Goal: Task Accomplishment & Management: Complete application form

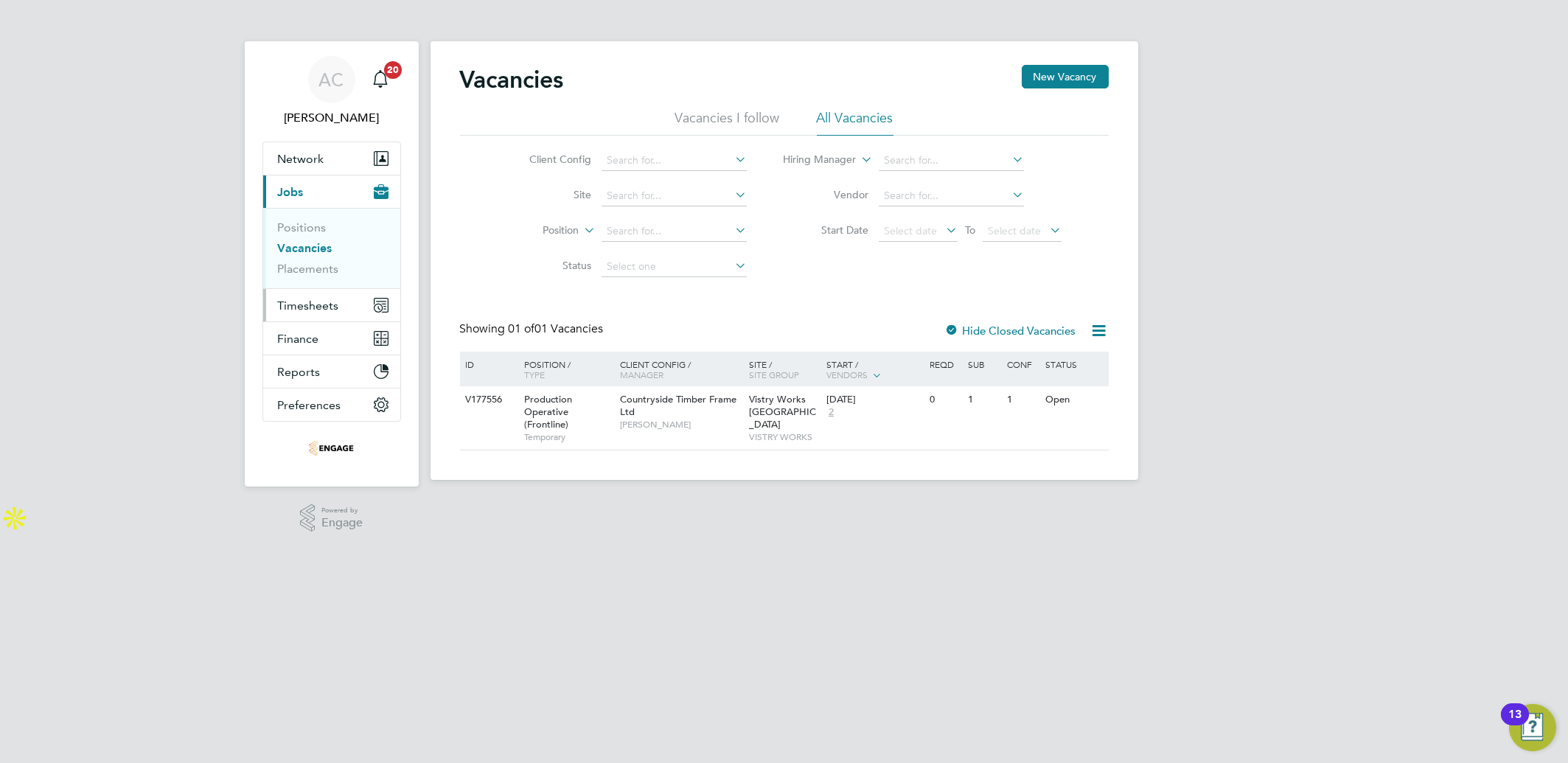
click at [306, 290] on button "Timesheets" at bounding box center [332, 305] width 137 height 32
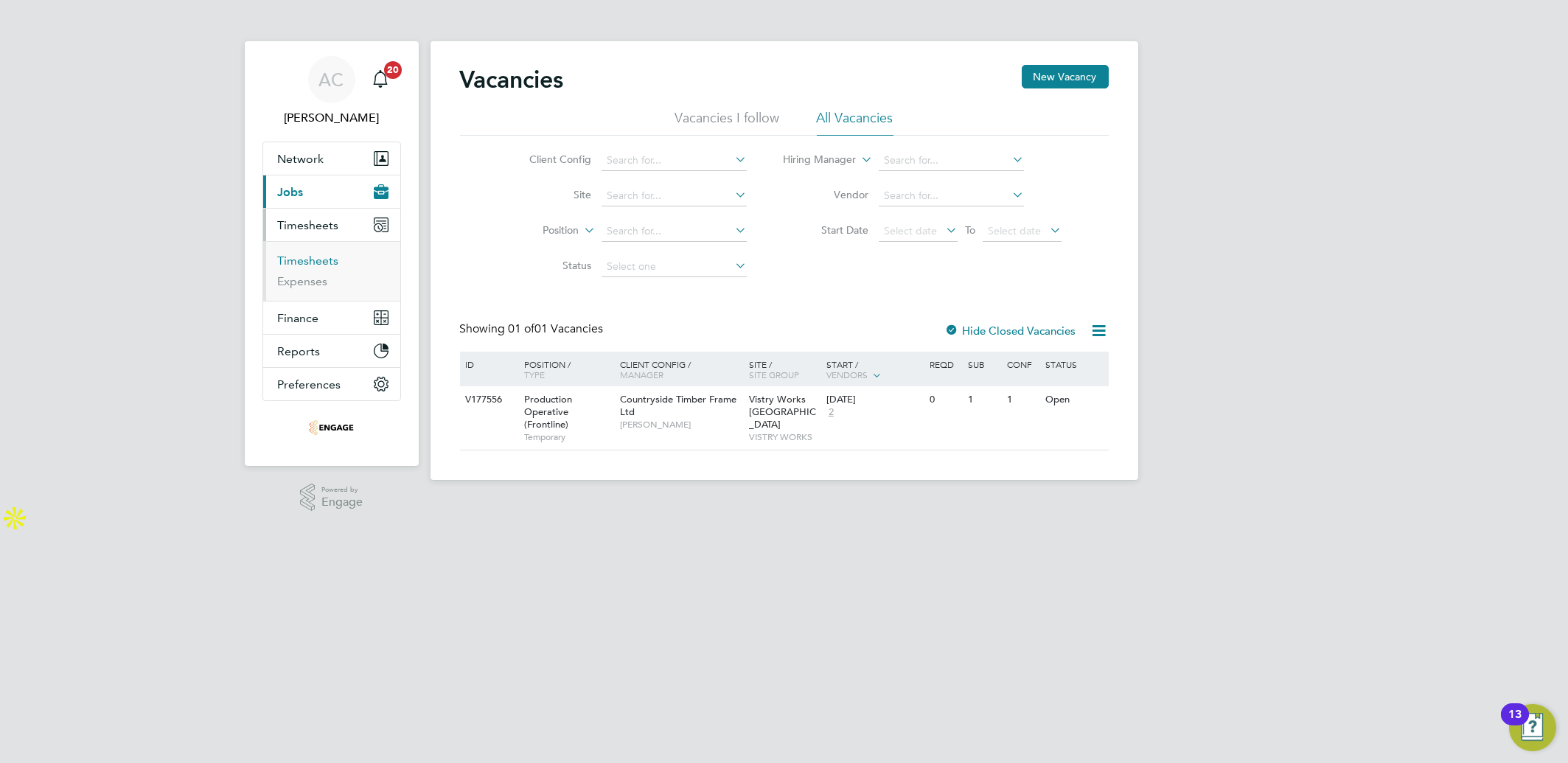
click at [315, 263] on link "Timesheets" at bounding box center [308, 260] width 61 height 14
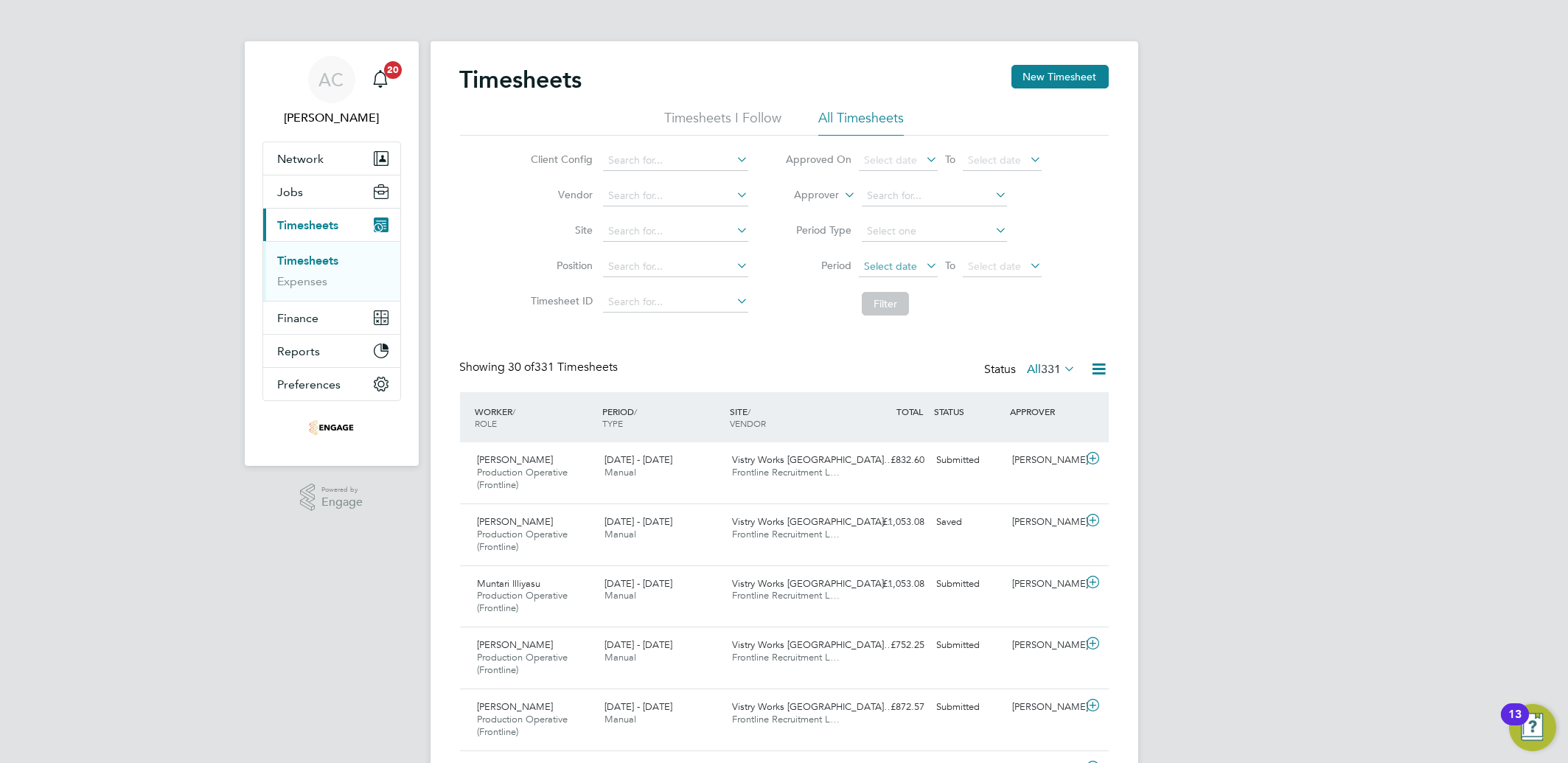
click at [900, 261] on span "Select date" at bounding box center [891, 266] width 53 height 14
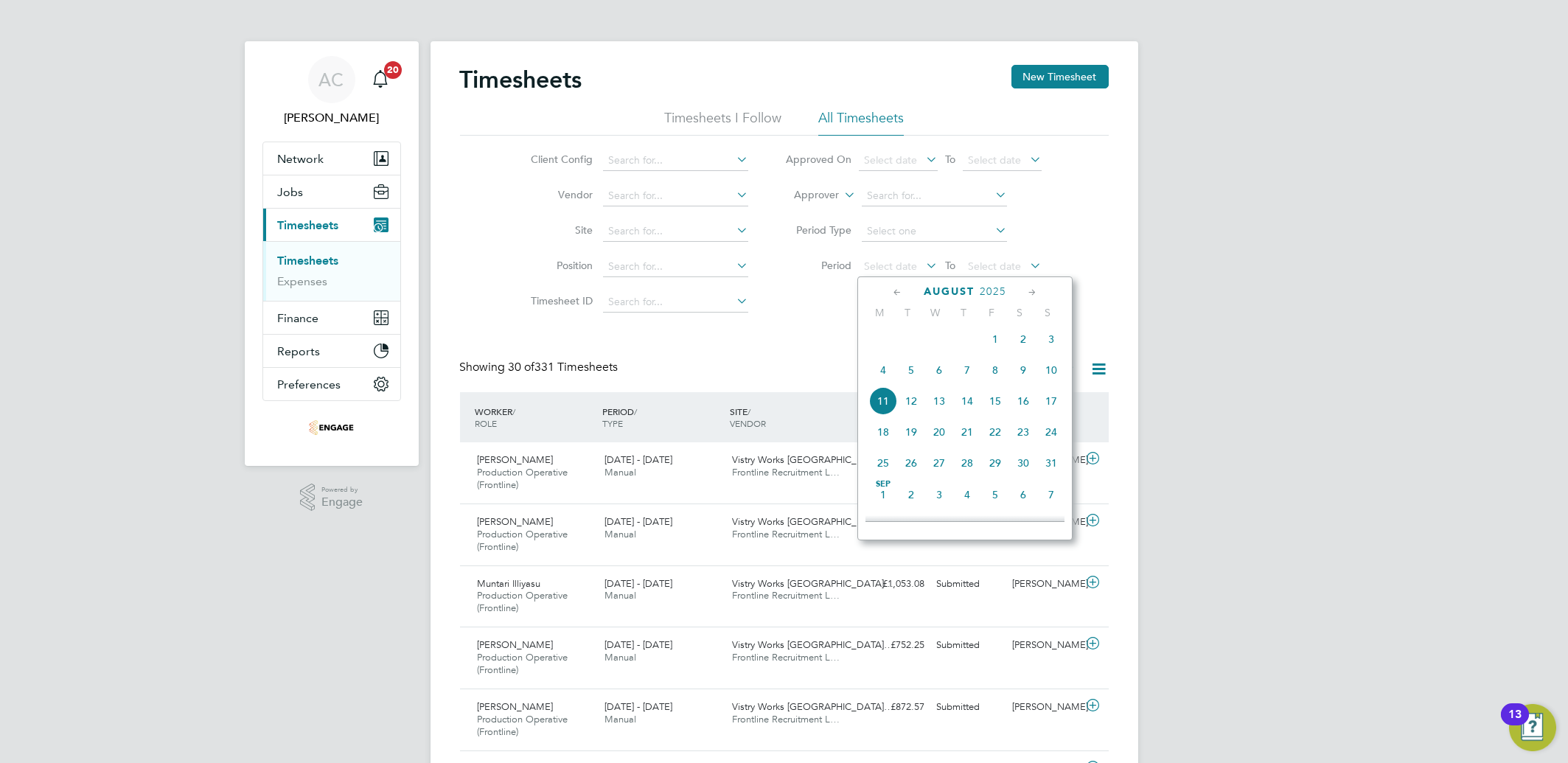
click at [896, 297] on icon at bounding box center [897, 292] width 14 height 16
click at [1026, 290] on icon at bounding box center [1032, 292] width 14 height 16
click at [882, 373] on span "7" at bounding box center [883, 373] width 28 height 28
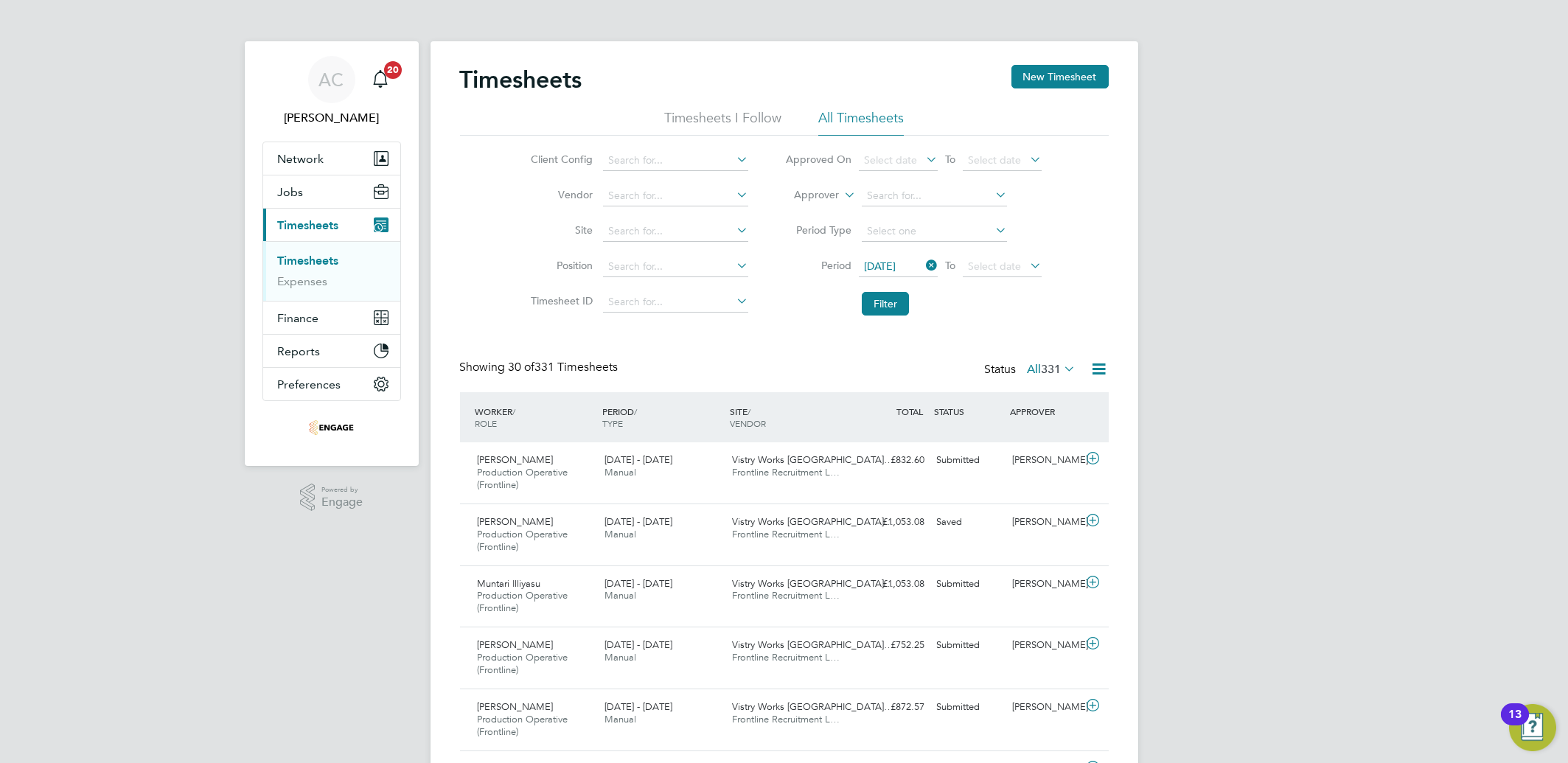
click at [1027, 262] on icon at bounding box center [1027, 266] width 0 height 21
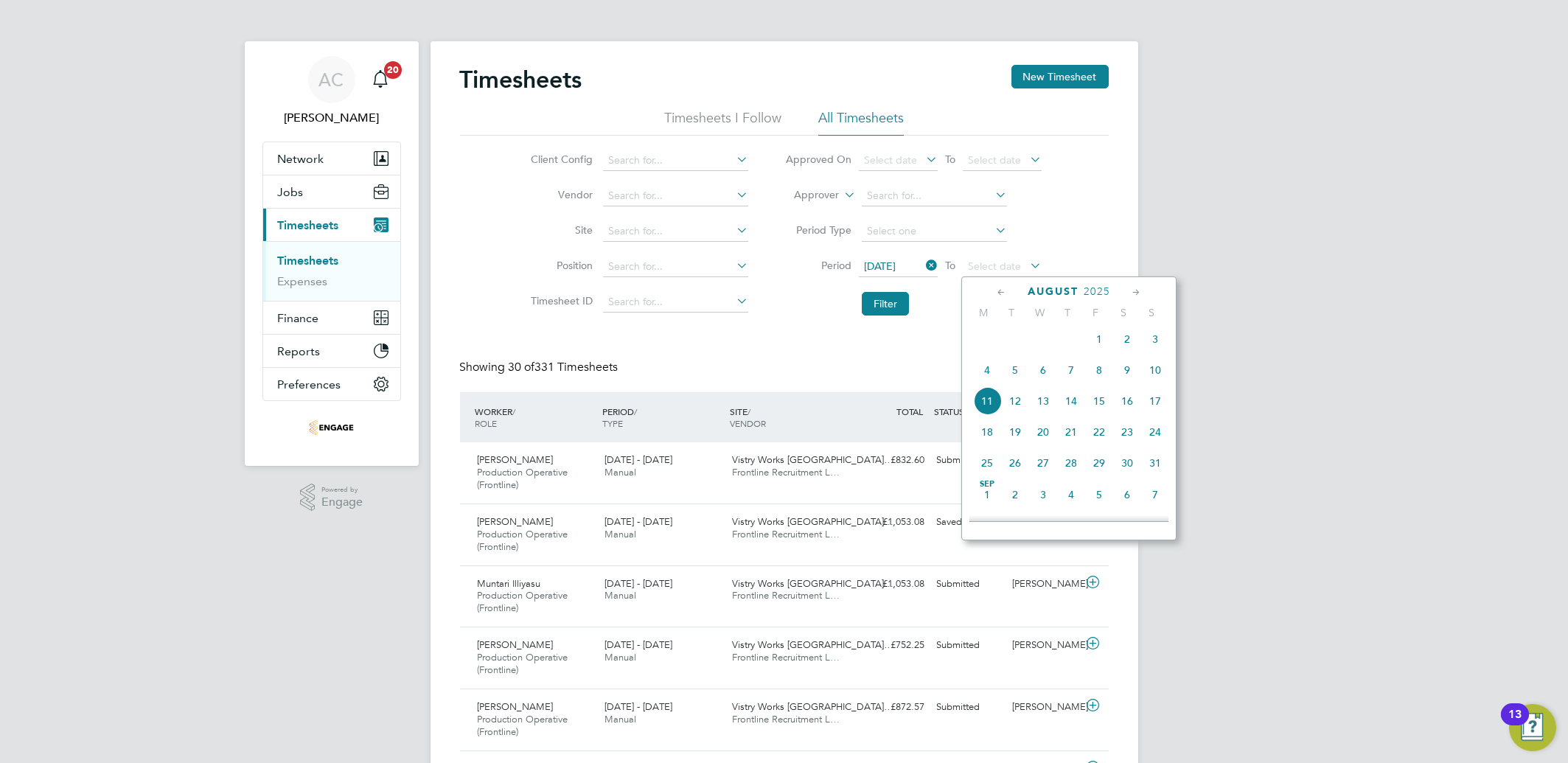
click at [1001, 292] on icon at bounding box center [1001, 292] width 14 height 16
click at [1163, 373] on span "13" at bounding box center [1155, 373] width 28 height 28
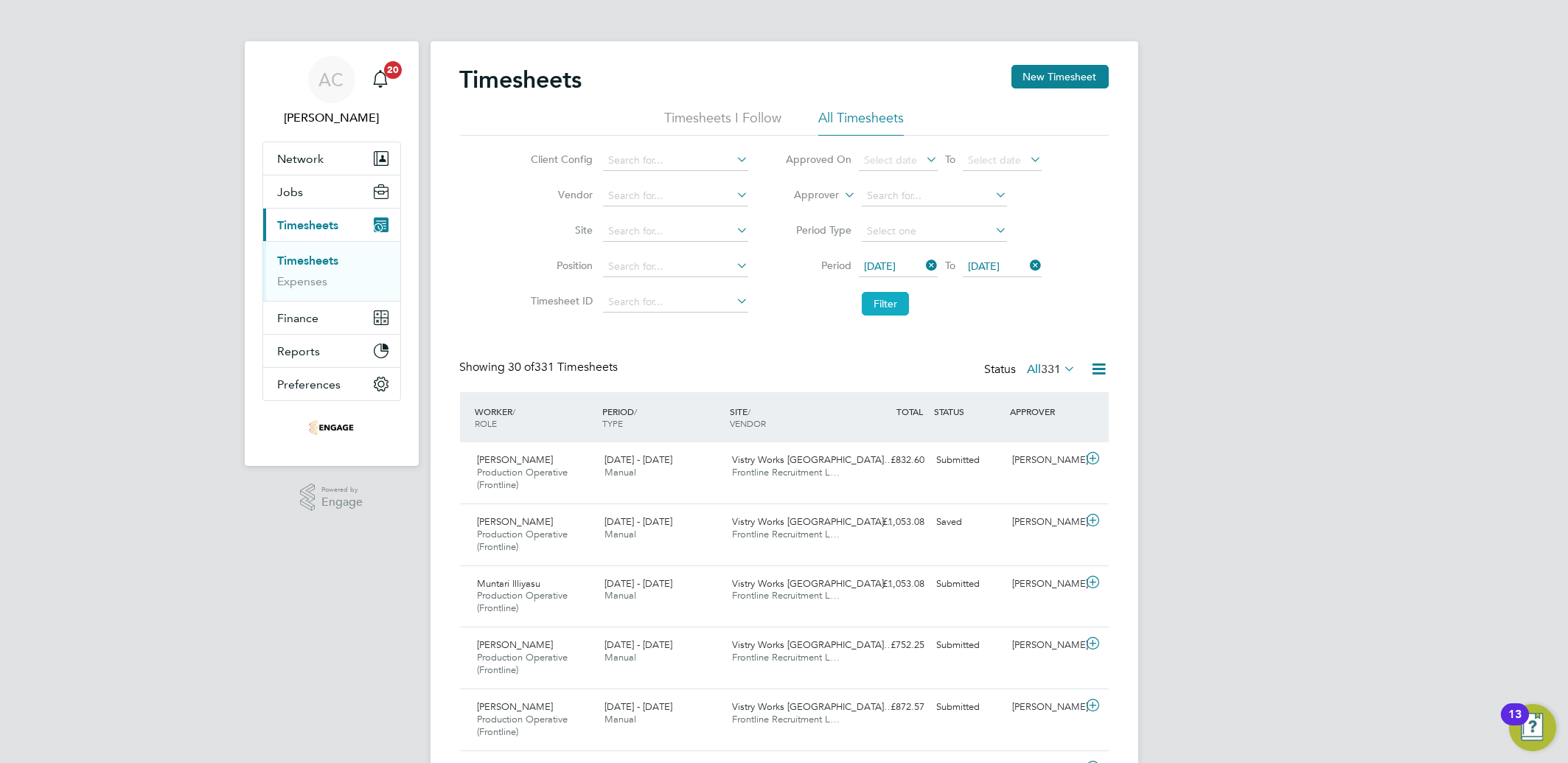
click at [878, 296] on button "Filter" at bounding box center [885, 303] width 47 height 23
click at [1066, 75] on button "New Timesheet" at bounding box center [1060, 76] width 97 height 23
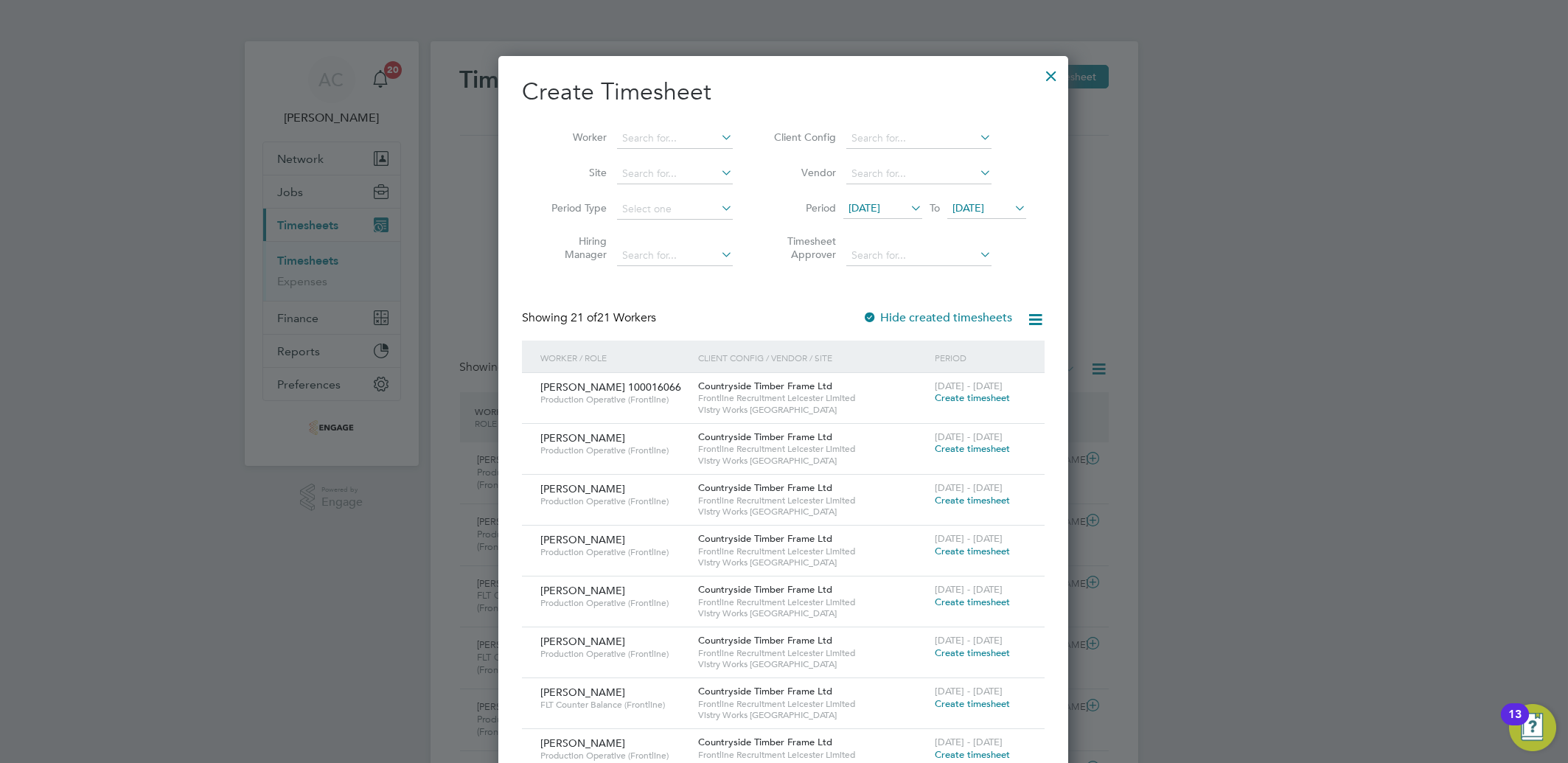
click at [880, 206] on span "28 Jul 2025" at bounding box center [864, 208] width 31 height 14
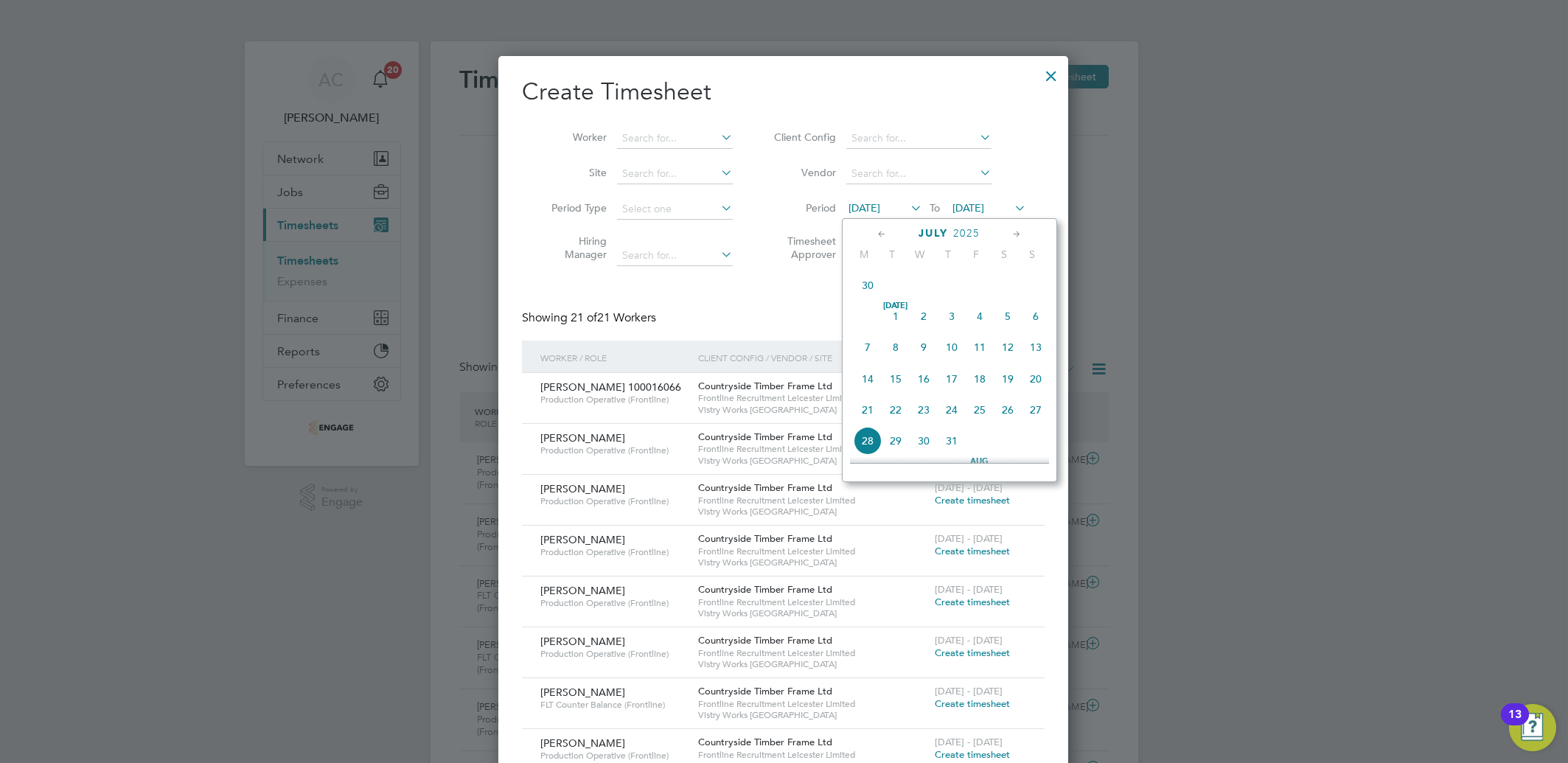
click at [868, 347] on span "7" at bounding box center [868, 347] width 28 height 28
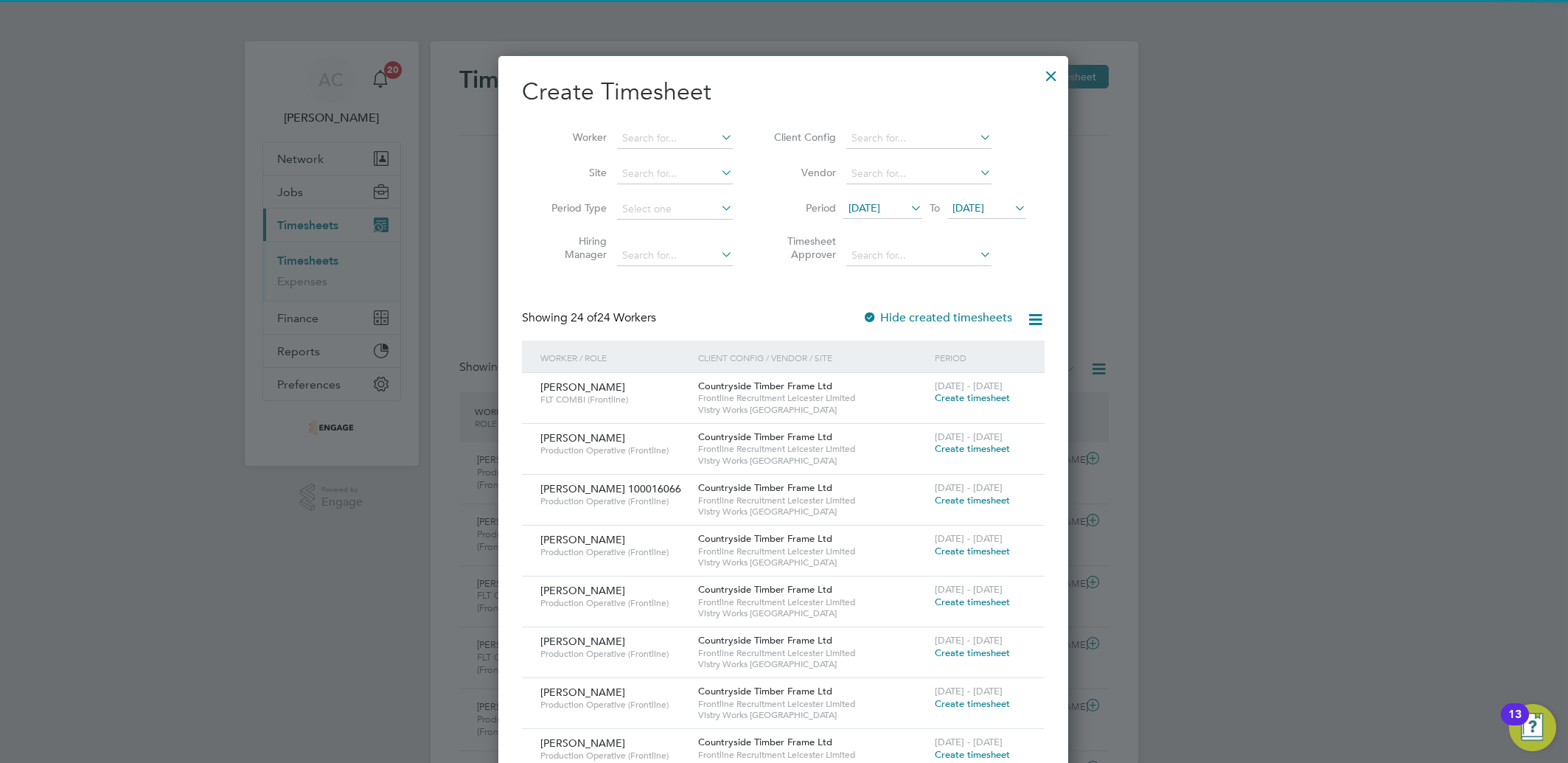
click at [984, 205] on span "04 Aug 2025" at bounding box center [968, 208] width 31 height 14
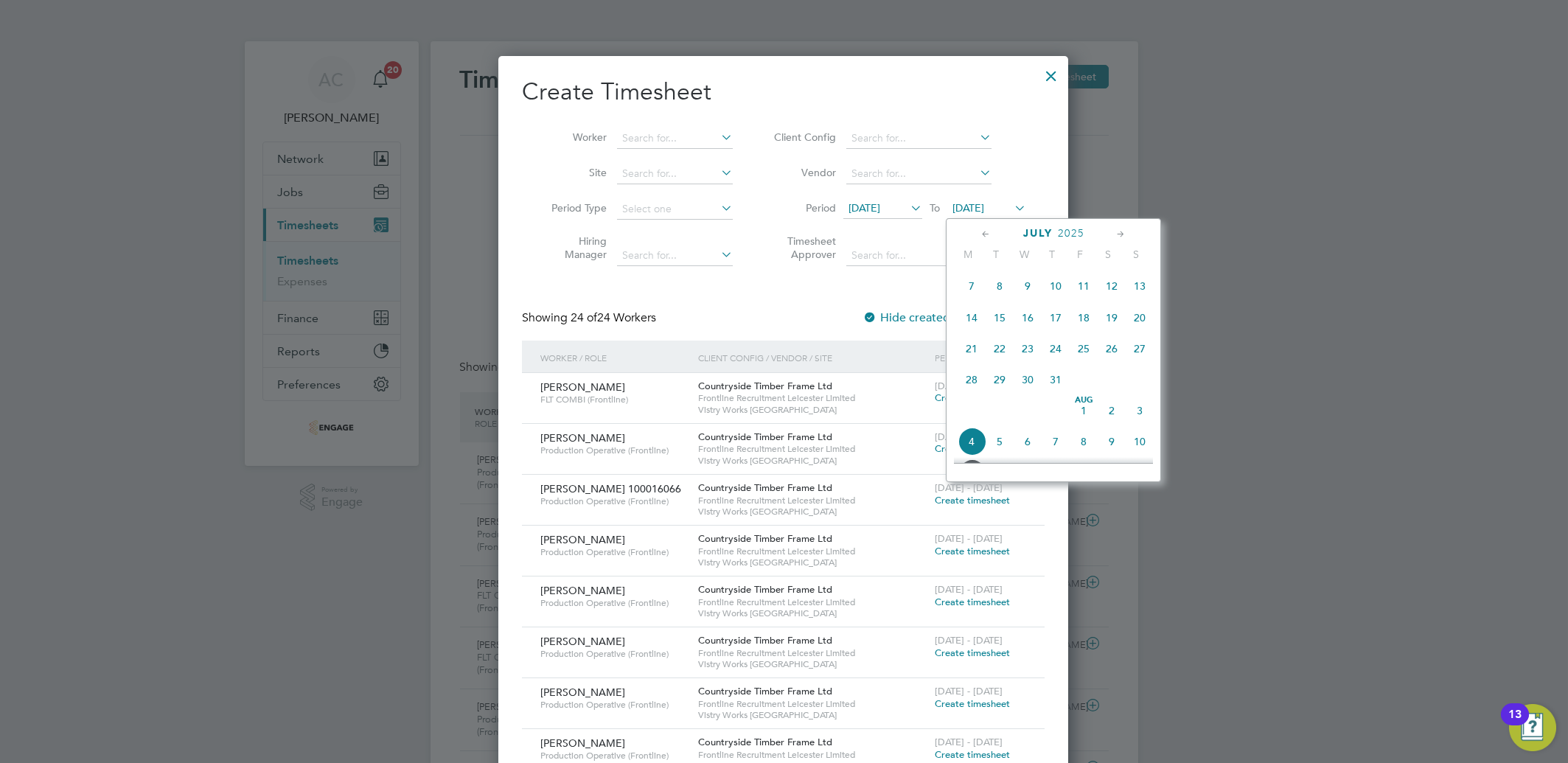
click at [1144, 288] on span "13" at bounding box center [1140, 286] width 28 height 28
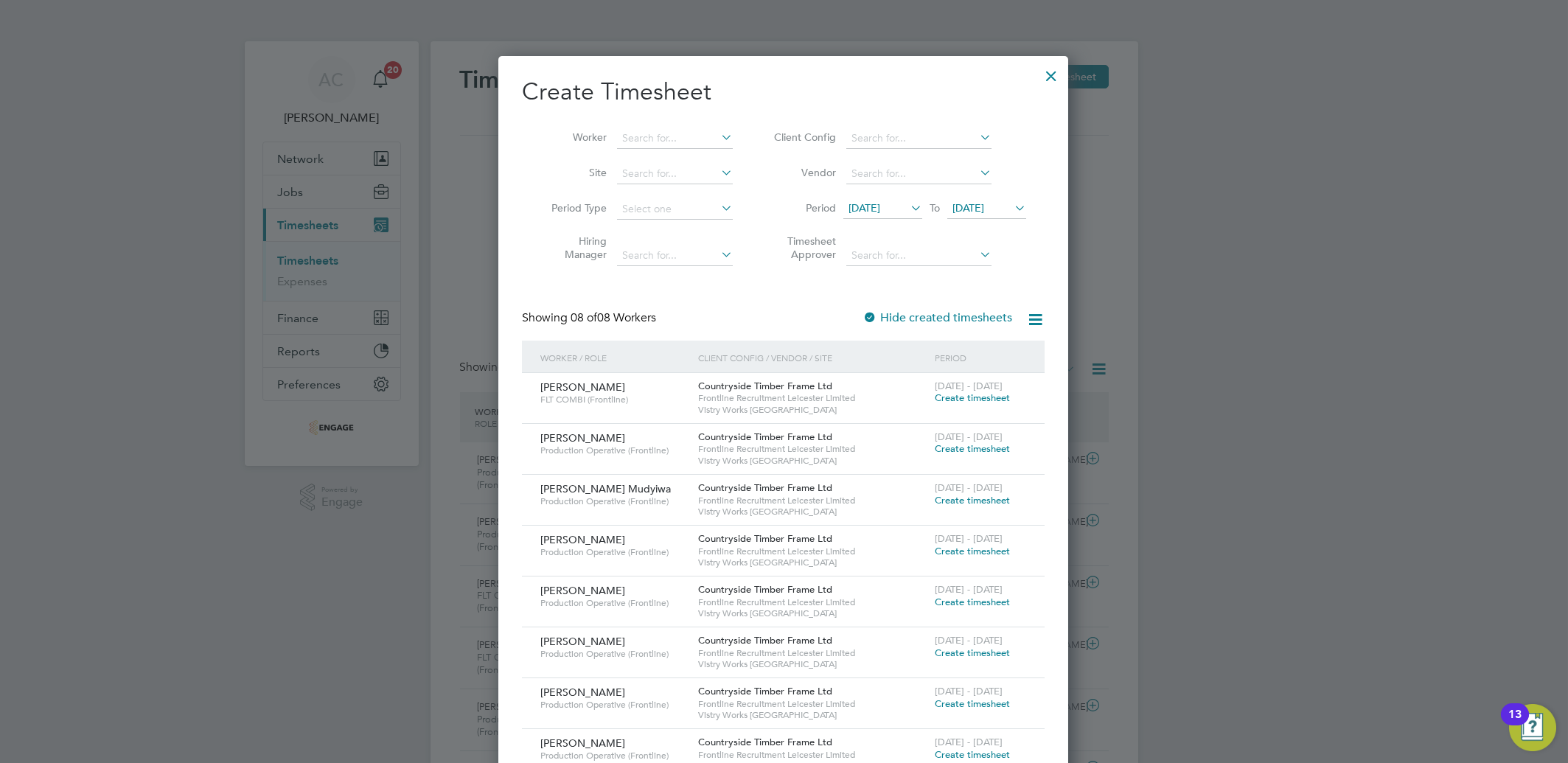
drag, startPoint x: 974, startPoint y: 547, endPoint x: 907, endPoint y: 463, distance: 107.4
click at [974, 547] on span "Create timesheet" at bounding box center [973, 551] width 76 height 13
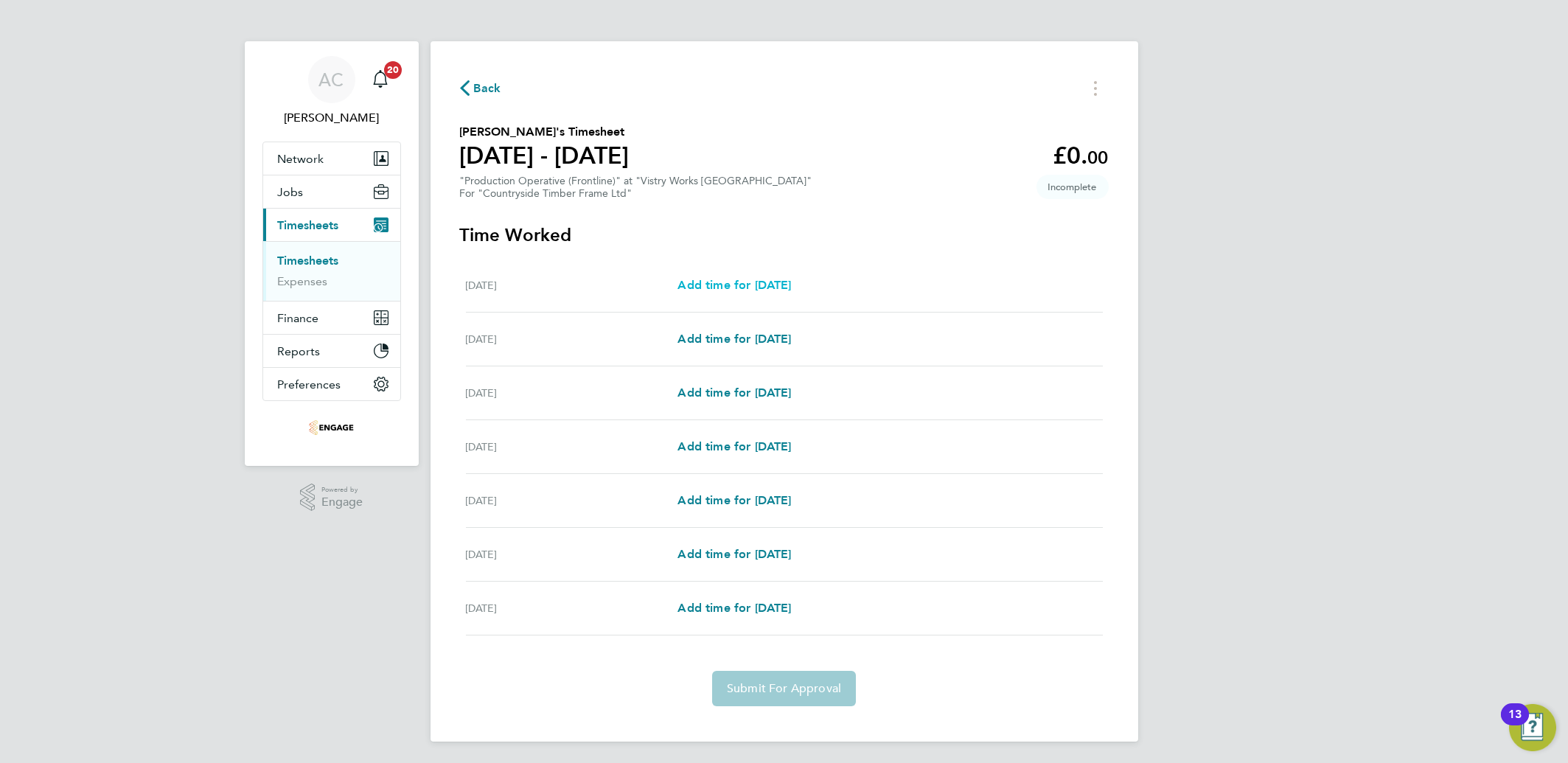
click at [725, 278] on span "Add time for Mon 07 Jul" at bounding box center [734, 284] width 113 height 14
select select "15"
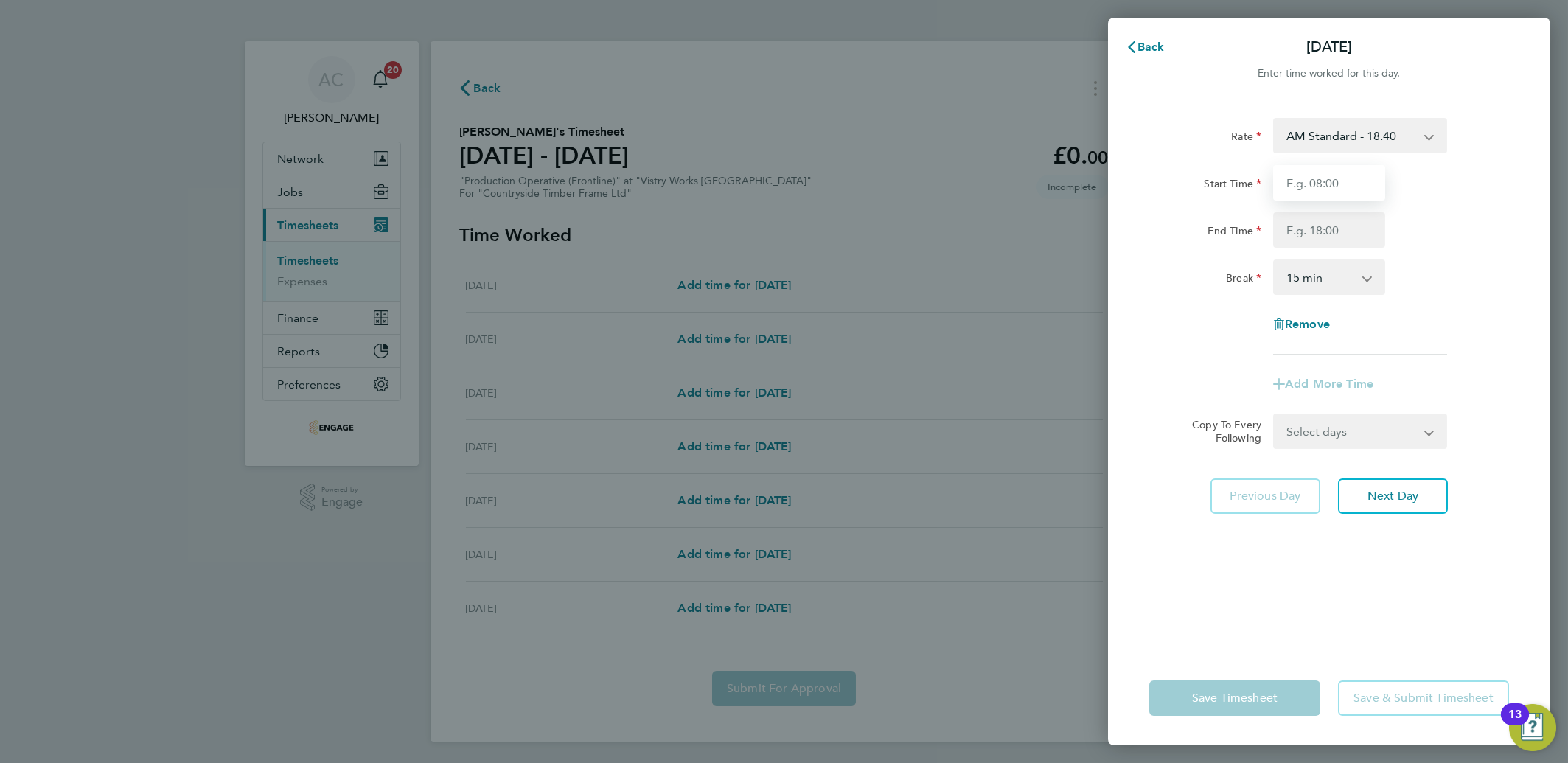
click at [1317, 184] on input "Start Time" at bounding box center [1329, 183] width 112 height 35
drag, startPoint x: 1212, startPoint y: 190, endPoint x: 1259, endPoint y: 188, distance: 47.0
click at [1212, 190] on label "Start Time" at bounding box center [1233, 186] width 58 height 18
click at [1273, 190] on input "Start Time" at bounding box center [1329, 183] width 112 height 35
click at [1287, 185] on input "Start Time" at bounding box center [1329, 183] width 112 height 35
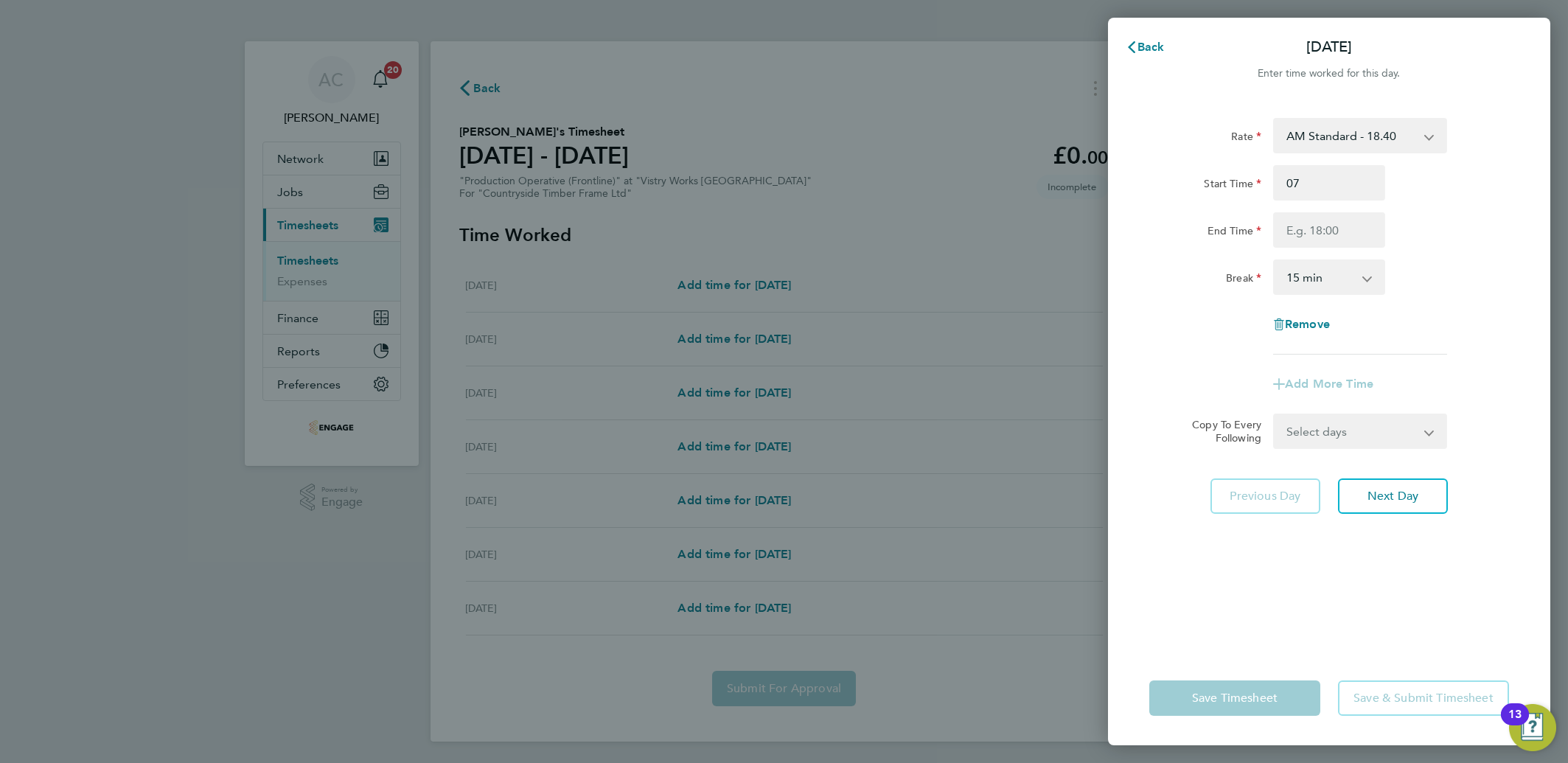
type input "07:00"
click at [1181, 304] on div "Rate AM Standard - 18.40 PM Standard - 20.06 OT2 - 36.80 PM OT 2 - 40.11 PM OT …" at bounding box center [1329, 236] width 360 height 237
click at [1332, 221] on input "End Time" at bounding box center [1329, 230] width 112 height 35
type input "14:00"
click at [1170, 285] on div "Break" at bounding box center [1206, 274] width 112 height 30
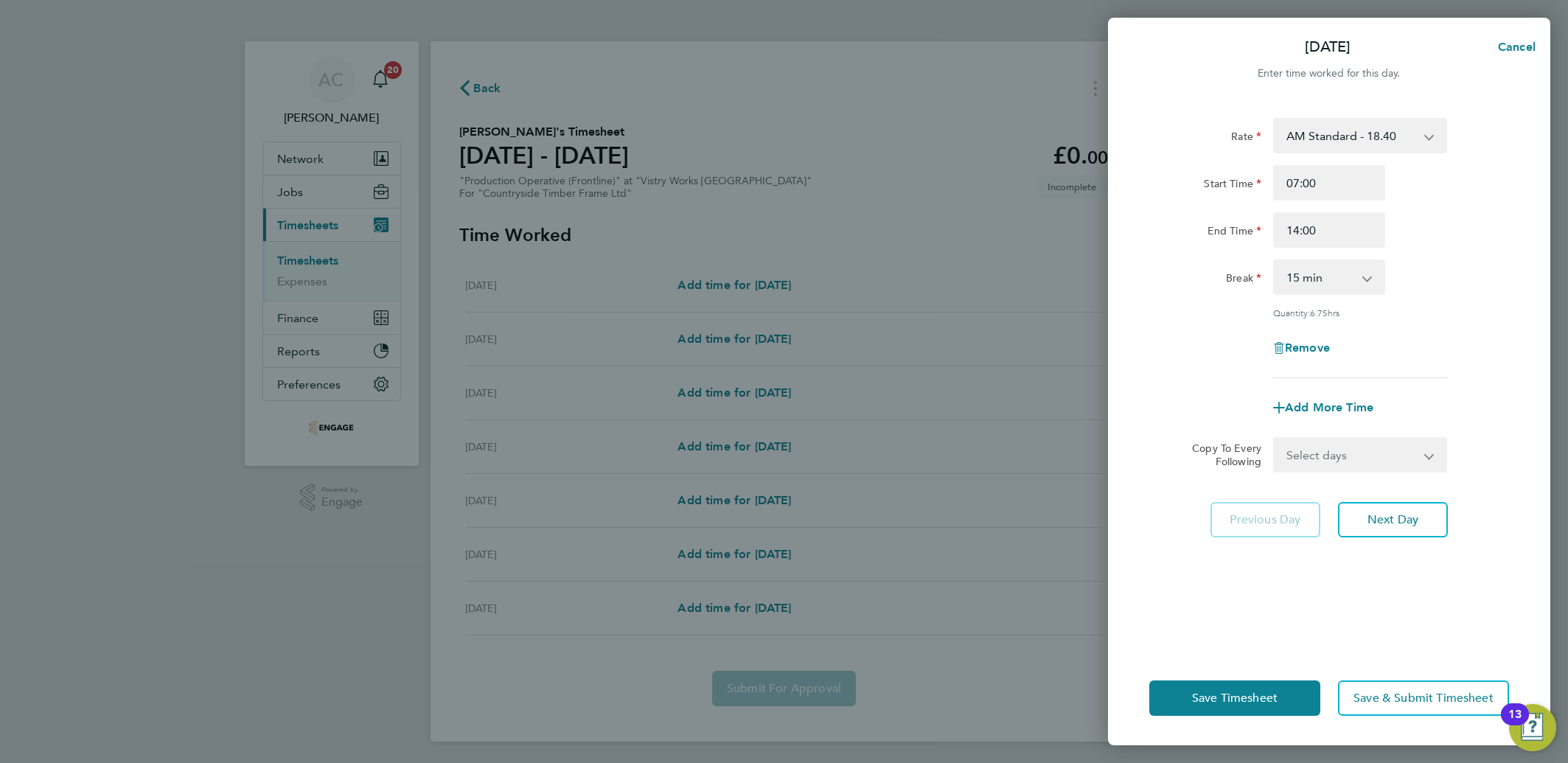
click at [1329, 279] on select "0 min 15 min 30 min 45 min 60 min 75 min 90 min" at bounding box center [1321, 277] width 92 height 32
select select "30"
click at [1275, 261] on select "0 min 15 min 30 min 45 min 60 min 75 min 90 min" at bounding box center [1321, 277] width 92 height 32
click at [1378, 522] on span "Next Day" at bounding box center [1393, 520] width 51 height 14
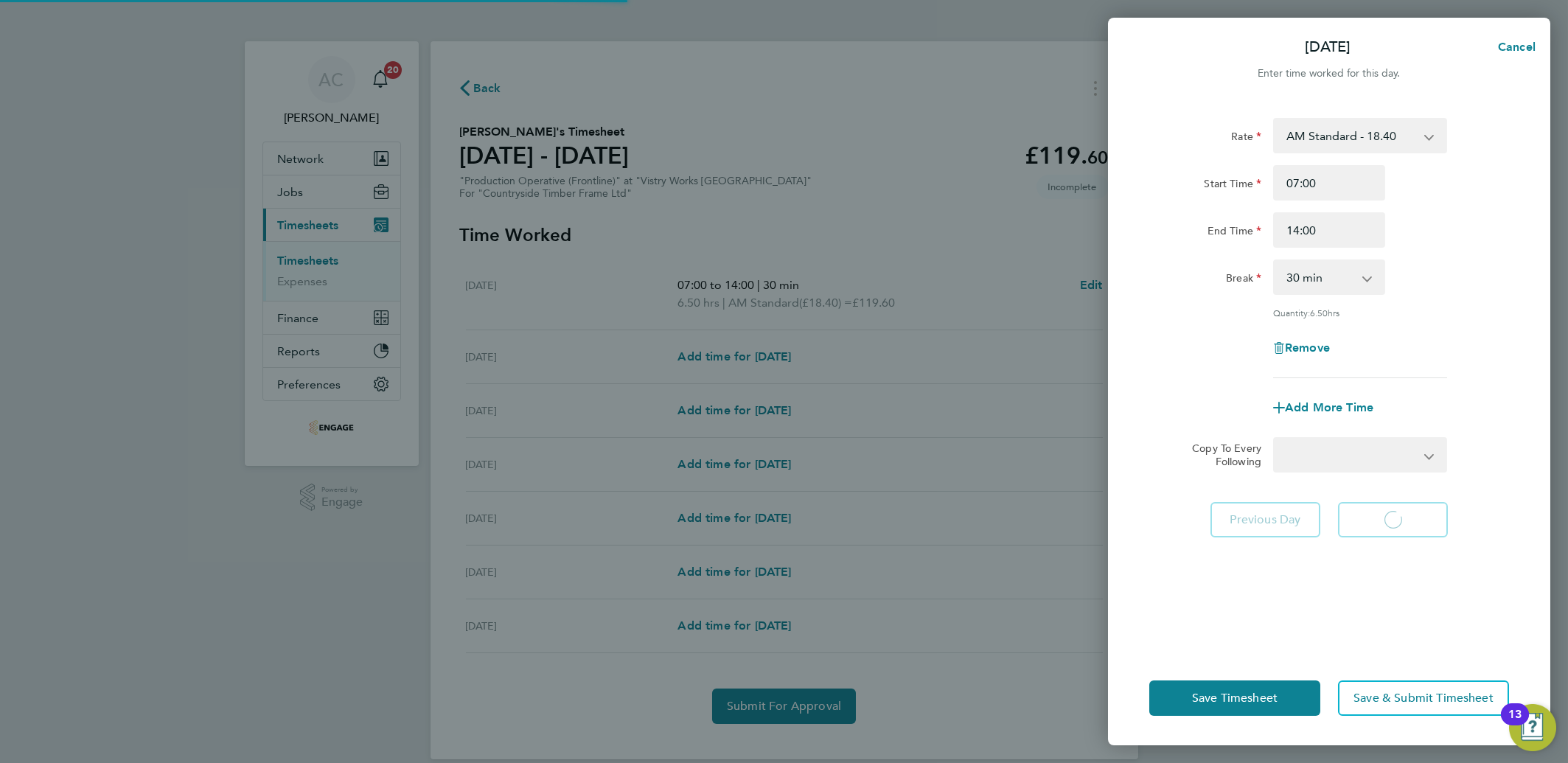
select select "15"
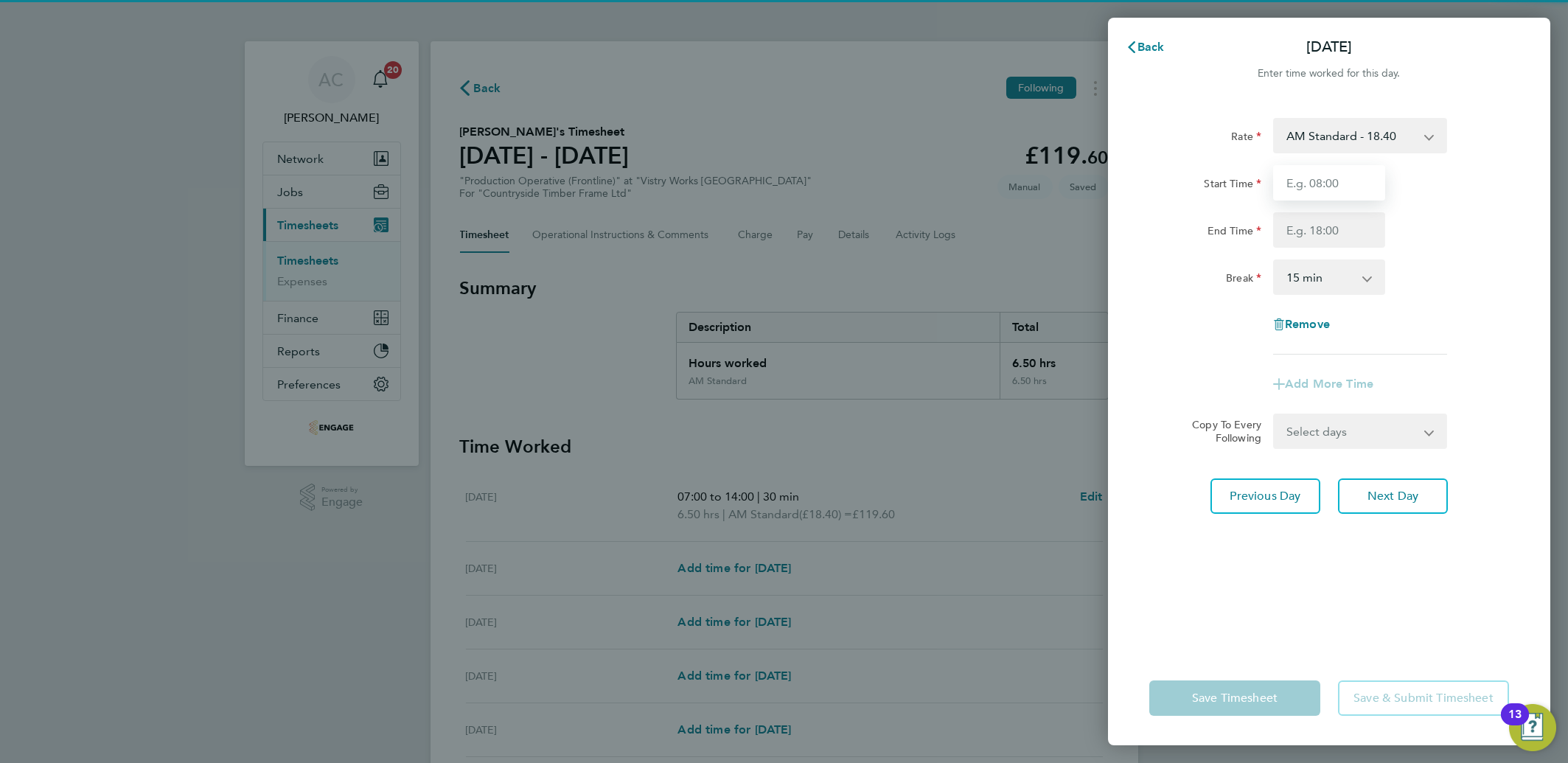
click at [1316, 189] on input "Start Time" at bounding box center [1329, 183] width 112 height 35
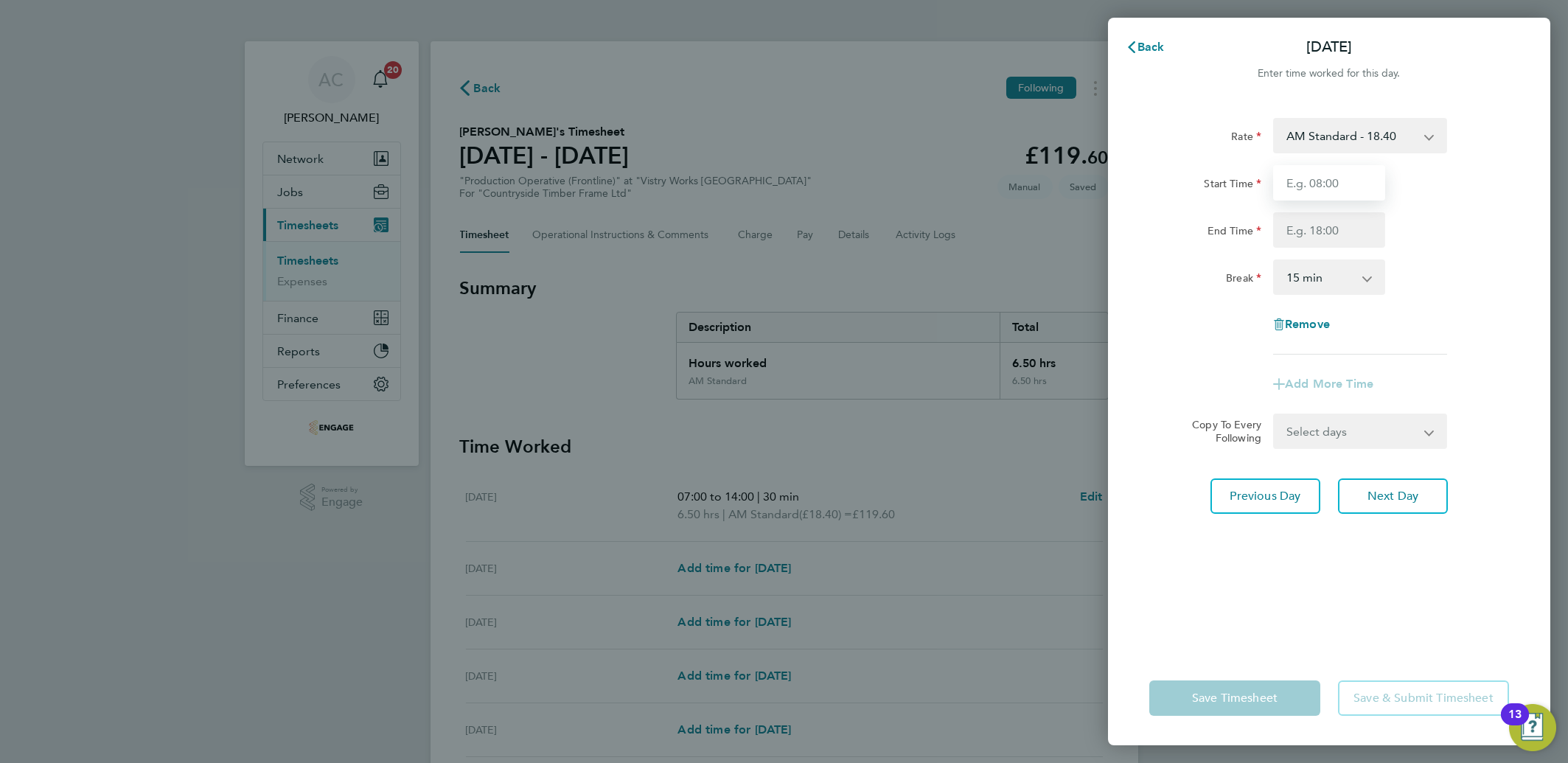
type input "06:00"
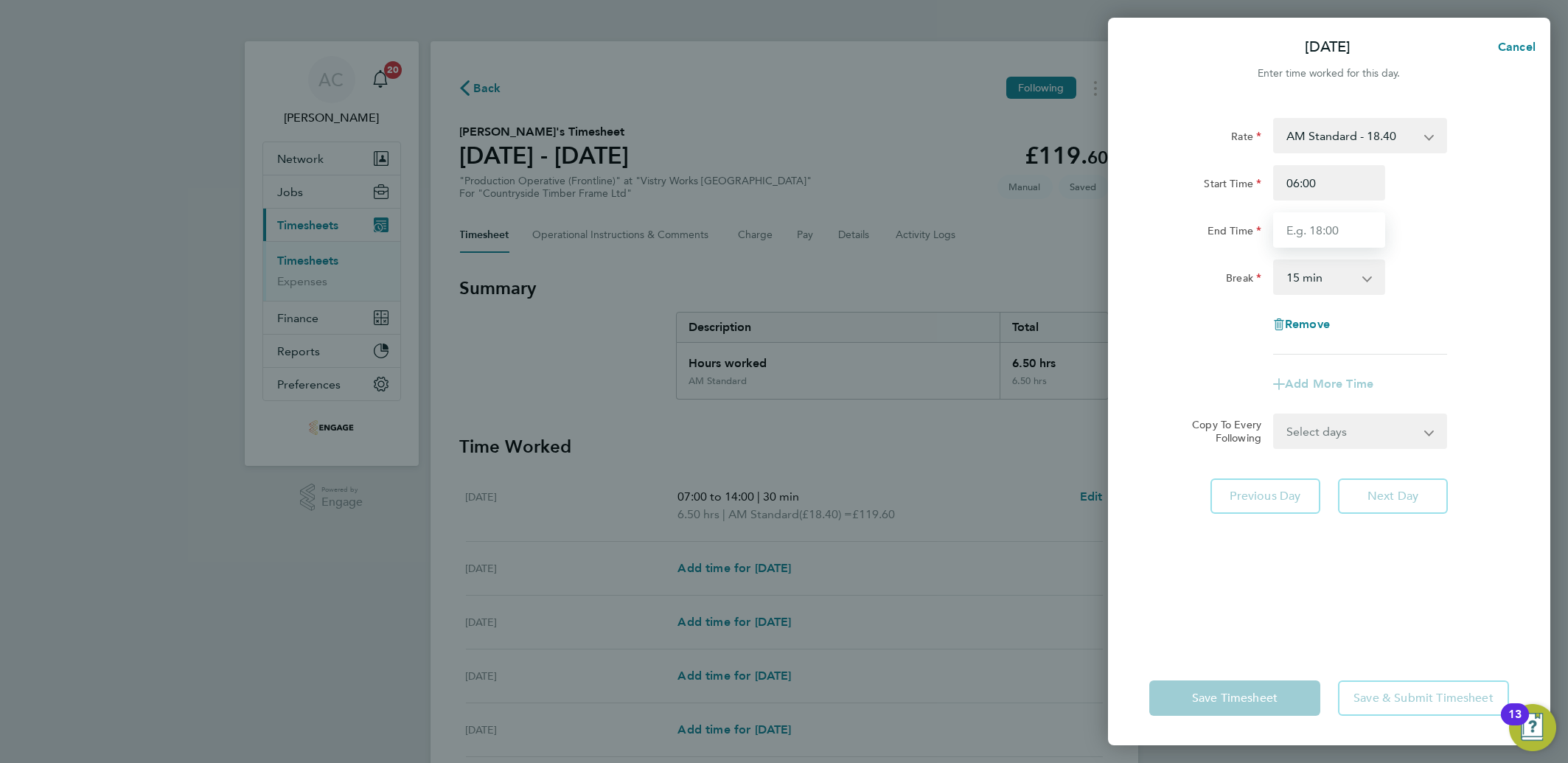
click at [1297, 226] on input "End Time" at bounding box center [1329, 230] width 112 height 35
type input "14:00"
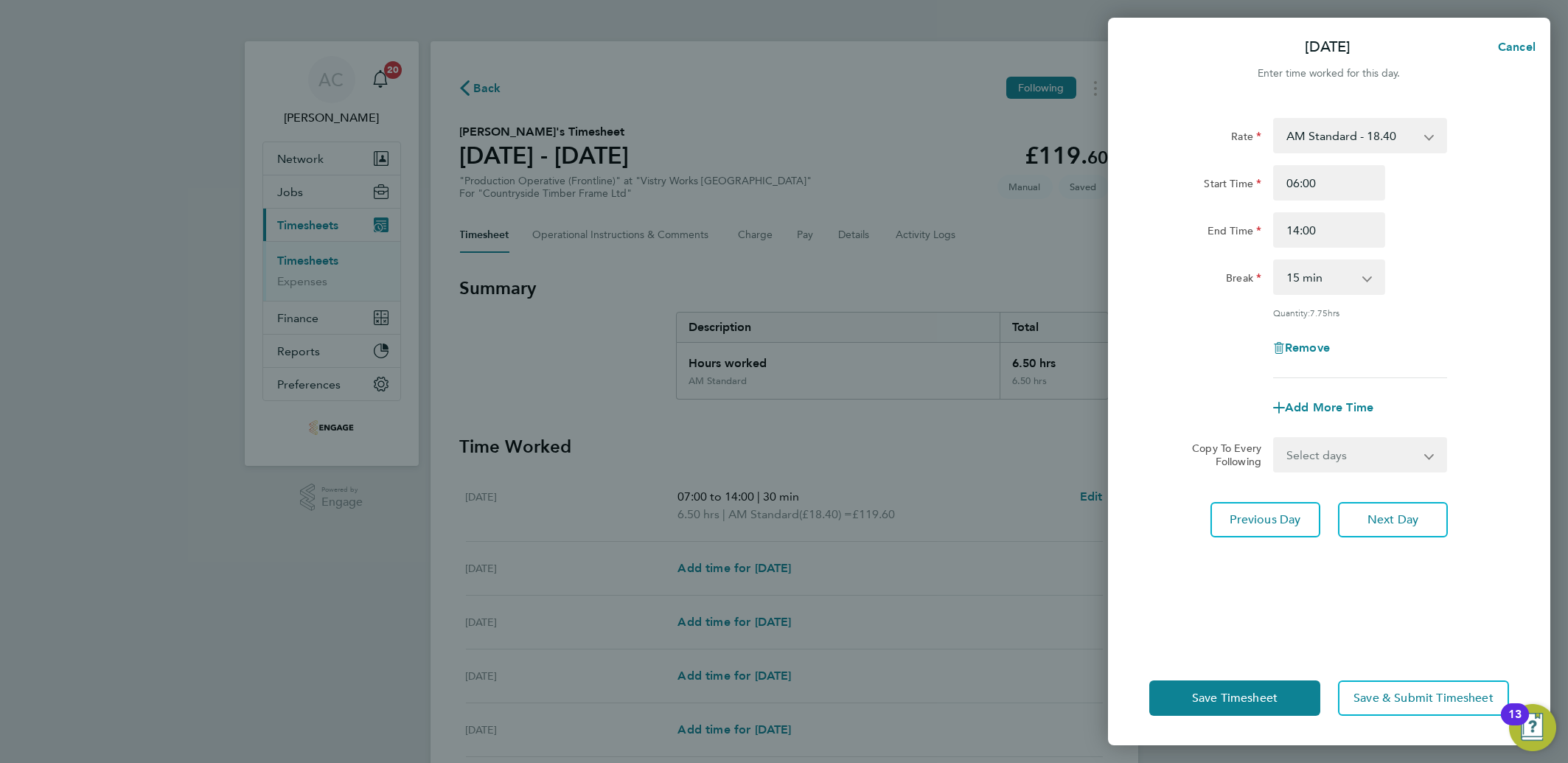
click at [1299, 282] on select "0 min 15 min 30 min 45 min 60 min 75 min 90 min" at bounding box center [1321, 277] width 92 height 32
select select "30"
click at [1275, 261] on select "0 min 15 min 30 min 45 min 60 min 75 min 90 min" at bounding box center [1321, 277] width 92 height 32
drag, startPoint x: 1370, startPoint y: 521, endPoint x: 1364, endPoint y: 511, distance: 11.7
click at [1366, 524] on button "Next Day" at bounding box center [1393, 520] width 110 height 35
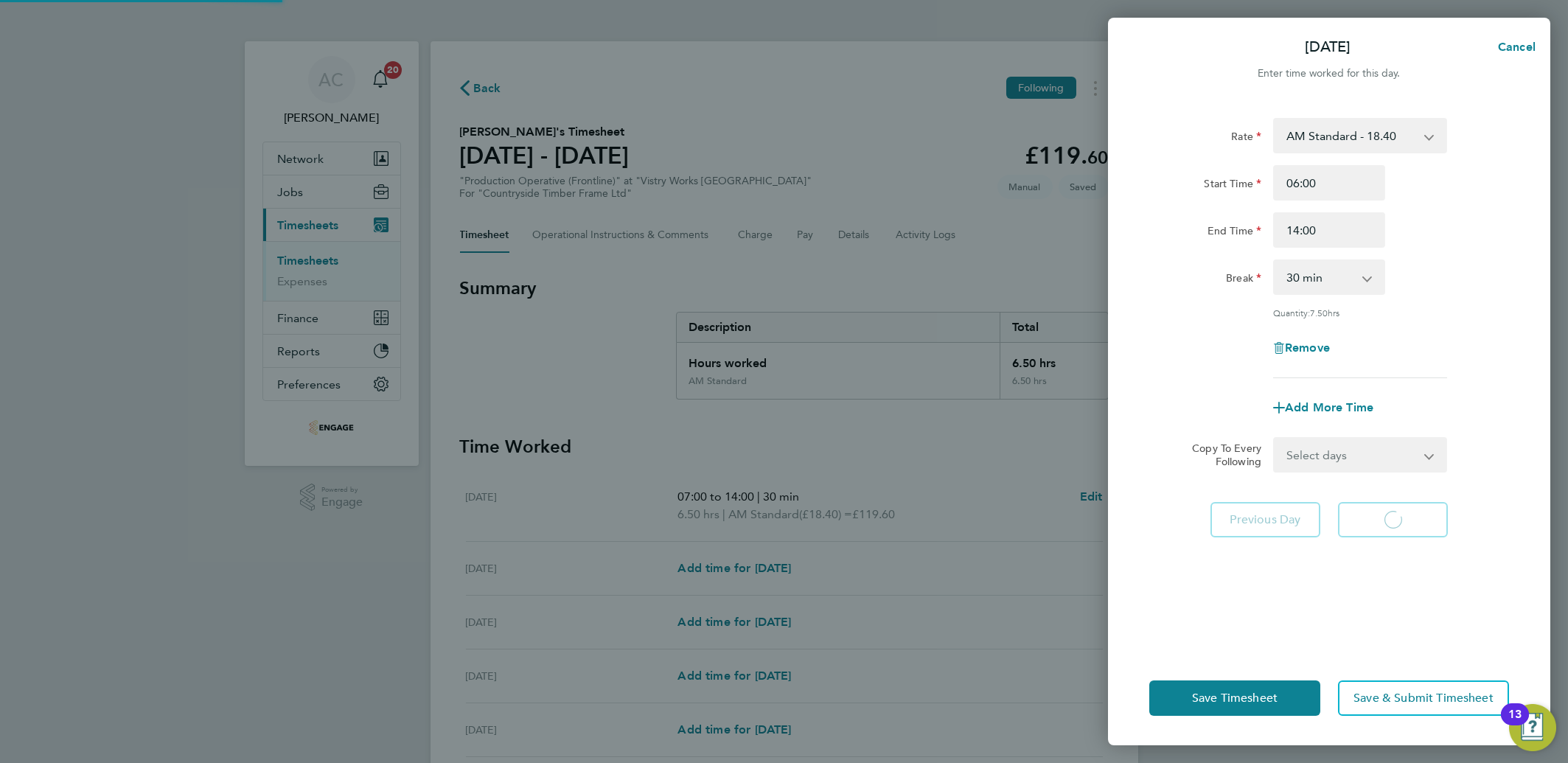
select select "15"
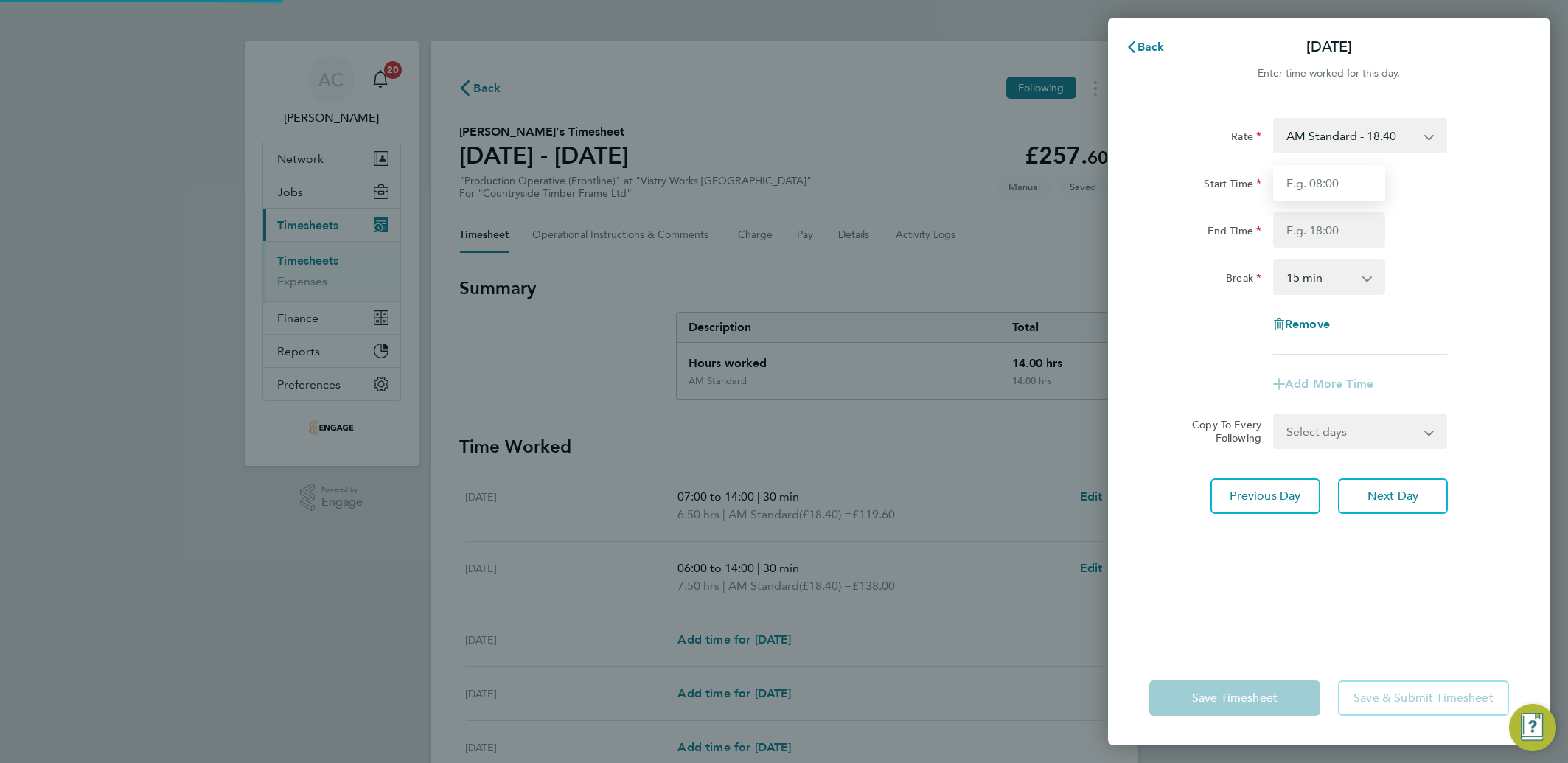
click at [1307, 182] on input "Start Time" at bounding box center [1329, 183] width 112 height 35
type input "06:00"
click at [1296, 227] on input "End Time" at bounding box center [1329, 230] width 112 height 35
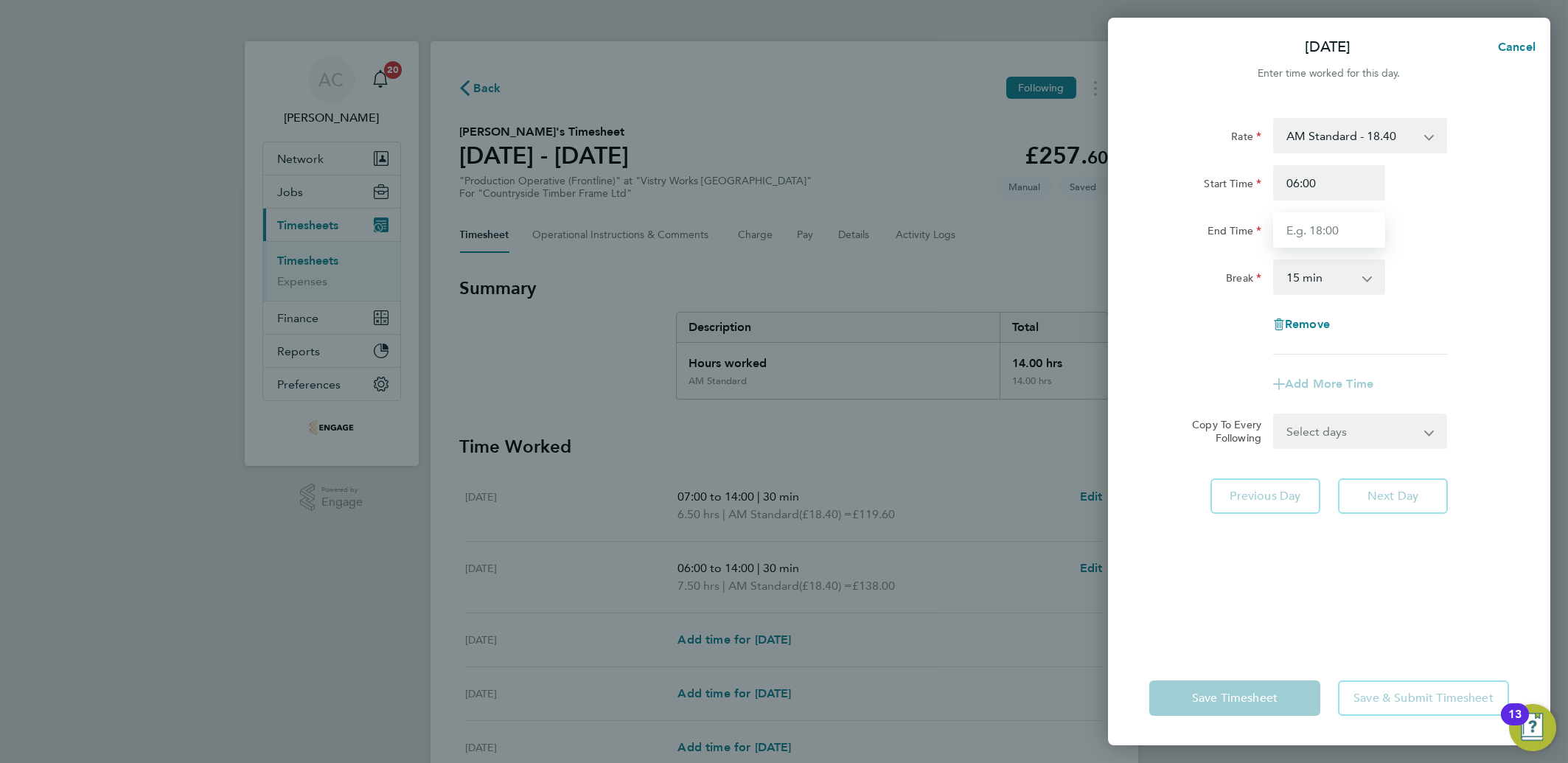
type input "14:00"
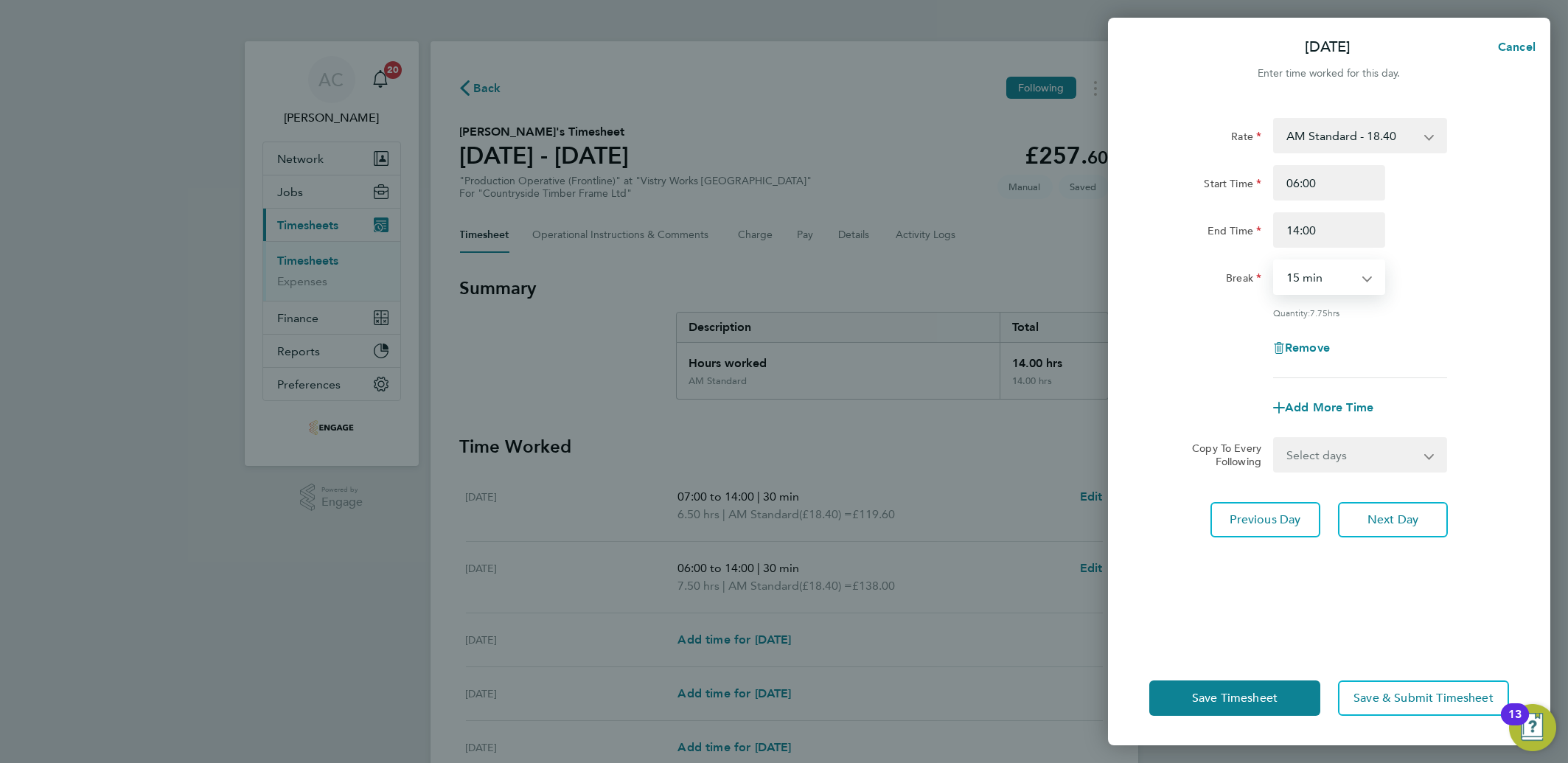
click at [1301, 277] on select "0 min 15 min 30 min 45 min 60 min 75 min 90 min" at bounding box center [1321, 277] width 92 height 32
select select "30"
click at [1275, 261] on select "0 min 15 min 30 min 45 min 60 min 75 min 90 min" at bounding box center [1321, 277] width 92 height 32
click at [1374, 520] on span "Next Day" at bounding box center [1393, 520] width 51 height 14
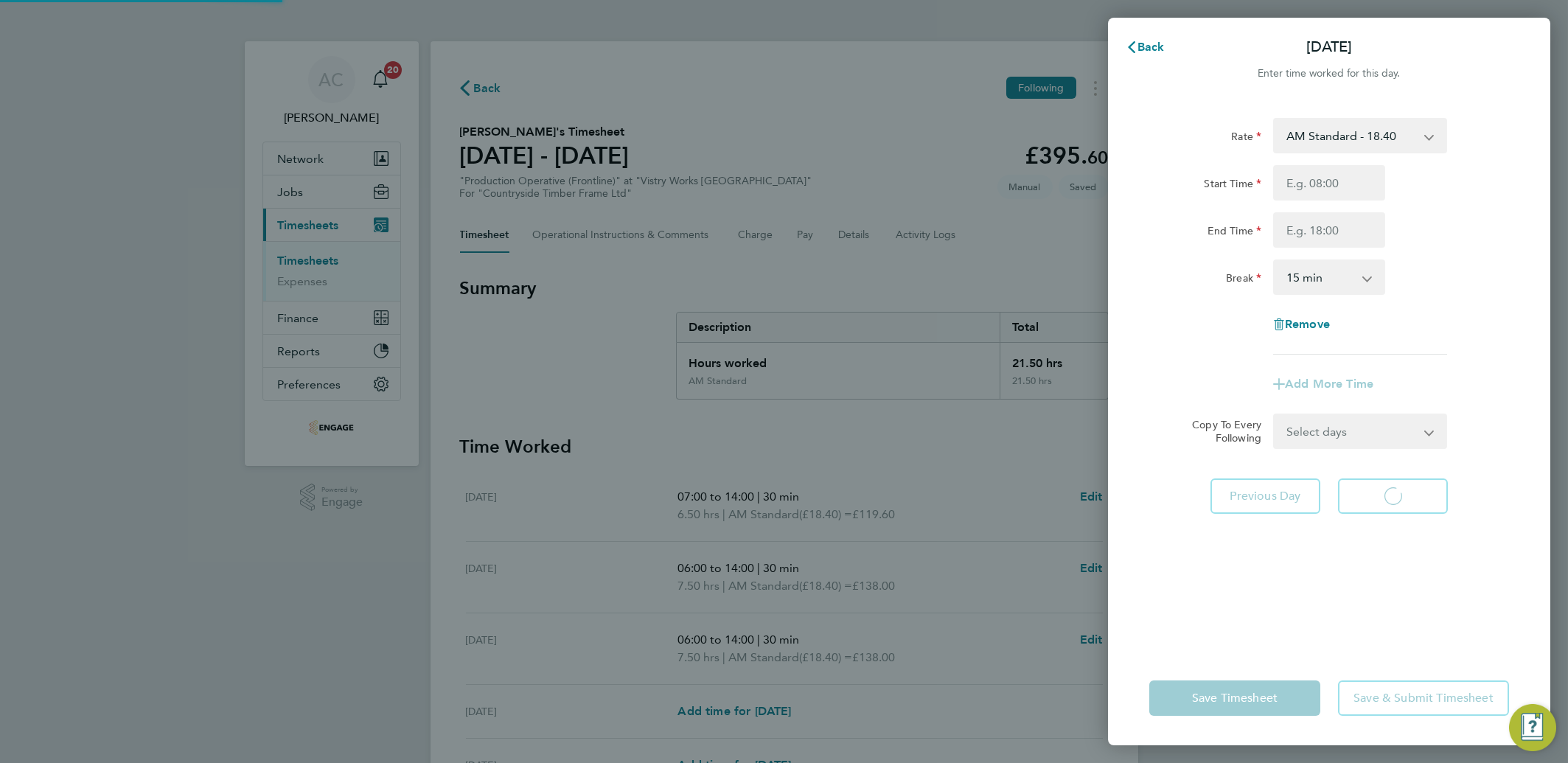
select select "15"
click at [1324, 145] on select "AM Standard - 18.40 PM Standard - 20.06 OT2 - 36.80 PM OT 2 - 40.11 PM OT 1 - 3…" at bounding box center [1351, 136] width 153 height 32
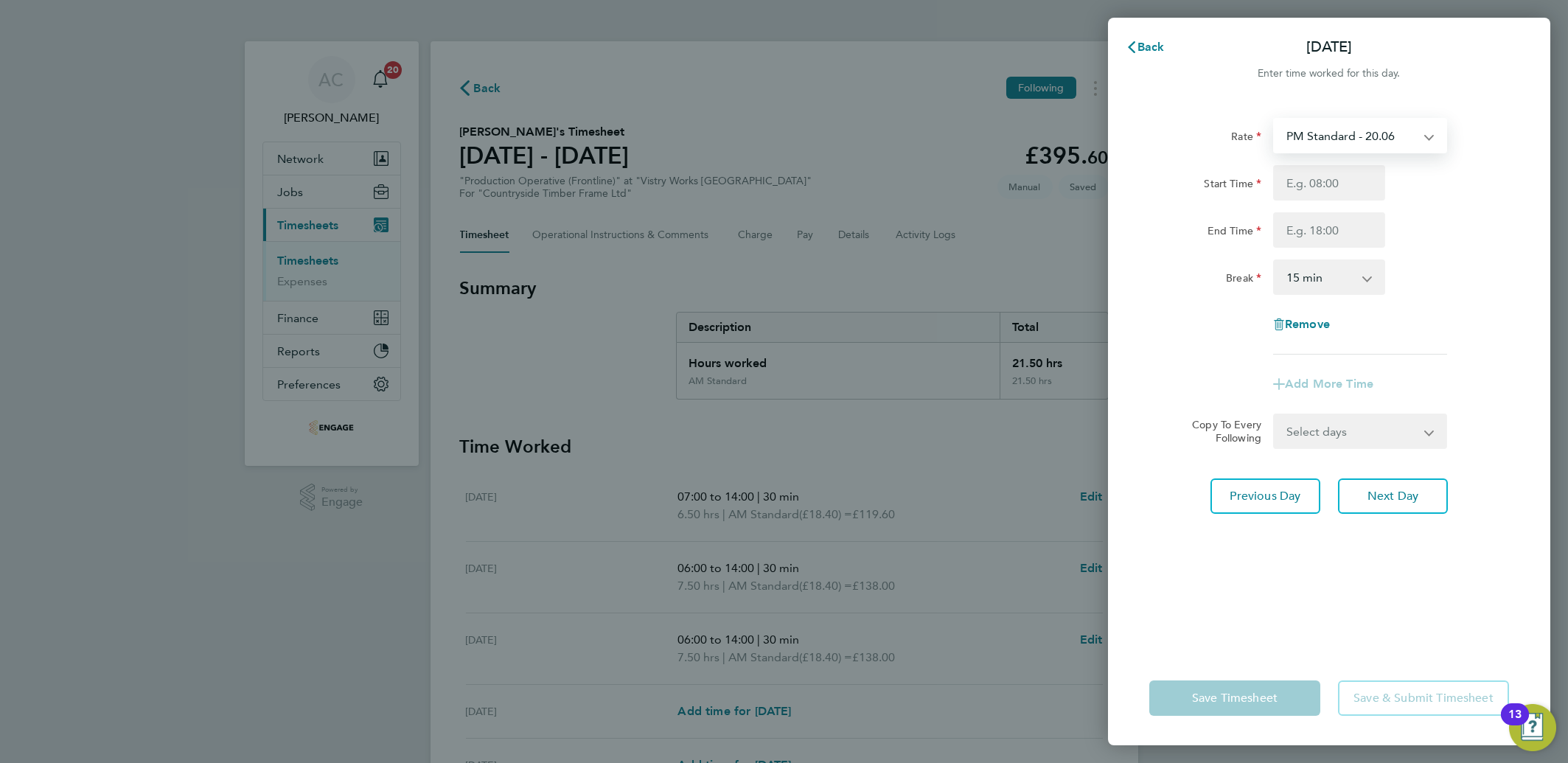
select select "15"
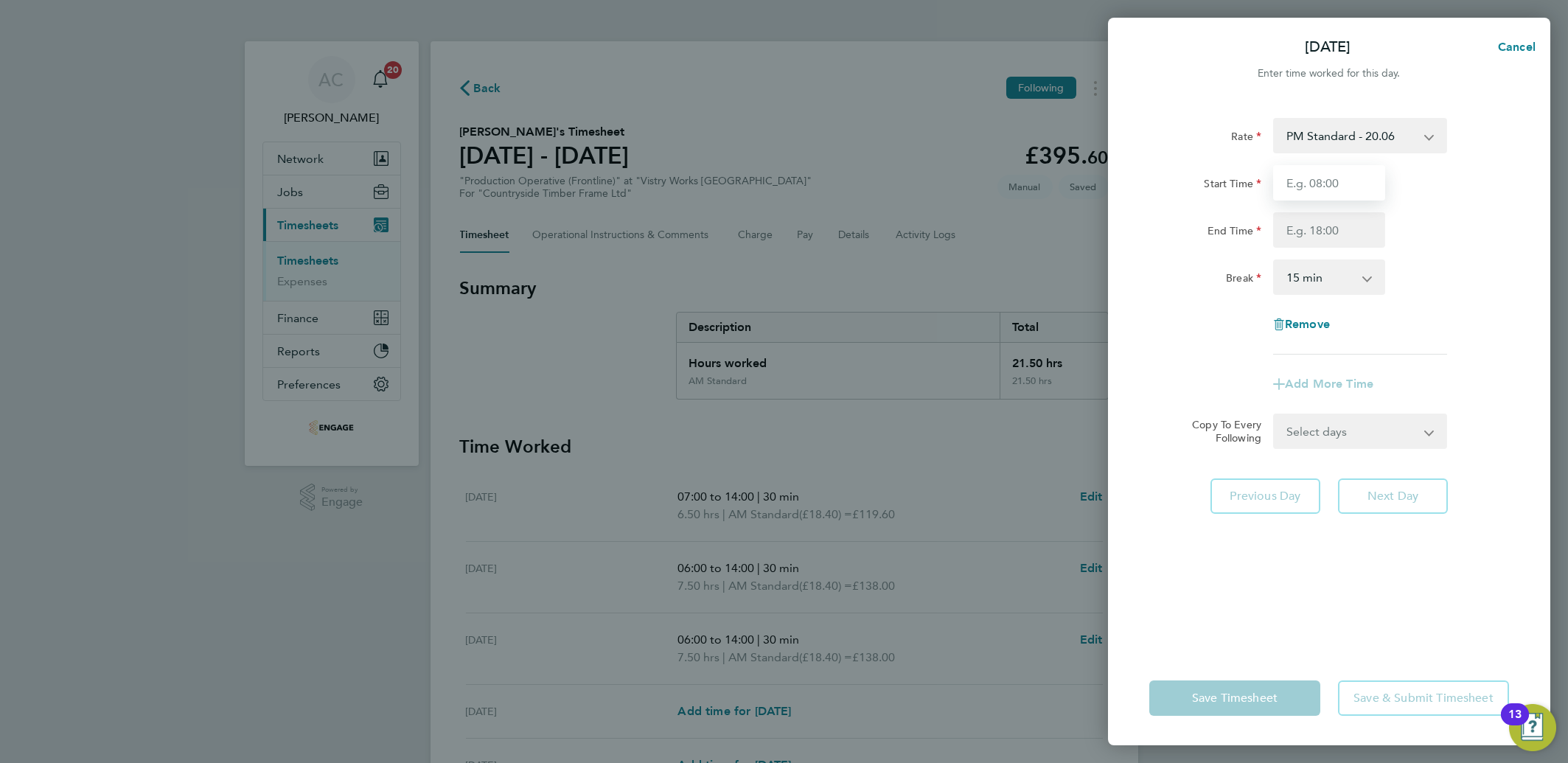
click at [1301, 188] on input "Start Time" at bounding box center [1329, 183] width 112 height 35
type input "14:00"
click at [1306, 206] on div "Start Time 14:00 End Time" at bounding box center [1329, 206] width 372 height 83
click at [1307, 232] on input "End Time" at bounding box center [1329, 230] width 112 height 35
type input "22:00"
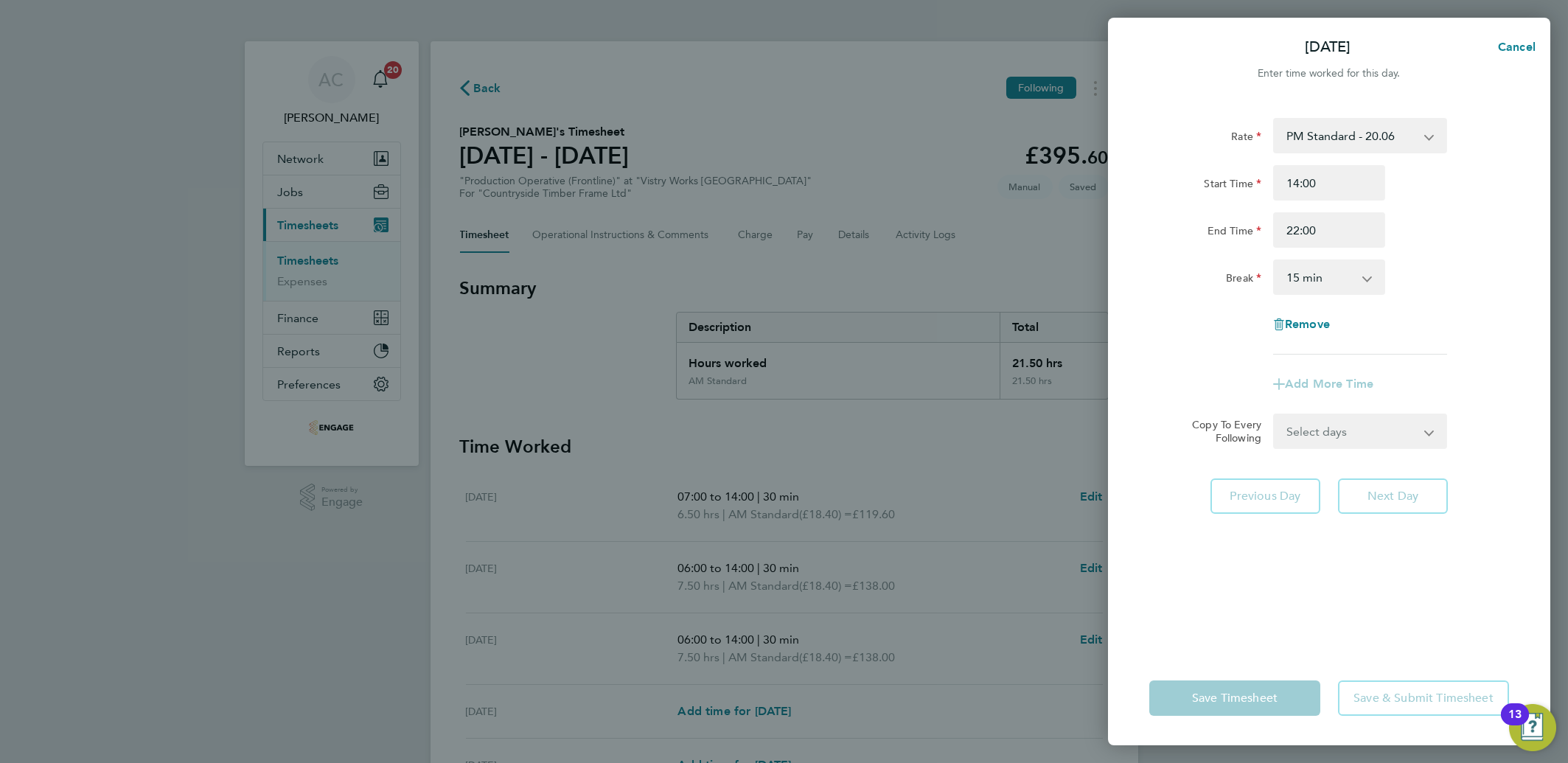
click at [1303, 281] on select "0 min 15 min 30 min 45 min 60 min 75 min 90 min" at bounding box center [1321, 277] width 92 height 32
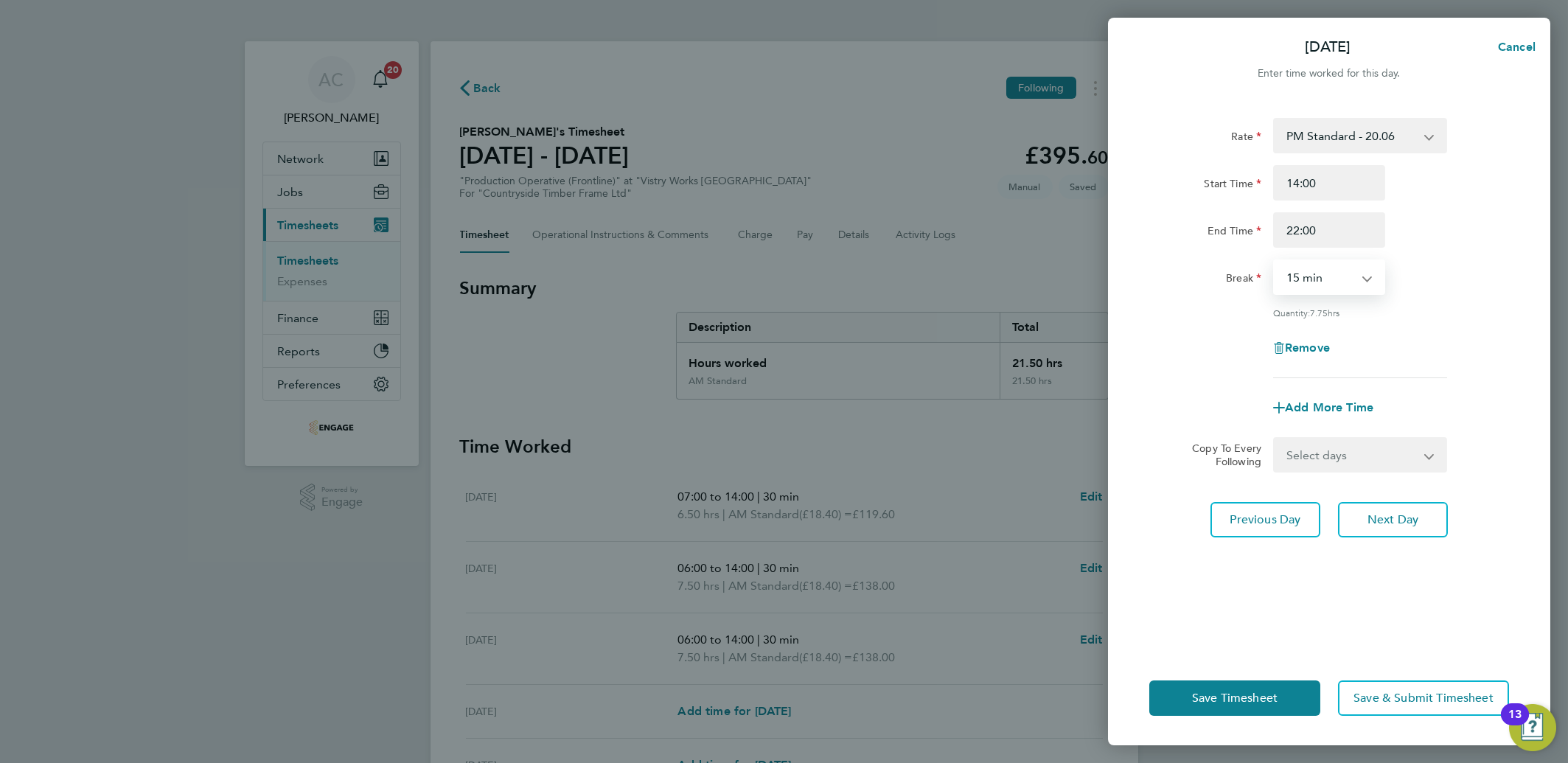
select select "30"
click at [1275, 261] on select "0 min 15 min 30 min 45 min 60 min 75 min 90 min" at bounding box center [1321, 277] width 92 height 32
click at [1372, 512] on span "Next Day" at bounding box center [1393, 520] width 51 height 14
select select "15"
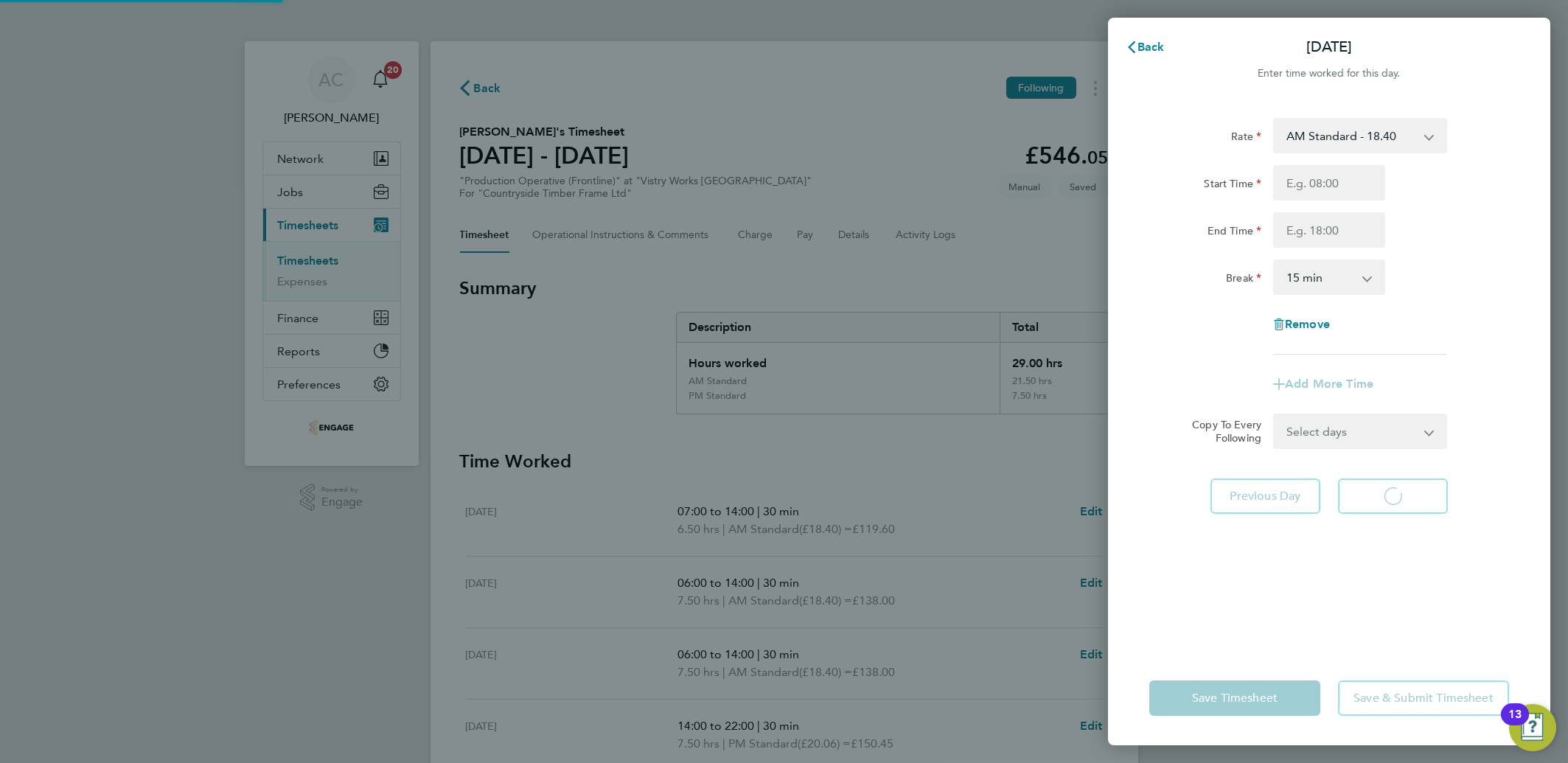
select select "15"
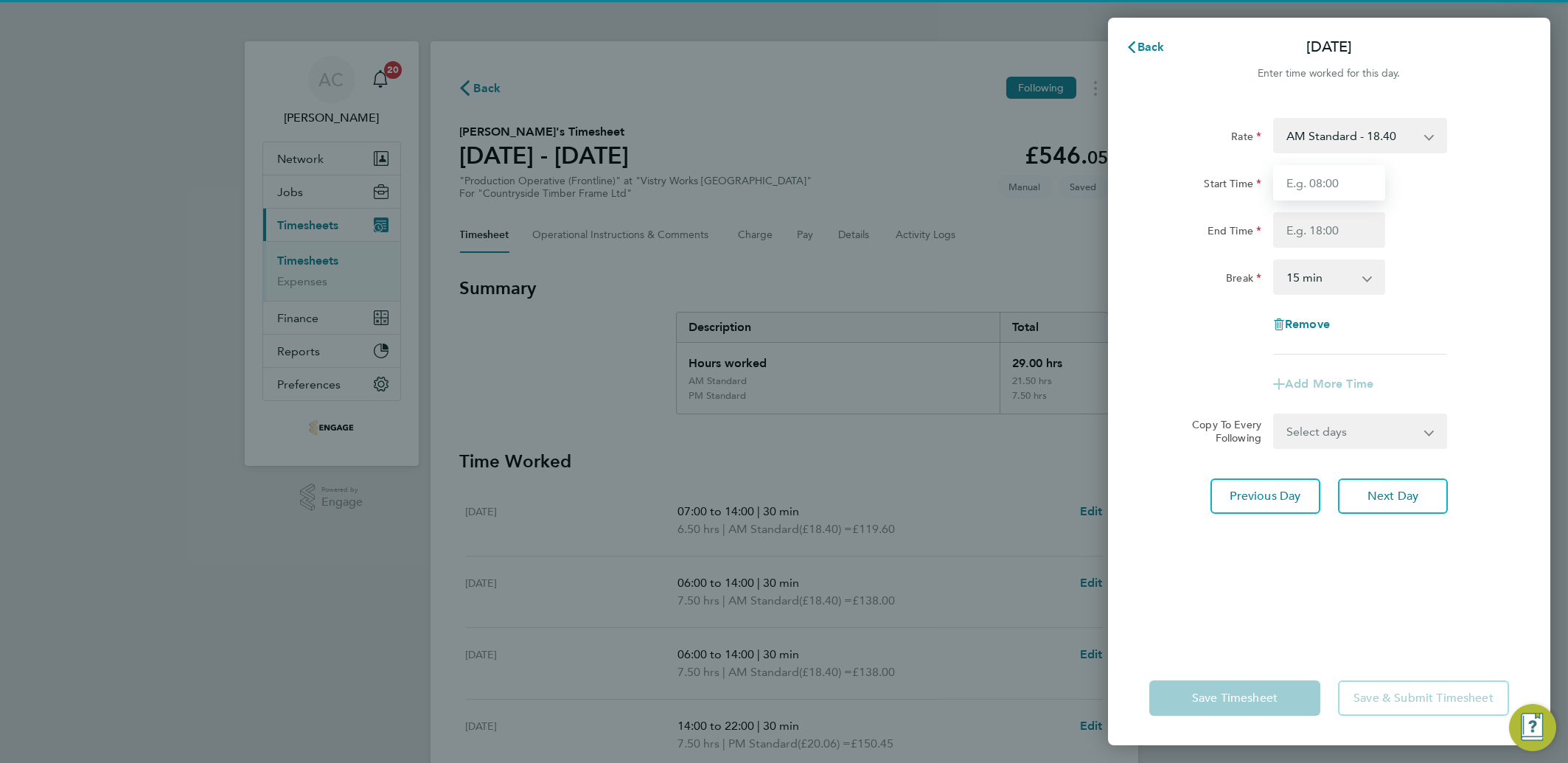
click at [1309, 186] on input "Start Time" at bounding box center [1329, 183] width 112 height 35
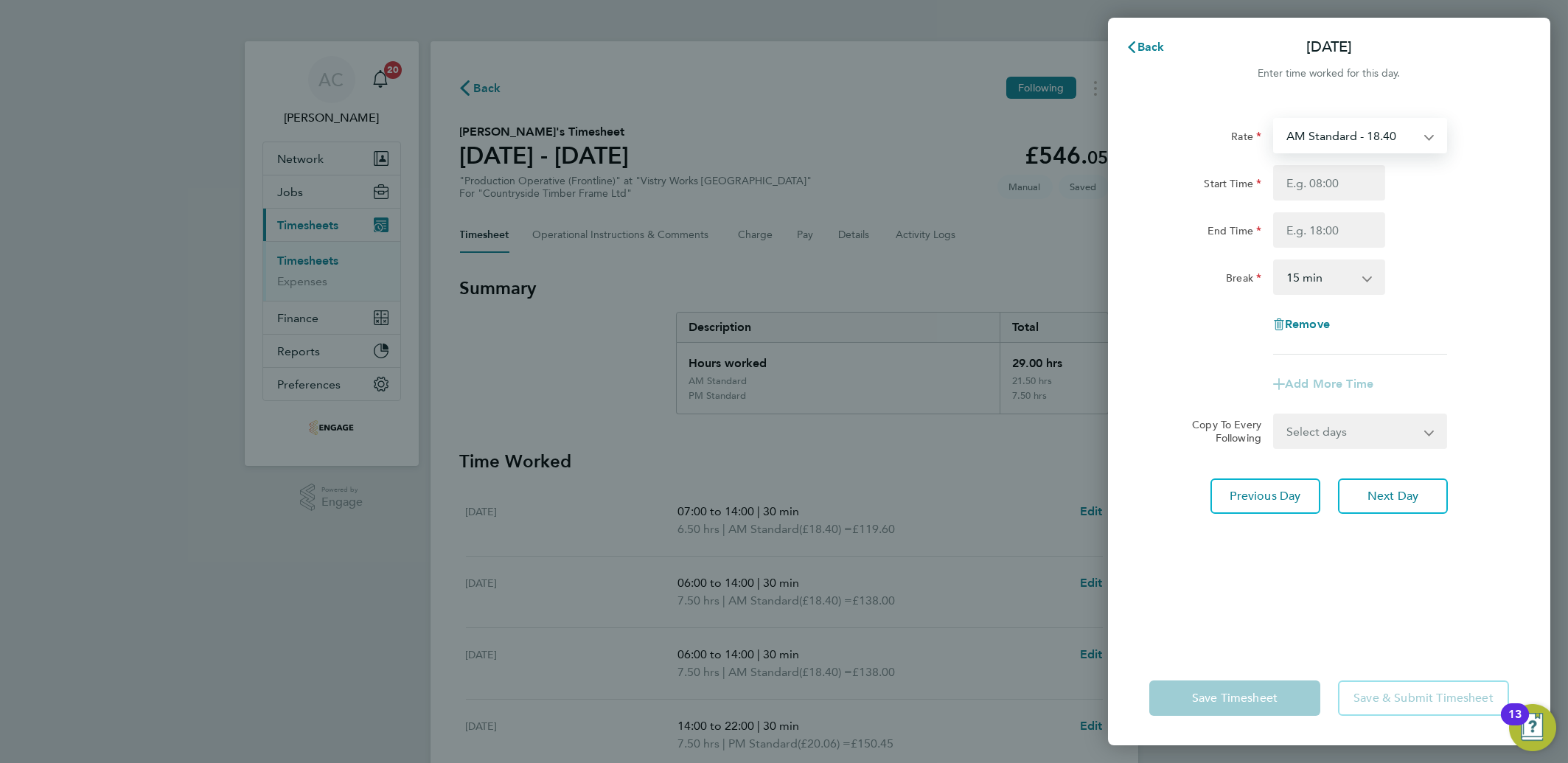
click at [1307, 136] on select "AM Standard - 18.40 PM Standard - 20.06 OT2 - 36.80 PM OT 2 - 40.11 PM OT 1 - 3…" at bounding box center [1351, 136] width 153 height 32
select select "15"
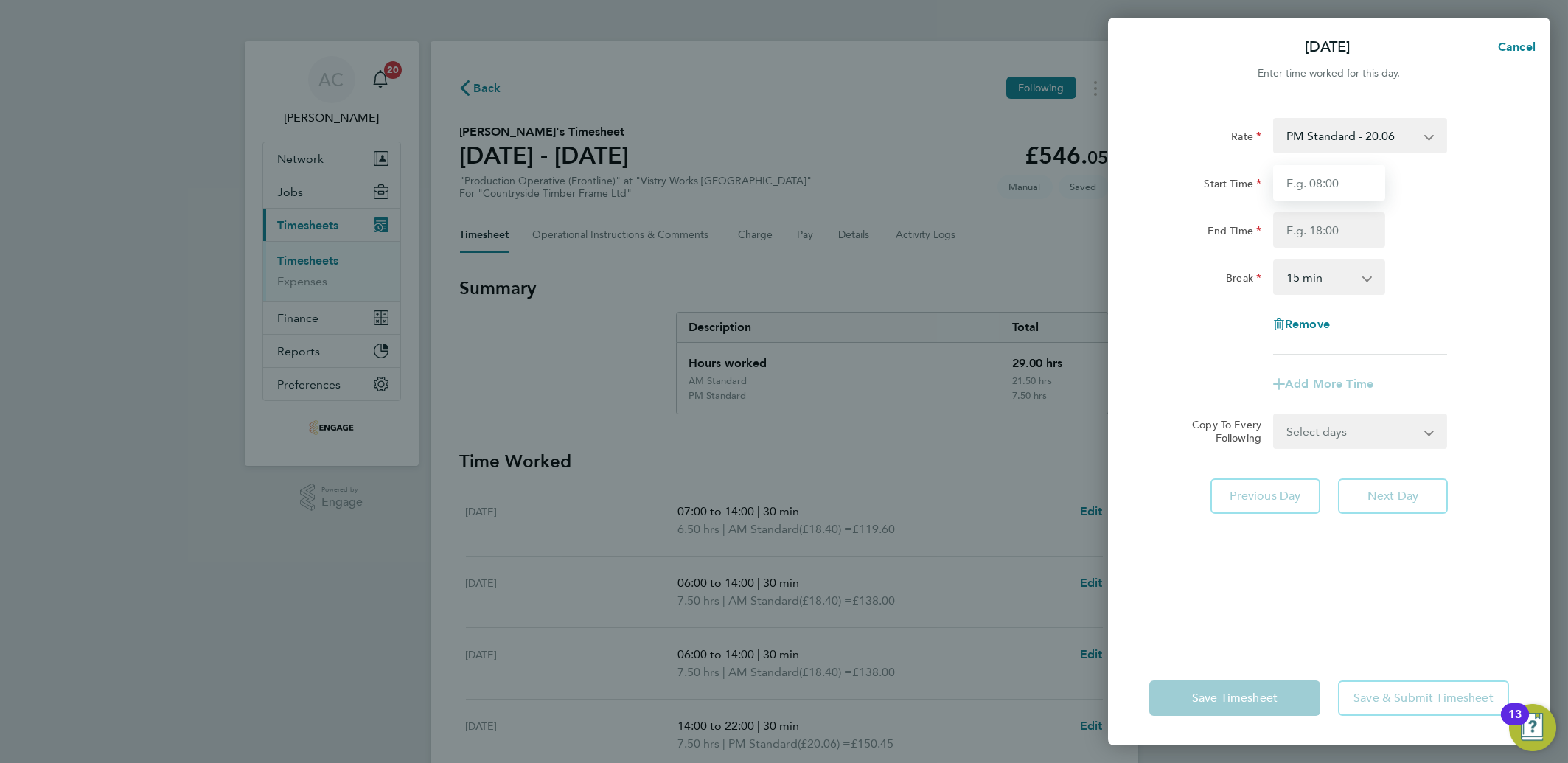
click at [1300, 175] on input "Start Time" at bounding box center [1329, 183] width 112 height 35
type input "14:00"
click at [1292, 235] on input "End Time" at bounding box center [1329, 230] width 112 height 35
type input "22:00"
click at [1300, 279] on select "0 min 15 min 30 min 45 min 60 min 75 min 90 min" at bounding box center [1321, 277] width 92 height 32
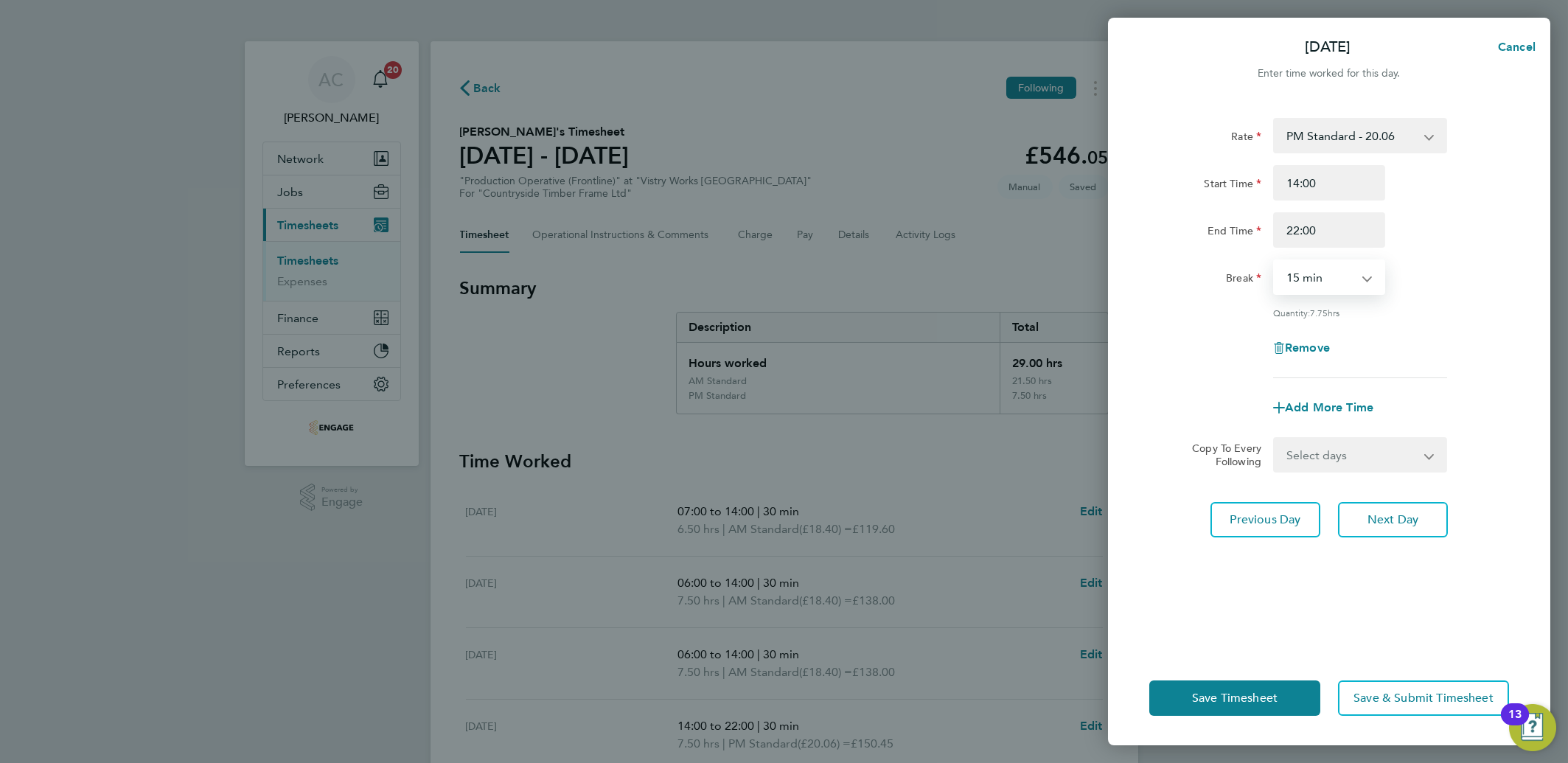
select select "30"
click at [1275, 261] on select "0 min 15 min 30 min 45 min 60 min 75 min 90 min" at bounding box center [1321, 277] width 92 height 32
click at [1235, 687] on button "Save Timesheet" at bounding box center [1235, 698] width 171 height 35
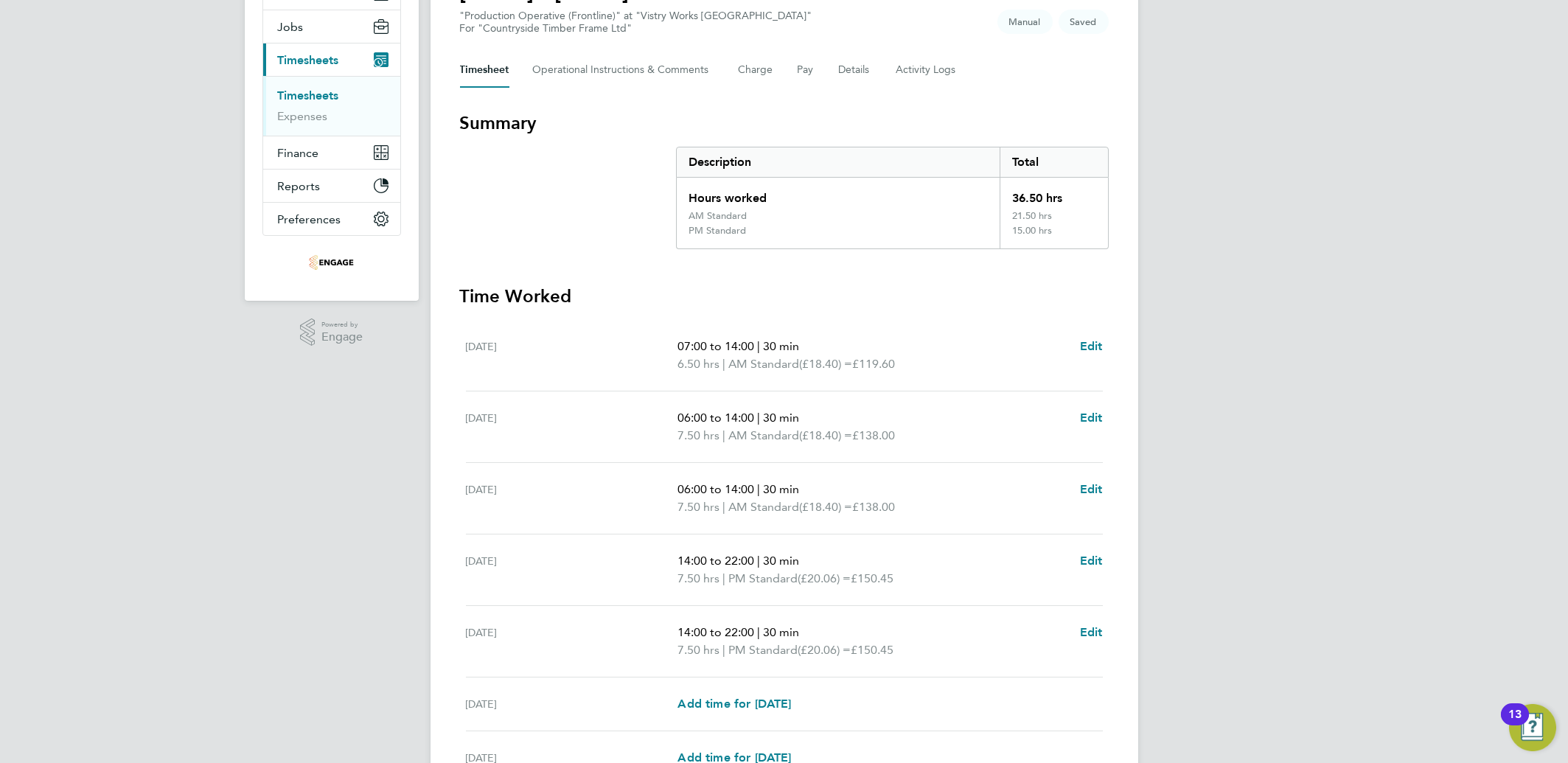
scroll to position [316, 0]
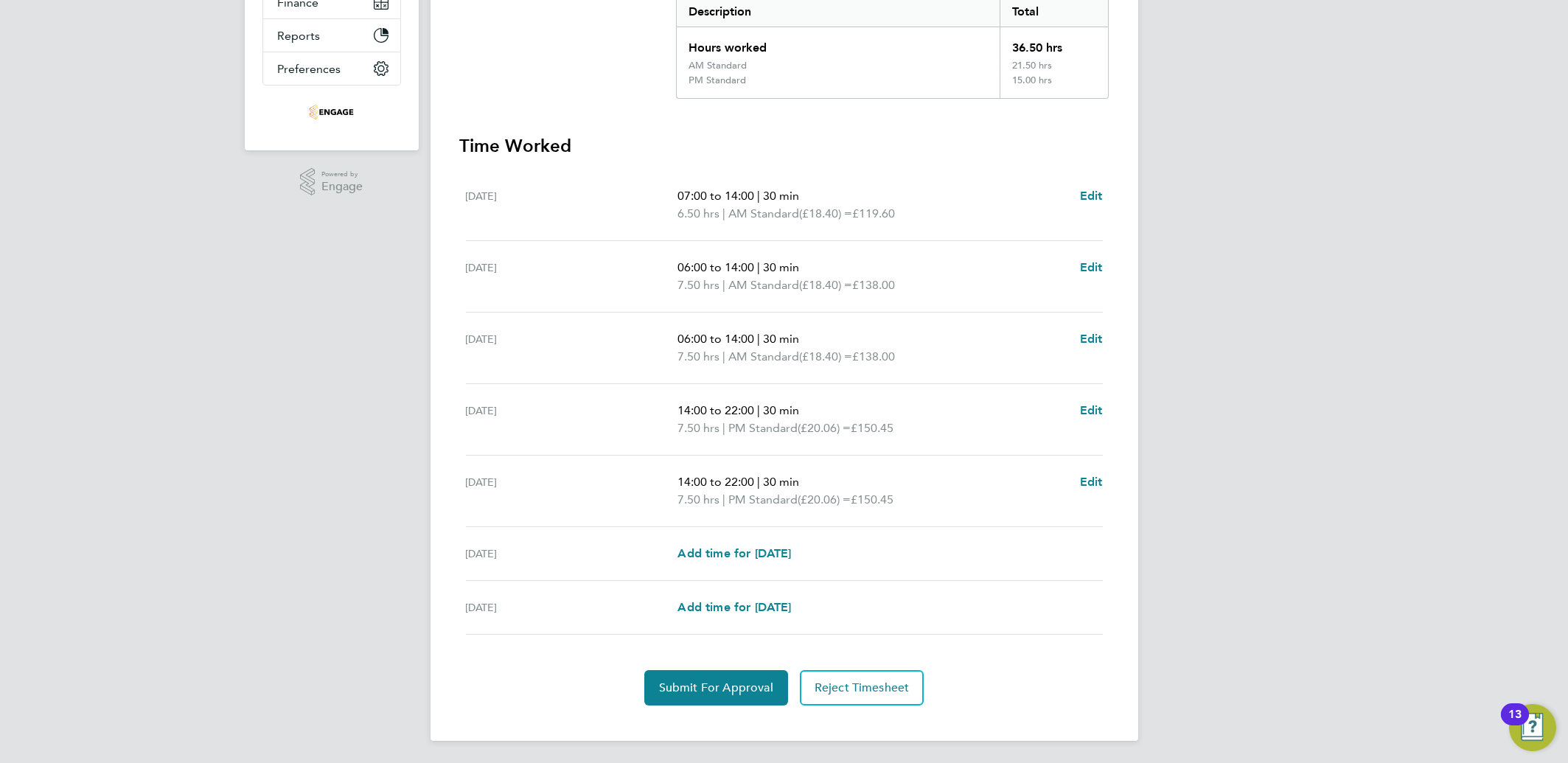
click at [704, 708] on div "Back Following Kelvin Nyamazana's Timesheet 07 - 13 Jul 2025 £696. 50 "Producti…" at bounding box center [784, 234] width 708 height 1015
click at [705, 695] on button "Submit For Approval" at bounding box center [716, 688] width 144 height 35
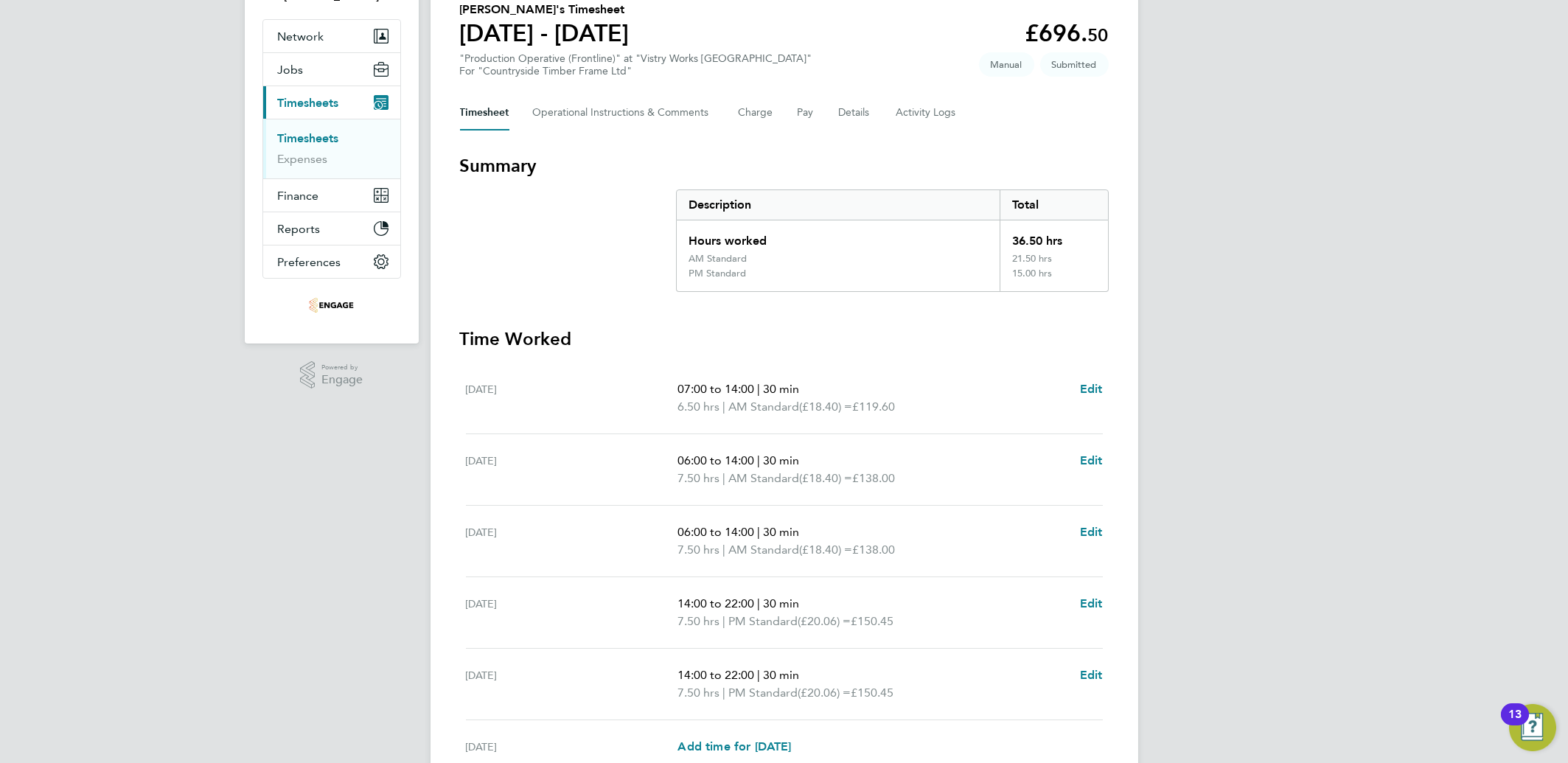
scroll to position [0, 0]
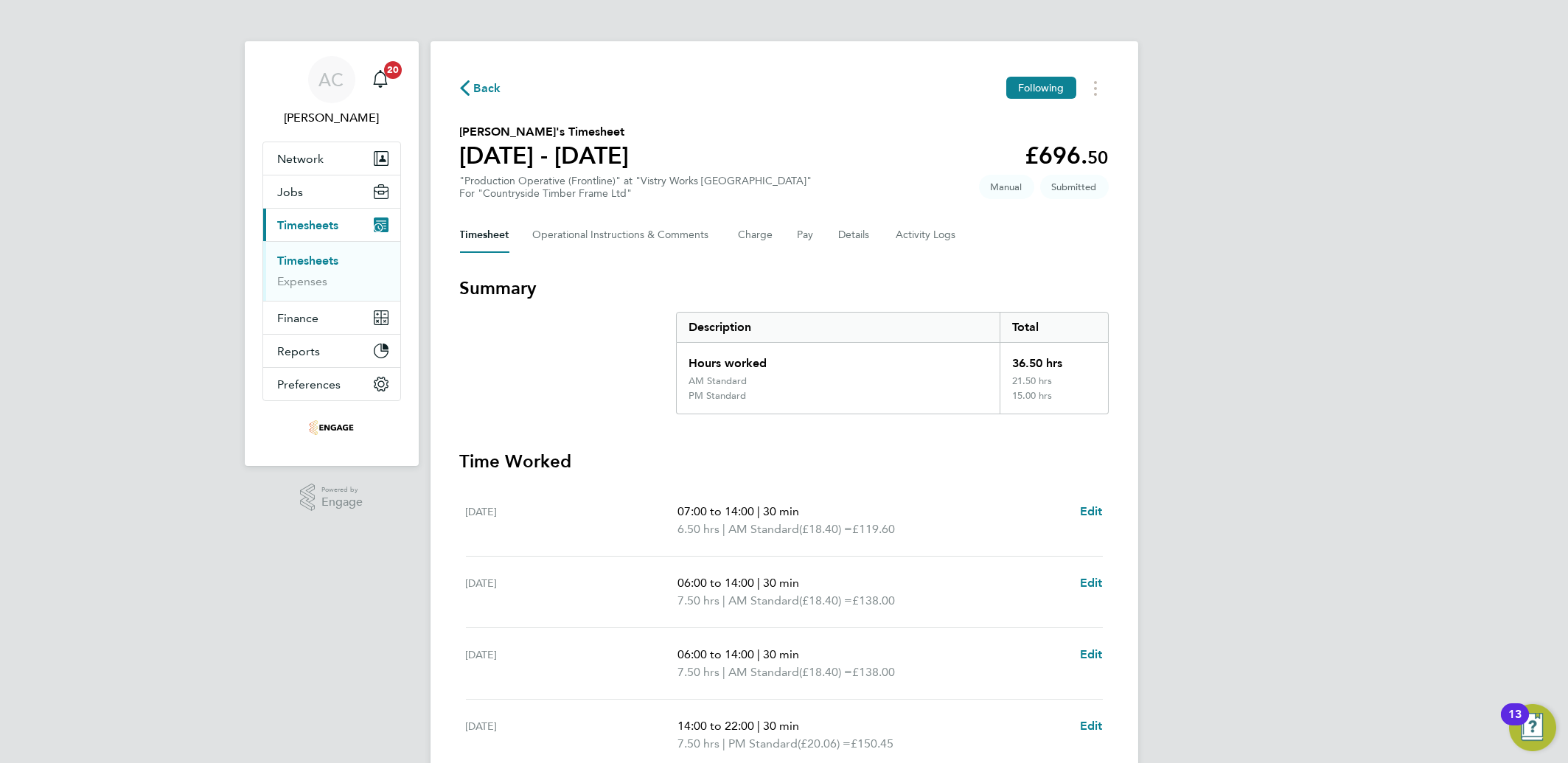
click at [304, 254] on link "Timesheets" at bounding box center [308, 260] width 61 height 14
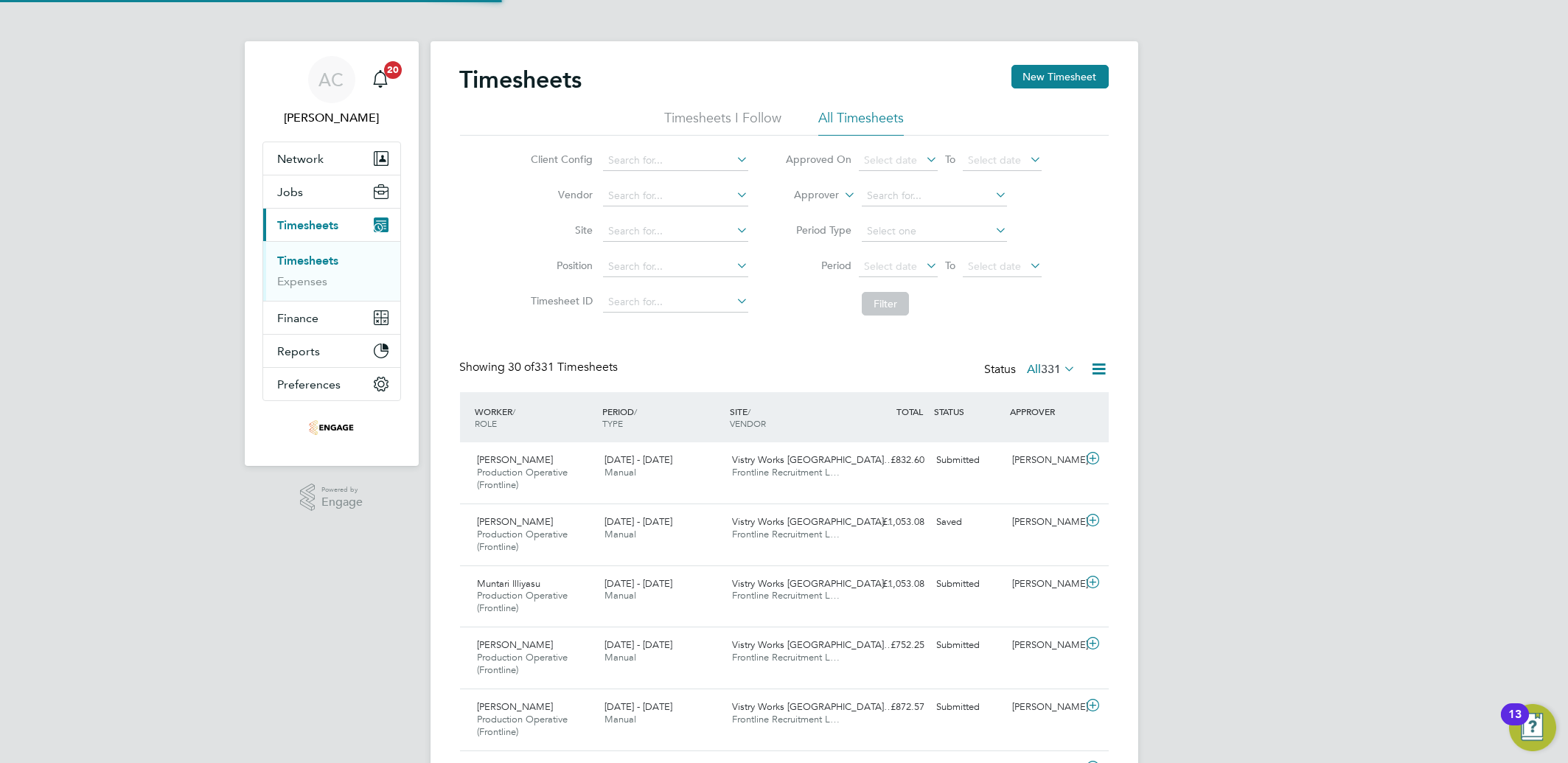
scroll to position [49, 128]
click at [1047, 74] on button "New Timesheet" at bounding box center [1060, 76] width 97 height 23
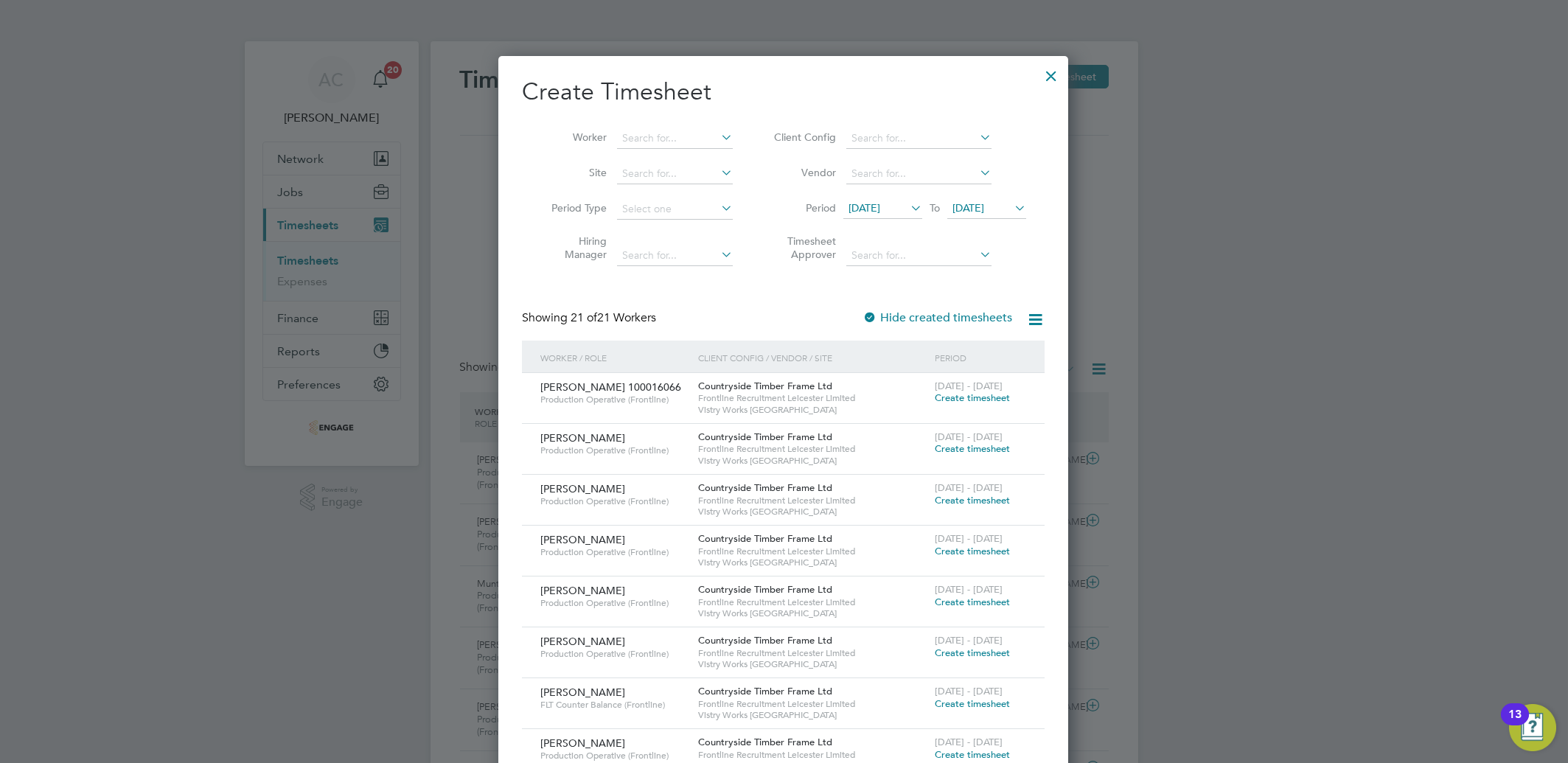
click at [906, 213] on span "28 Jul 2025" at bounding box center [883, 209] width 79 height 20
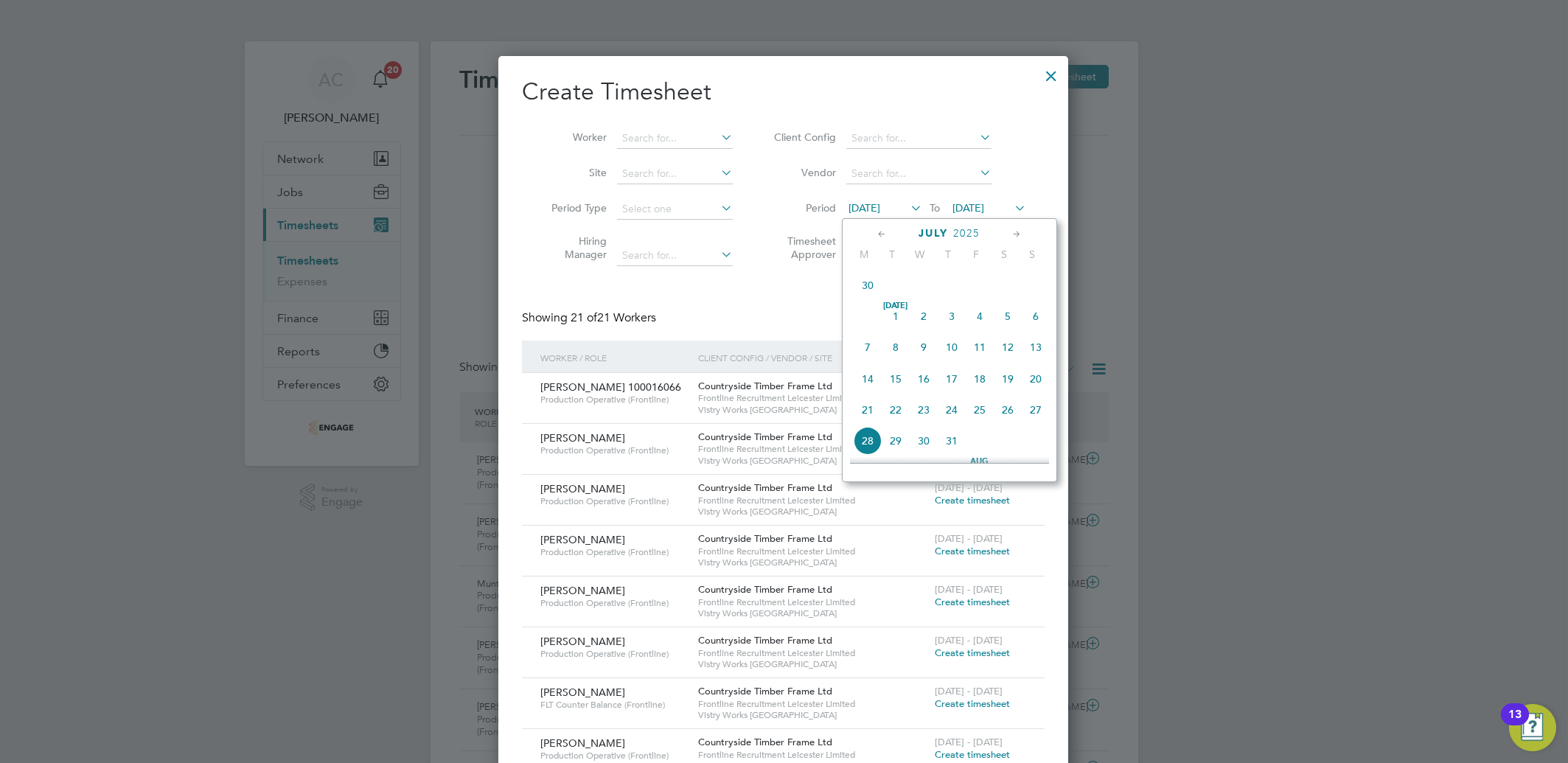
click at [868, 353] on span "7" at bounding box center [868, 347] width 28 height 28
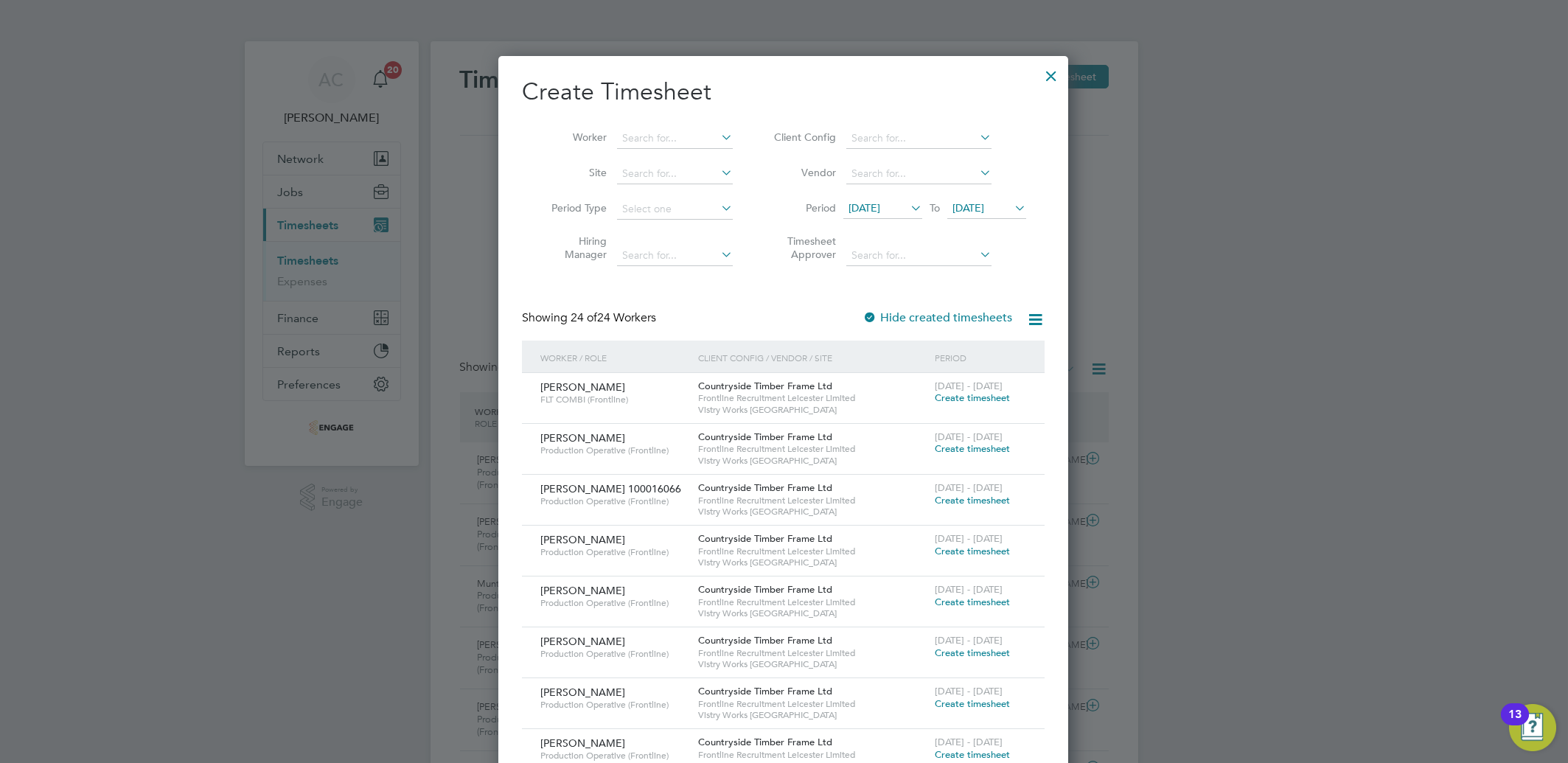
click at [982, 215] on span "04 Aug 2025" at bounding box center [986, 209] width 79 height 20
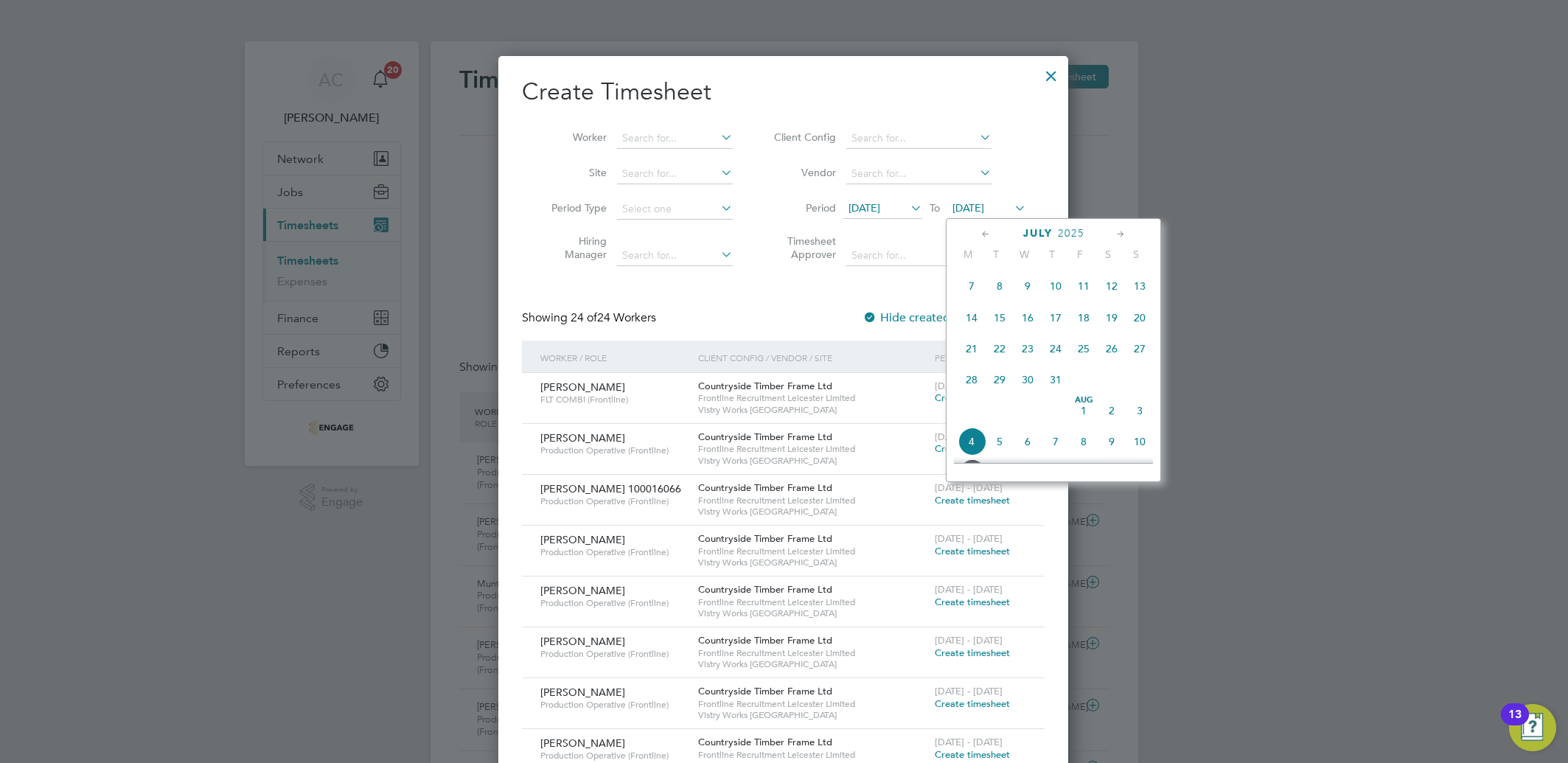
click at [1141, 290] on span "13" at bounding box center [1140, 286] width 28 height 28
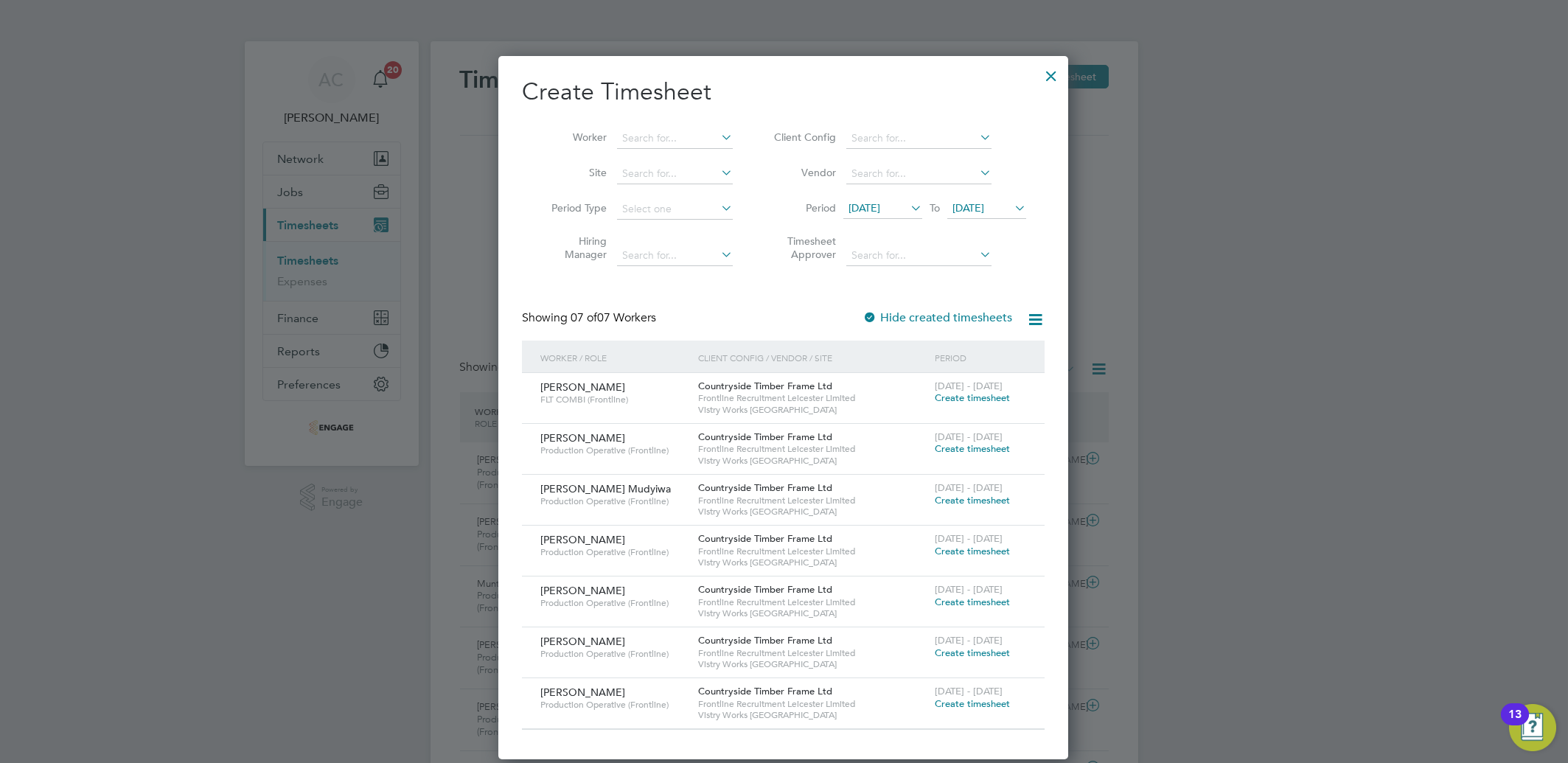
click at [985, 545] on span "Create timesheet" at bounding box center [973, 551] width 76 height 13
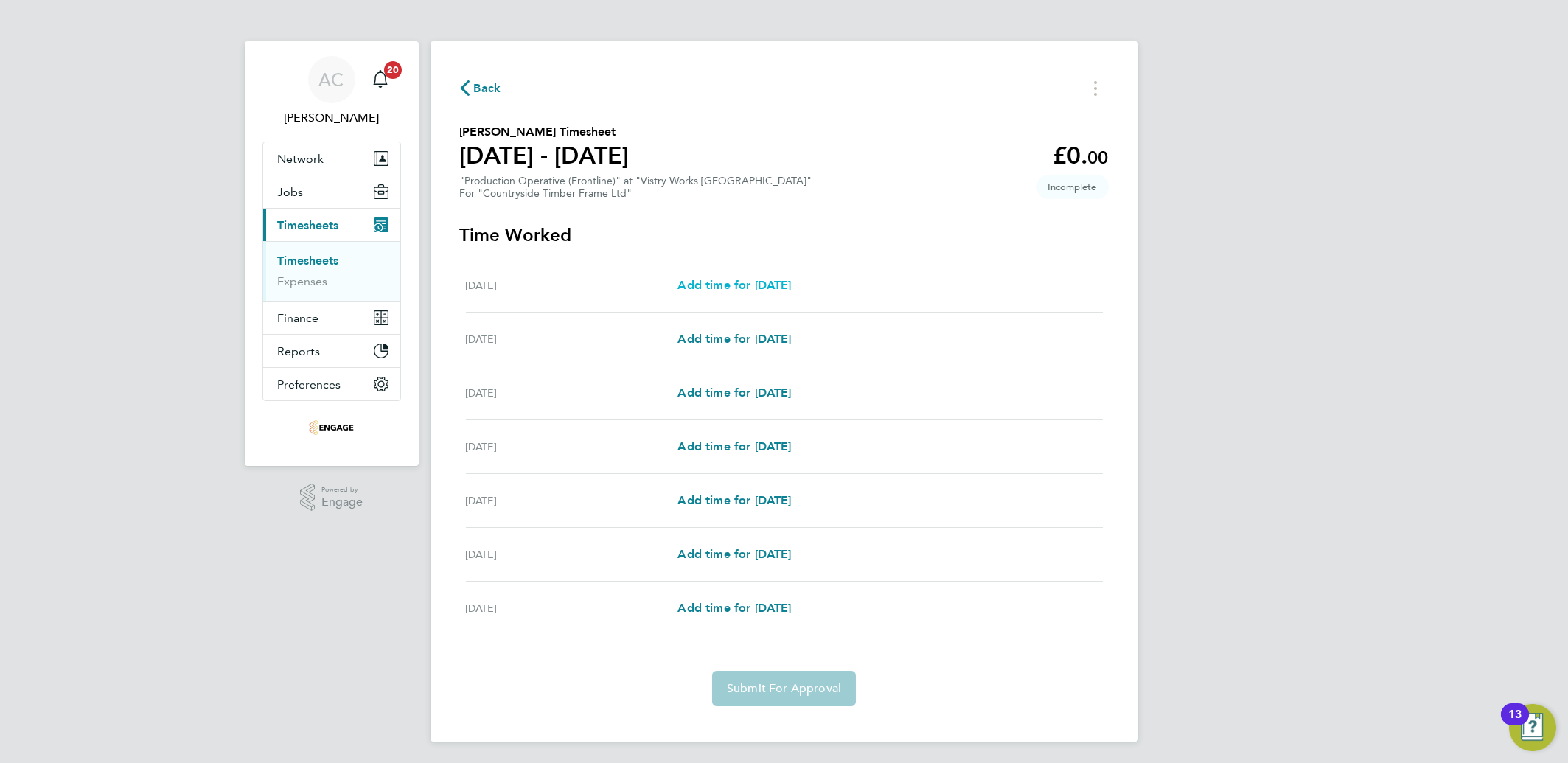
click at [721, 285] on span "Add time for Mon 07 Jul" at bounding box center [734, 284] width 113 height 14
select select "15"
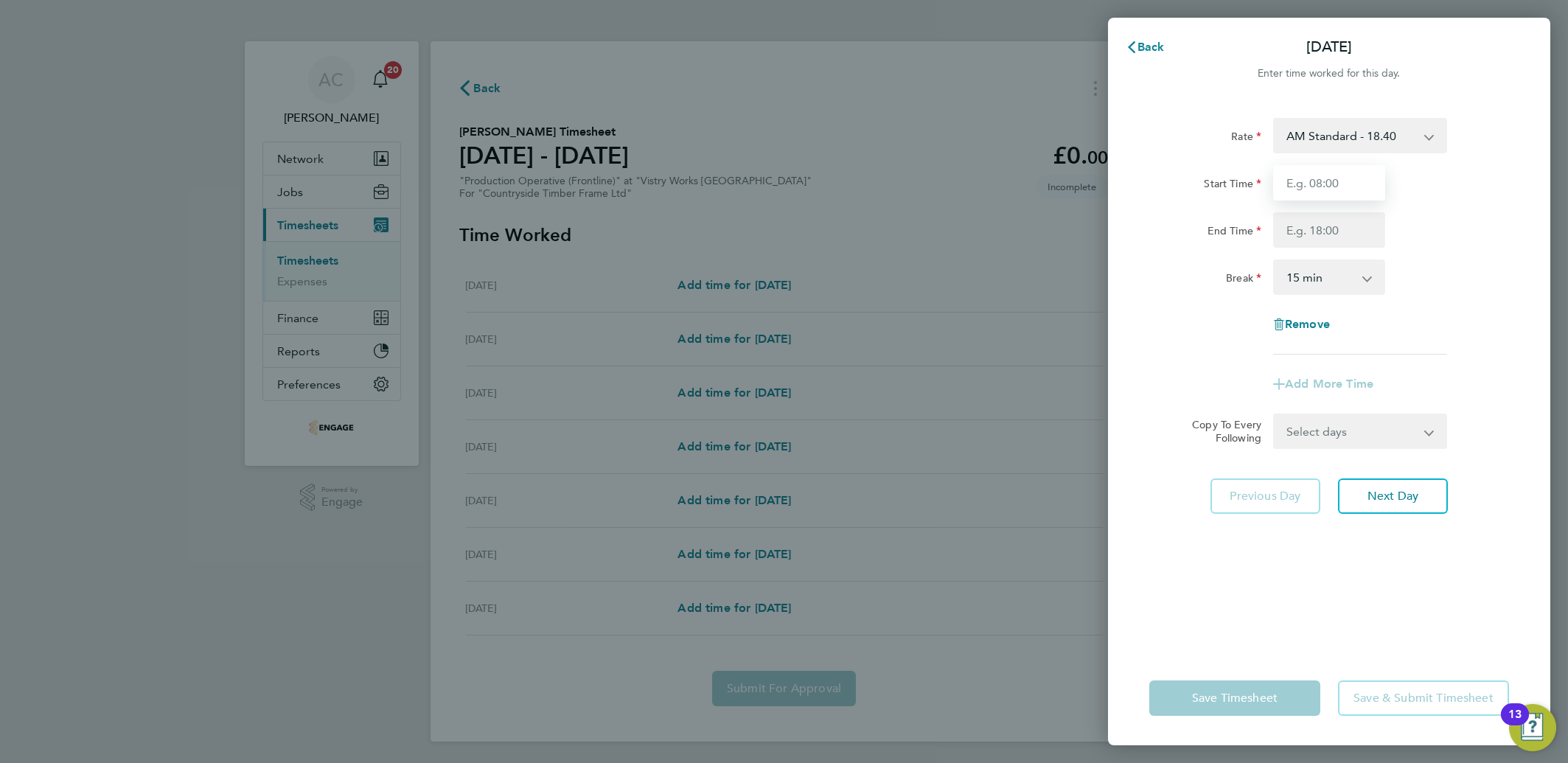
click at [1280, 184] on input "Start Time" at bounding box center [1329, 183] width 112 height 35
type input "07:00"
click at [1321, 224] on input "End Time" at bounding box center [1329, 230] width 112 height 35
type input "14:00"
click at [1302, 290] on select "0 min 15 min 30 min 45 min 60 min 75 min 90 min" at bounding box center [1321, 277] width 92 height 32
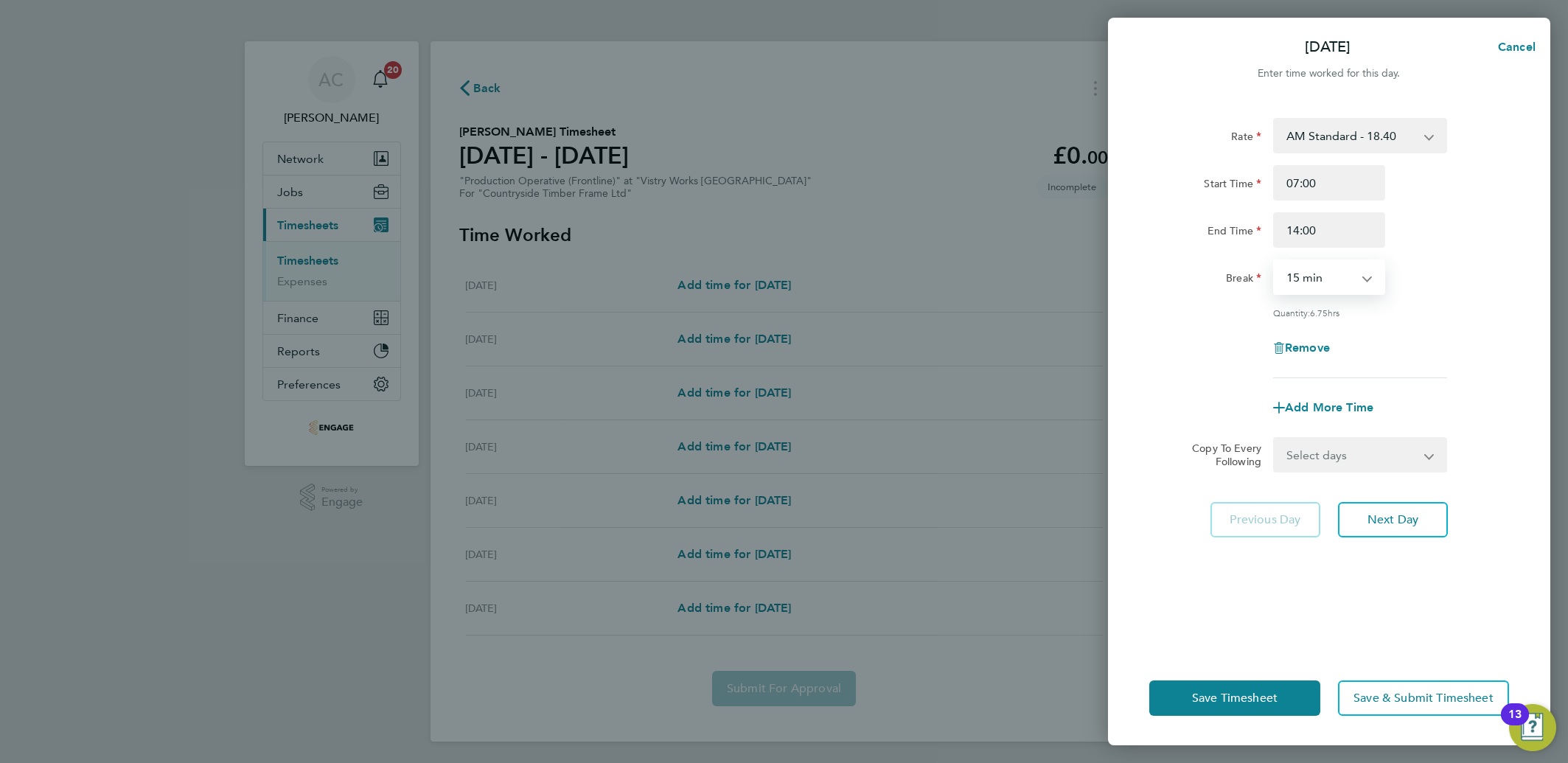
select select "30"
click at [1275, 261] on select "0 min 15 min 30 min 45 min 60 min 75 min 90 min" at bounding box center [1321, 277] width 92 height 32
click at [1368, 509] on button "Next Day" at bounding box center [1393, 520] width 110 height 35
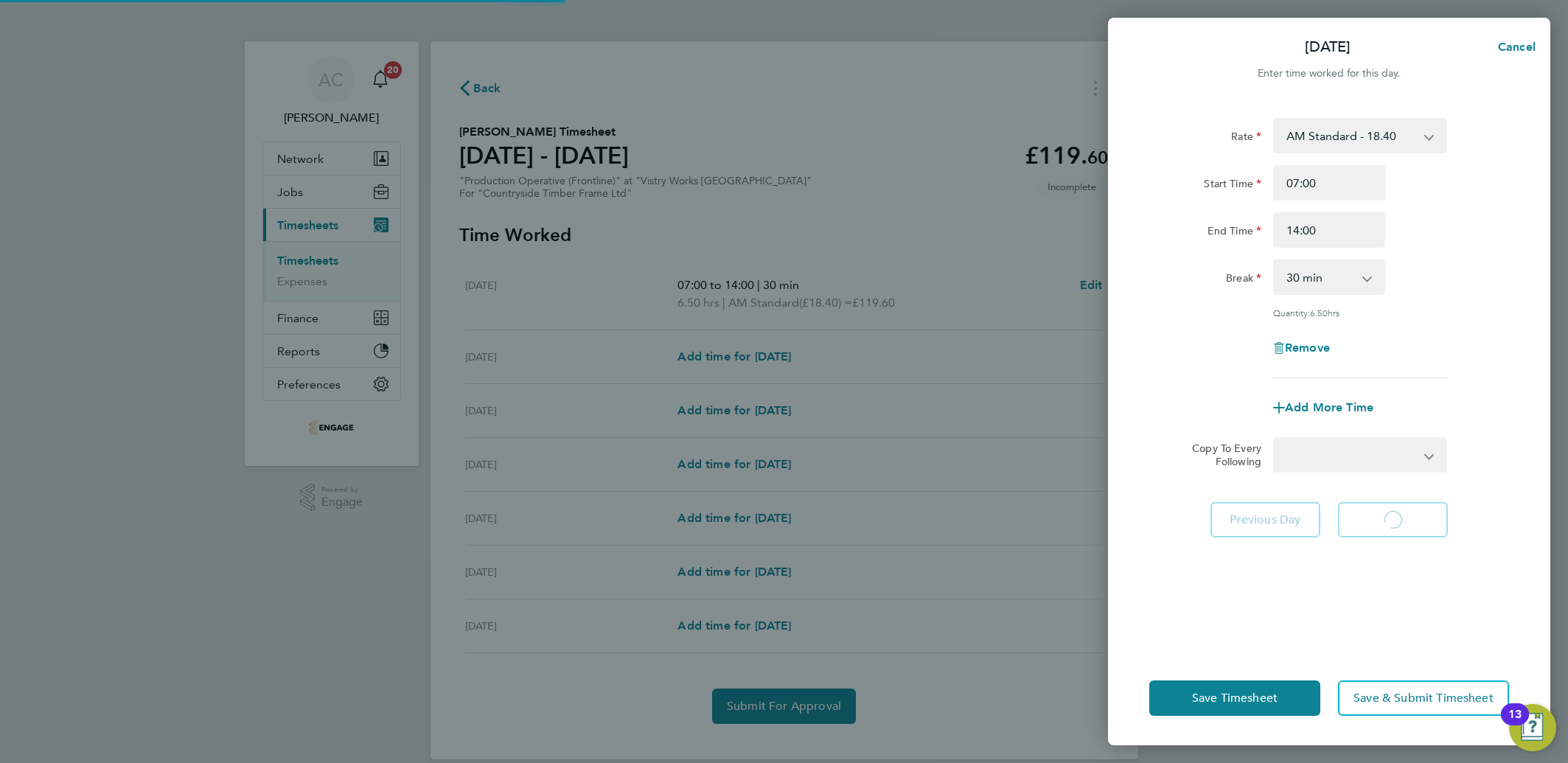
select select "15"
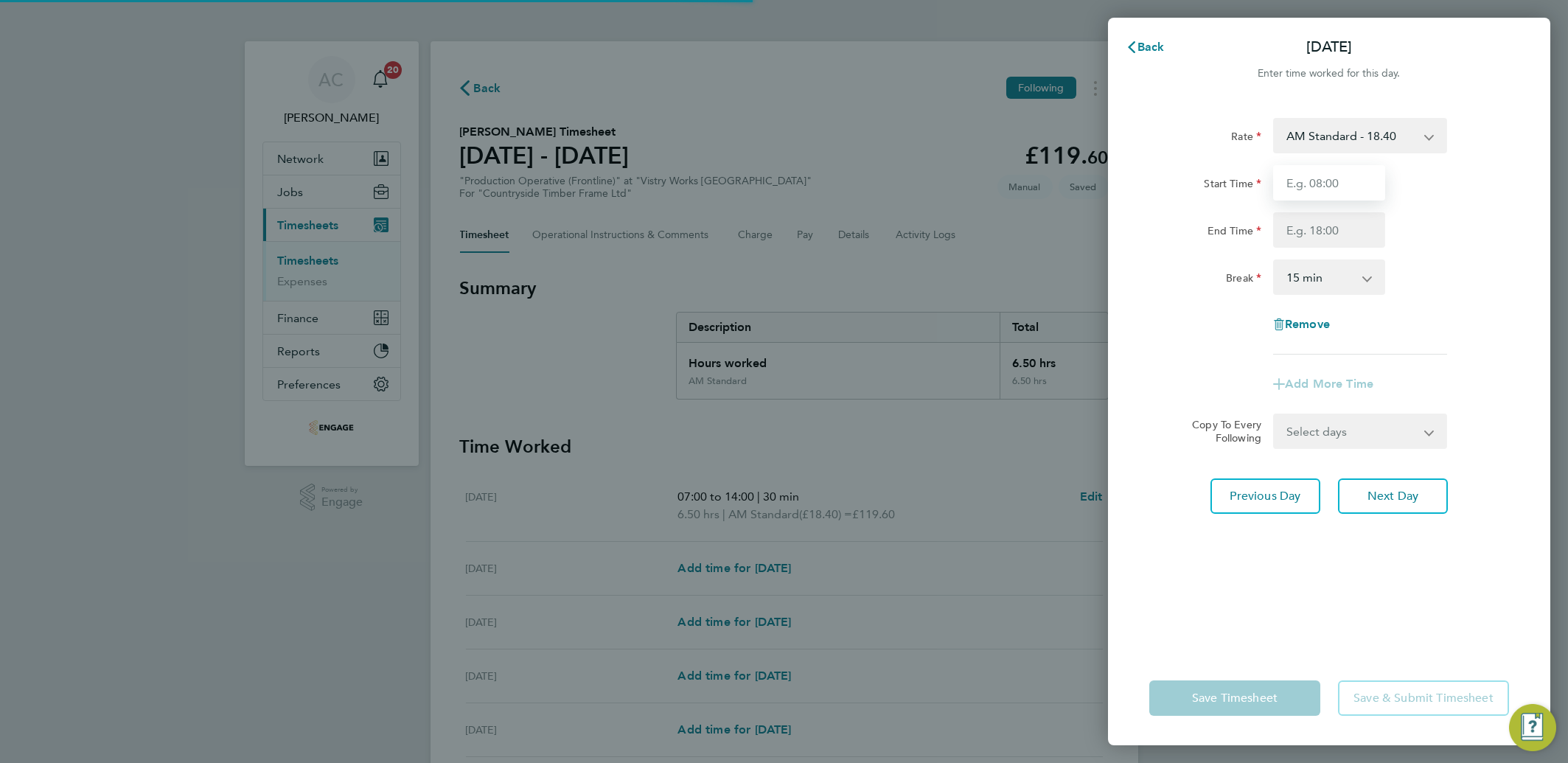
click at [1315, 189] on input "Start Time" at bounding box center [1329, 183] width 112 height 35
type input "06:00"
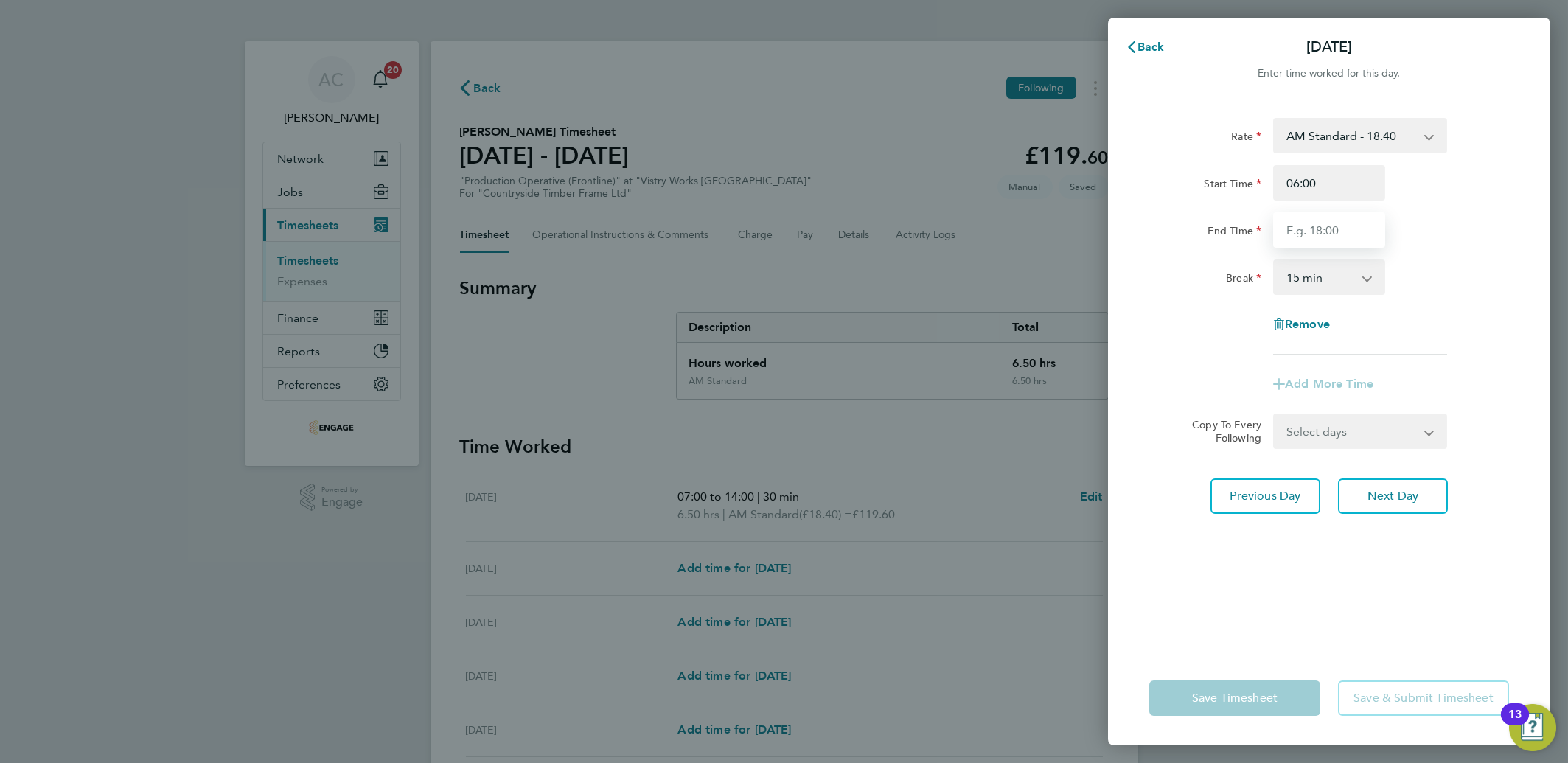
click at [1301, 231] on input "End Time" at bounding box center [1329, 230] width 112 height 35
type input "14:00"
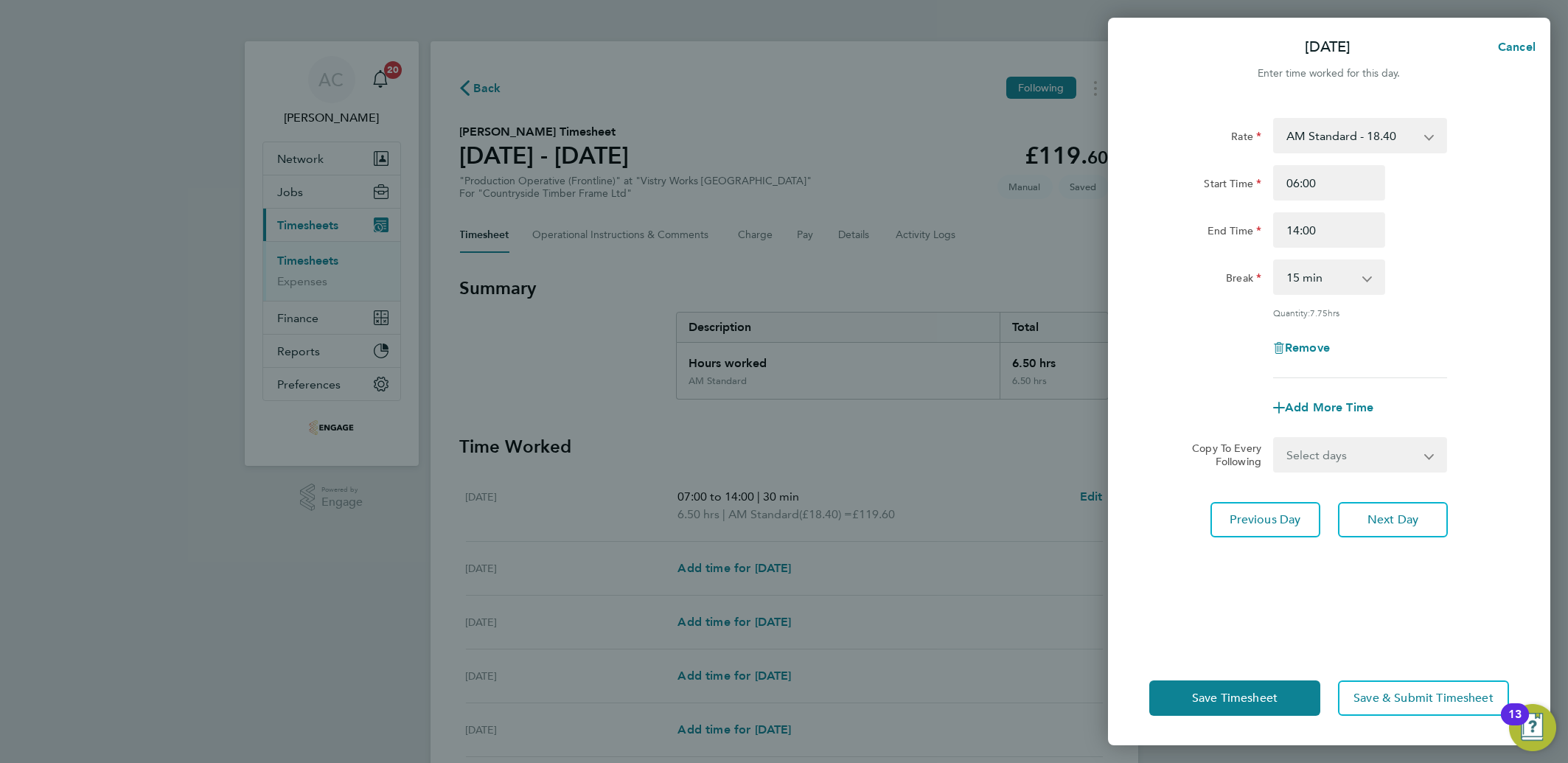
click at [1293, 293] on select "0 min 15 min 30 min 45 min 60 min 75 min 90 min" at bounding box center [1321, 277] width 92 height 32
select select "30"
click at [1275, 261] on select "0 min 15 min 30 min 45 min 60 min 75 min 90 min" at bounding box center [1321, 277] width 92 height 32
click at [1345, 464] on select "Select days Day Weekday (Mon-Fri) Weekend (Sat-Sun) Wednesday Thursday Friday S…" at bounding box center [1352, 455] width 155 height 32
select select "WEEKDAY"
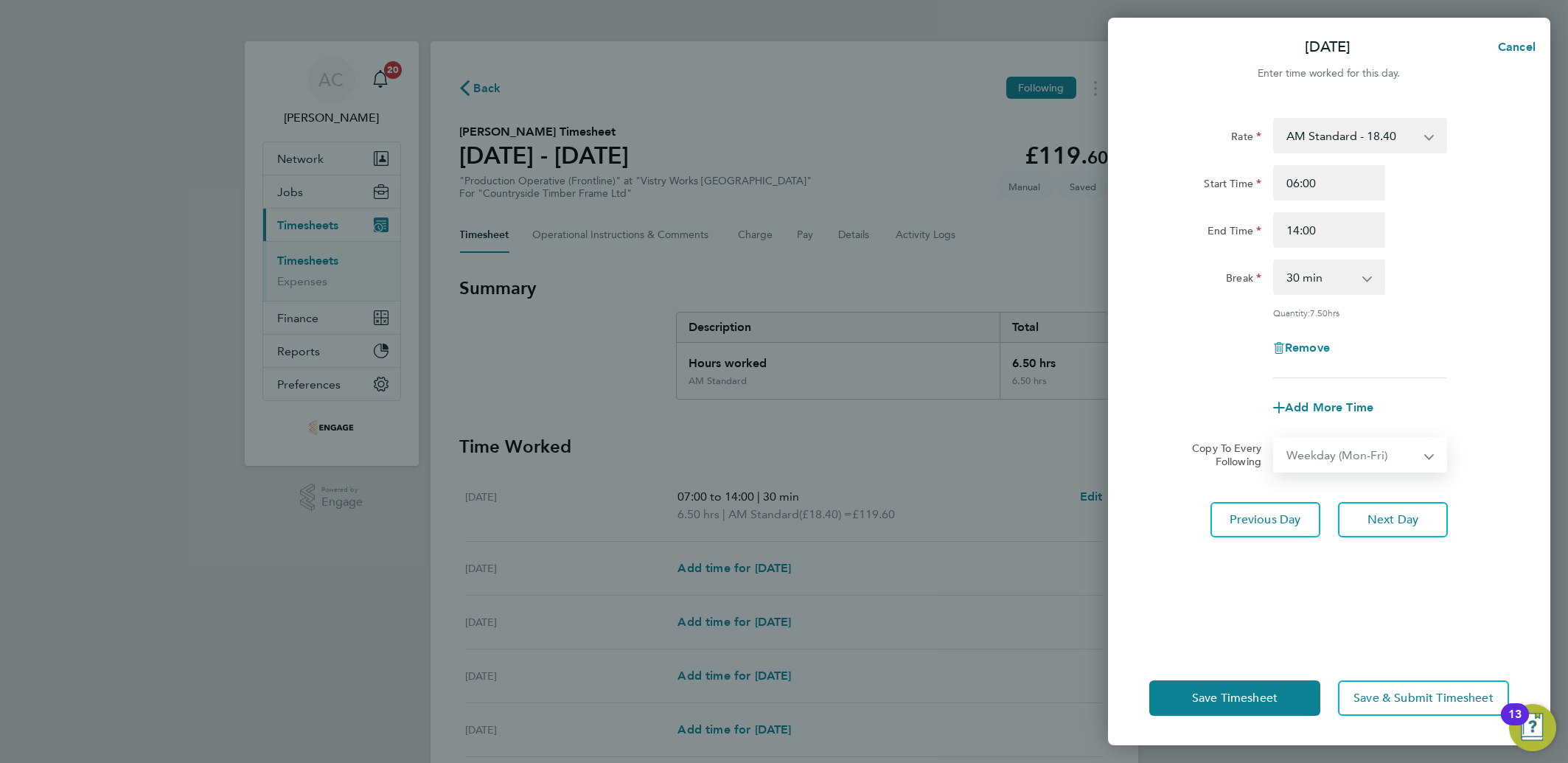
click at [1275, 439] on select "Select days Day Weekday (Mon-Fri) Weekend (Sat-Sun) Wednesday Thursday Friday S…" at bounding box center [1352, 455] width 155 height 32
select select "2025-07-13"
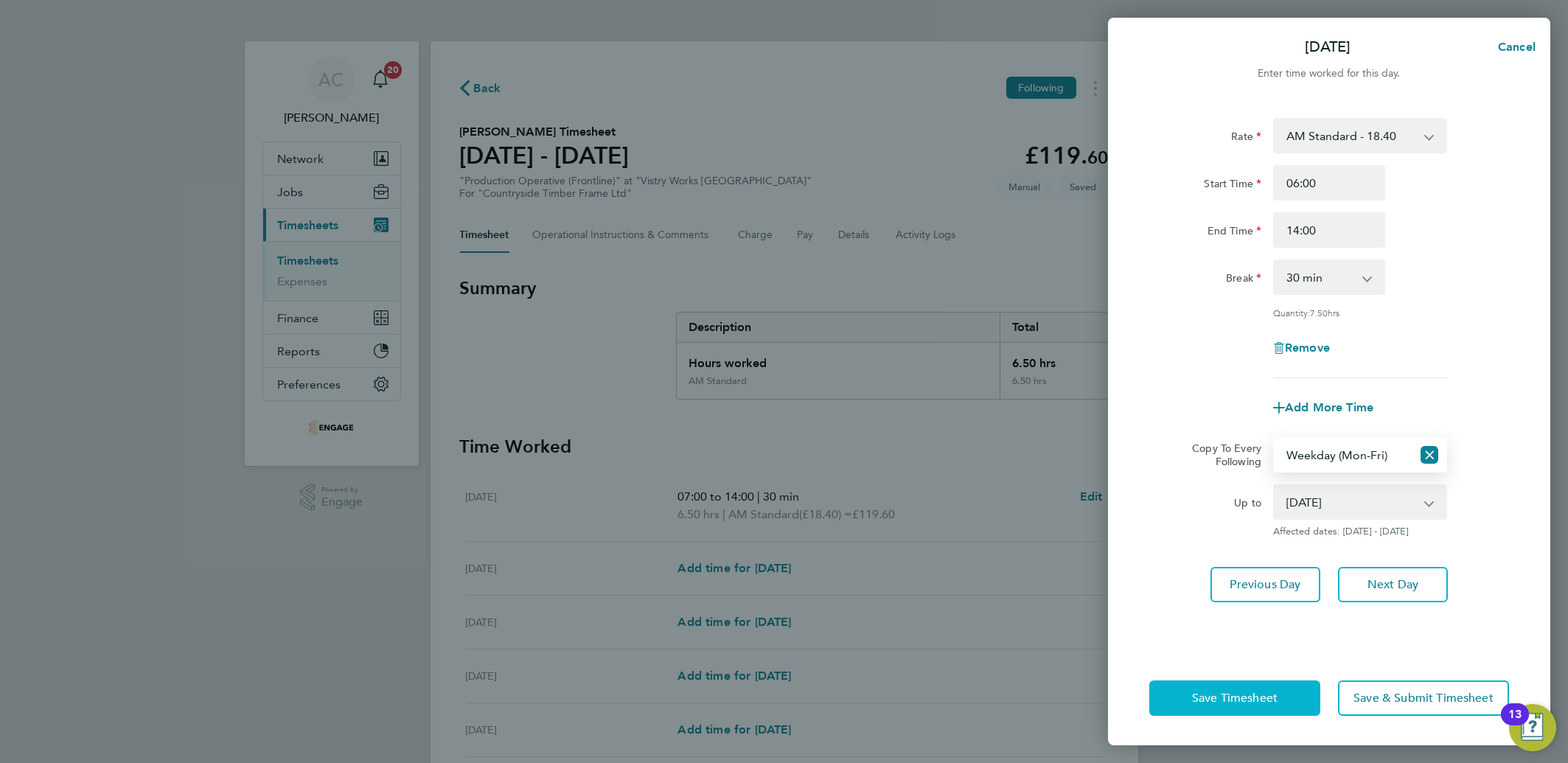
click at [1221, 702] on span "Save Timesheet" at bounding box center [1235, 698] width 85 height 14
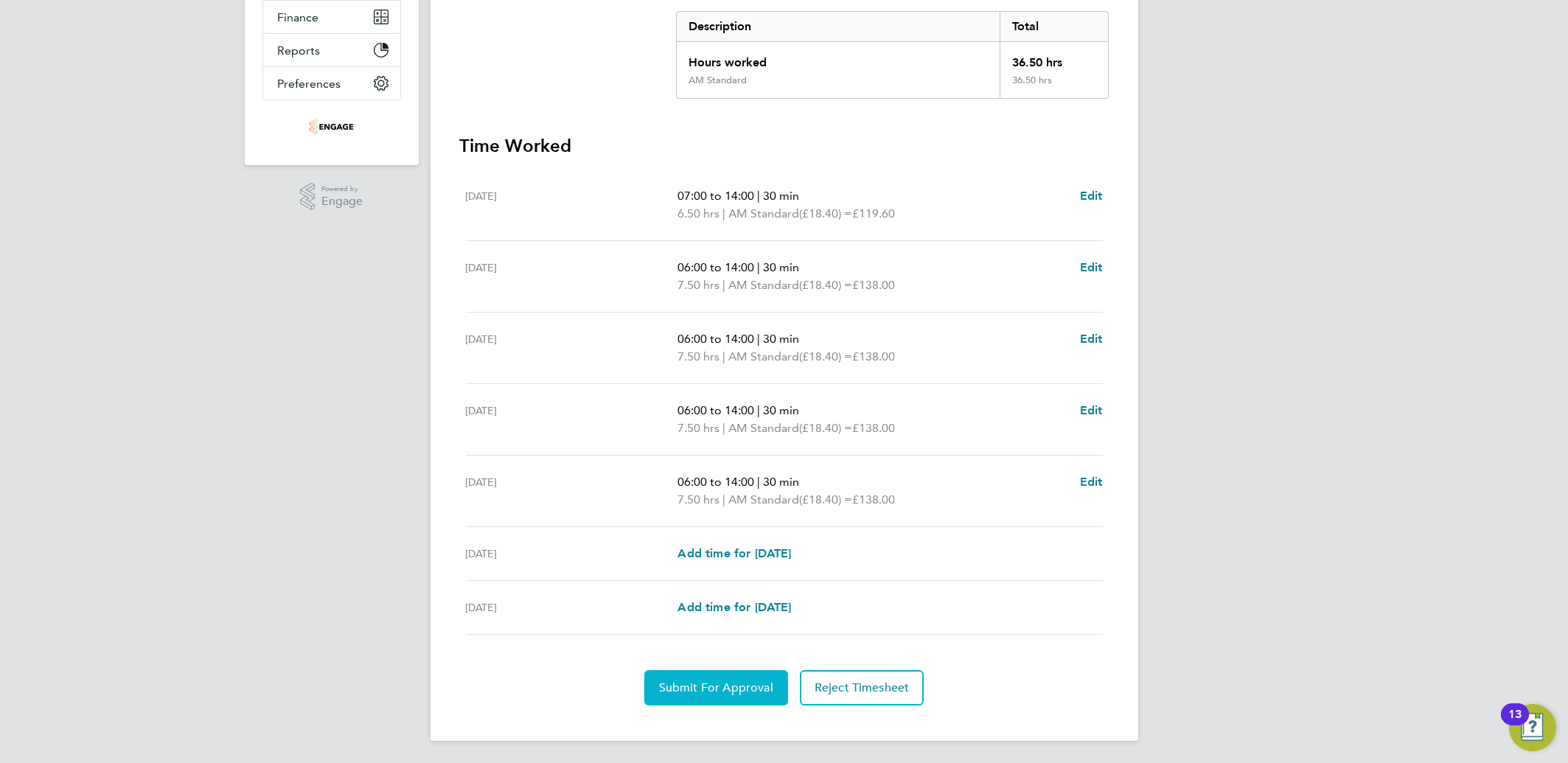
click at [696, 687] on span "Submit For Approval" at bounding box center [717, 688] width 114 height 14
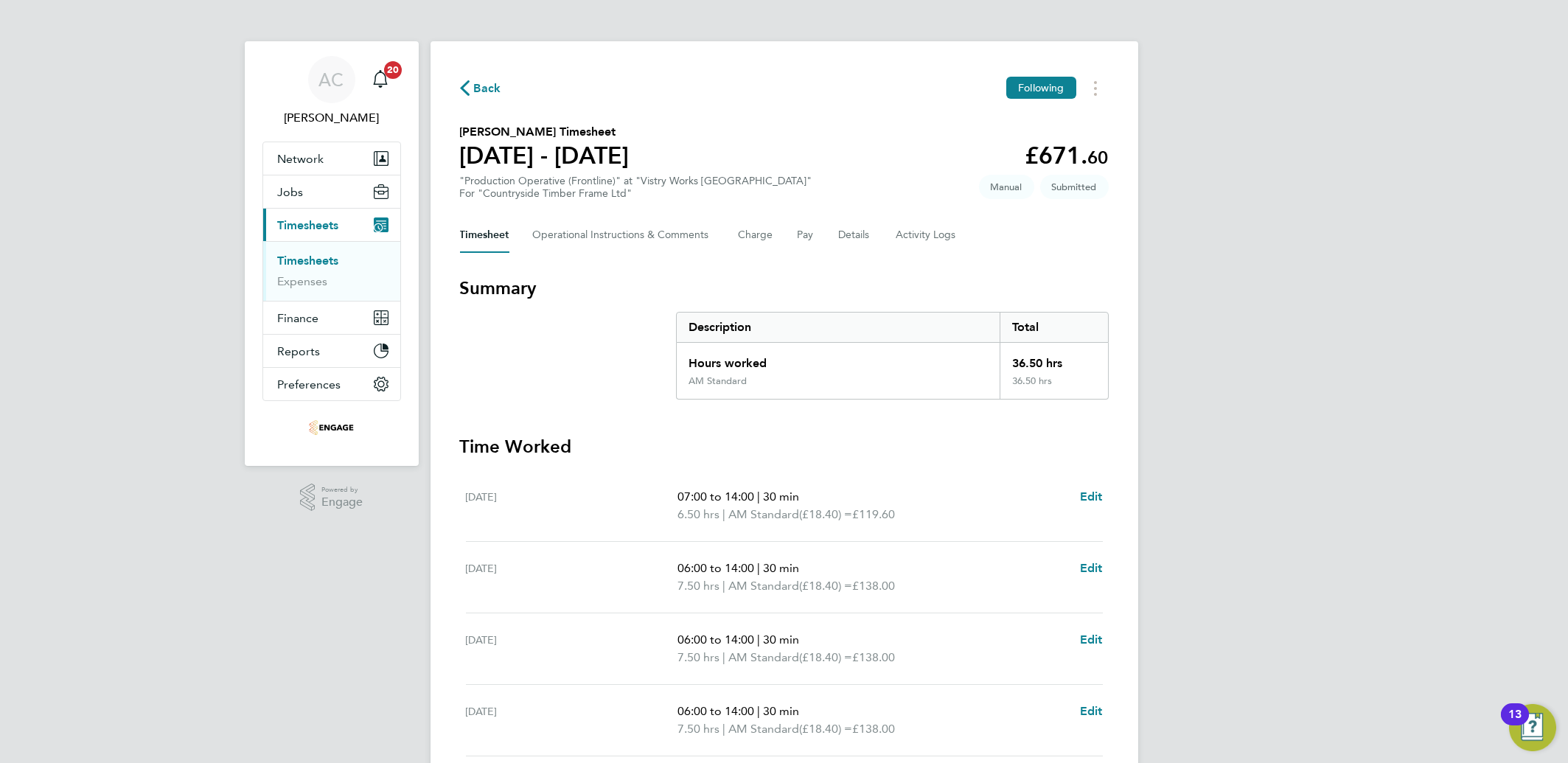
click at [320, 269] on li "Timesheets" at bounding box center [333, 264] width 111 height 21
click at [314, 259] on link "Timesheets" at bounding box center [308, 260] width 61 height 14
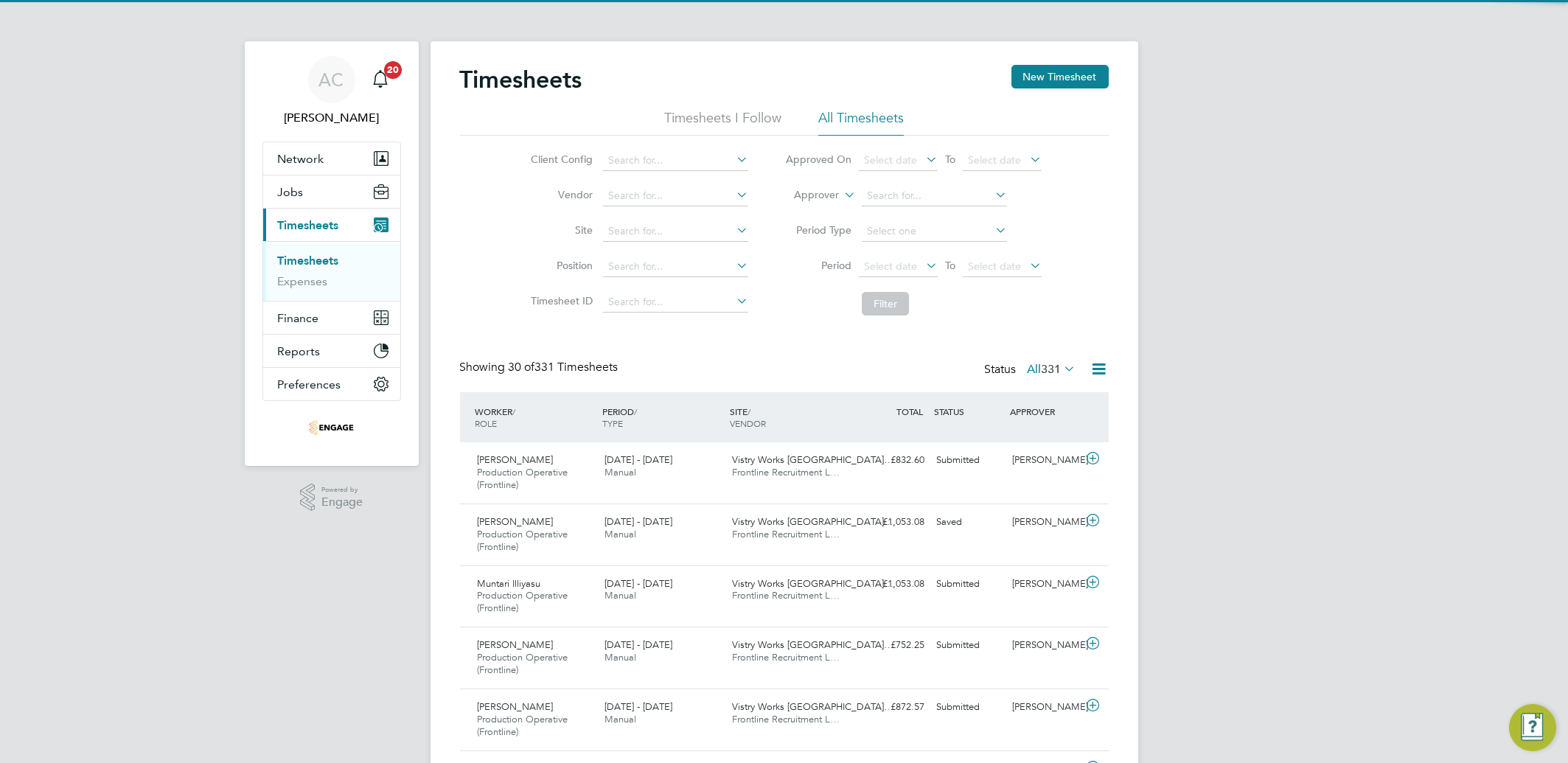
scroll to position [49, 128]
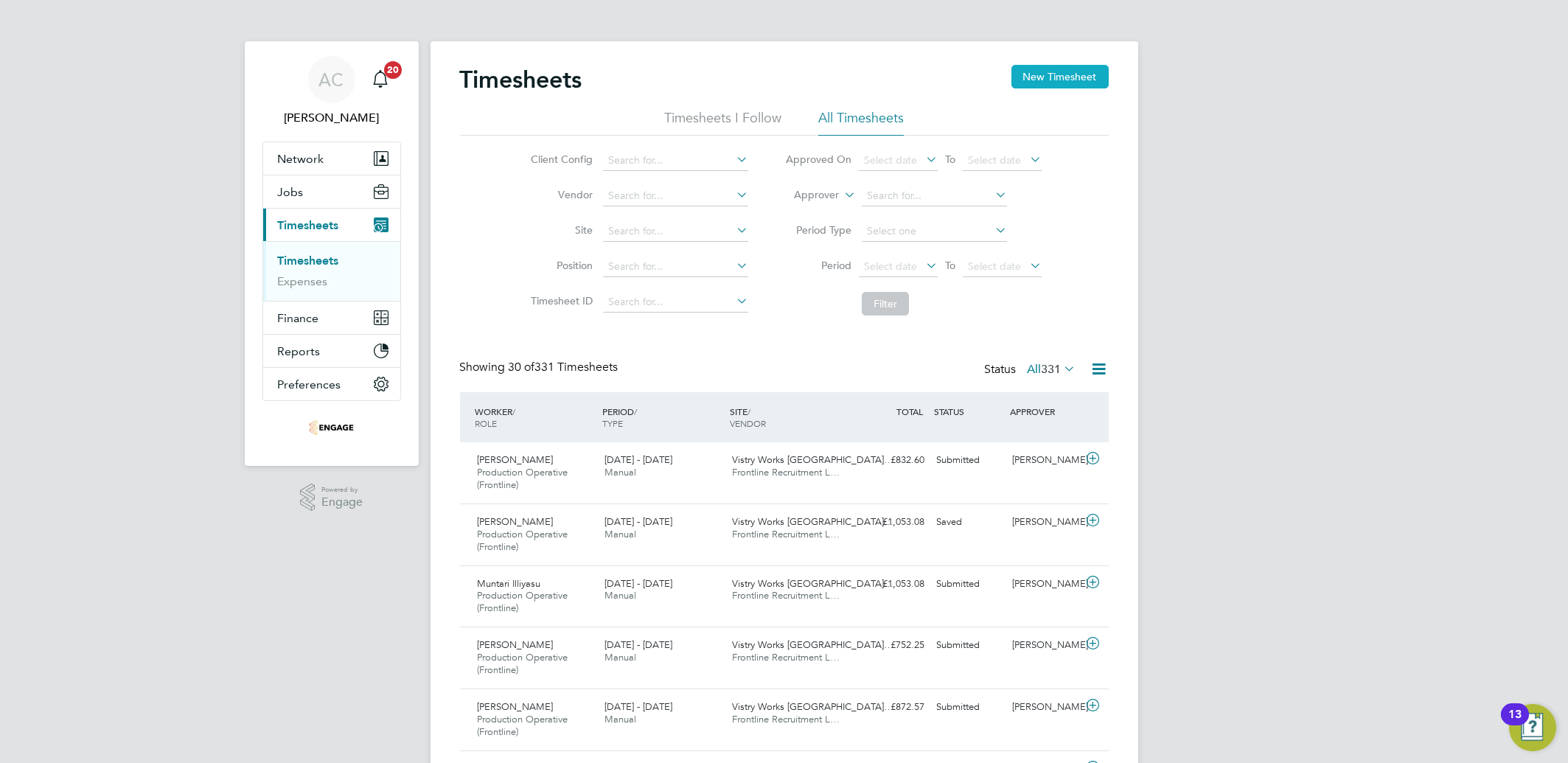
click at [1048, 88] on button "New Timesheet" at bounding box center [1060, 76] width 97 height 23
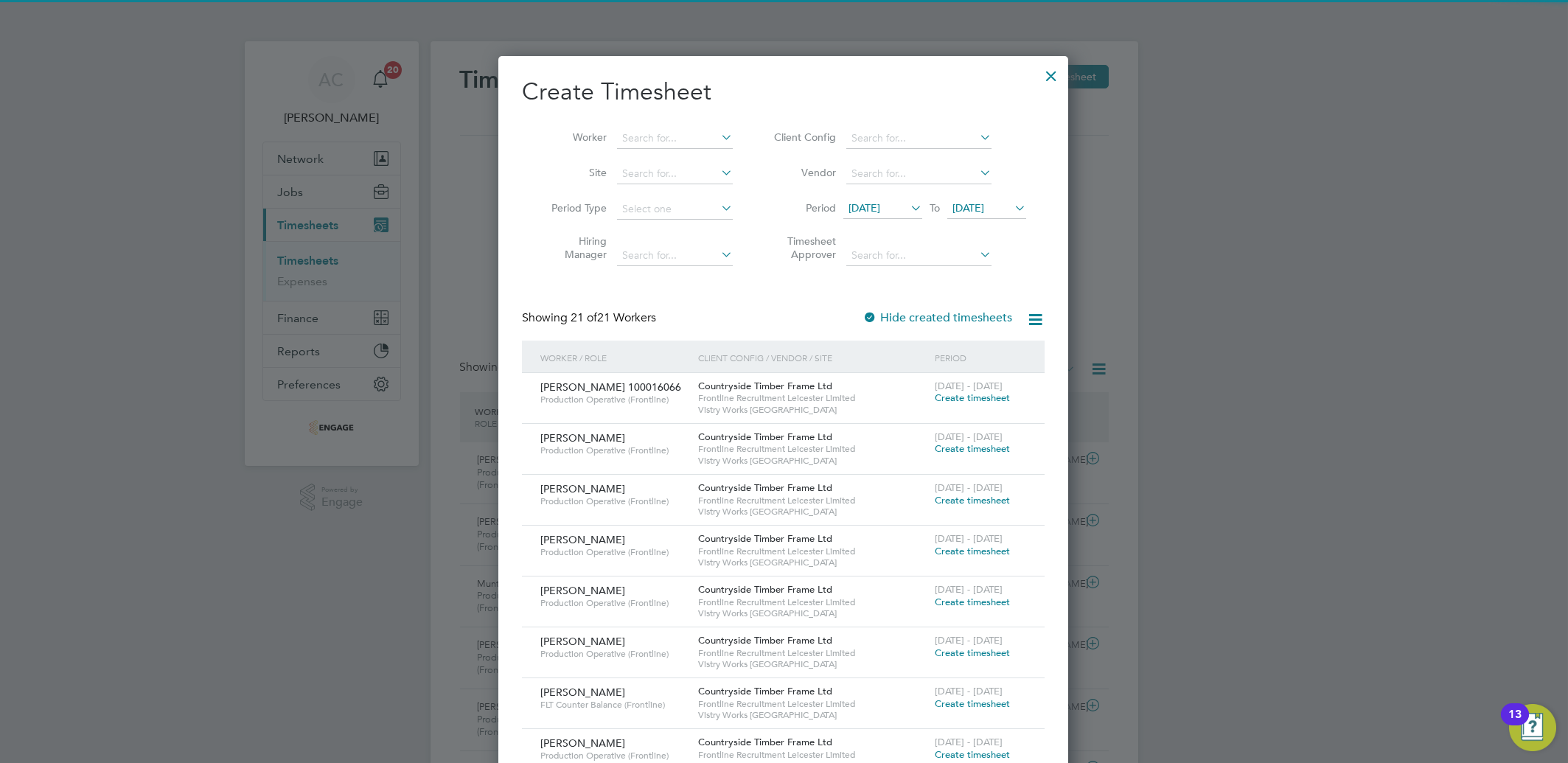
click at [880, 202] on span "28 Jul 2025" at bounding box center [864, 208] width 31 height 14
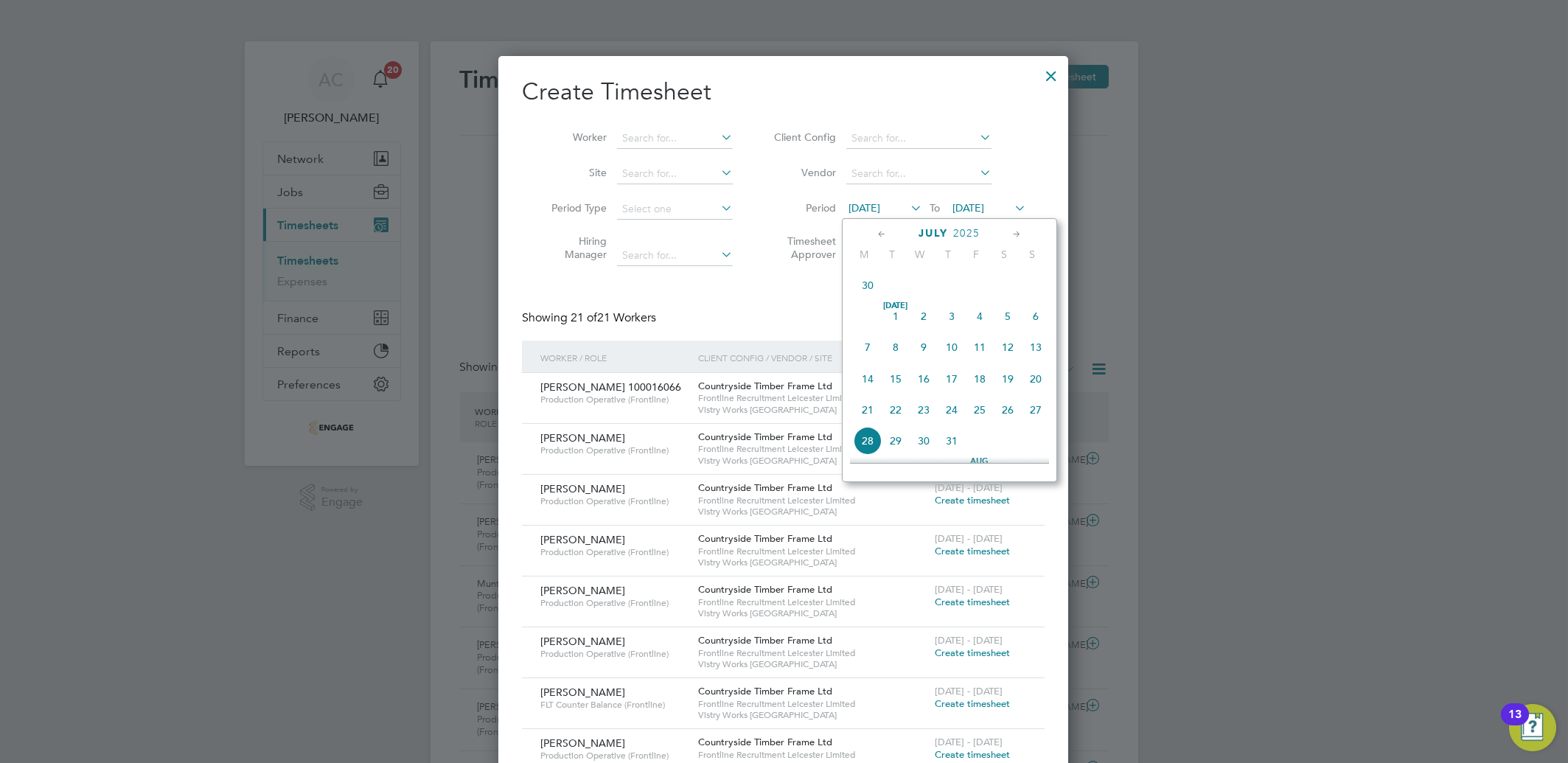
click at [868, 352] on span "7" at bounding box center [868, 347] width 28 height 28
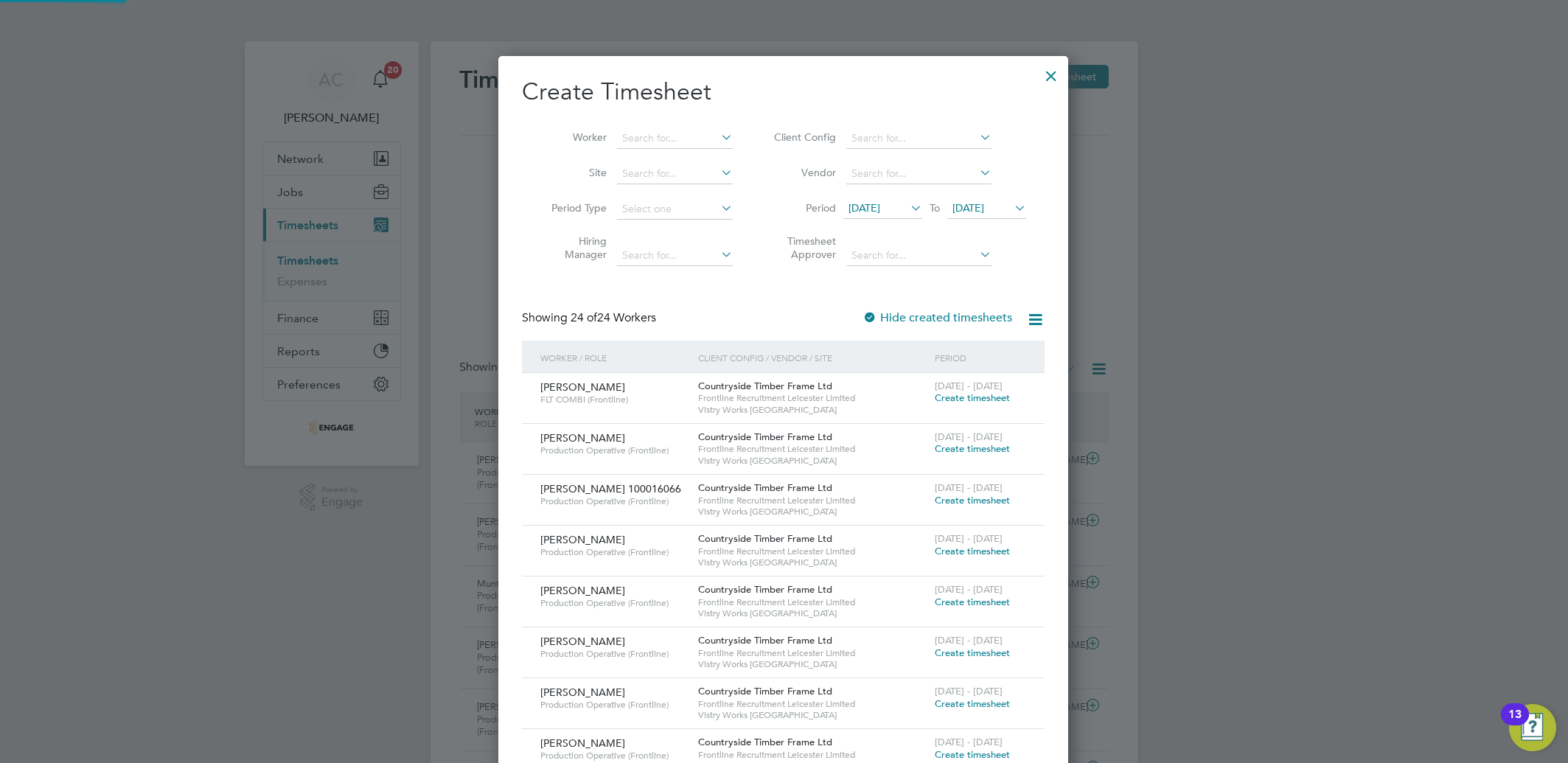
click at [983, 207] on span "04 Aug 2025" at bounding box center [968, 208] width 31 height 14
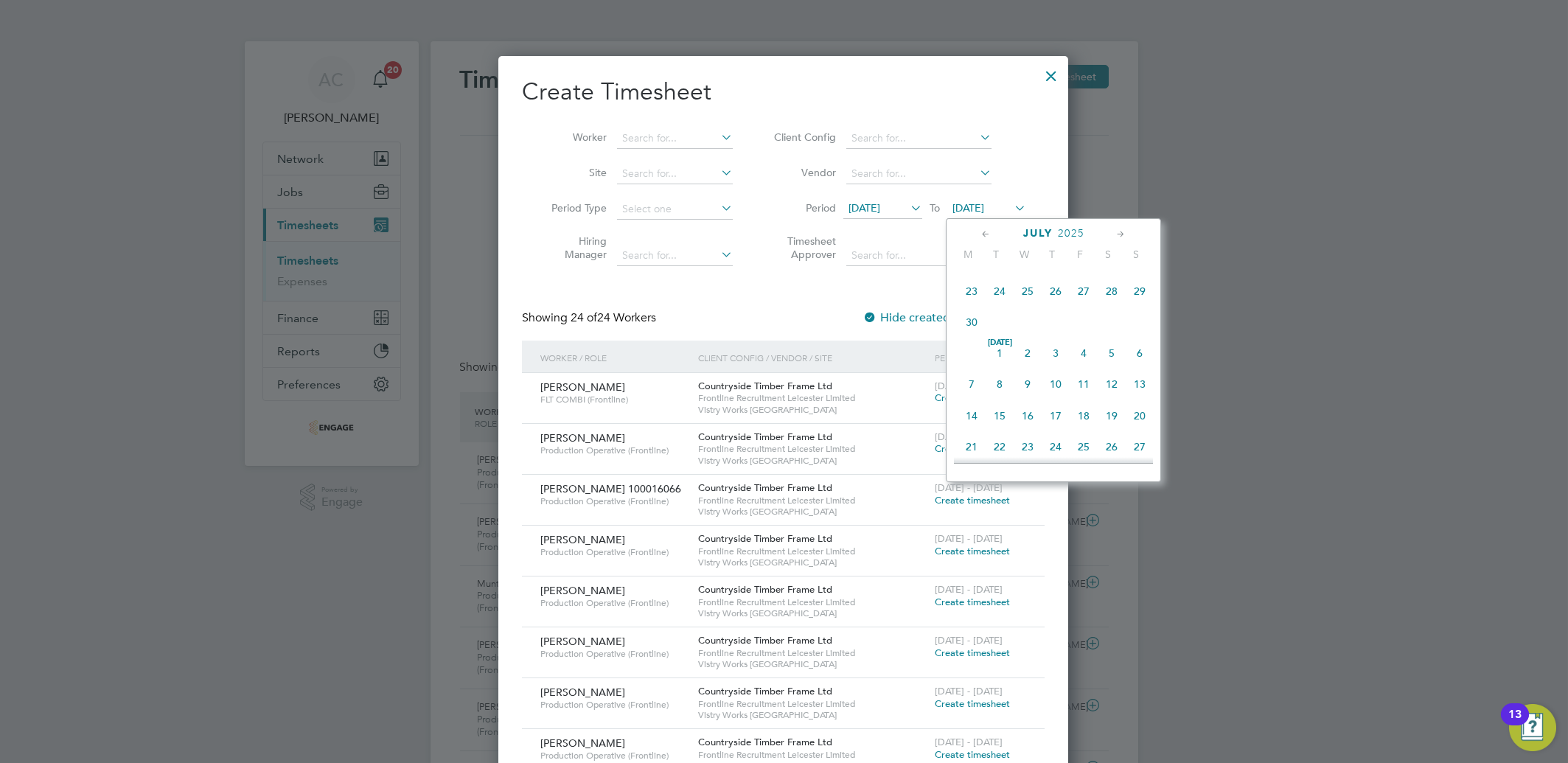
click at [1142, 386] on span "13" at bounding box center [1140, 384] width 28 height 28
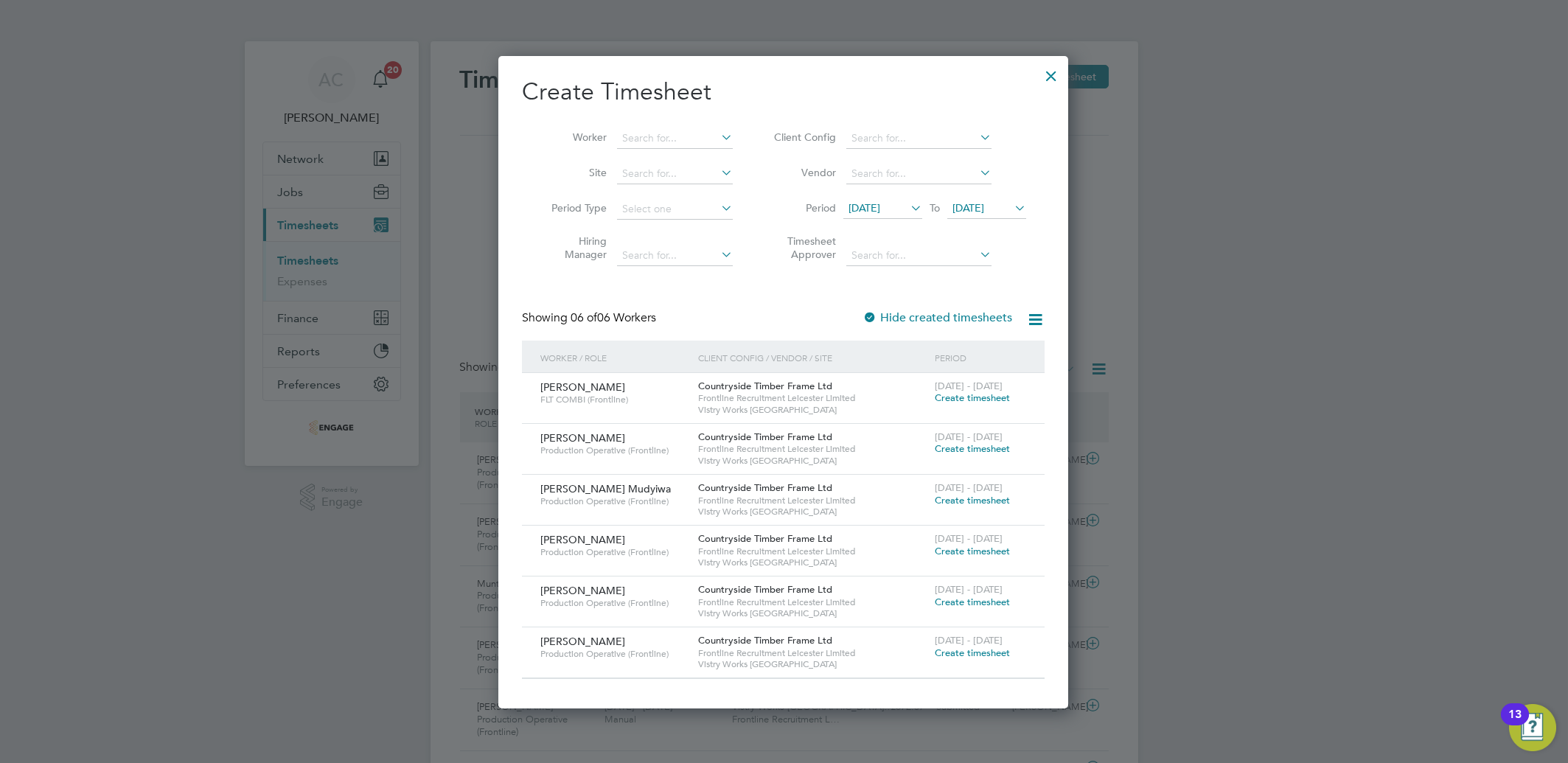
click at [963, 554] on span "Create timesheet" at bounding box center [973, 551] width 76 height 13
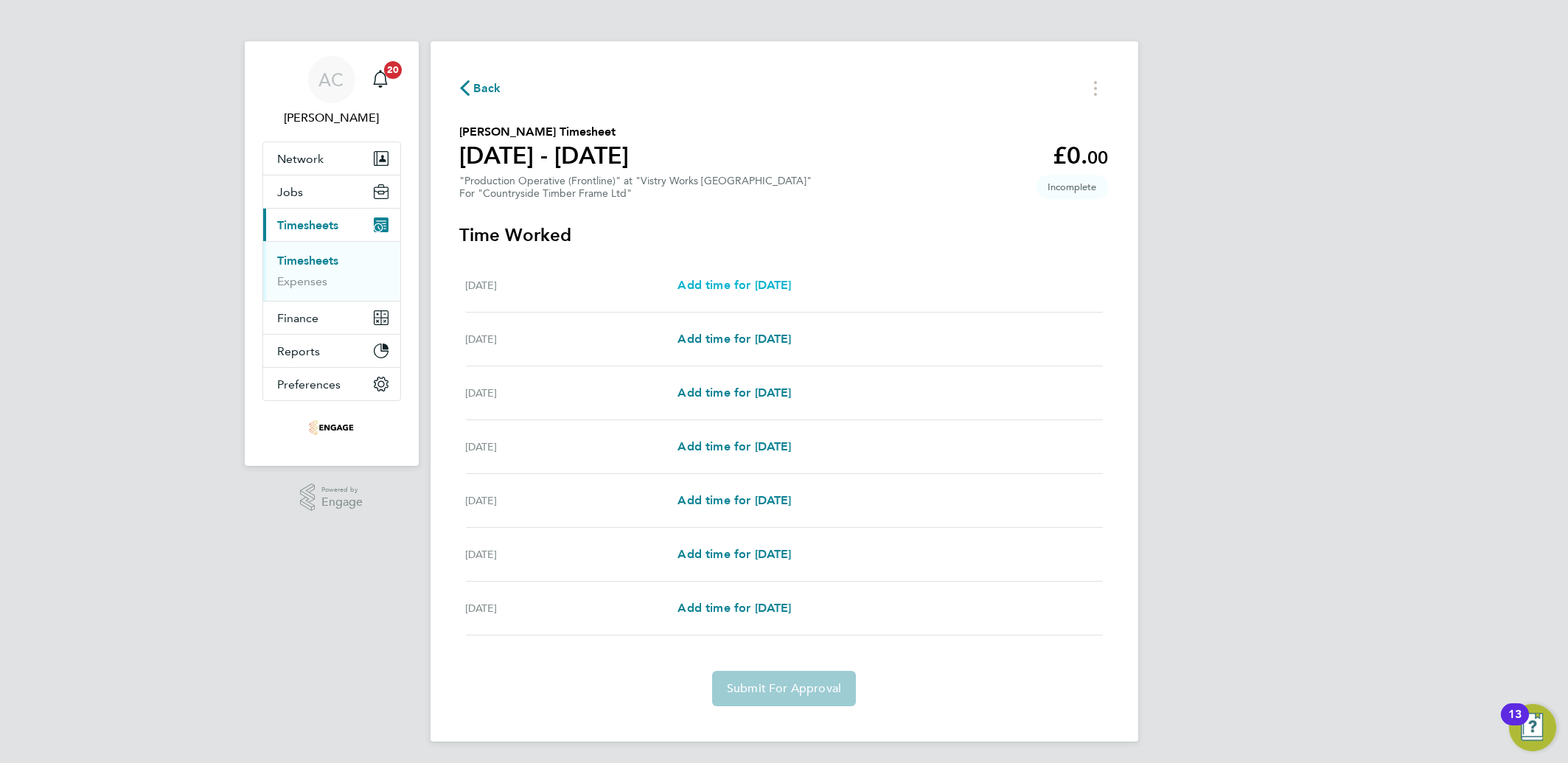
click at [754, 283] on span "Add time for Mon 07 Jul" at bounding box center [734, 284] width 113 height 14
select select "15"
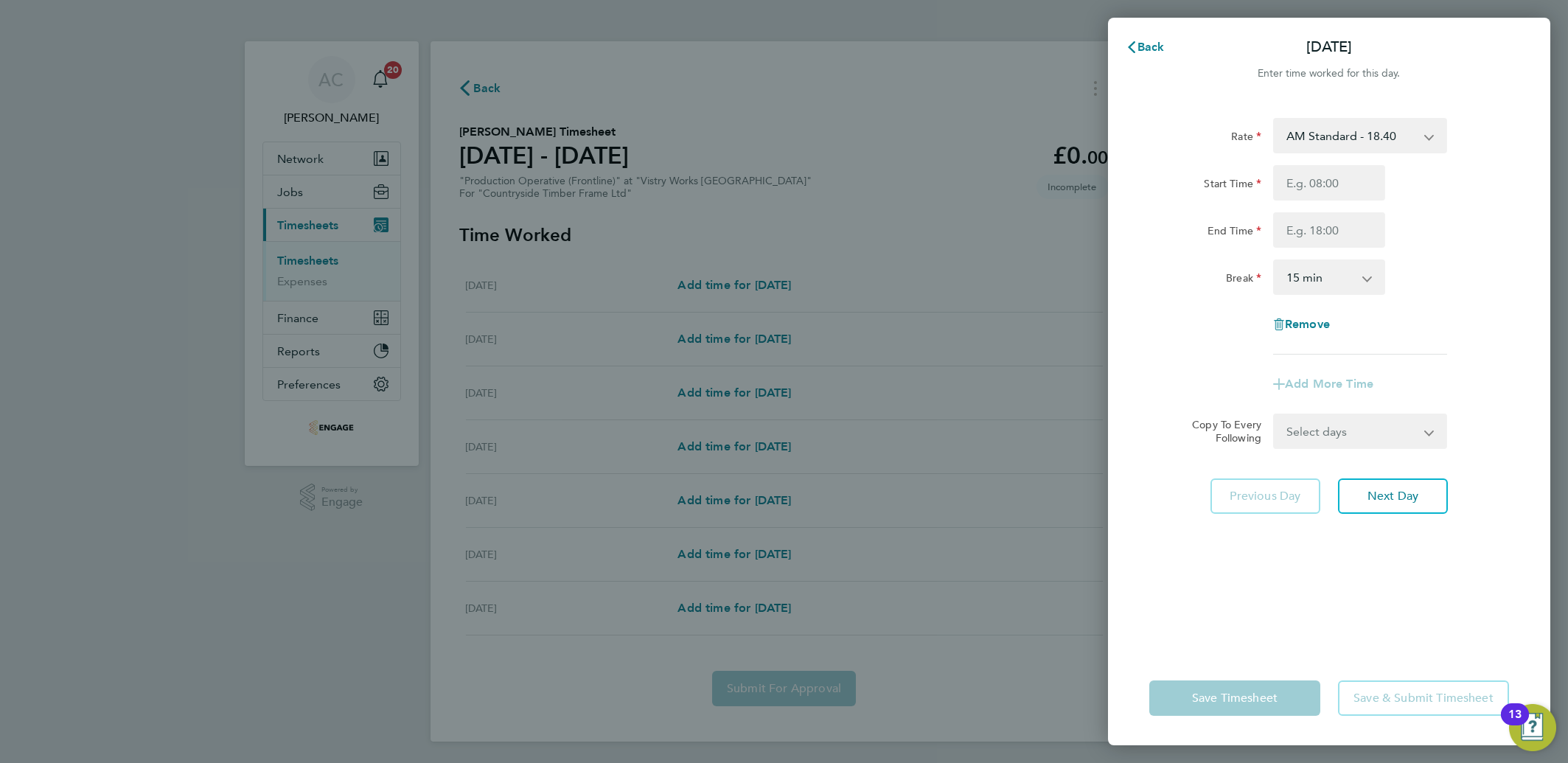
click at [1314, 200] on div at bounding box center [1329, 183] width 112 height 35
click at [1302, 184] on input "Start Time" at bounding box center [1329, 183] width 112 height 35
click at [1339, 197] on div "07:00" at bounding box center [1329, 183] width 112 height 35
type input "07:45"
click at [1351, 218] on input "End Time" at bounding box center [1329, 230] width 112 height 35
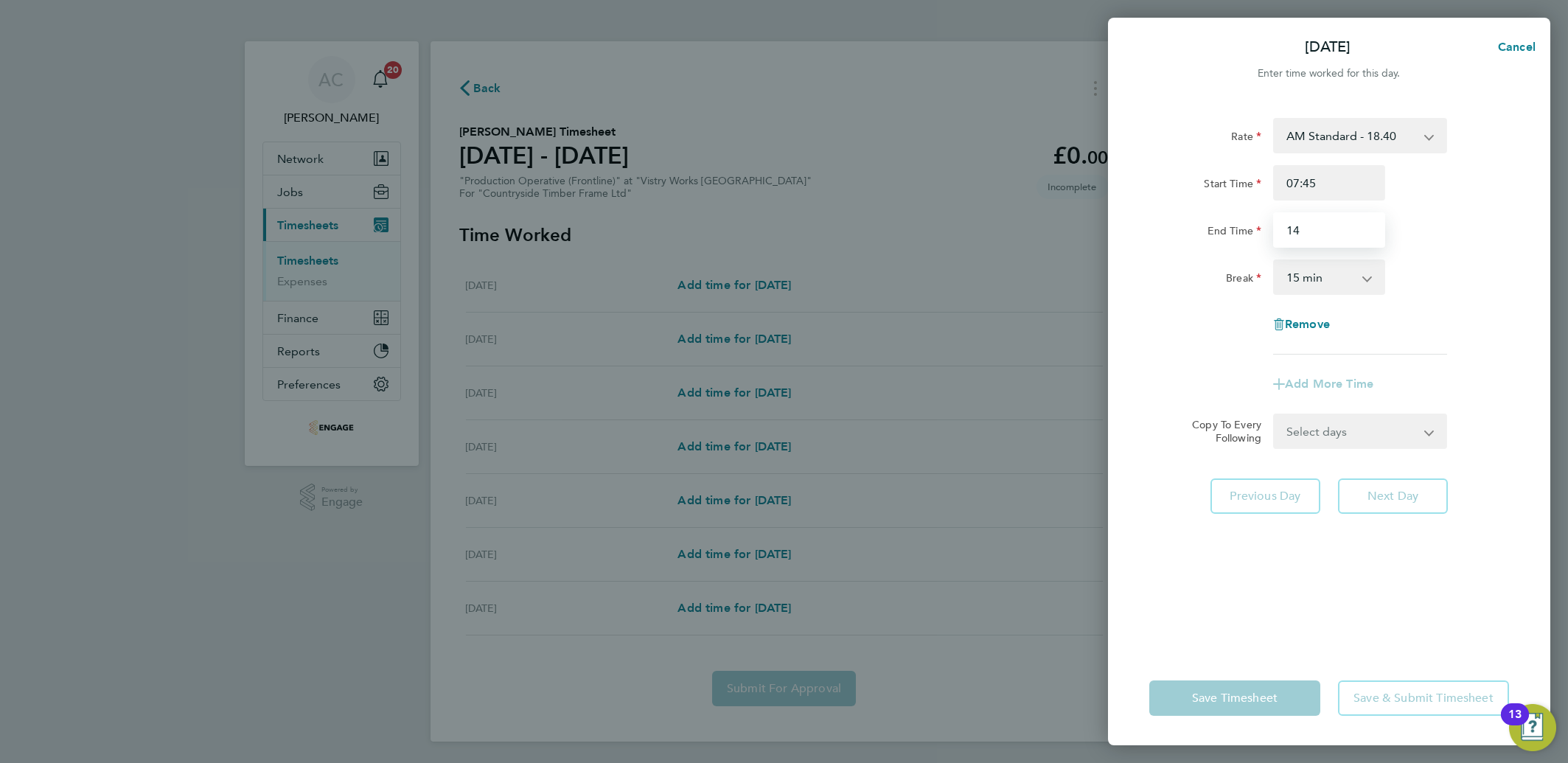
type input "14:00"
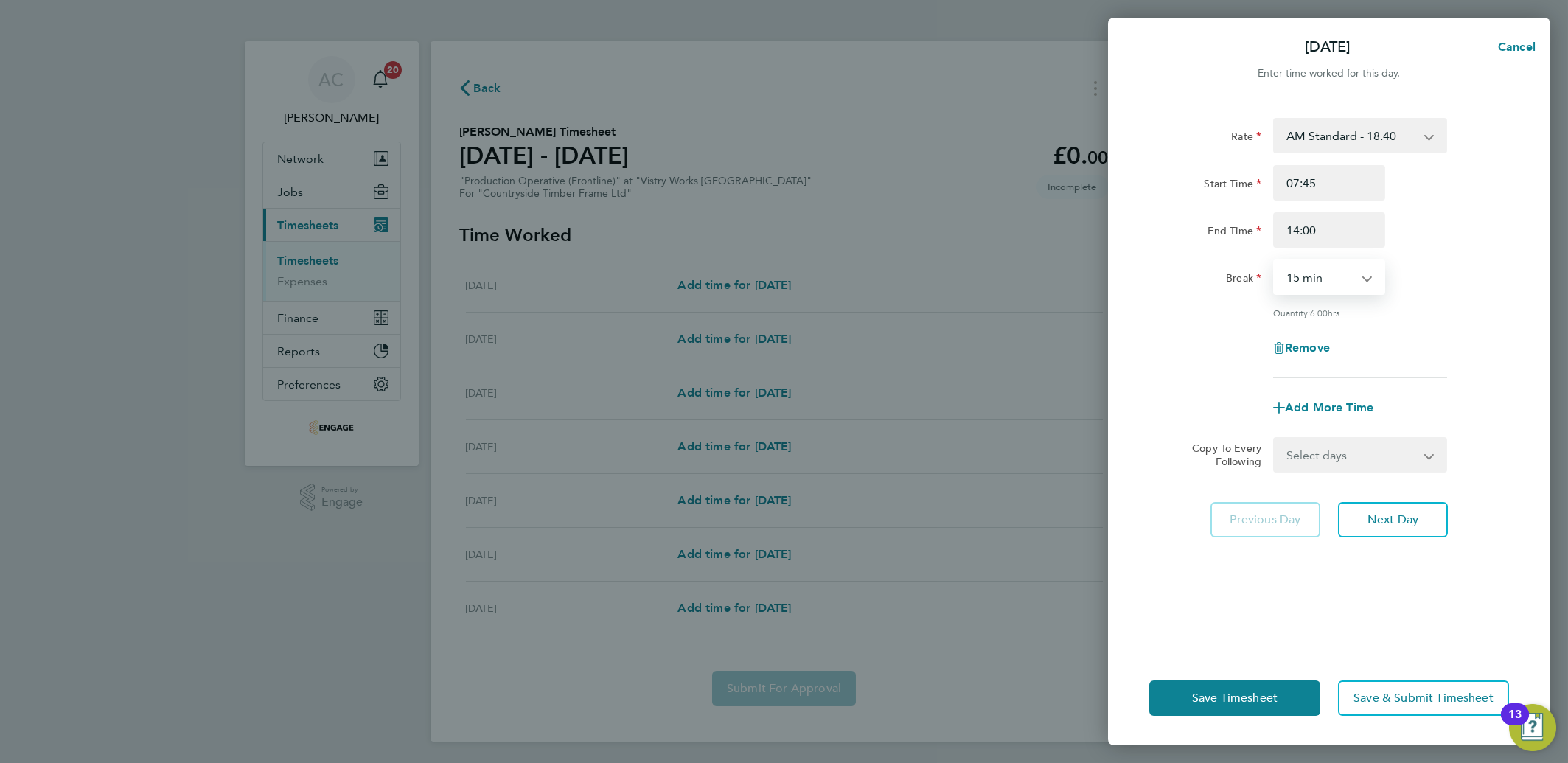
click at [1287, 279] on select "0 min 15 min 30 min 45 min 60 min 75 min 90 min" at bounding box center [1321, 277] width 92 height 32
click at [1302, 284] on select "0 min 15 min 30 min 45 min 60 min 75 min 90 min" at bounding box center [1321, 277] width 92 height 32
select select "30"
click at [1275, 261] on select "0 min 15 min 30 min 45 min 60 min 75 min 90 min" at bounding box center [1321, 277] width 92 height 32
click at [1378, 516] on span "Next Day" at bounding box center [1393, 520] width 51 height 14
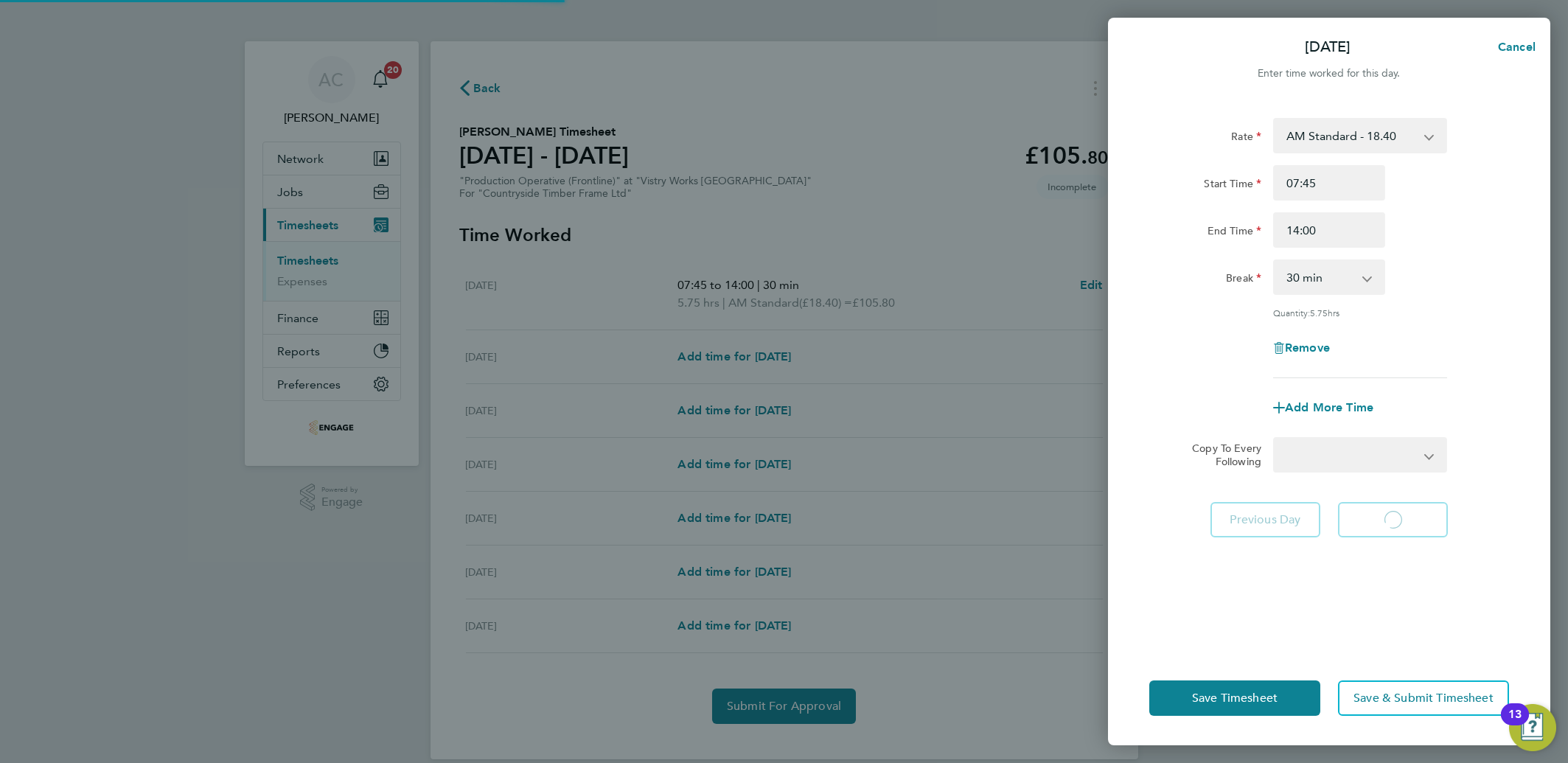
select select "15"
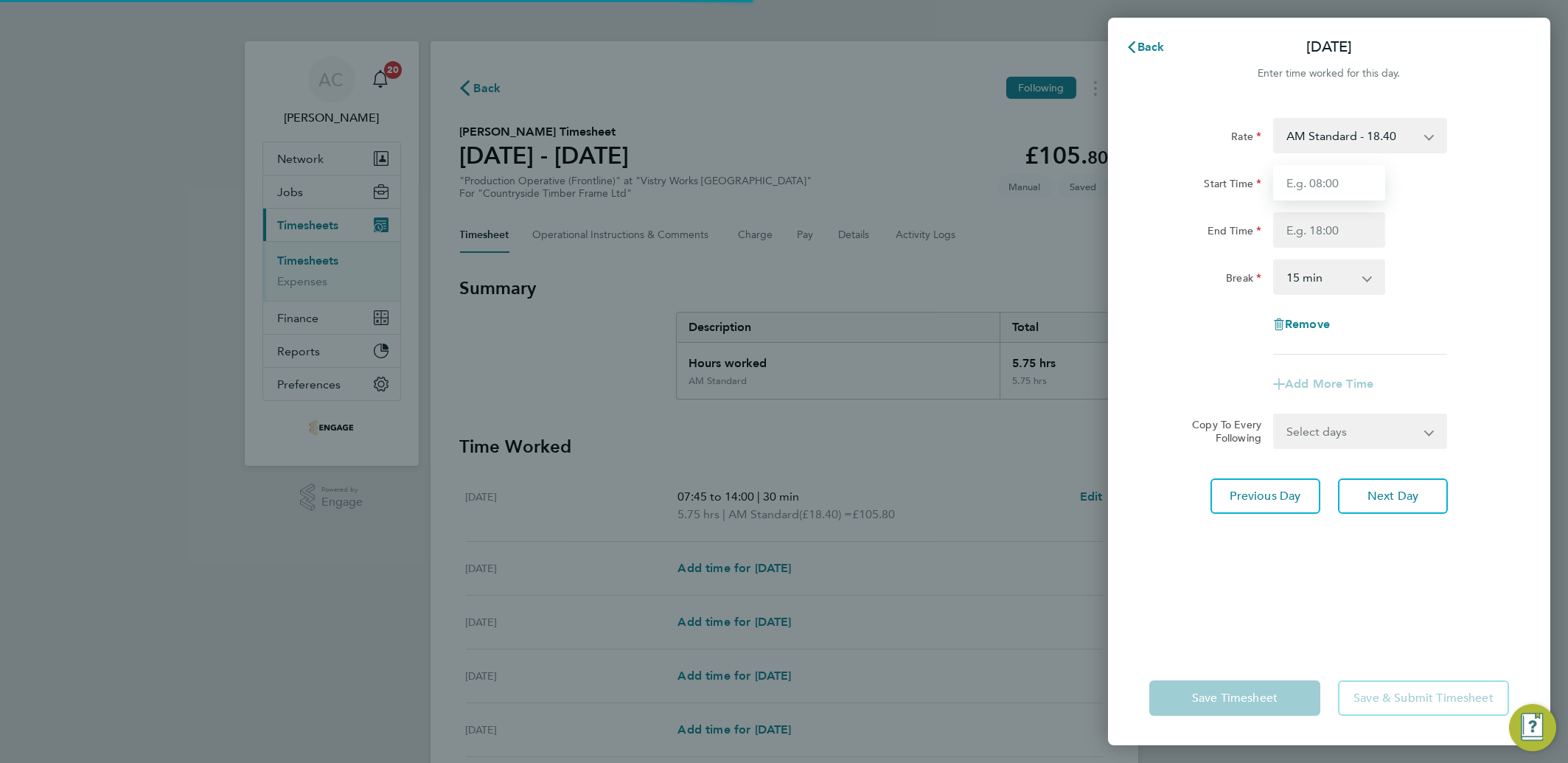
click at [1318, 187] on input "Start Time" at bounding box center [1329, 183] width 112 height 35
type input "06:00"
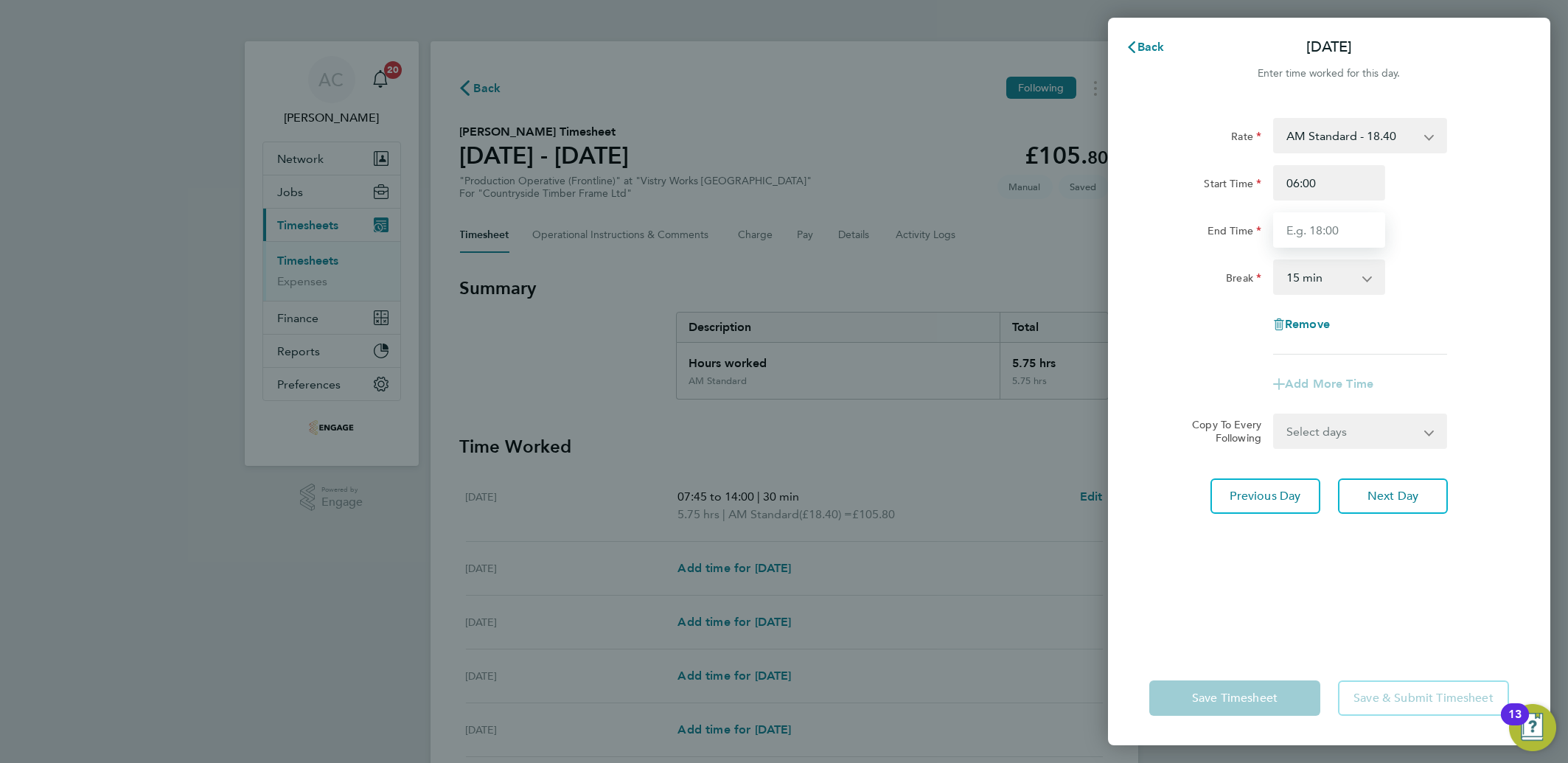
click at [1329, 231] on input "End Time" at bounding box center [1329, 230] width 112 height 35
type input "14:00"
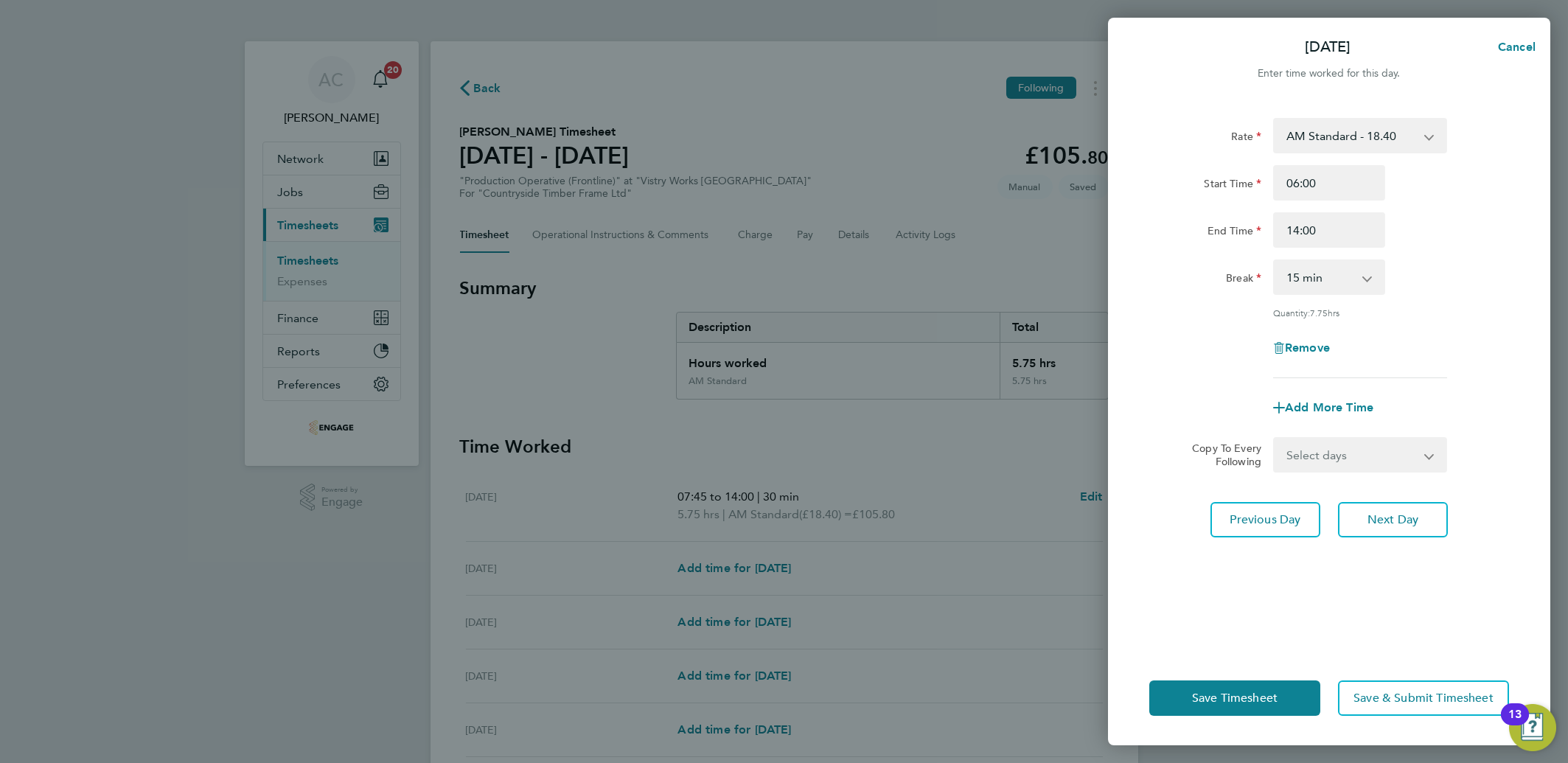
click at [1284, 286] on select "0 min 15 min 30 min 45 min 60 min 75 min 90 min" at bounding box center [1321, 277] width 92 height 32
select select "30"
click at [1275, 261] on select "0 min 15 min 30 min 45 min 60 min 75 min 90 min" at bounding box center [1321, 277] width 92 height 32
click at [1390, 524] on span "Next Day" at bounding box center [1393, 520] width 51 height 14
select select "15"
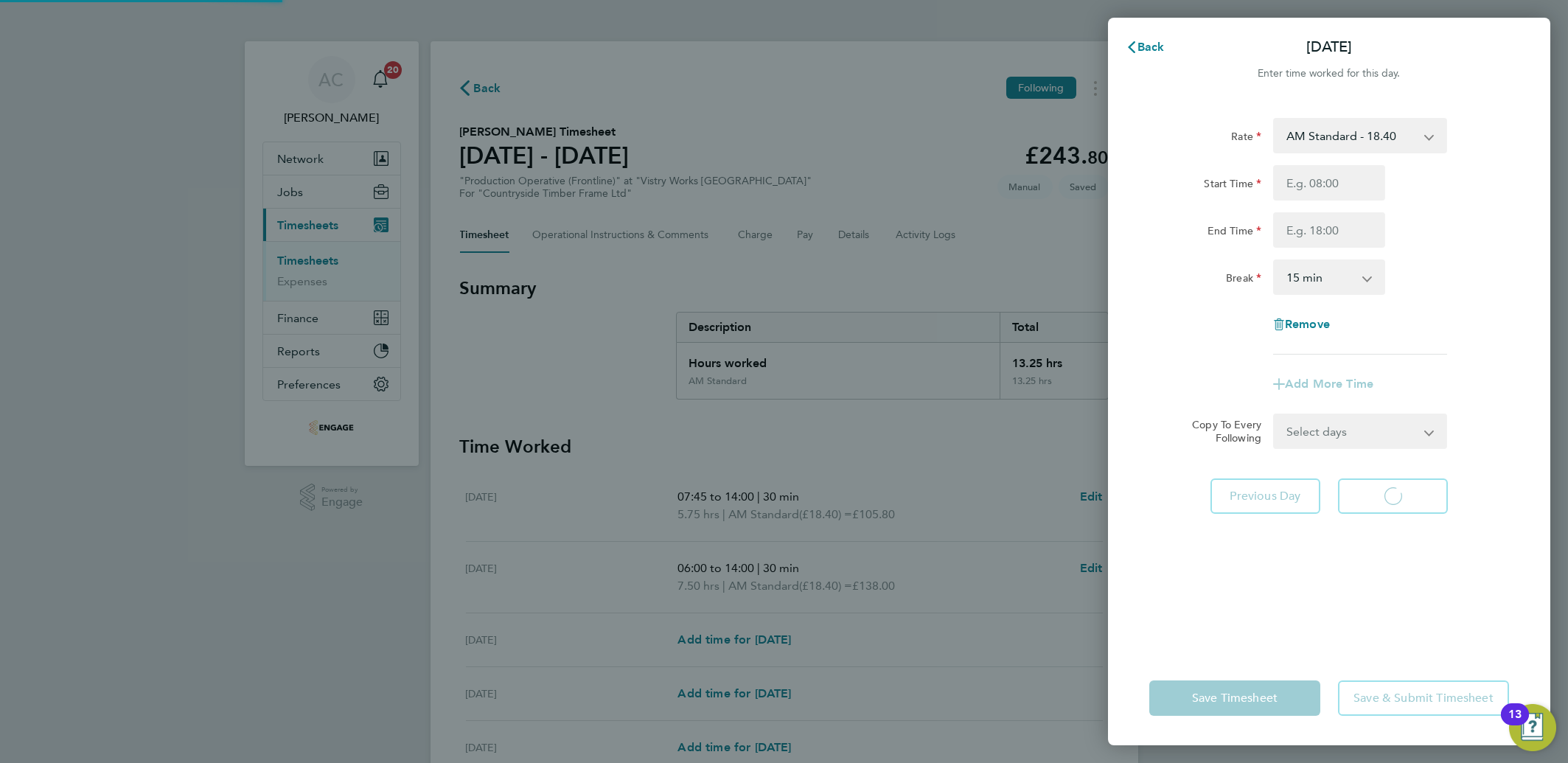
select select "15"
click at [1487, 318] on div "Remove" at bounding box center [1329, 324] width 372 height 35
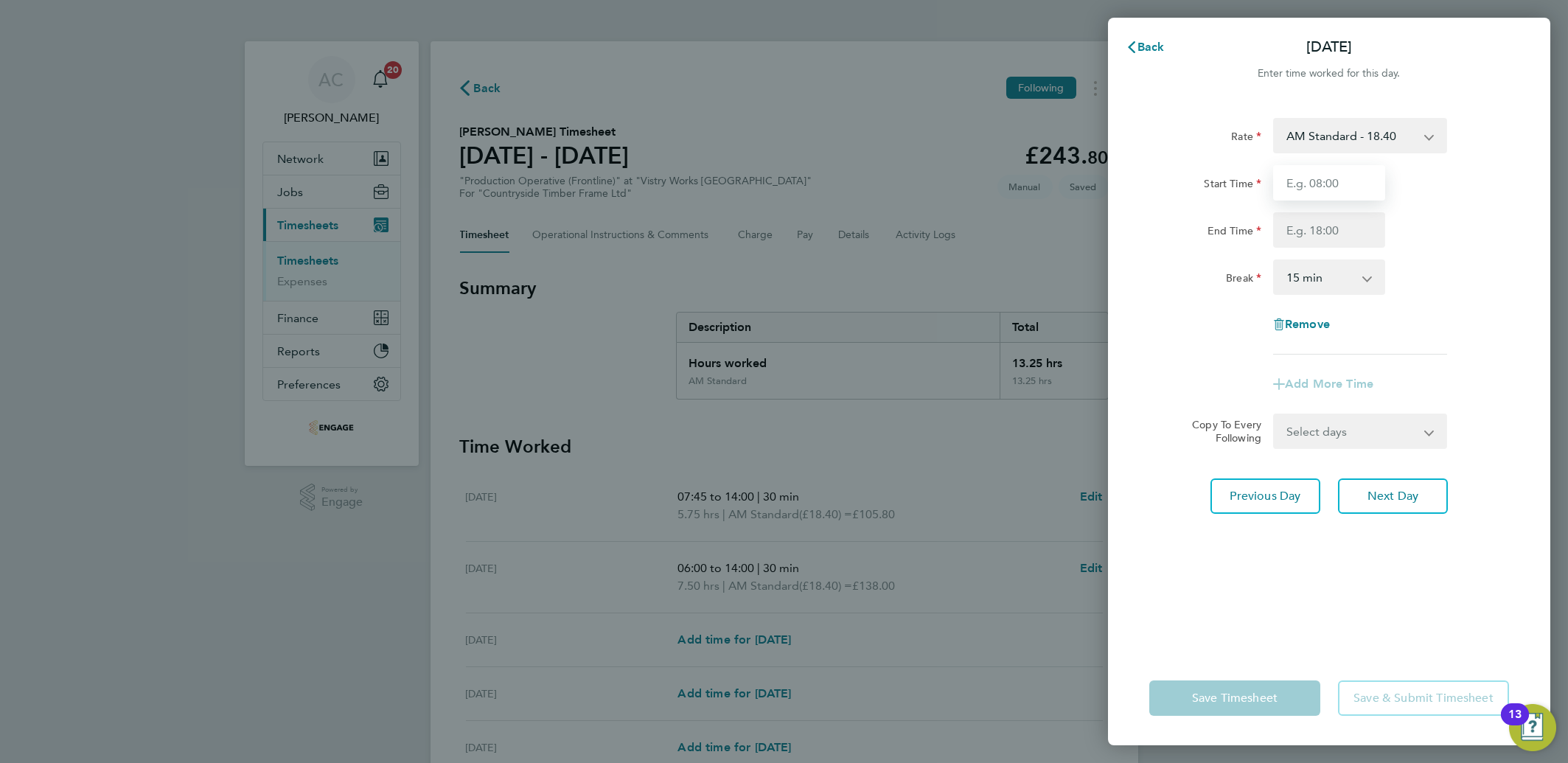
click at [1320, 190] on input "Start Time" at bounding box center [1329, 183] width 112 height 35
type input "06:00"
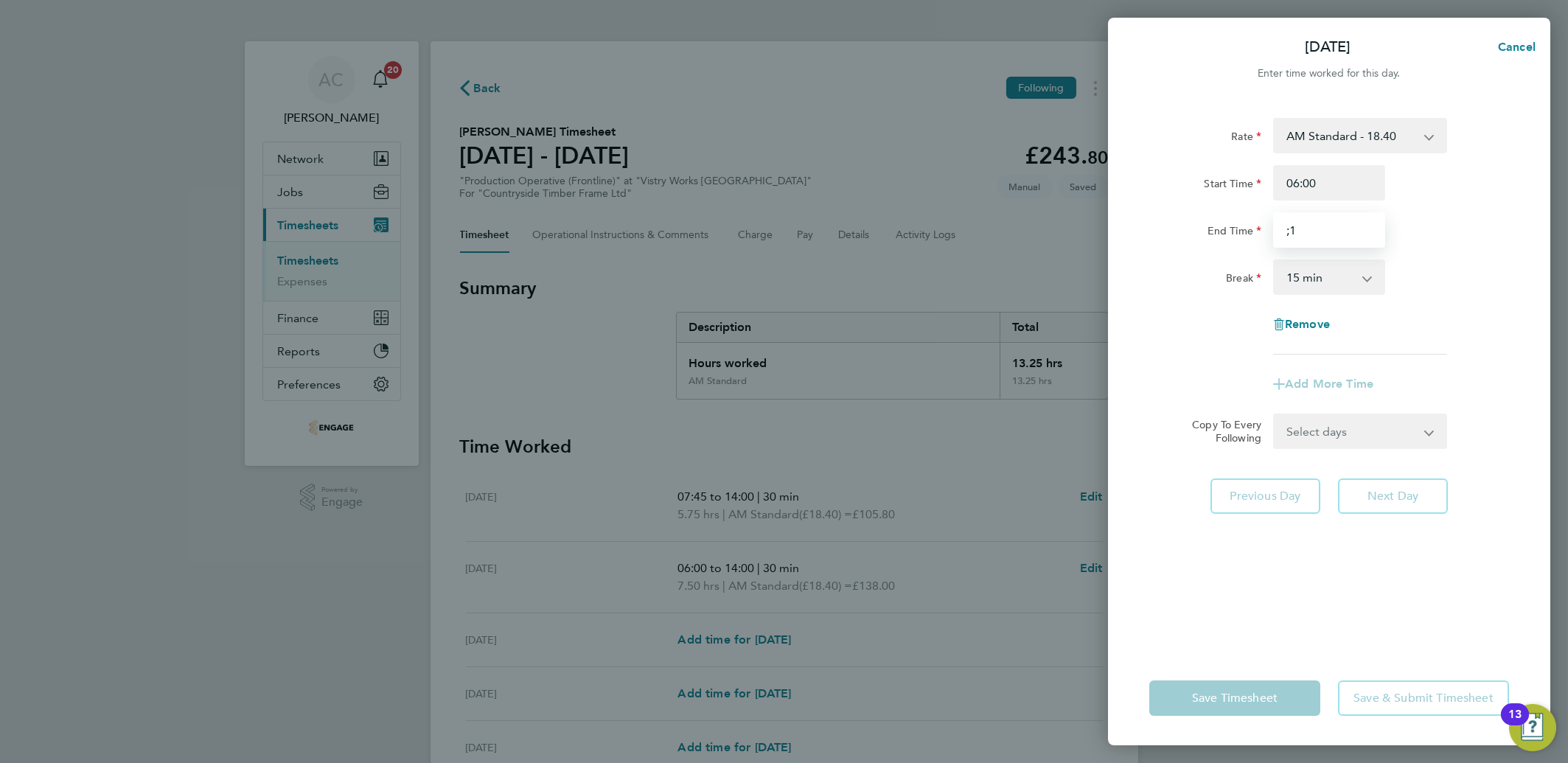
type input ";"
click at [1329, 191] on input "06:00" at bounding box center [1329, 183] width 112 height 35
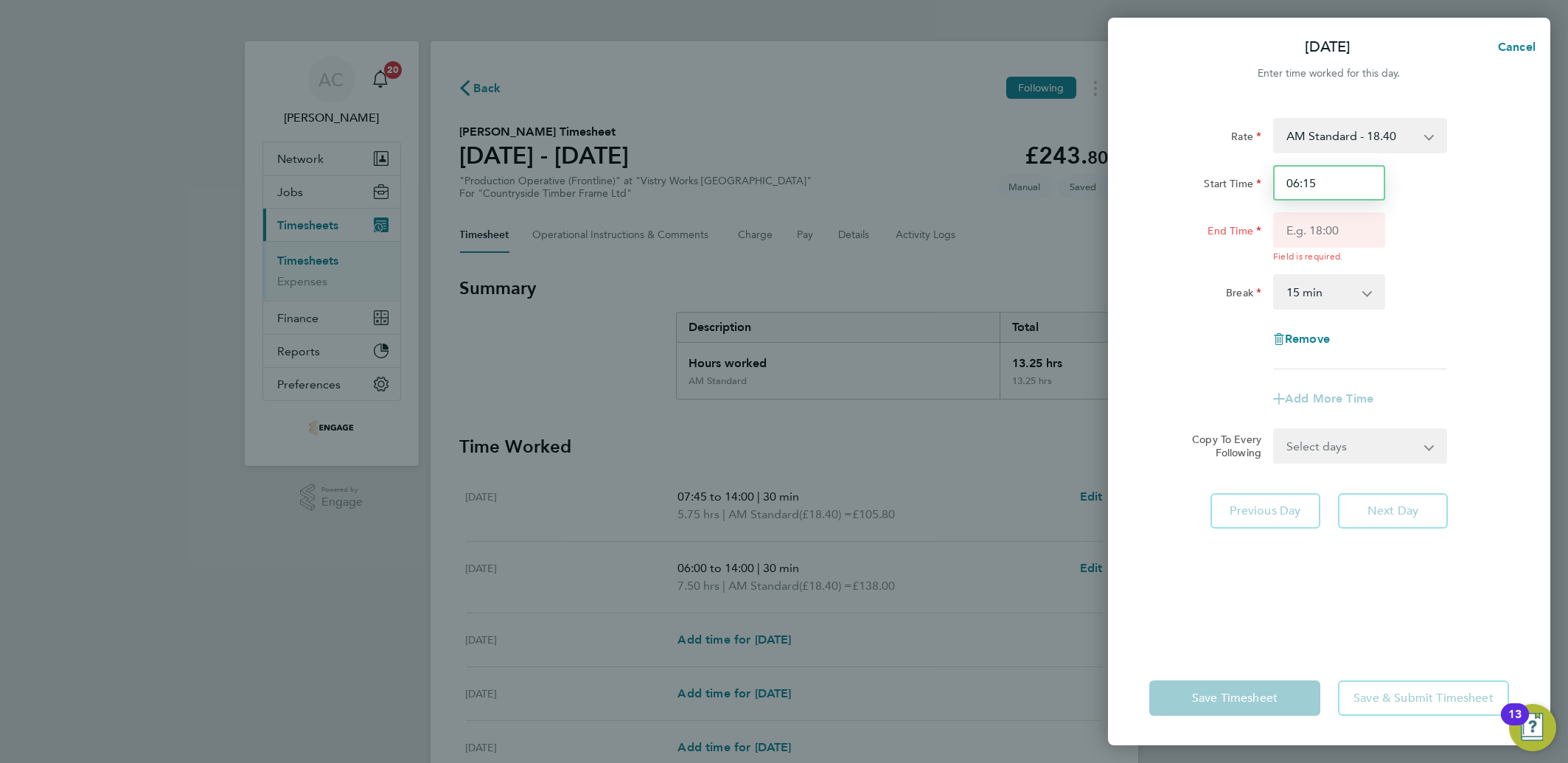
type input "06:15"
type input "15:00"
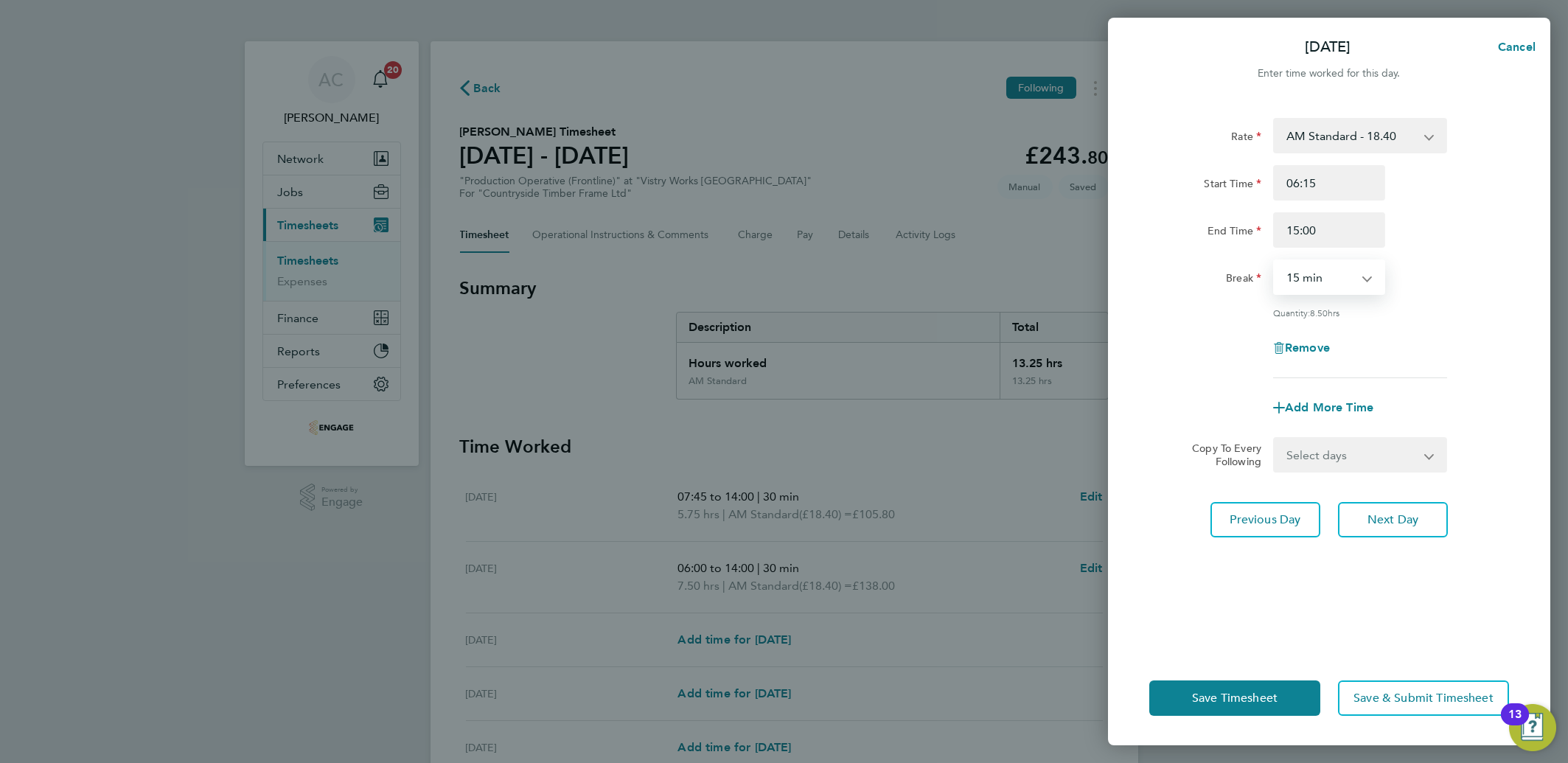
click at [1321, 269] on select "0 min 15 min 30 min 45 min 60 min 75 min 90 min" at bounding box center [1321, 277] width 92 height 32
select select "30"
click at [1275, 261] on select "0 min 15 min 30 min 45 min 60 min 75 min 90 min" at bounding box center [1321, 277] width 92 height 32
click at [1370, 531] on button "Next Day" at bounding box center [1393, 520] width 110 height 35
select select "15"
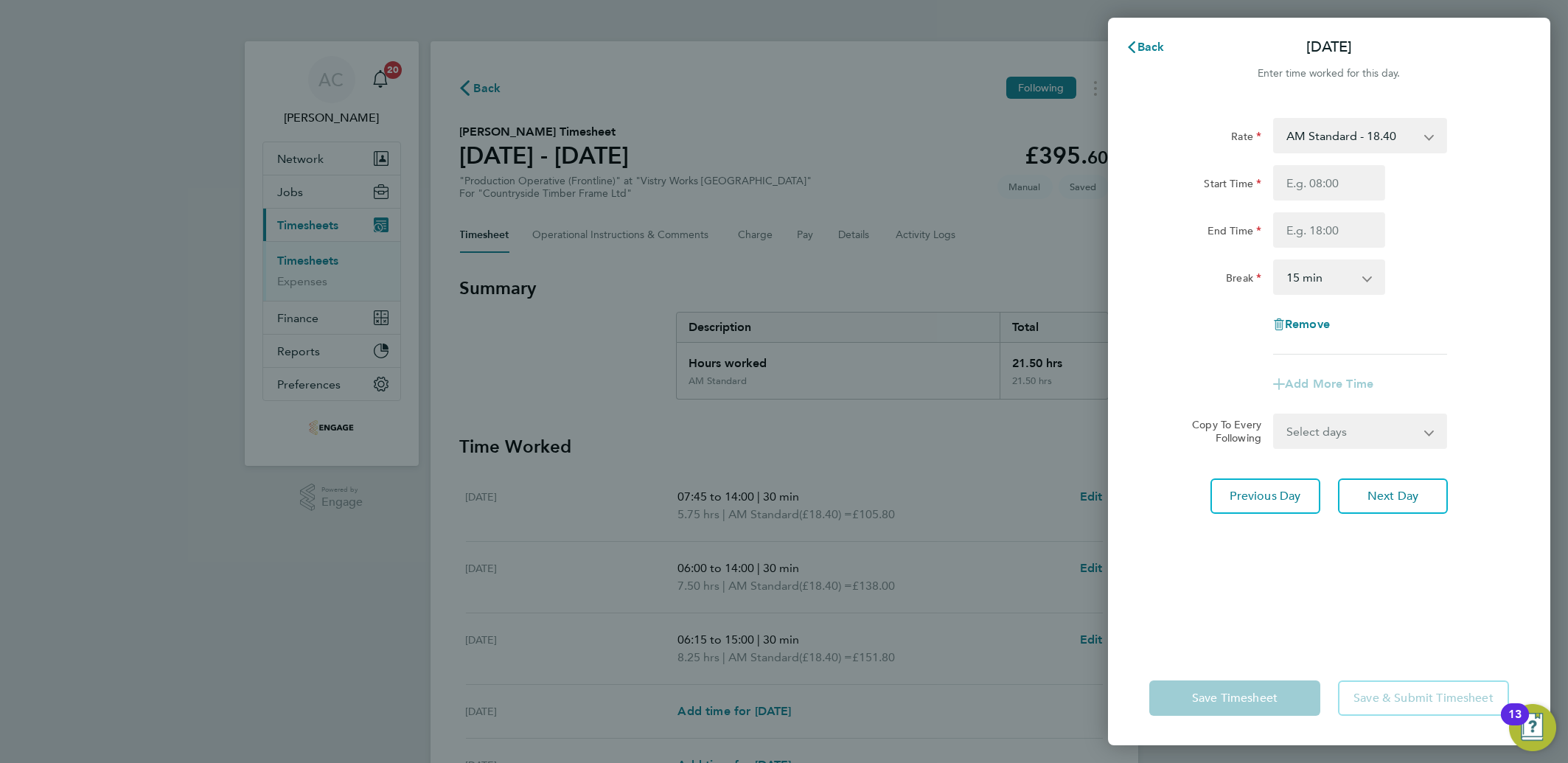
click at [1316, 210] on div "Start Time End Time" at bounding box center [1329, 206] width 372 height 83
click at [1311, 190] on input "Start Time" at bounding box center [1329, 183] width 112 height 35
click at [1329, 186] on input "08:00" at bounding box center [1329, 183] width 112 height 35
type input "08:15"
type input "14:00"
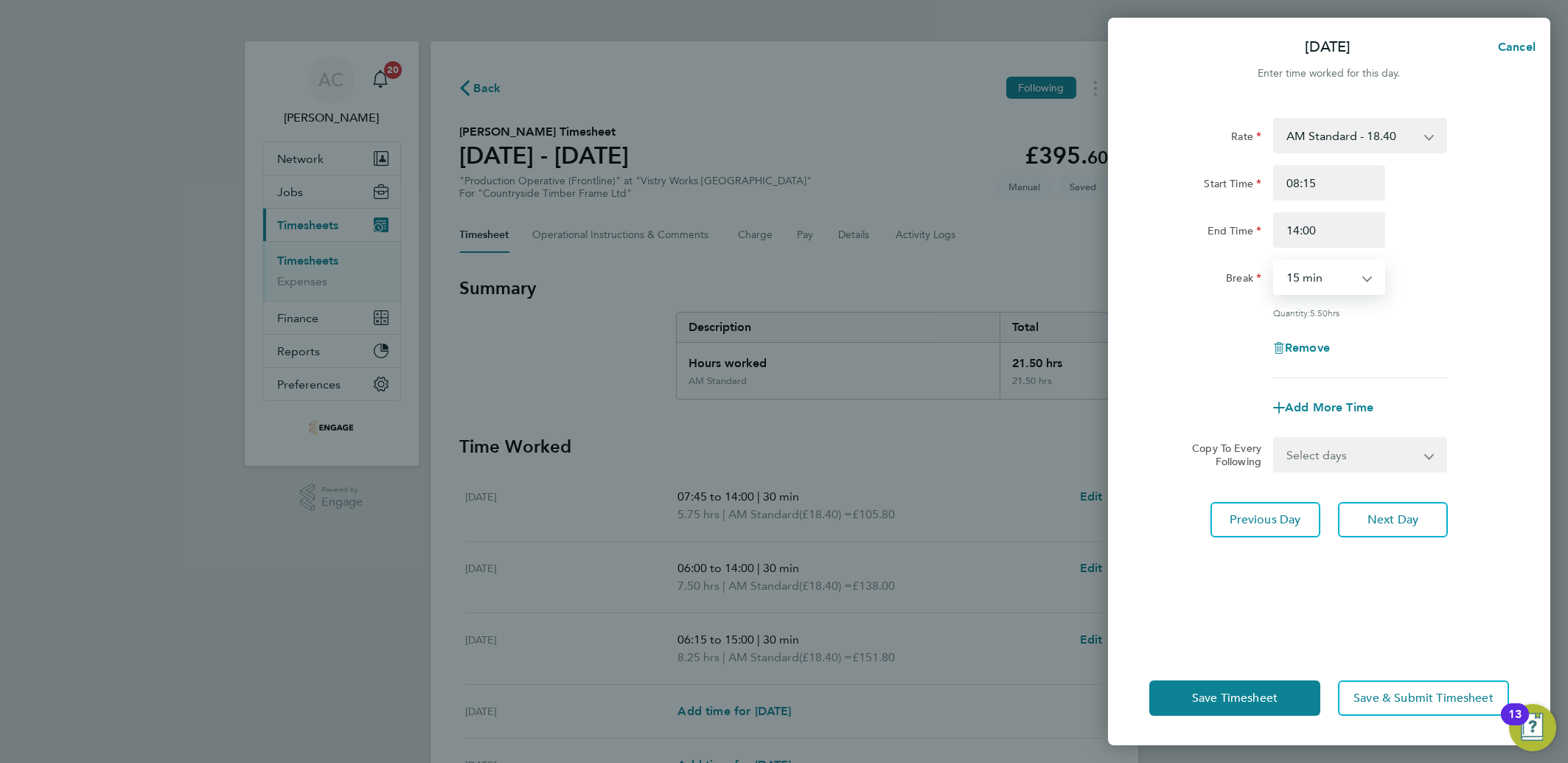
click at [1306, 271] on select "0 min 15 min 30 min 45 min 60 min 75 min 90 min" at bounding box center [1321, 277] width 92 height 32
select select "30"
click at [1275, 261] on select "0 min 15 min 30 min 45 min 60 min 75 min 90 min" at bounding box center [1321, 277] width 92 height 32
click at [1370, 512] on span "Next Day" at bounding box center [1393, 520] width 51 height 14
select select "15"
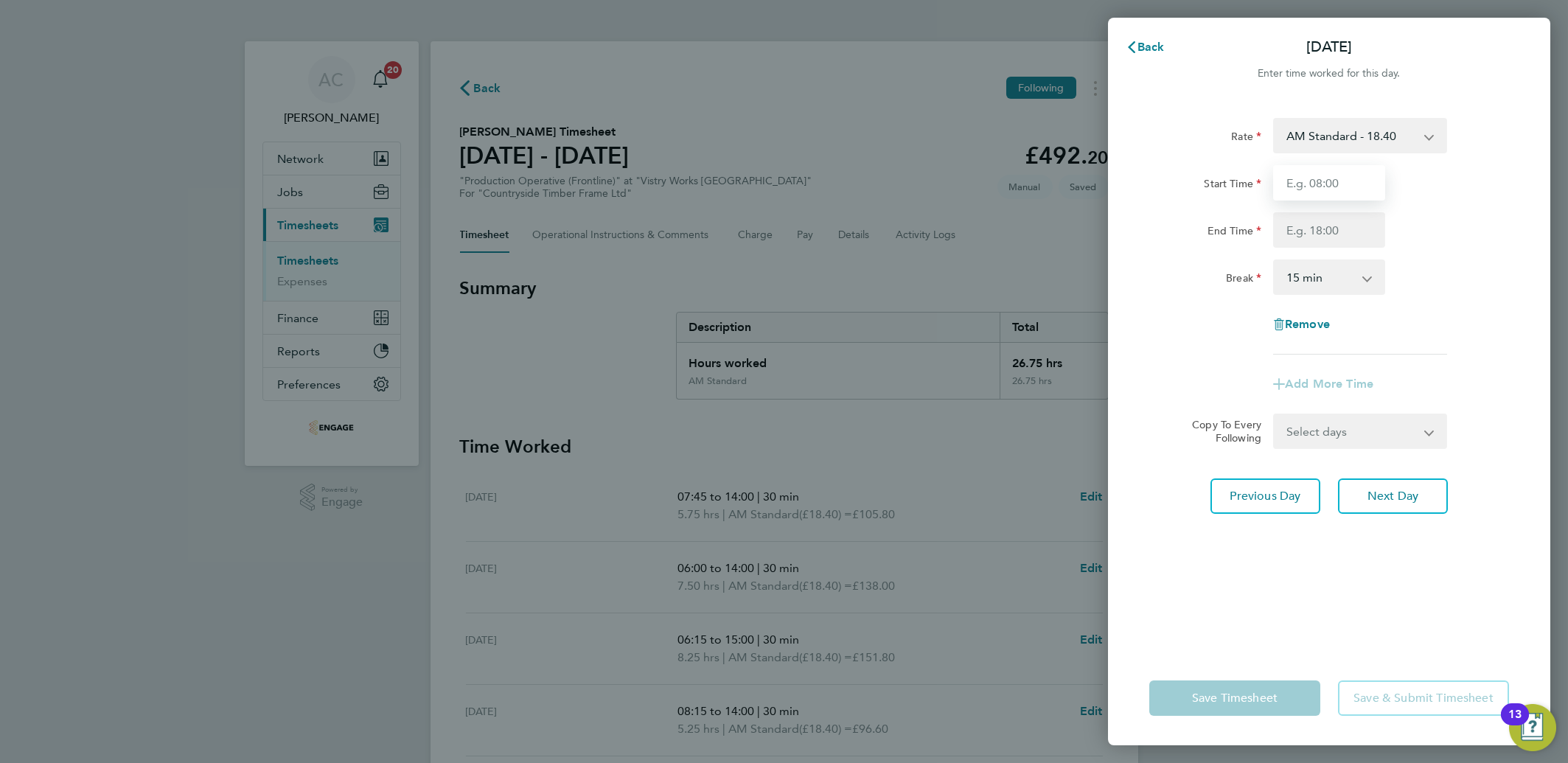
click at [1337, 195] on input "Start Time" at bounding box center [1329, 183] width 112 height 35
type input "06:00"
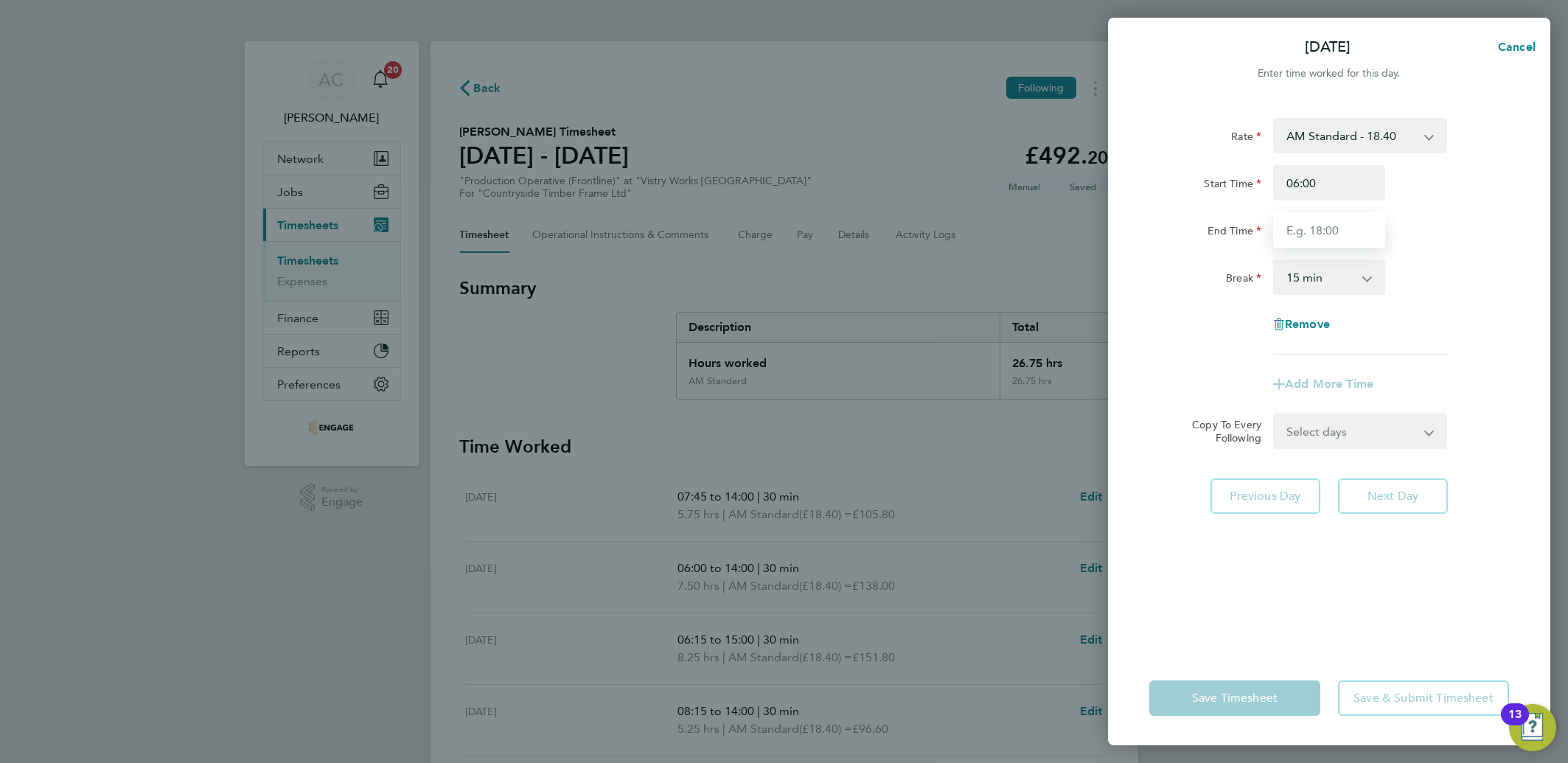
click at [1301, 232] on input "End Time" at bounding box center [1329, 230] width 112 height 35
type input "14:00"
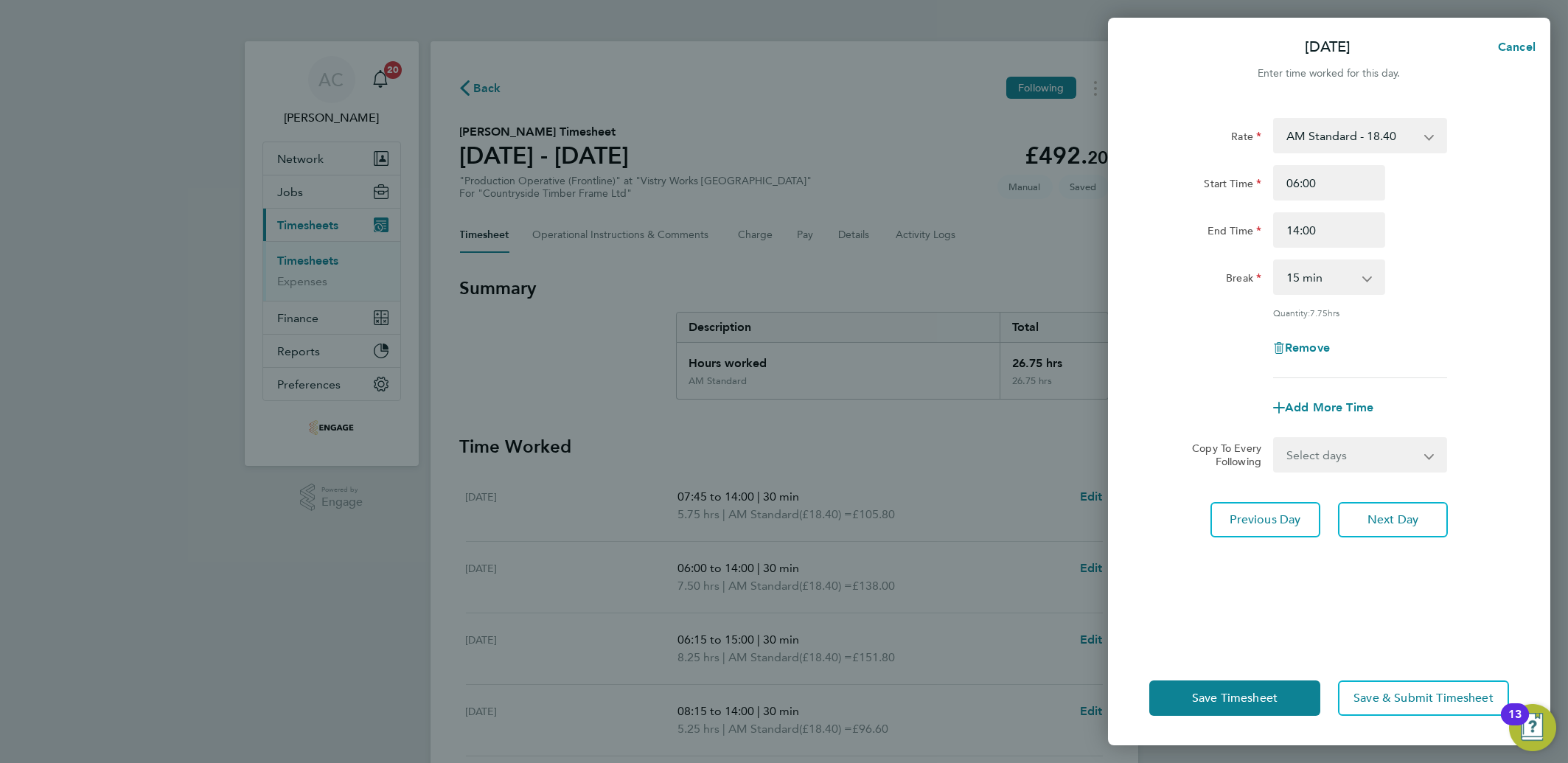
click at [1292, 292] on app-form-select "0 min 15 min 30 min 45 min 60 min 75 min 90 min" at bounding box center [1329, 277] width 112 height 35
click at [1280, 279] on select "0 min 15 min 30 min 45 min 60 min 75 min 90 min" at bounding box center [1321, 277] width 92 height 32
select select "30"
click at [1275, 261] on select "0 min 15 min 30 min 45 min 60 min 75 min 90 min" at bounding box center [1321, 277] width 92 height 32
click at [1190, 699] on button "Save Timesheet" at bounding box center [1235, 698] width 171 height 35
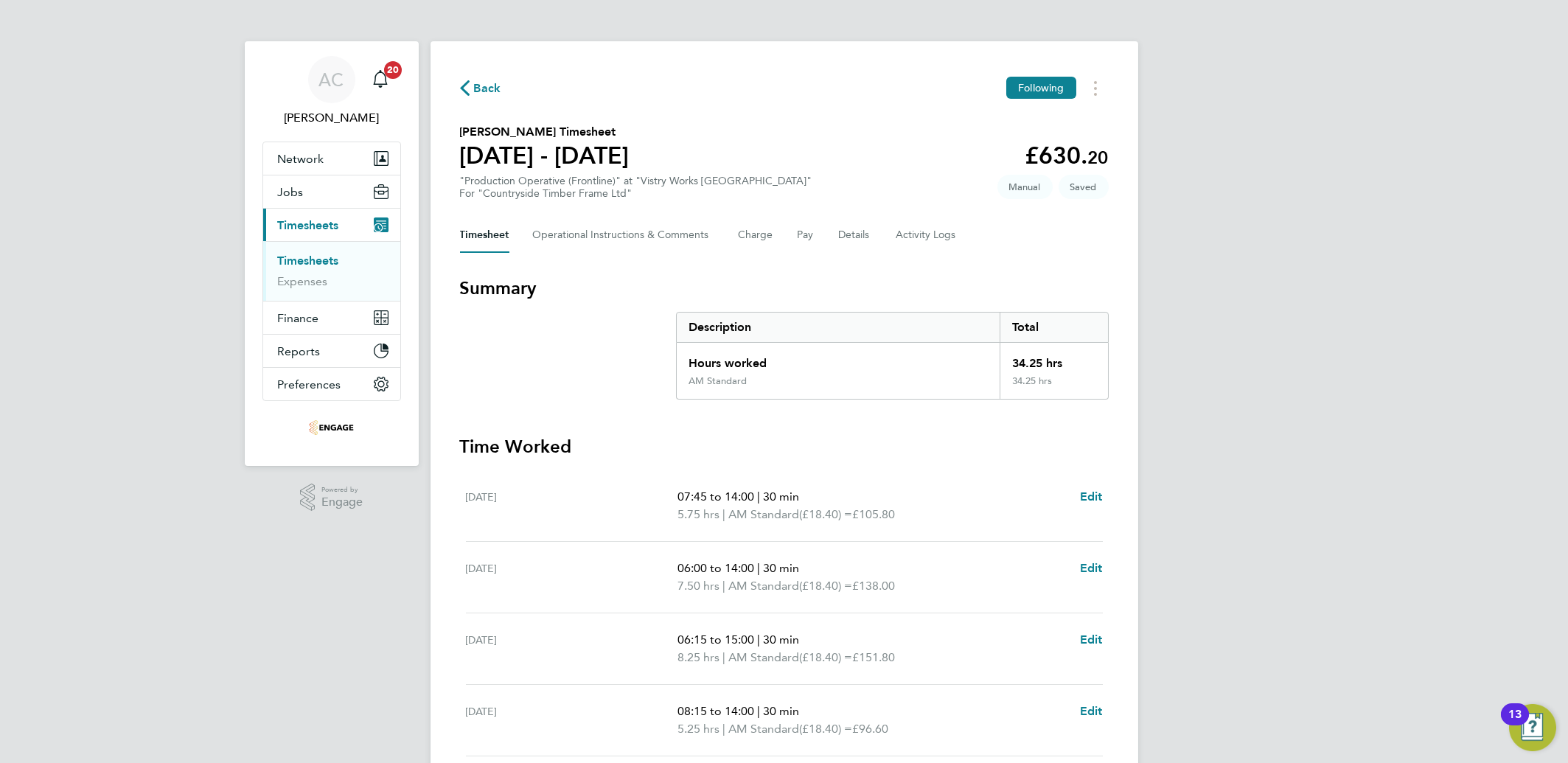
click at [1419, 583] on div "AC Aliona Cozacenco Notifications 20 Applications: Network Team Members Busines…" at bounding box center [784, 532] width 1568 height 1065
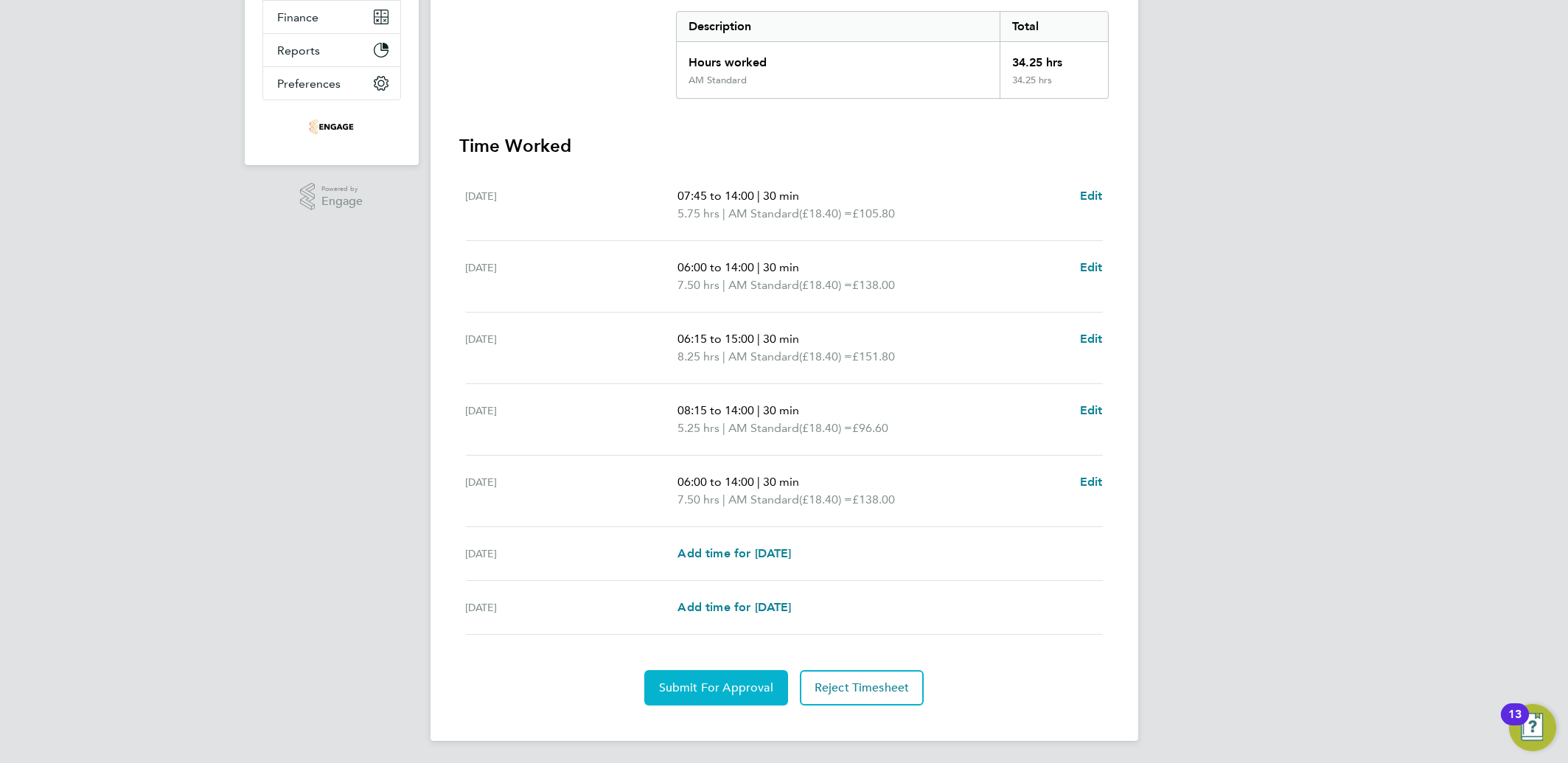
click at [668, 685] on span "Submit For Approval" at bounding box center [717, 688] width 114 height 14
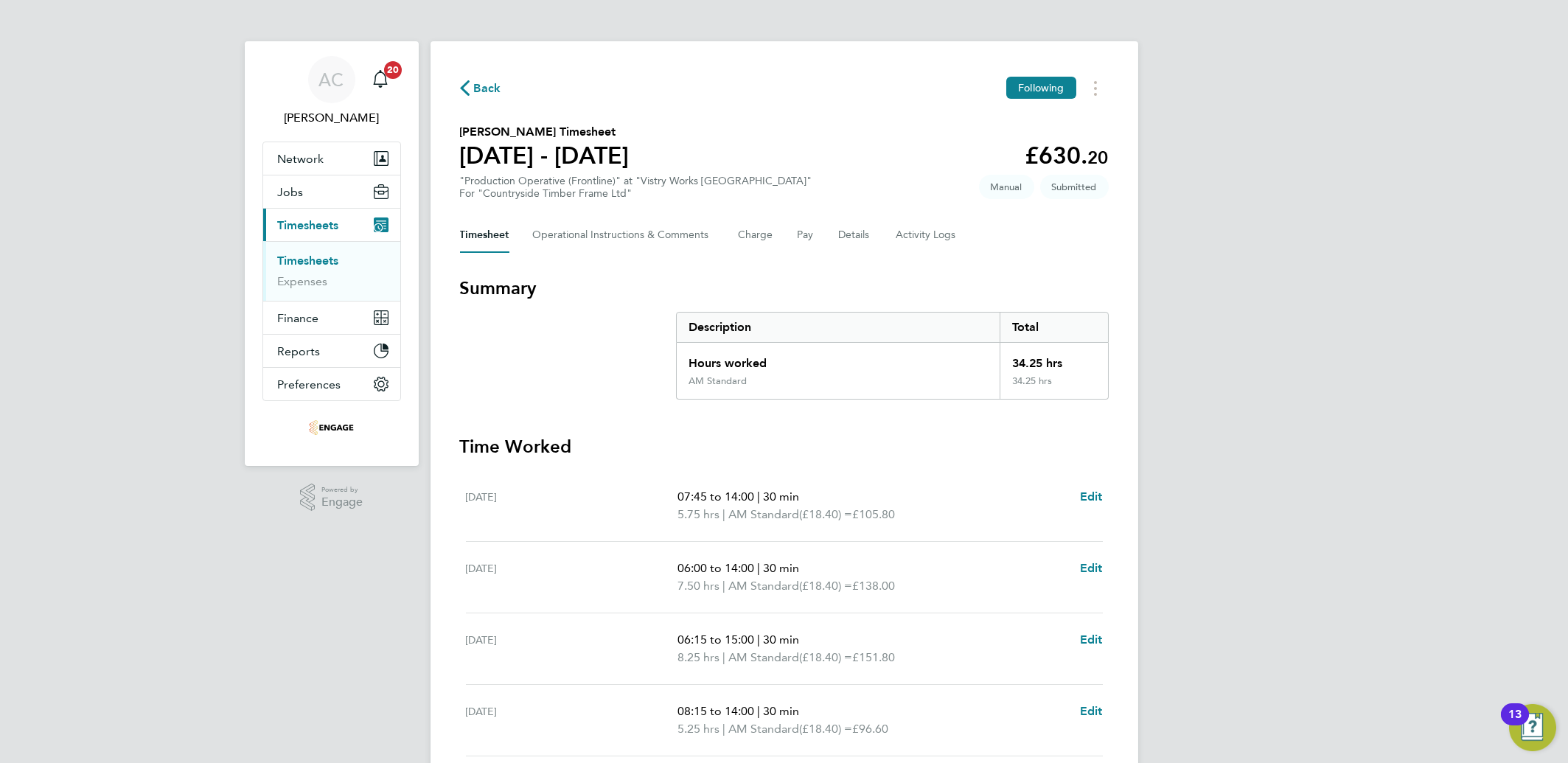
click at [306, 259] on link "Timesheets" at bounding box center [308, 260] width 61 height 14
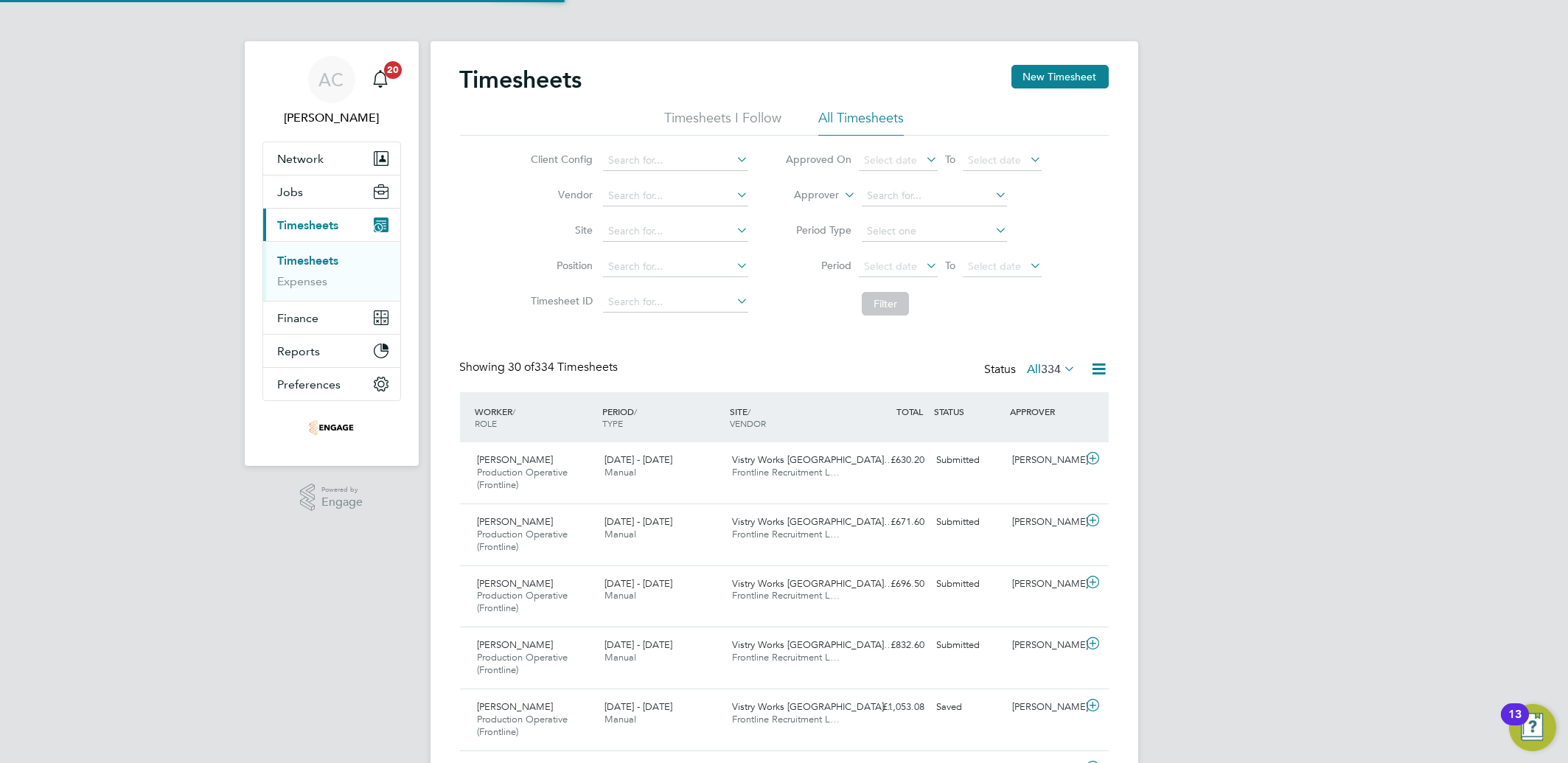
scroll to position [49, 128]
click at [1046, 83] on button "New Timesheet" at bounding box center [1060, 76] width 97 height 23
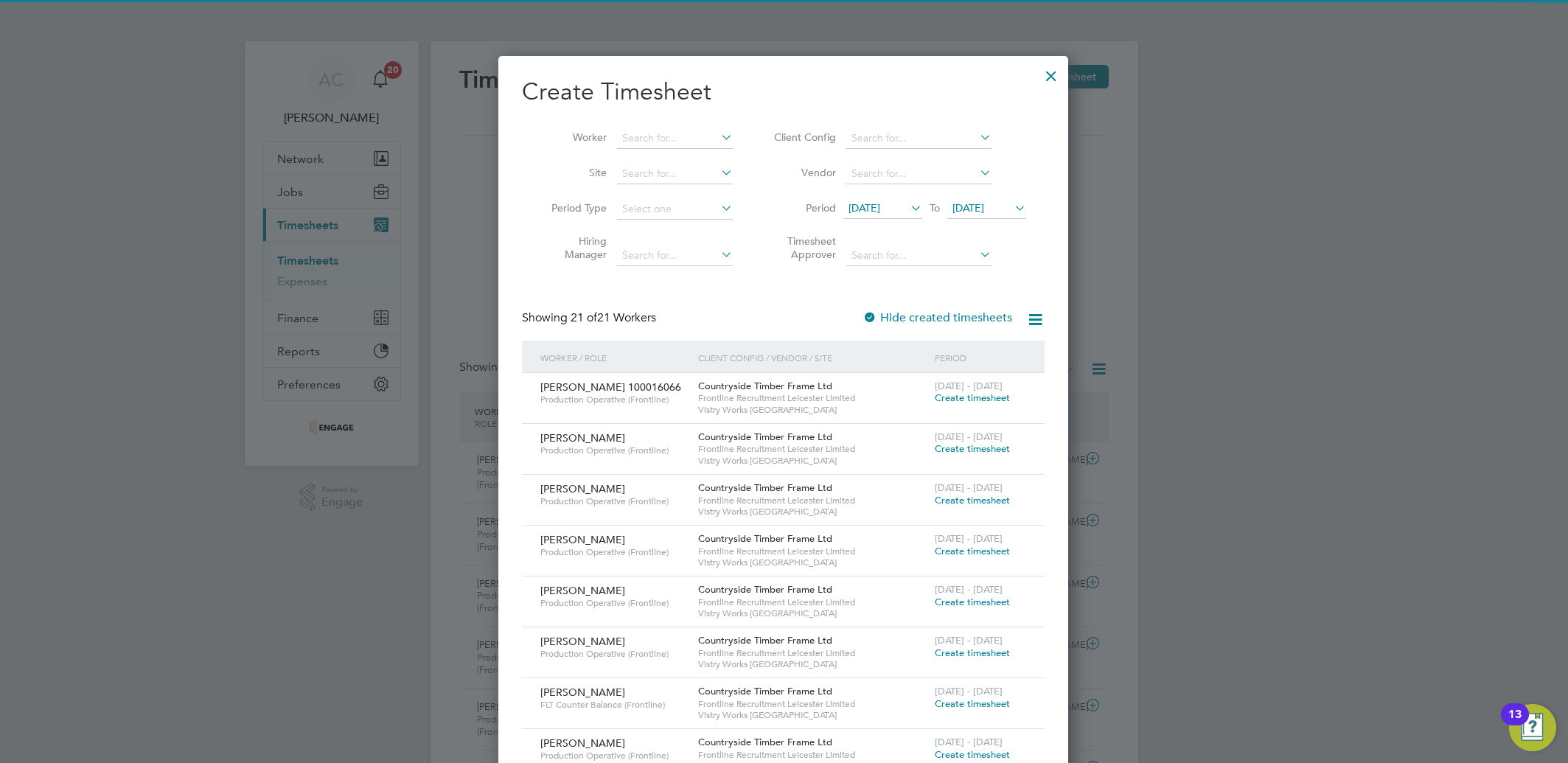
click at [860, 215] on span "28 Jul 2025" at bounding box center [883, 209] width 79 height 20
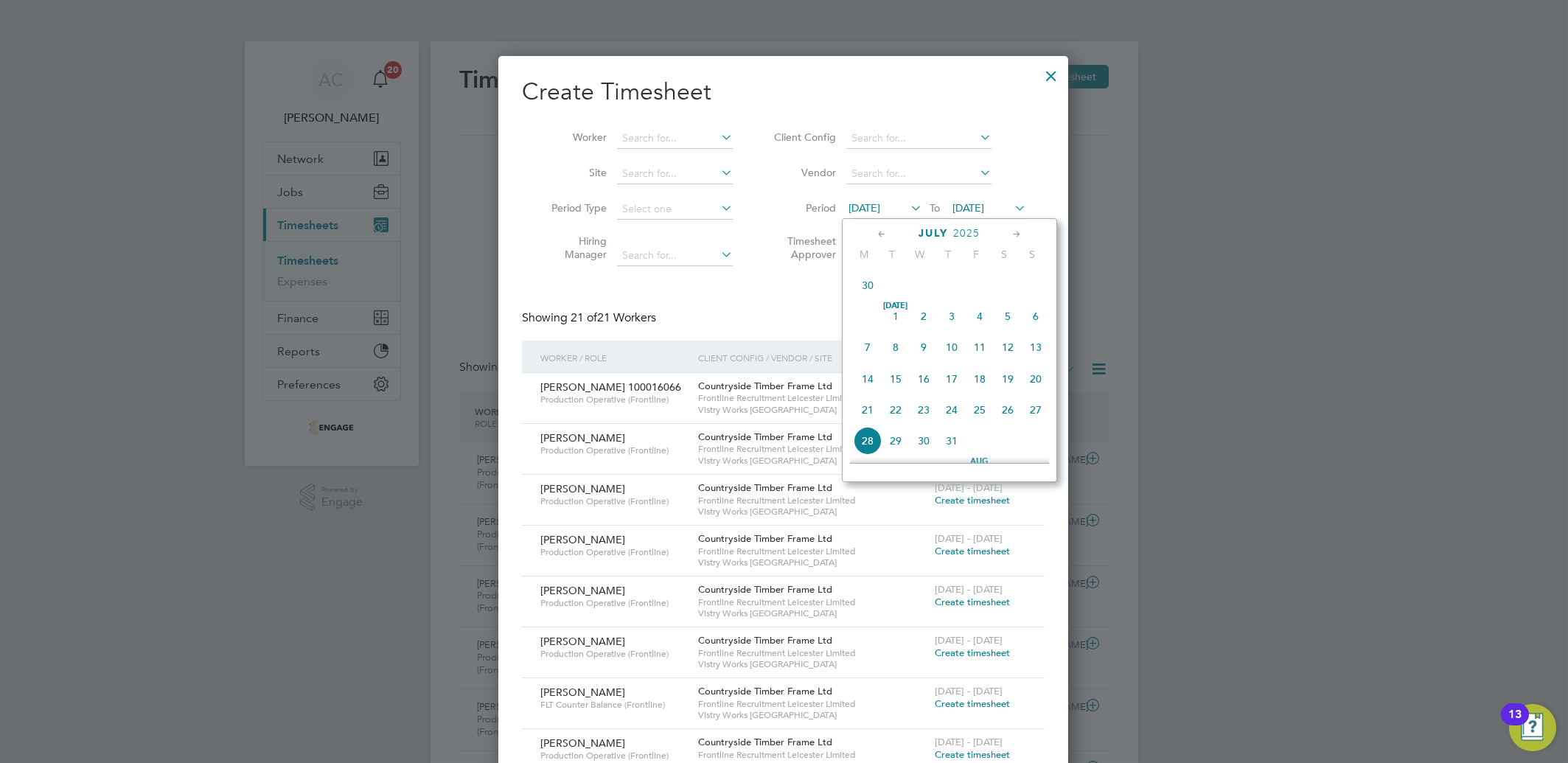
click at [859, 353] on span "7" at bounding box center [868, 347] width 28 height 28
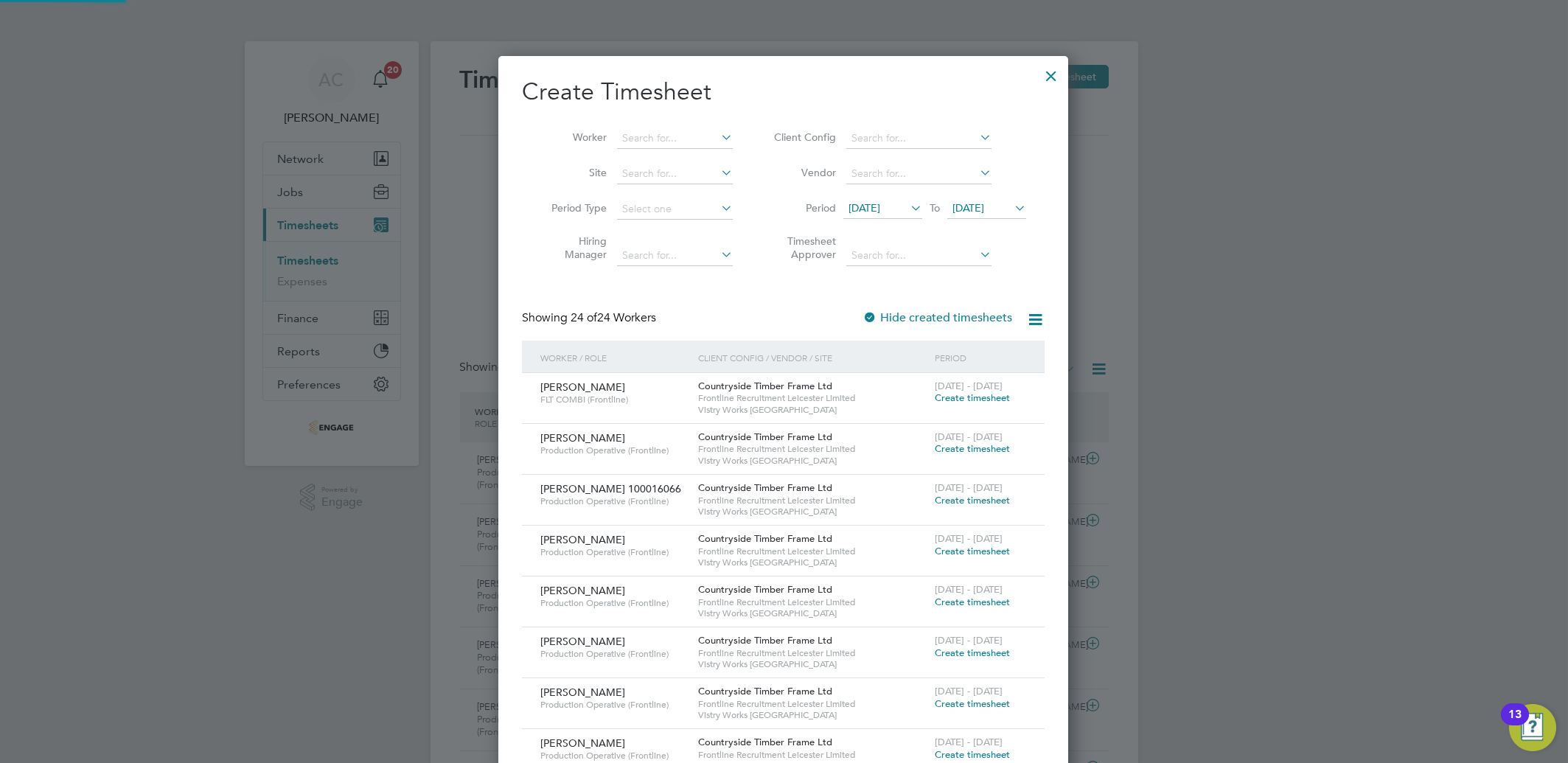
click at [974, 210] on span "04 Aug 2025" at bounding box center [968, 208] width 31 height 14
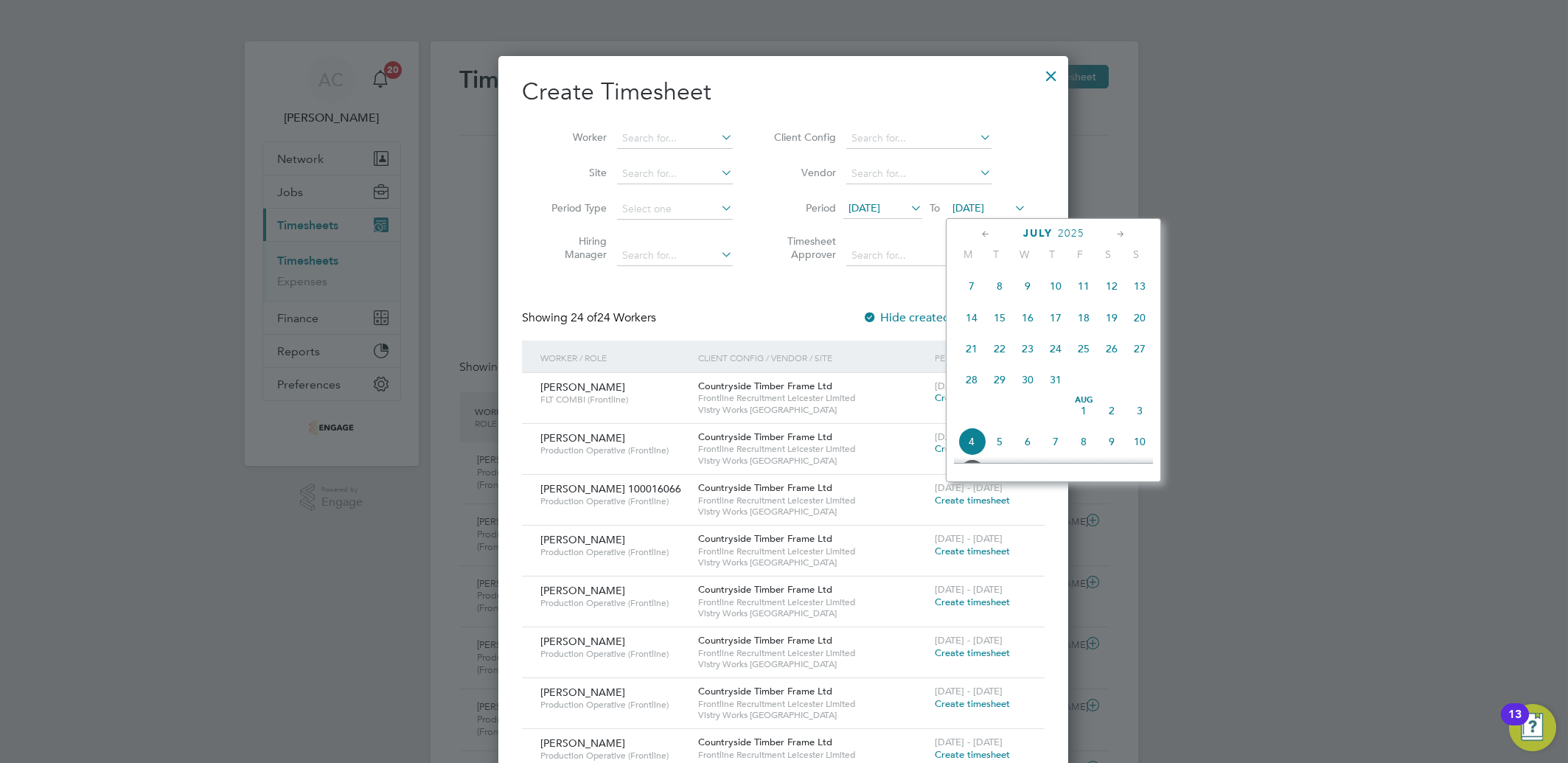
click at [1138, 291] on span "13" at bounding box center [1140, 286] width 28 height 28
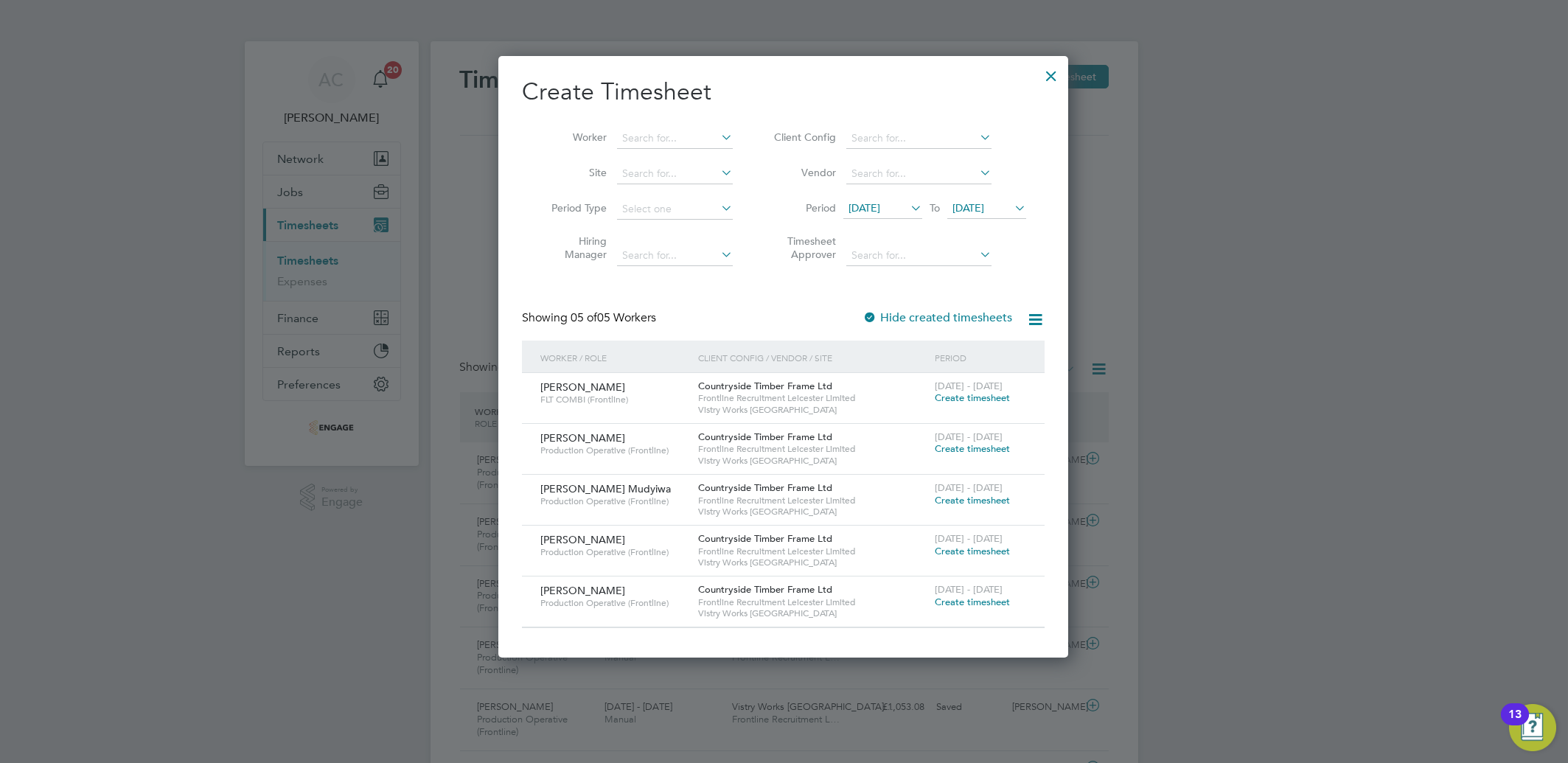
click at [949, 552] on span "Create timesheet" at bounding box center [973, 551] width 76 height 13
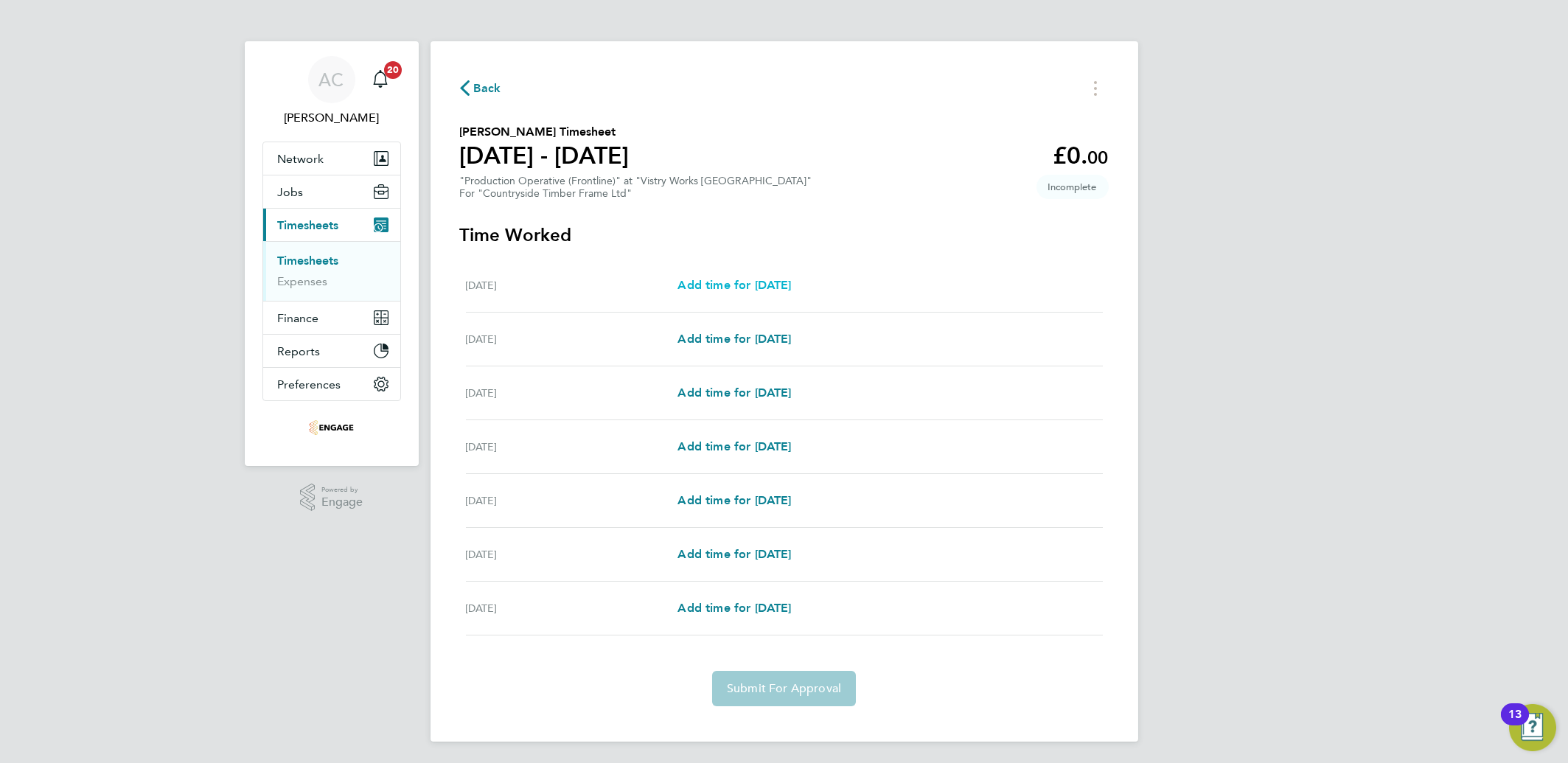
click at [756, 286] on span "Add time for Mon 07 Jul" at bounding box center [734, 284] width 113 height 14
select select "15"
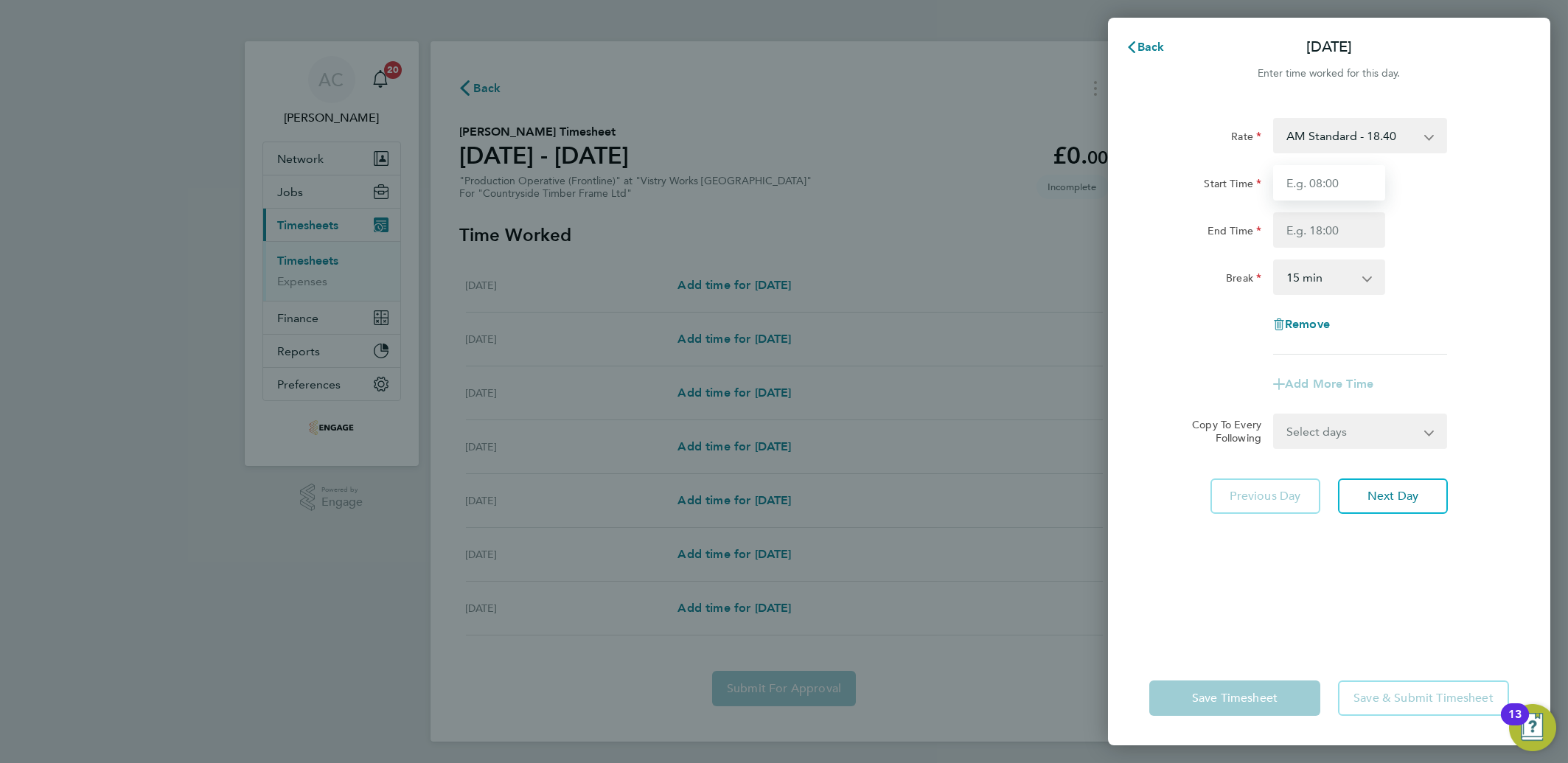
click at [1292, 195] on input "Start Time" at bounding box center [1329, 183] width 112 height 35
type input "06:00"
type input "14:00"
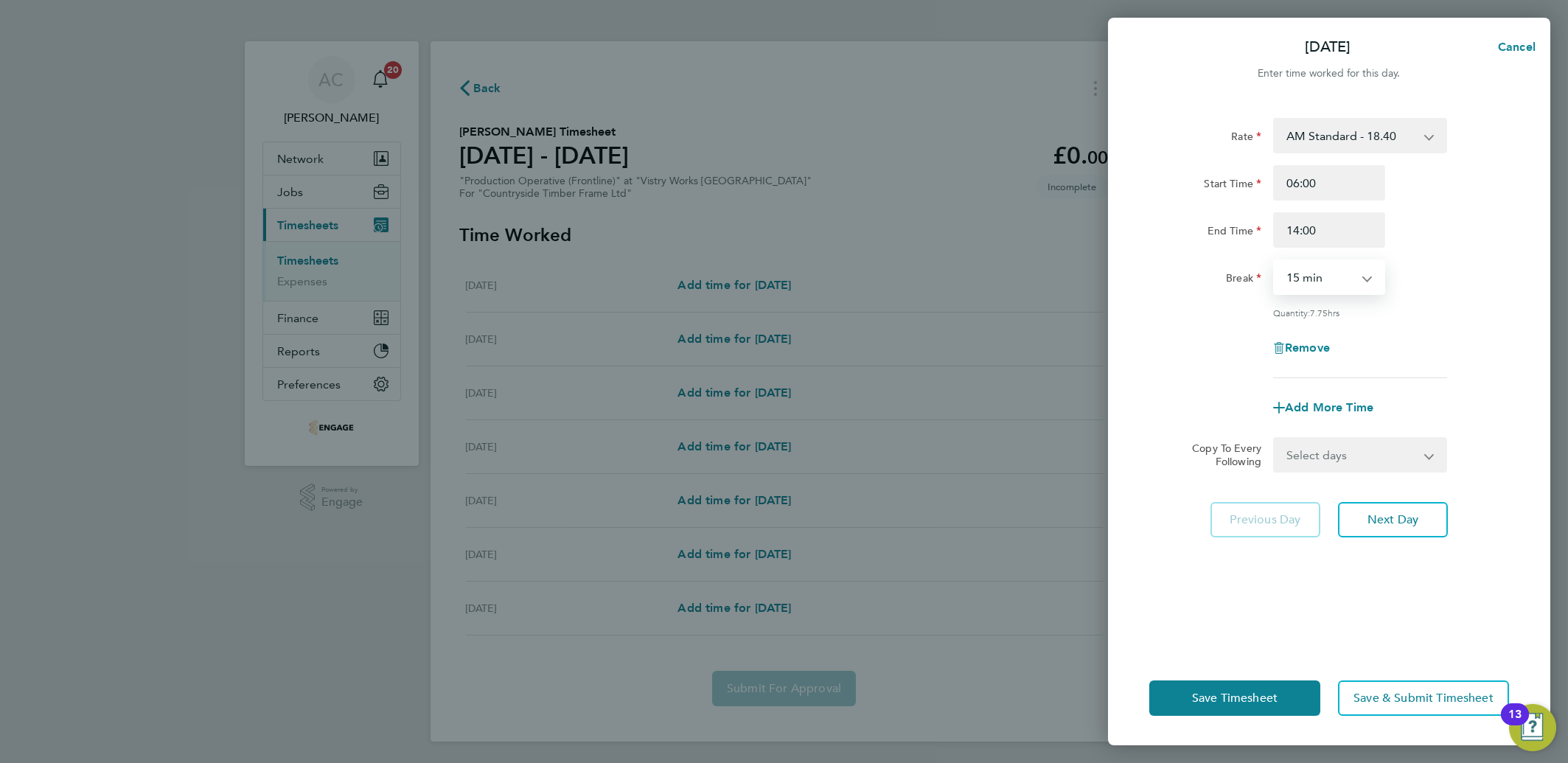
click at [1300, 276] on select "0 min 15 min 30 min 45 min 60 min 75 min 90 min" at bounding box center [1321, 277] width 92 height 32
select select "30"
click at [1275, 261] on select "0 min 15 min 30 min 45 min 60 min 75 min 90 min" at bounding box center [1321, 277] width 92 height 32
click at [1427, 532] on button "Next Day" at bounding box center [1393, 520] width 110 height 35
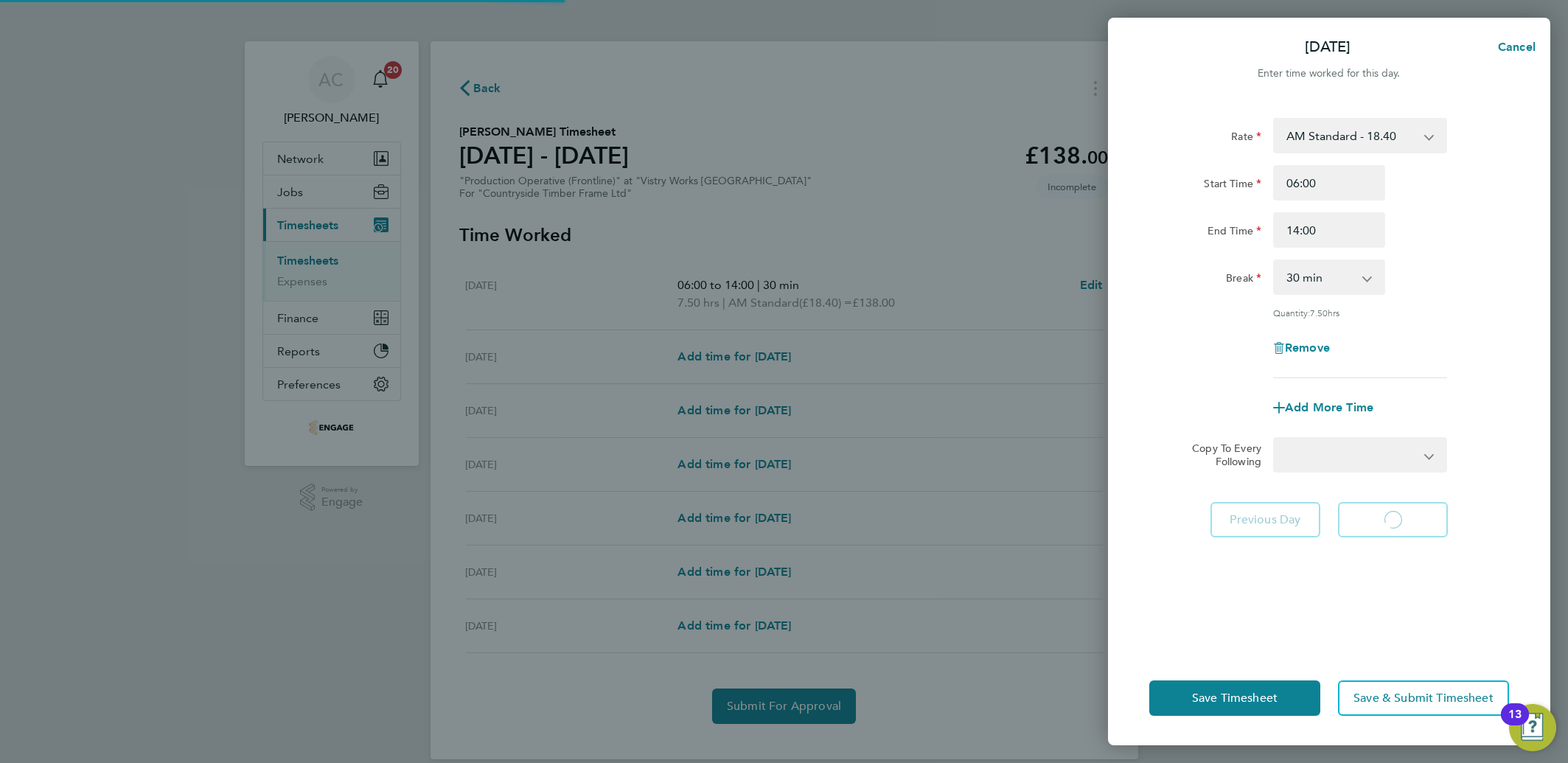
select select "15"
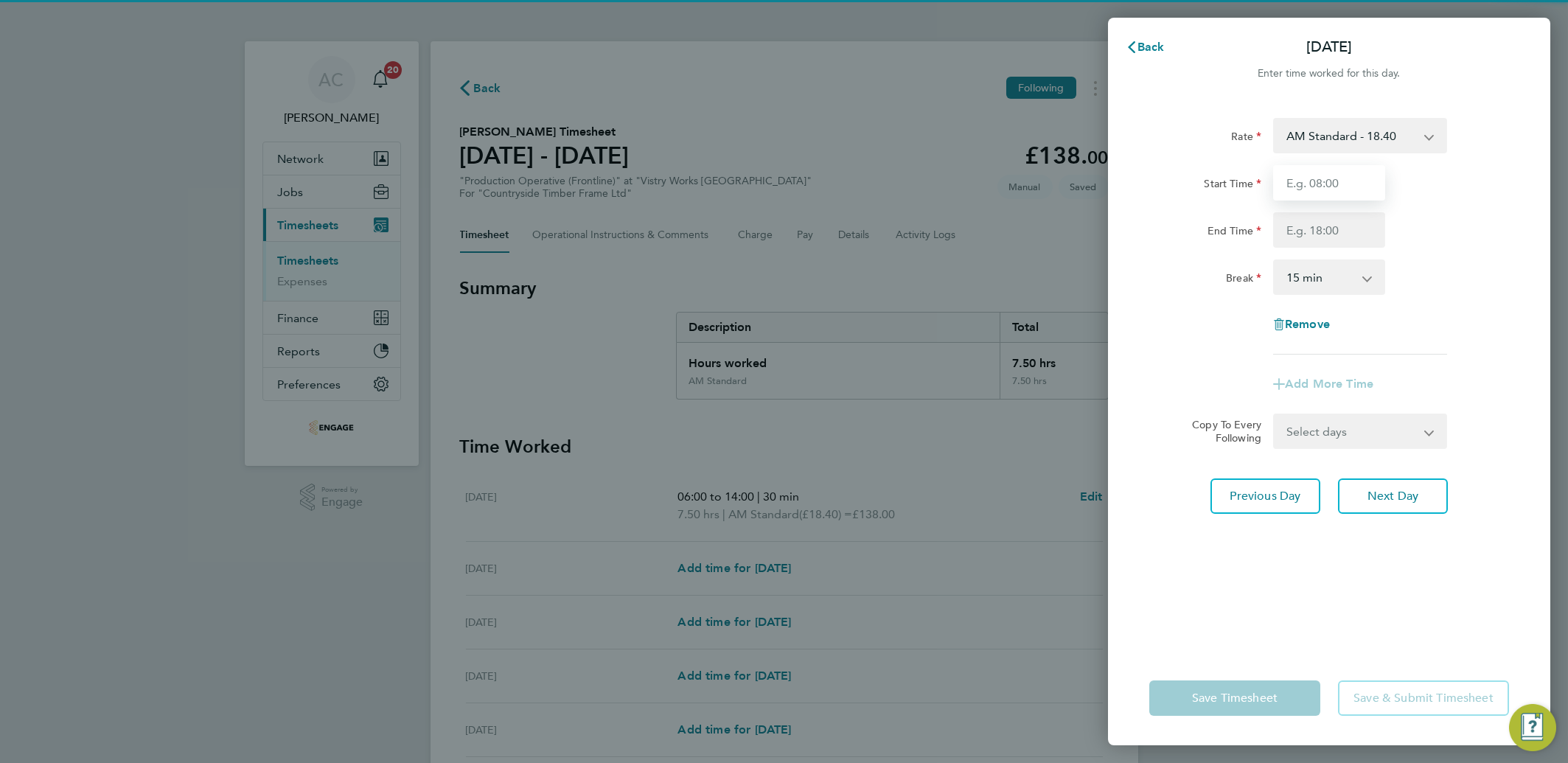
click at [1307, 193] on input "Start Time" at bounding box center [1329, 183] width 112 height 35
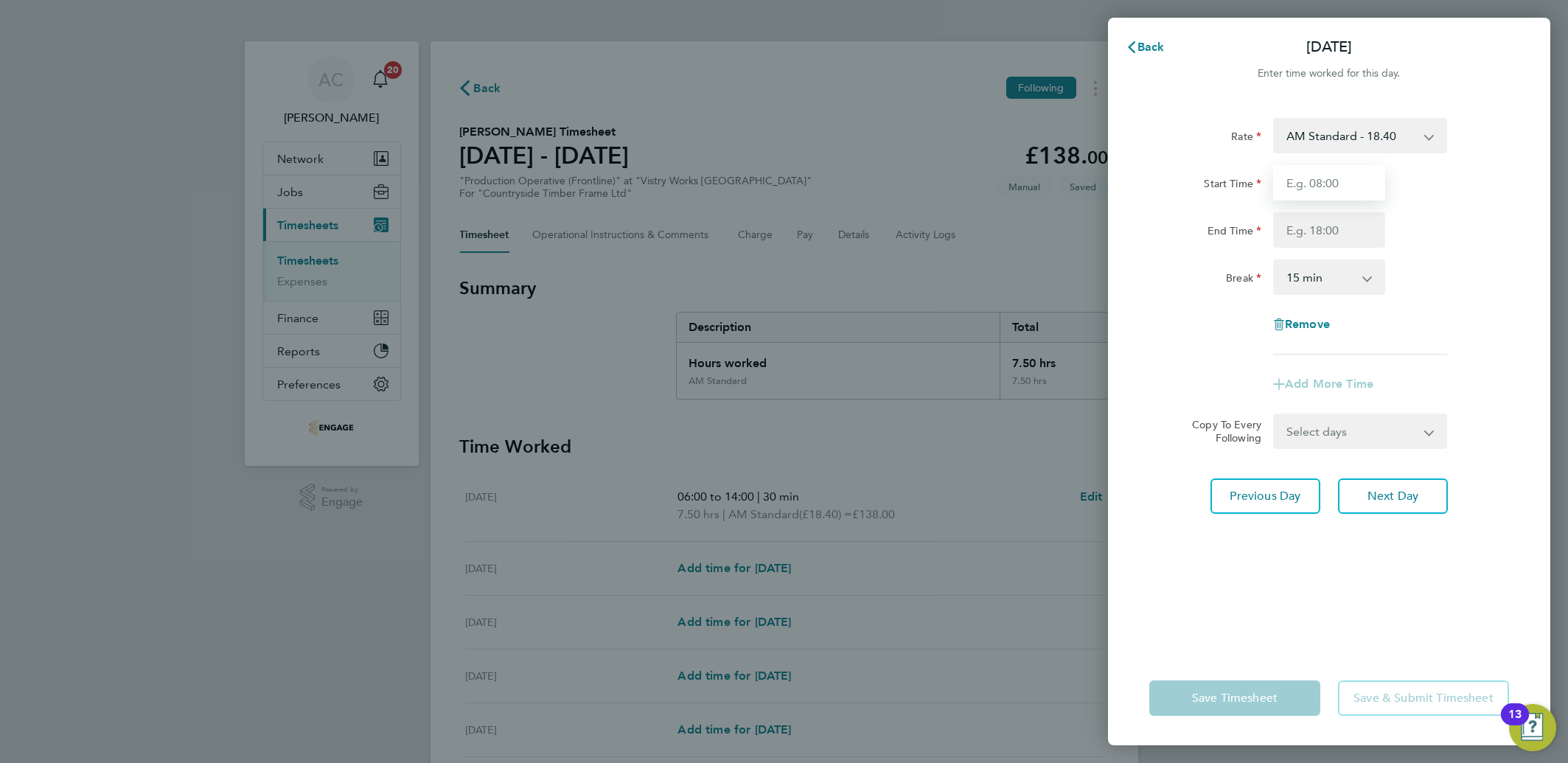
type input "06:00"
type input "14:00"
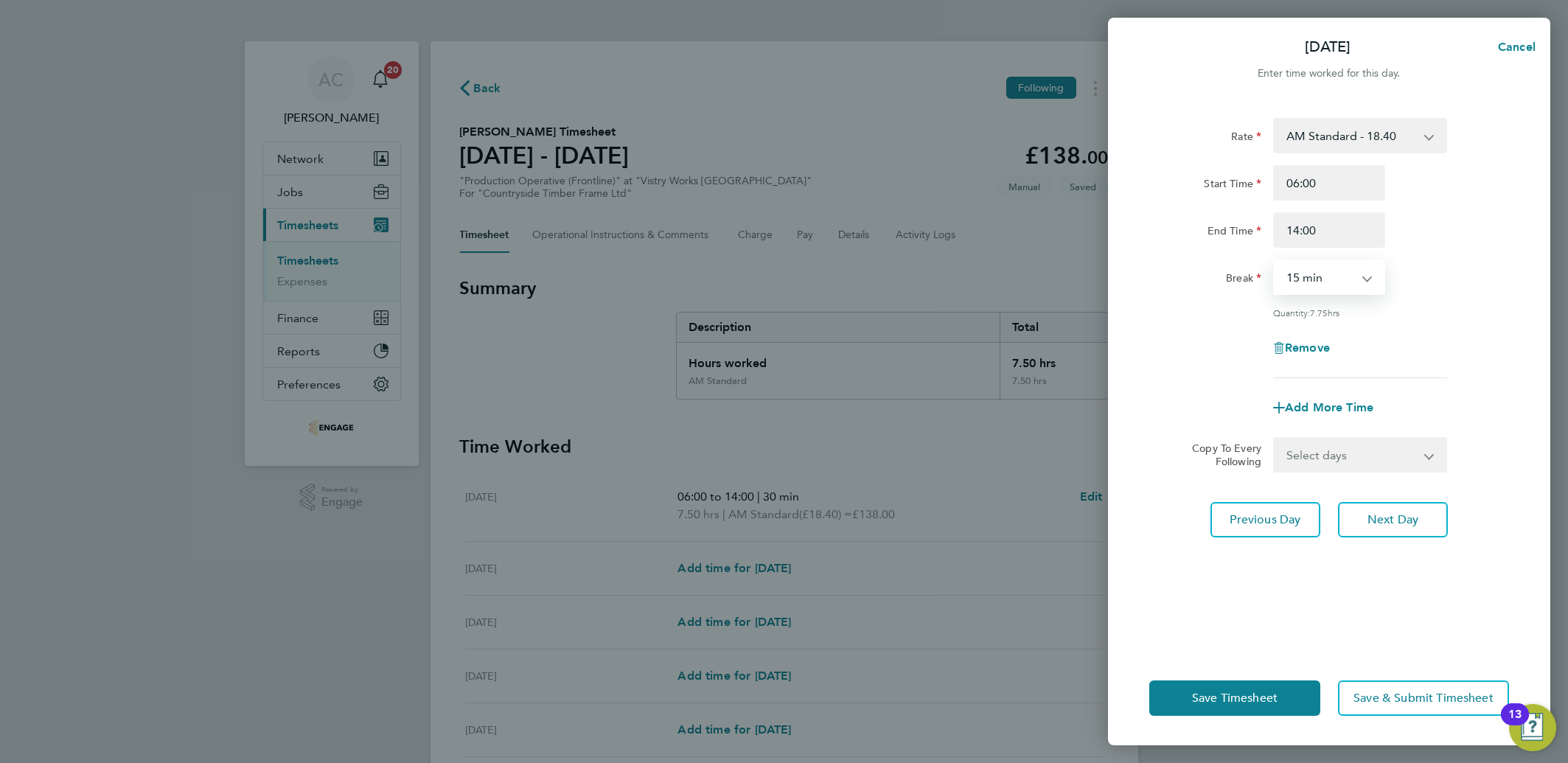
click at [1300, 267] on select "0 min 15 min 30 min 45 min 60 min 75 min 90 min" at bounding box center [1321, 277] width 92 height 32
select select "30"
click at [1275, 261] on select "0 min 15 min 30 min 45 min 60 min 75 min 90 min" at bounding box center [1321, 277] width 92 height 32
click at [1383, 526] on button "Next Day" at bounding box center [1393, 520] width 110 height 35
select select "15"
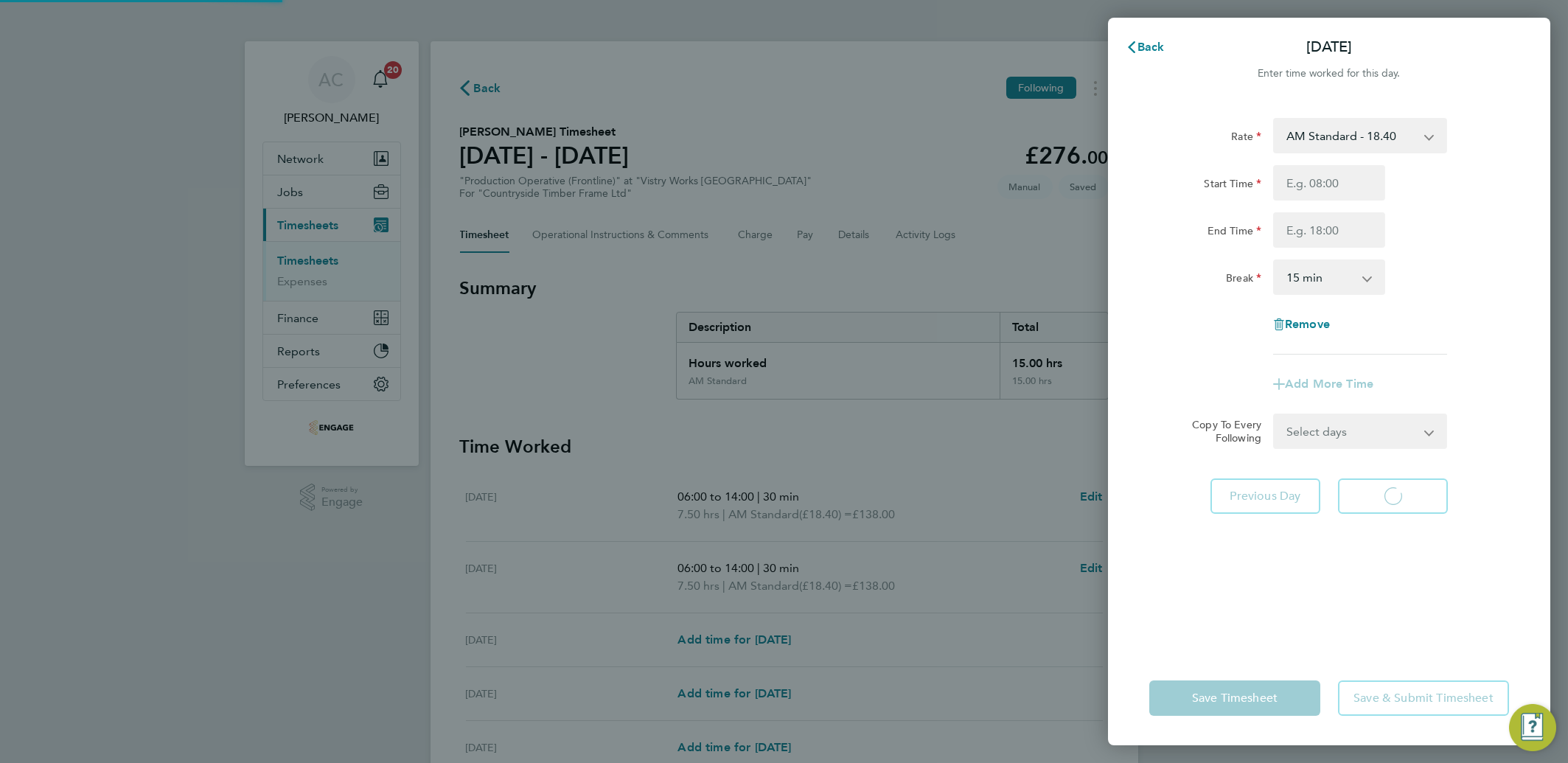
select select "15"
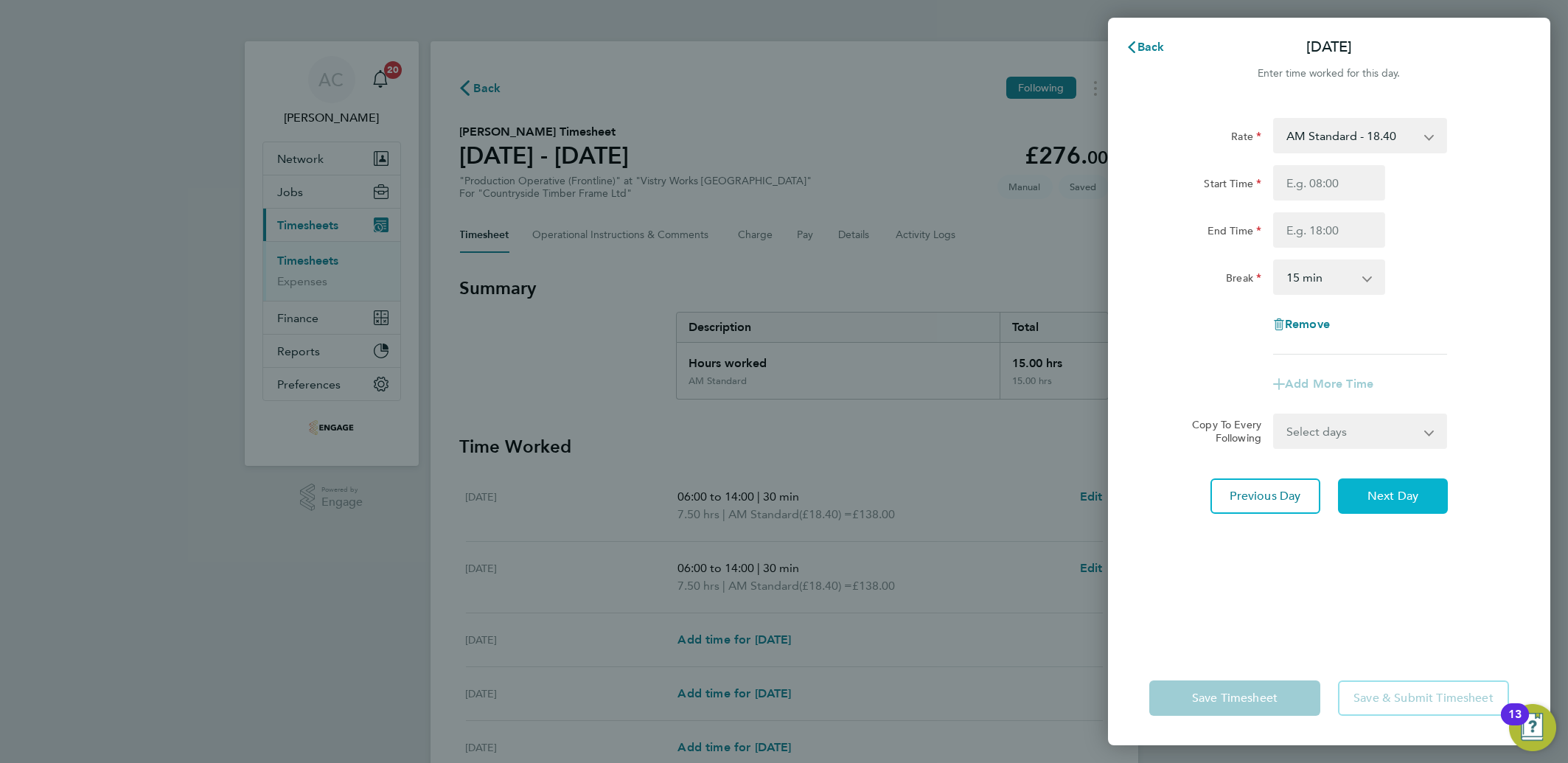
click at [1375, 500] on span "Next Day" at bounding box center [1393, 496] width 51 height 14
select select "15"
click at [1297, 182] on input "Start Time" at bounding box center [1329, 183] width 112 height 35
type input "06:00"
type input "14:00"
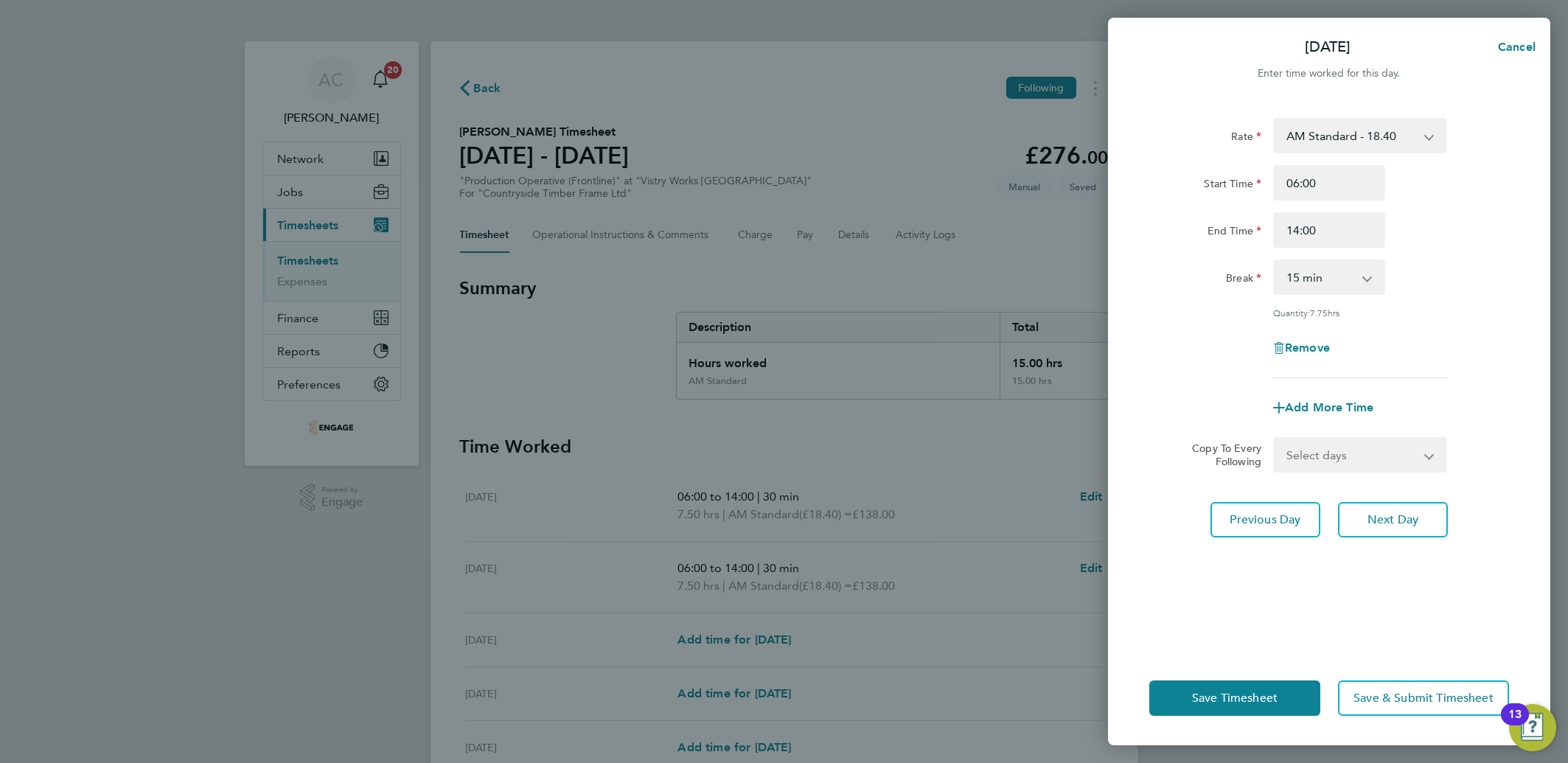
click at [1304, 282] on select "0 min 15 min 30 min 45 min 60 min 75 min 90 min" at bounding box center [1321, 277] width 92 height 32
select select "30"
click at [1275, 261] on select "0 min 15 min 30 min 45 min 60 min 75 min 90 min" at bounding box center [1321, 277] width 92 height 32
click at [1380, 512] on span "Next Day" at bounding box center [1393, 520] width 51 height 14
select select "15"
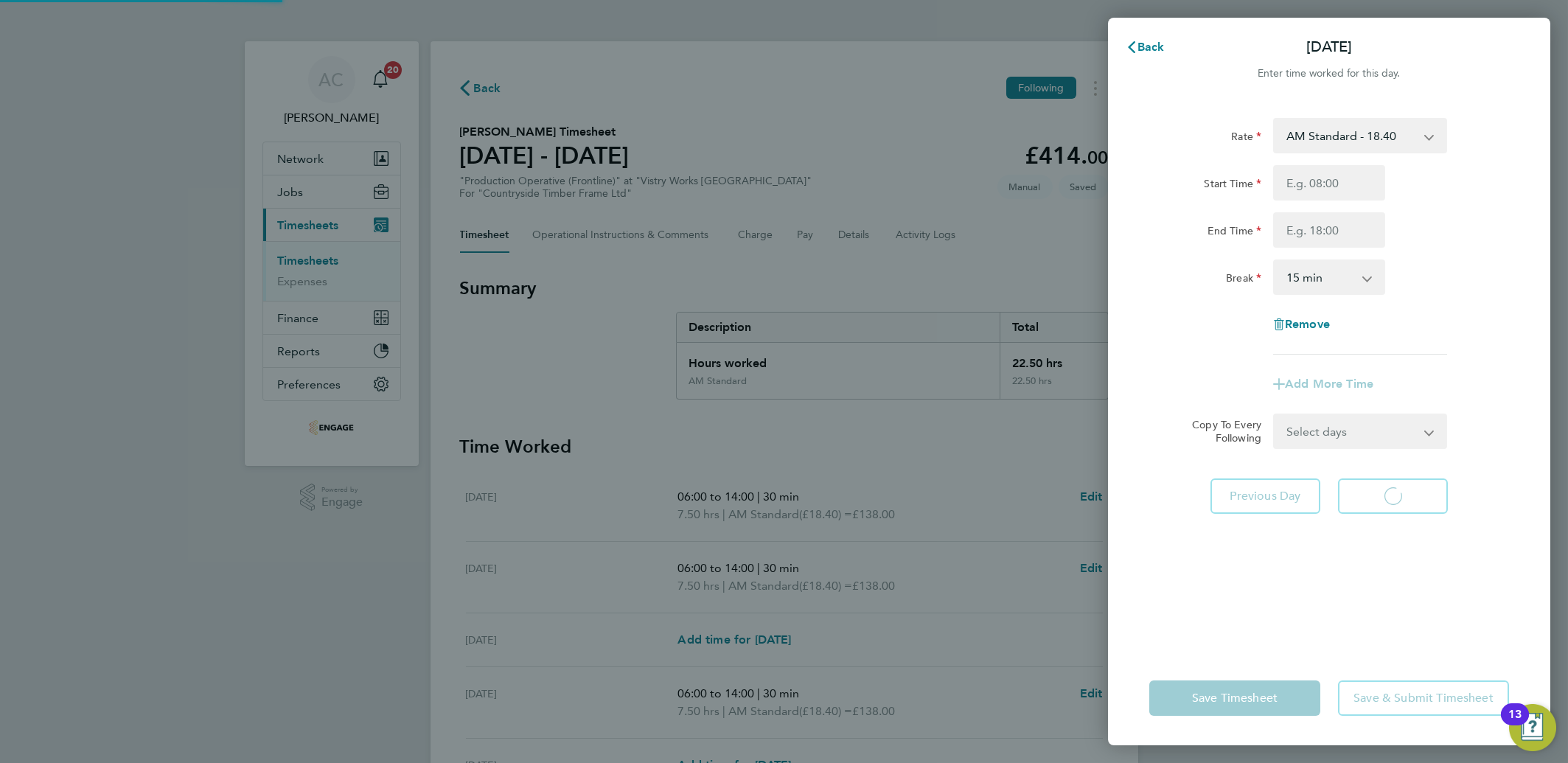
select select "15"
drag, startPoint x: 1294, startPoint y: 220, endPoint x: 1288, endPoint y: 190, distance: 30.6
click at [1288, 190] on input "Start Time" at bounding box center [1329, 183] width 112 height 35
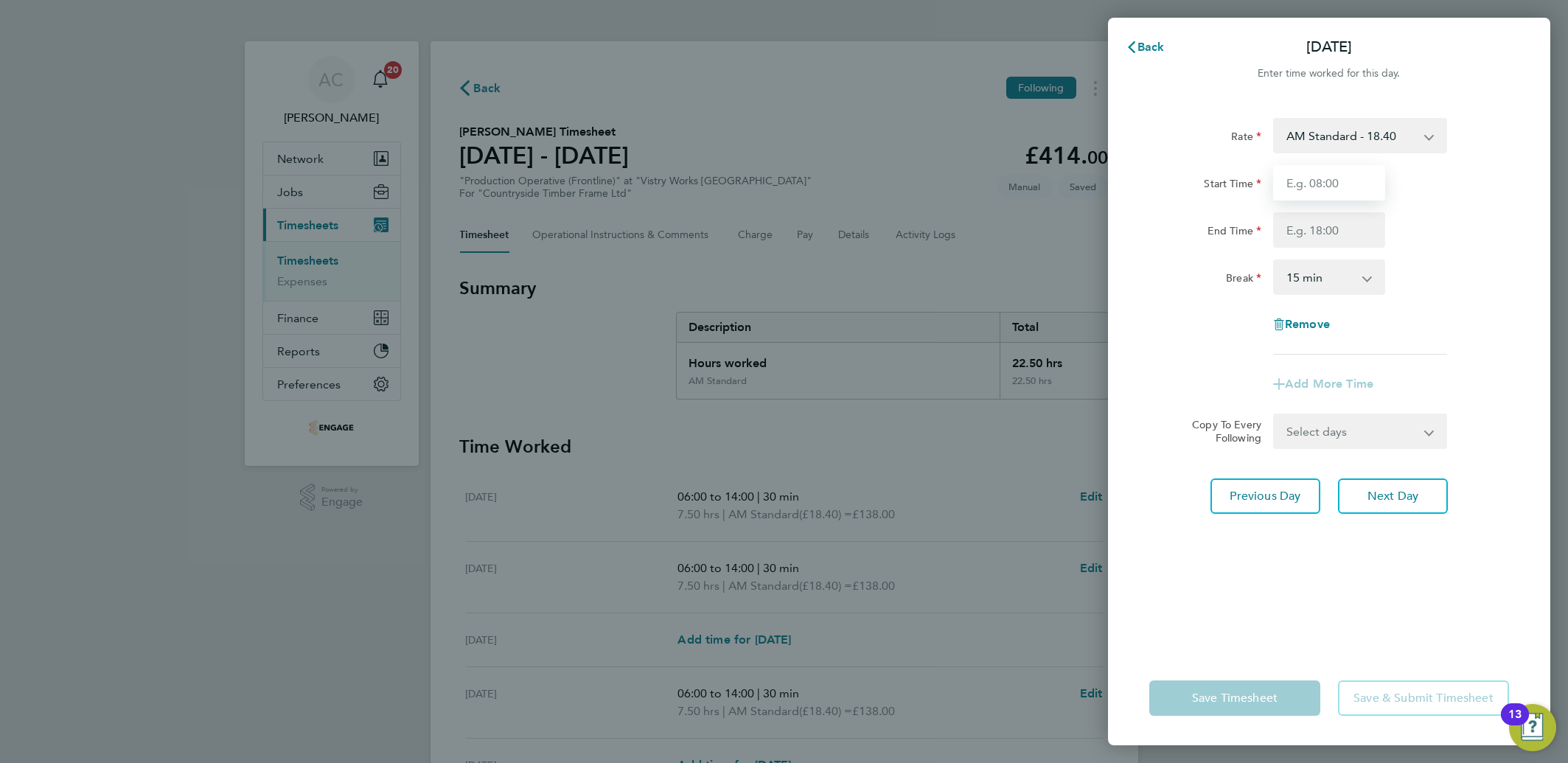
type input "06:00"
type input "14:00"
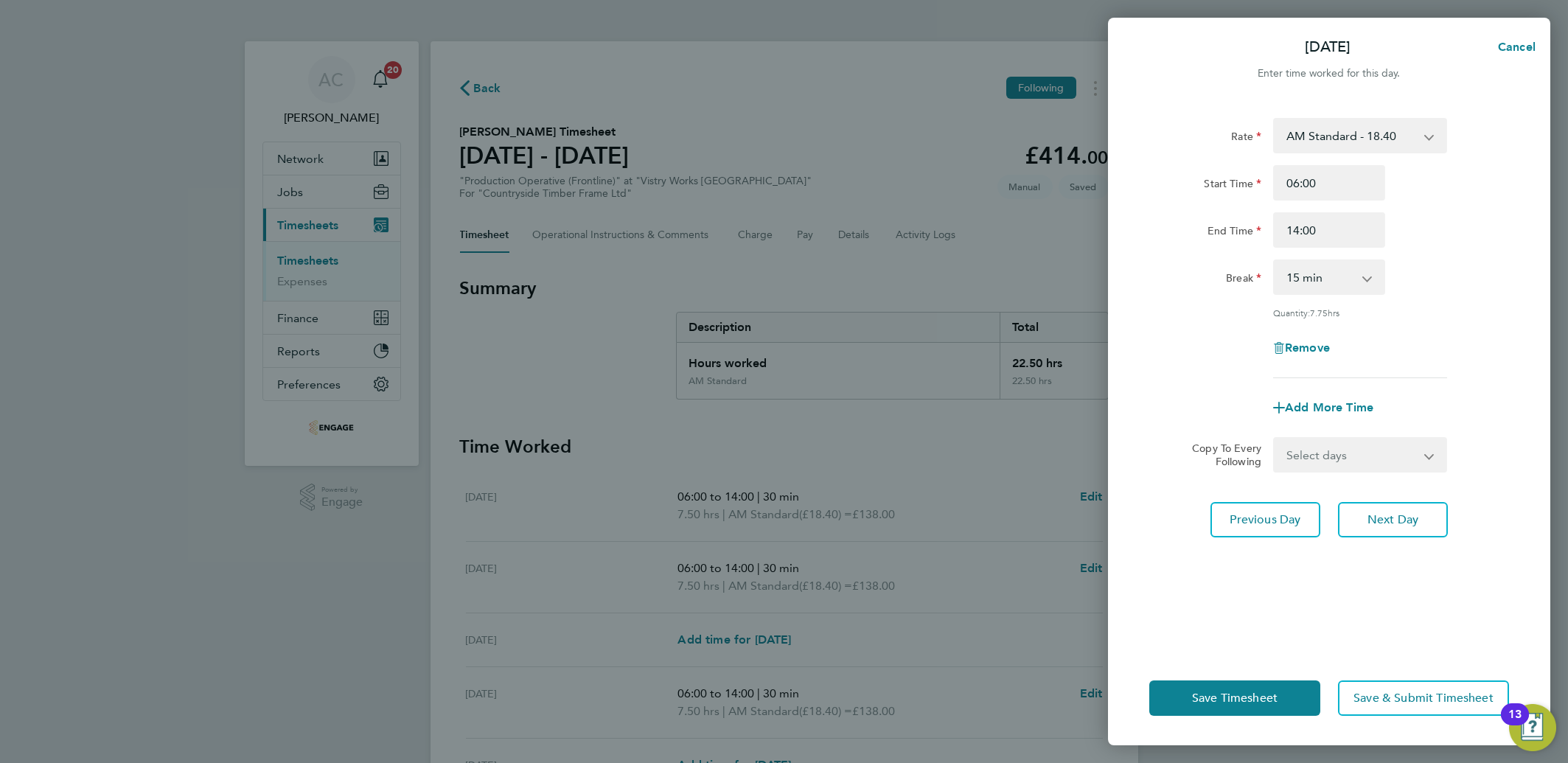
click at [1308, 277] on select "0 min 15 min 30 min 45 min 60 min 75 min 90 min" at bounding box center [1321, 277] width 92 height 32
select select "30"
click at [1275, 261] on select "0 min 15 min 30 min 45 min 60 min 75 min 90 min" at bounding box center [1321, 277] width 92 height 32
click at [1199, 699] on span "Save Timesheet" at bounding box center [1235, 698] width 85 height 14
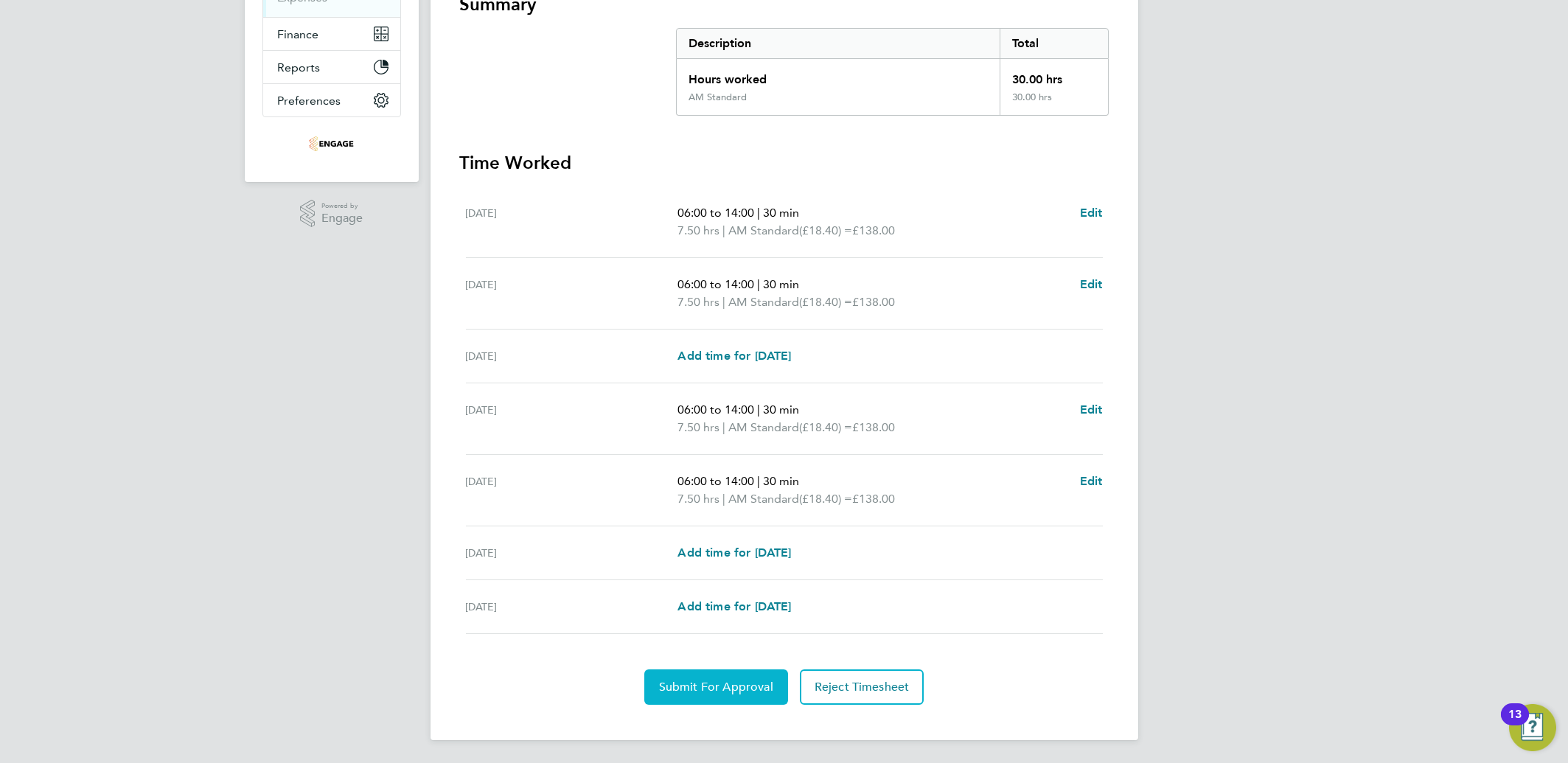
click at [730, 686] on span "Submit For Approval" at bounding box center [717, 687] width 114 height 14
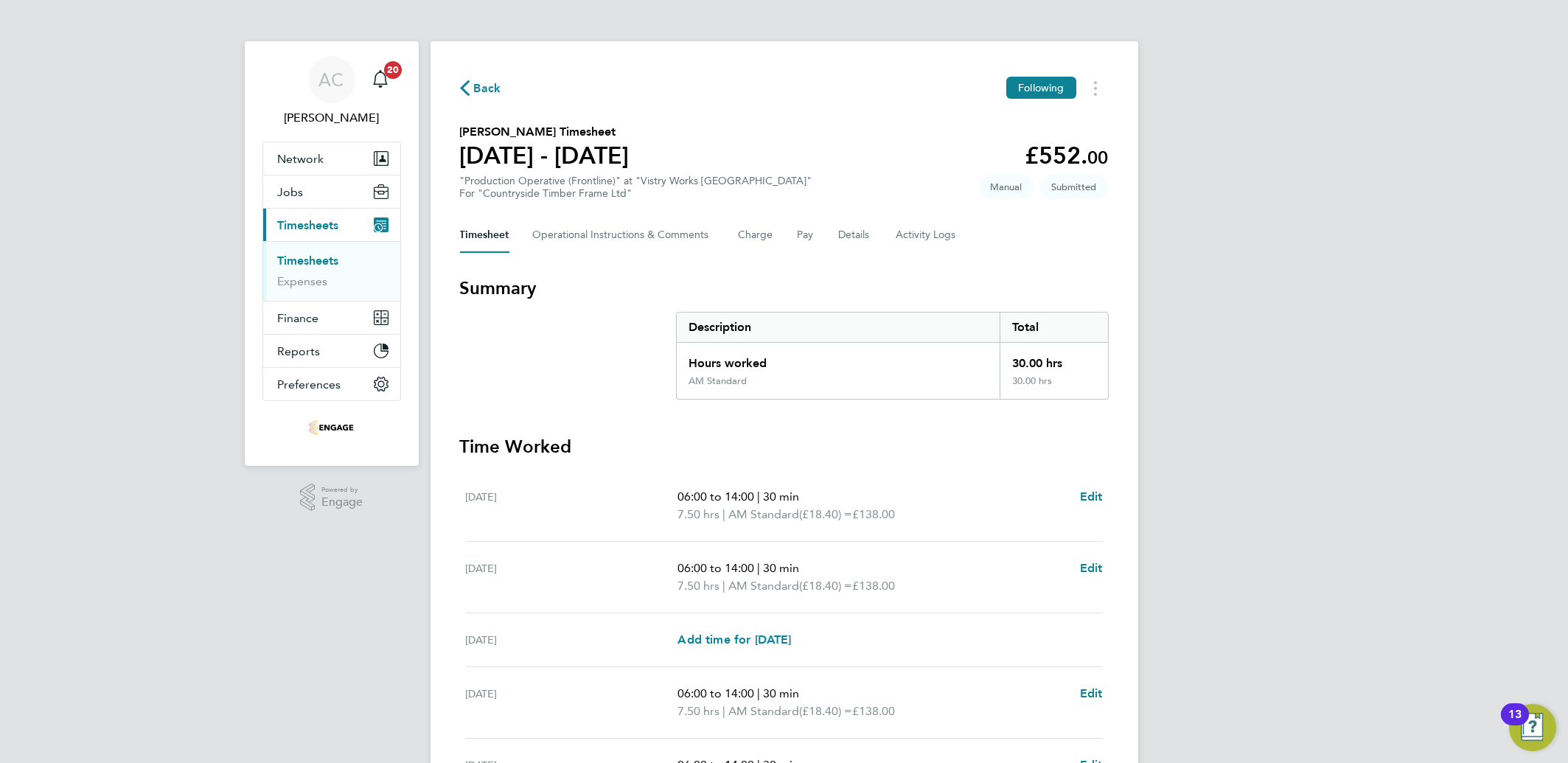
click at [336, 262] on link "Timesheets" at bounding box center [308, 260] width 61 height 14
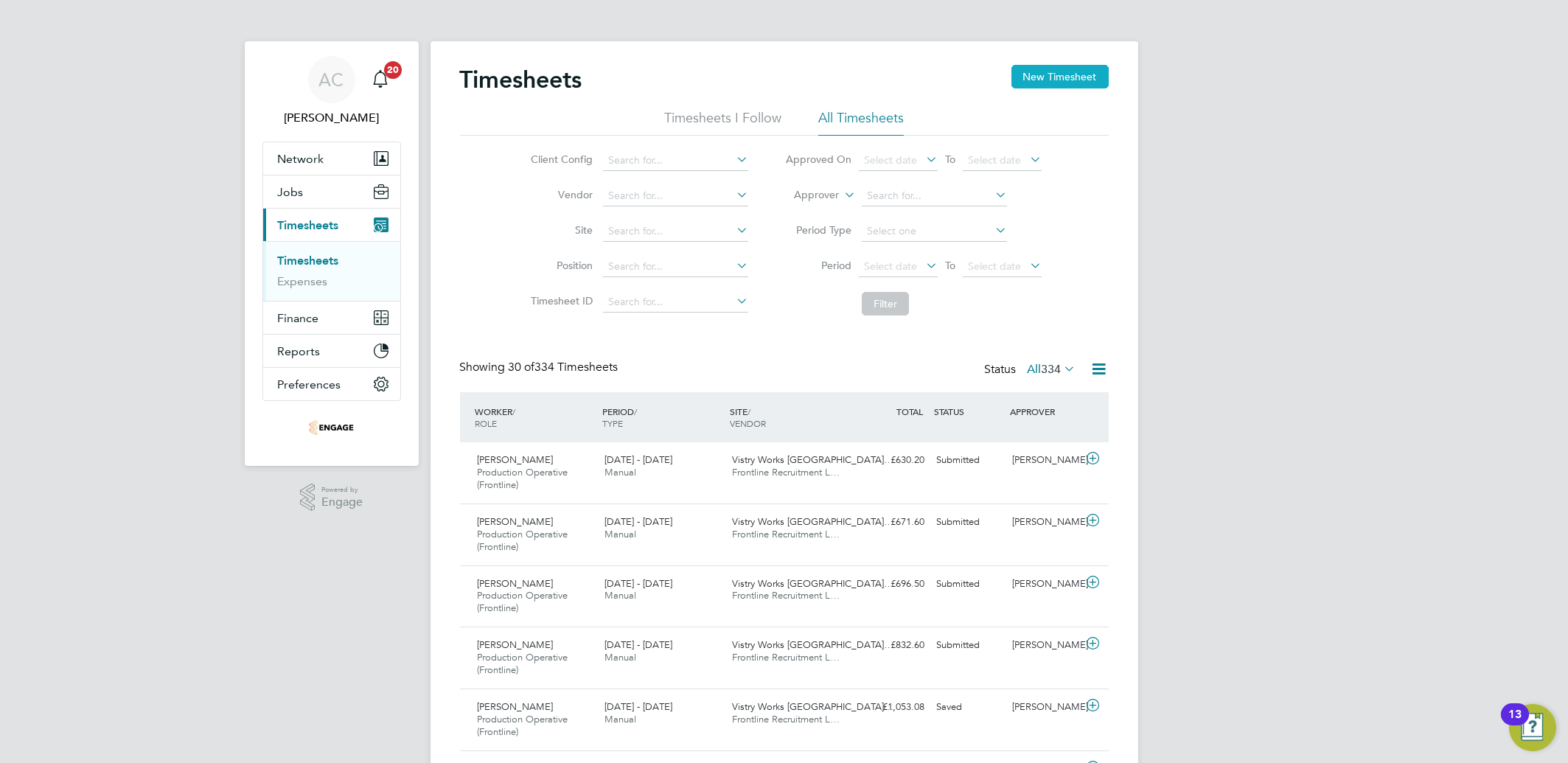
click at [1047, 76] on button "New Timesheet" at bounding box center [1060, 76] width 97 height 23
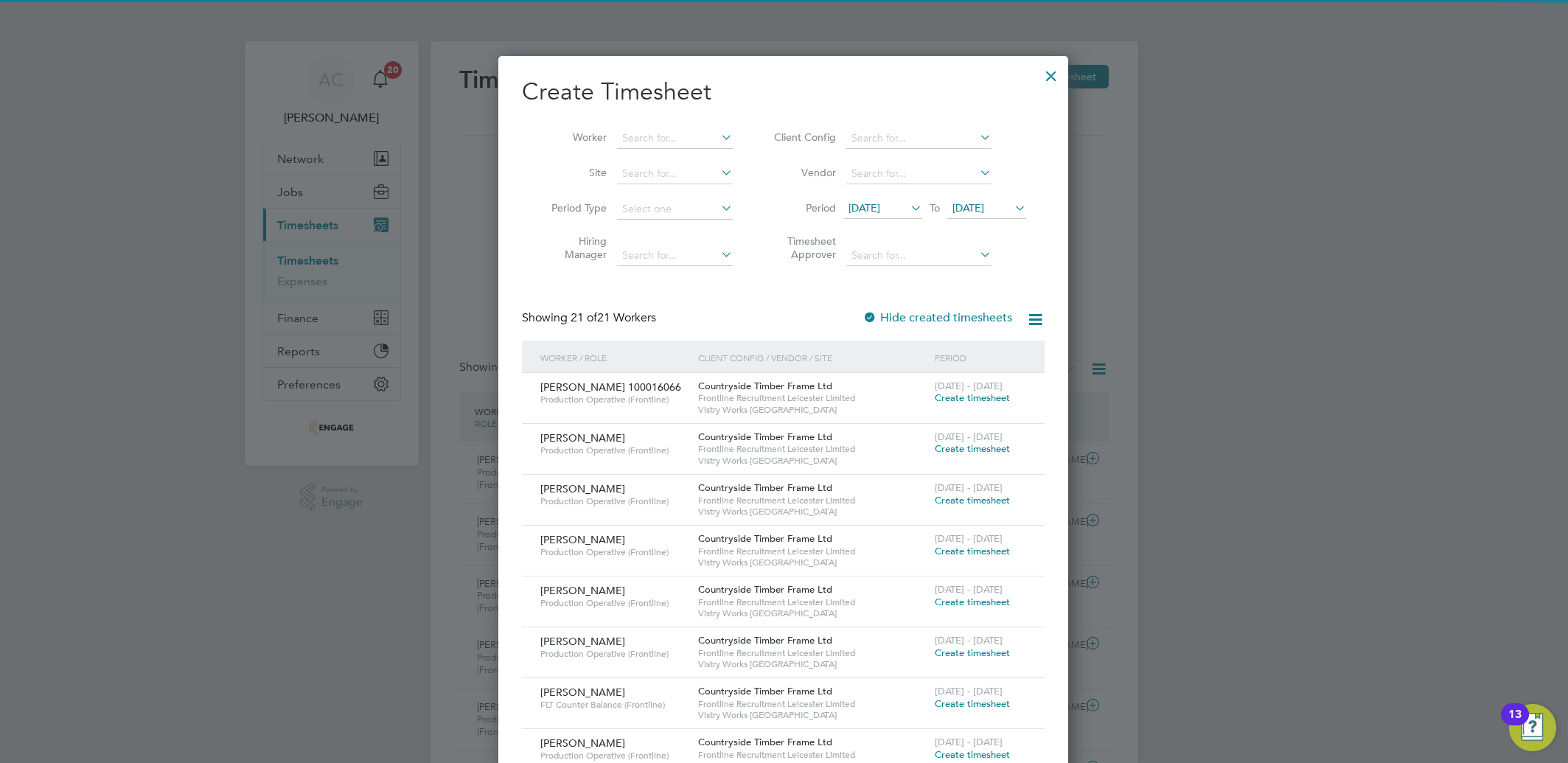
click at [872, 184] on li "Vendor" at bounding box center [897, 174] width 293 height 35
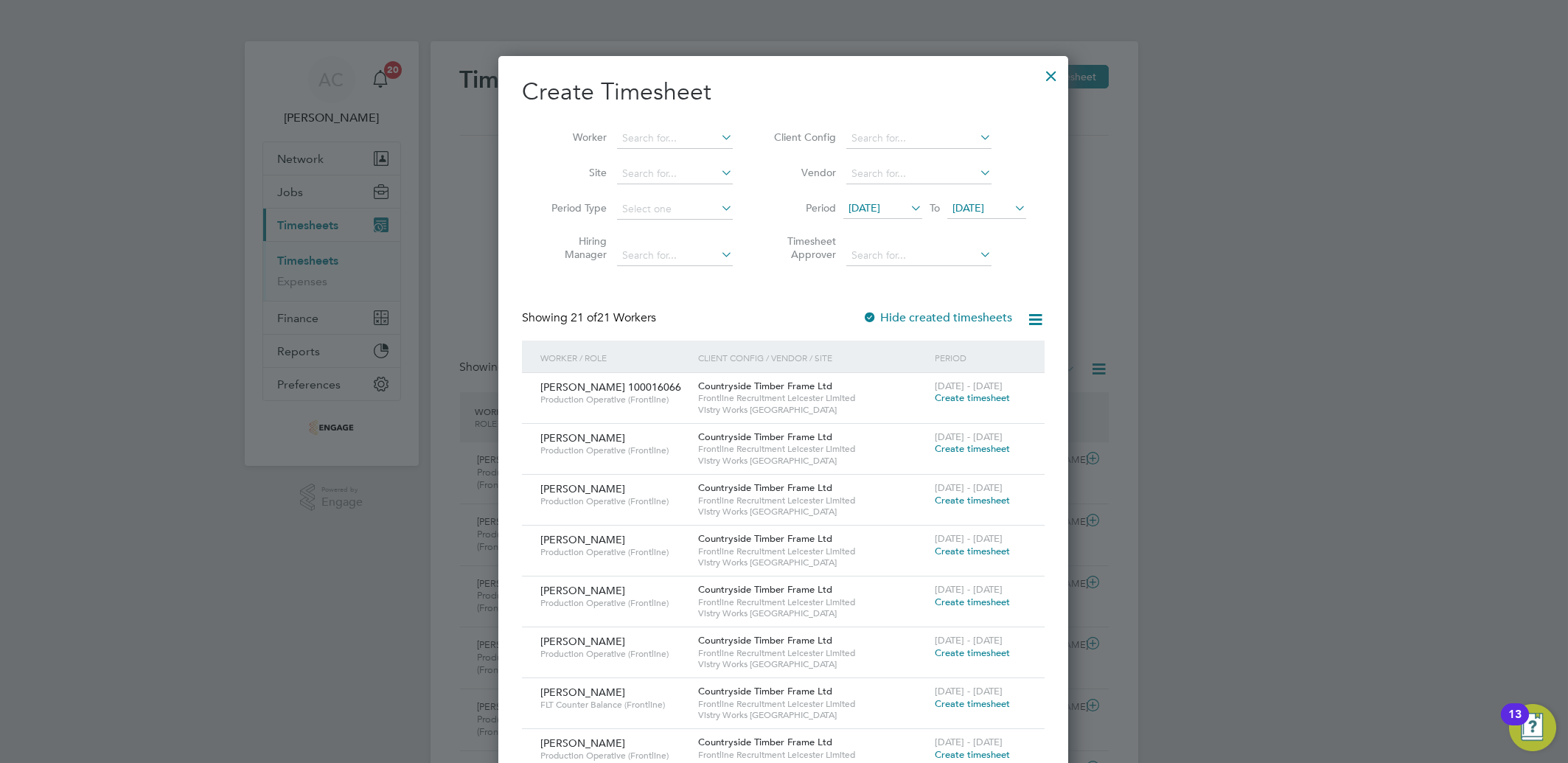
click at [868, 202] on span "28 Jul 2025" at bounding box center [864, 208] width 31 height 14
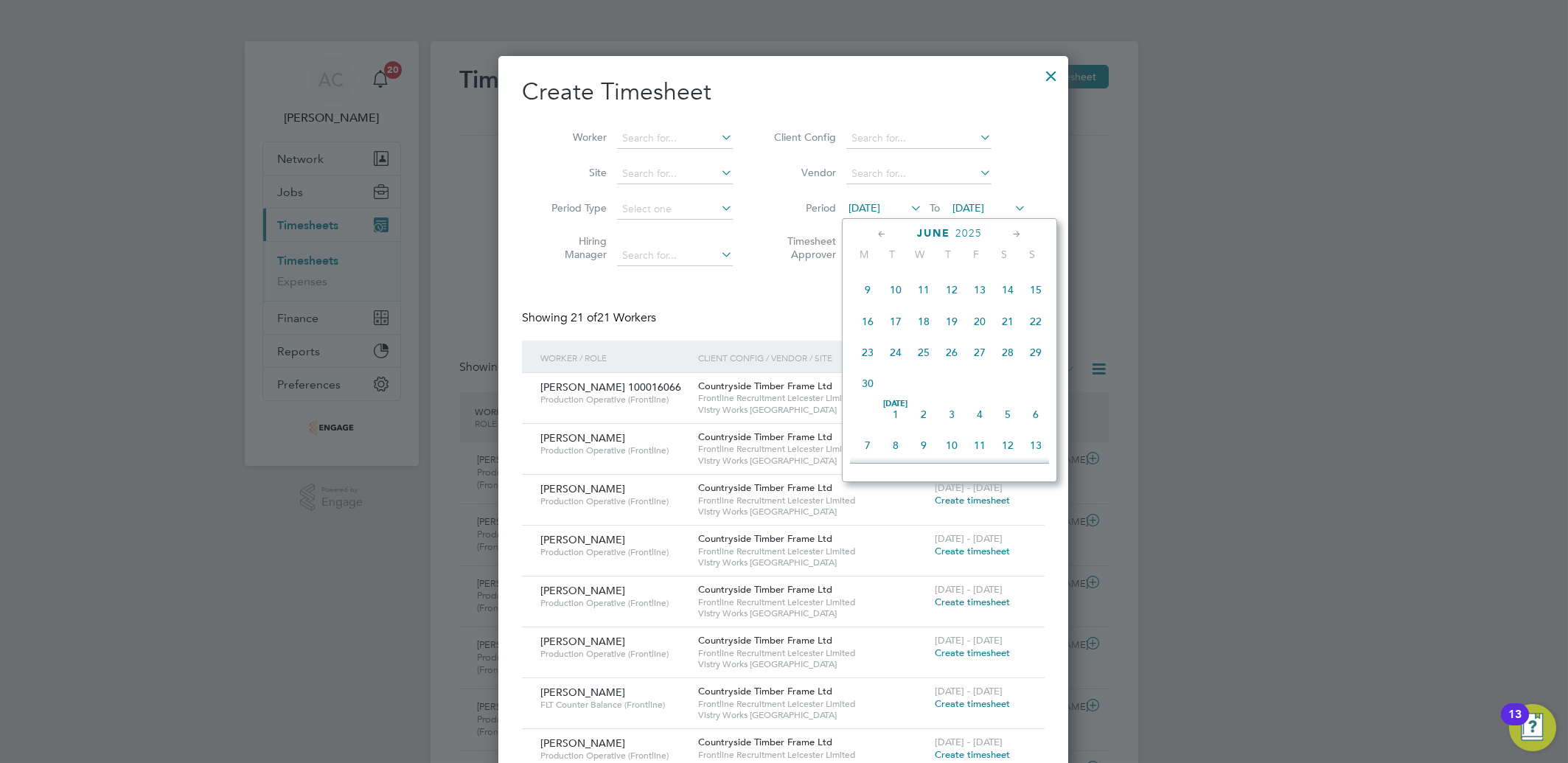
click at [865, 448] on span "7" at bounding box center [868, 445] width 28 height 28
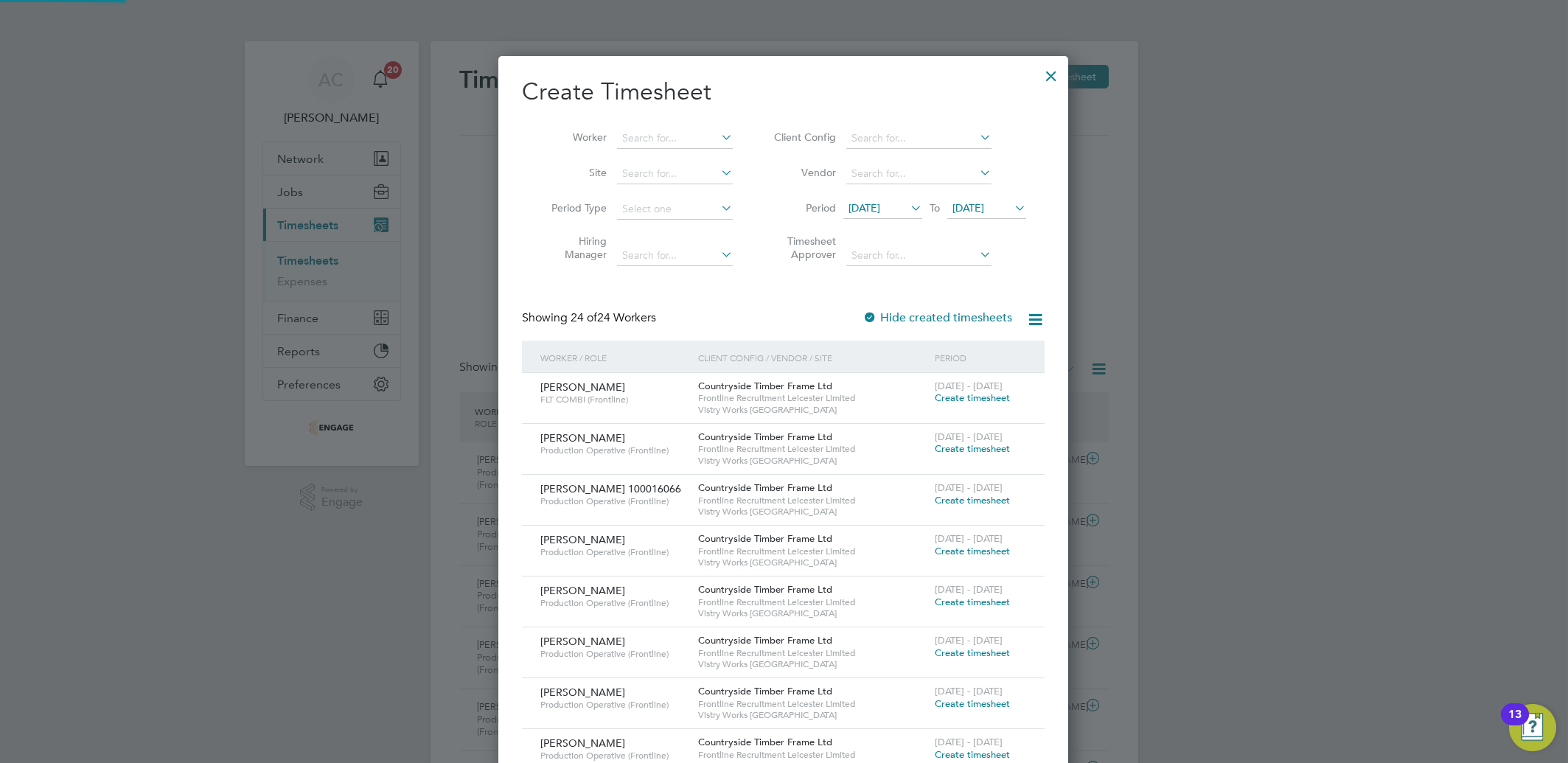
click at [983, 207] on span "04 Aug 2025" at bounding box center [968, 208] width 31 height 14
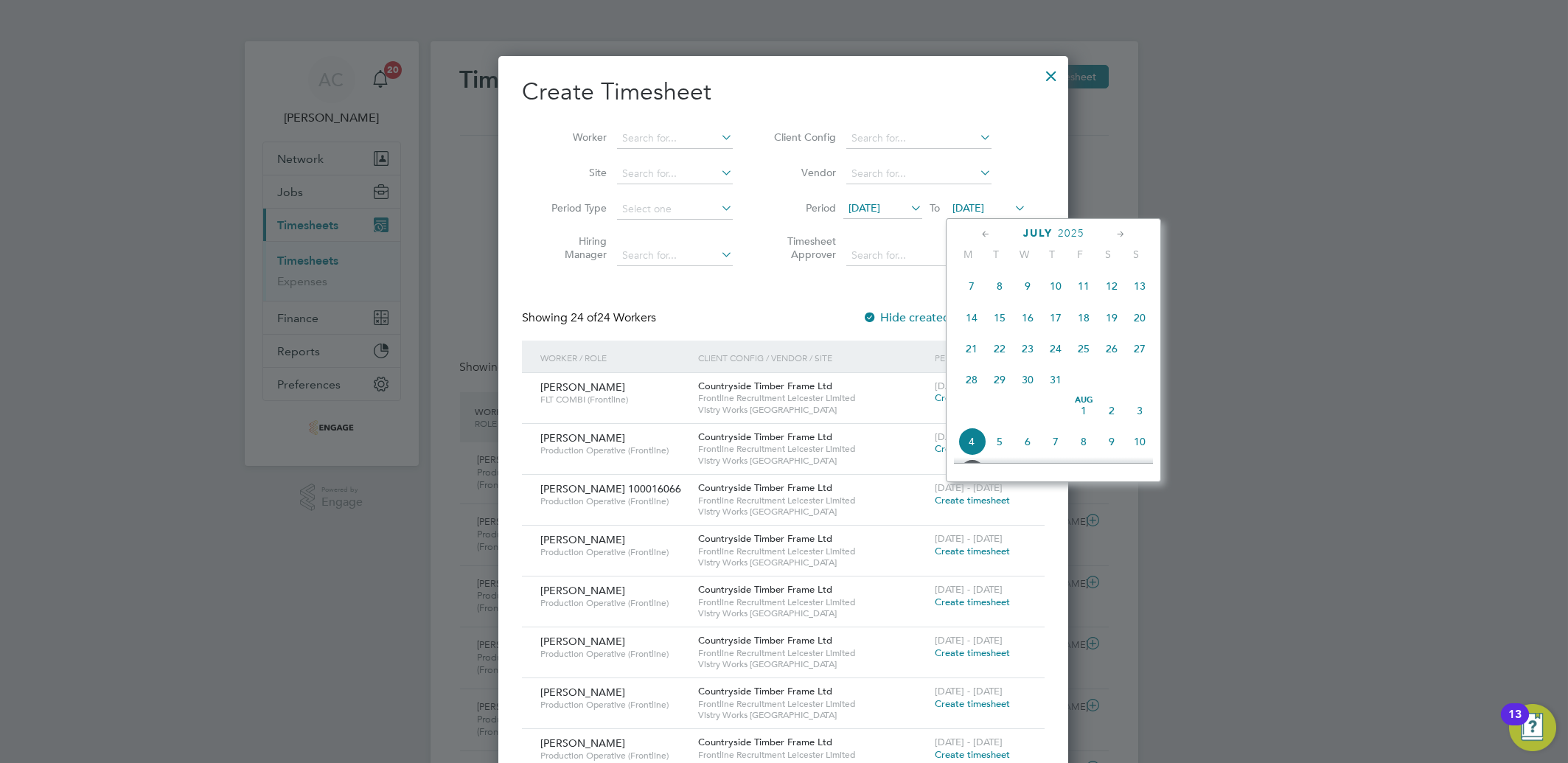
click at [1147, 292] on span "13" at bounding box center [1140, 286] width 28 height 28
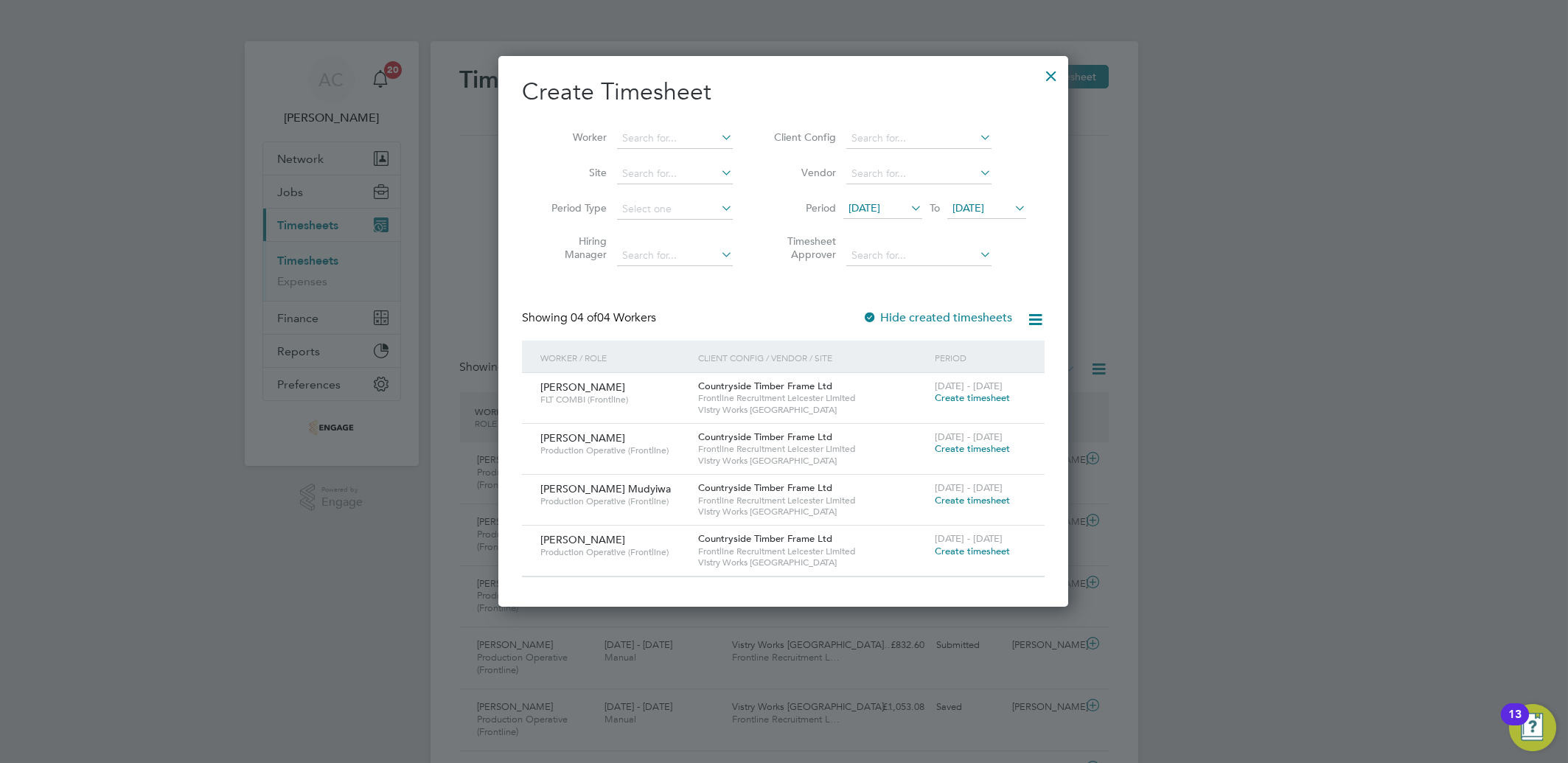
click at [966, 553] on span "Create timesheet" at bounding box center [973, 551] width 76 height 13
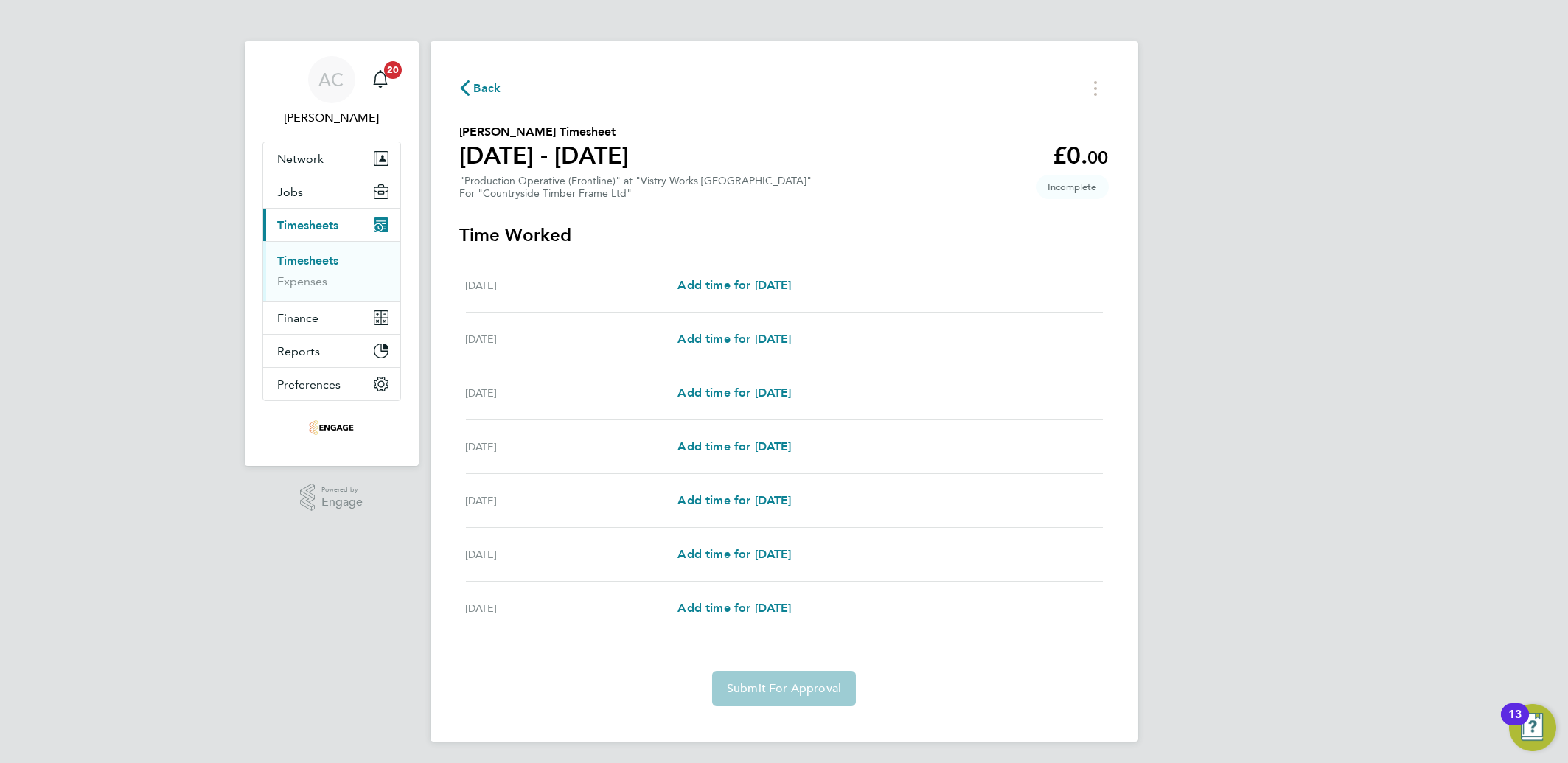
click at [1336, 515] on div "AC Aliona Cozacenco Notifications 20 Applications: Network Team Members Busines…" at bounding box center [784, 382] width 1568 height 765
click at [786, 297] on div "Mon 07 Jul Add time for Mon 07 Jul Add time for Mon 07 Jul" at bounding box center [784, 285] width 637 height 54
click at [771, 286] on span "Add time for Mon 07 Jul" at bounding box center [734, 284] width 113 height 14
select select "15"
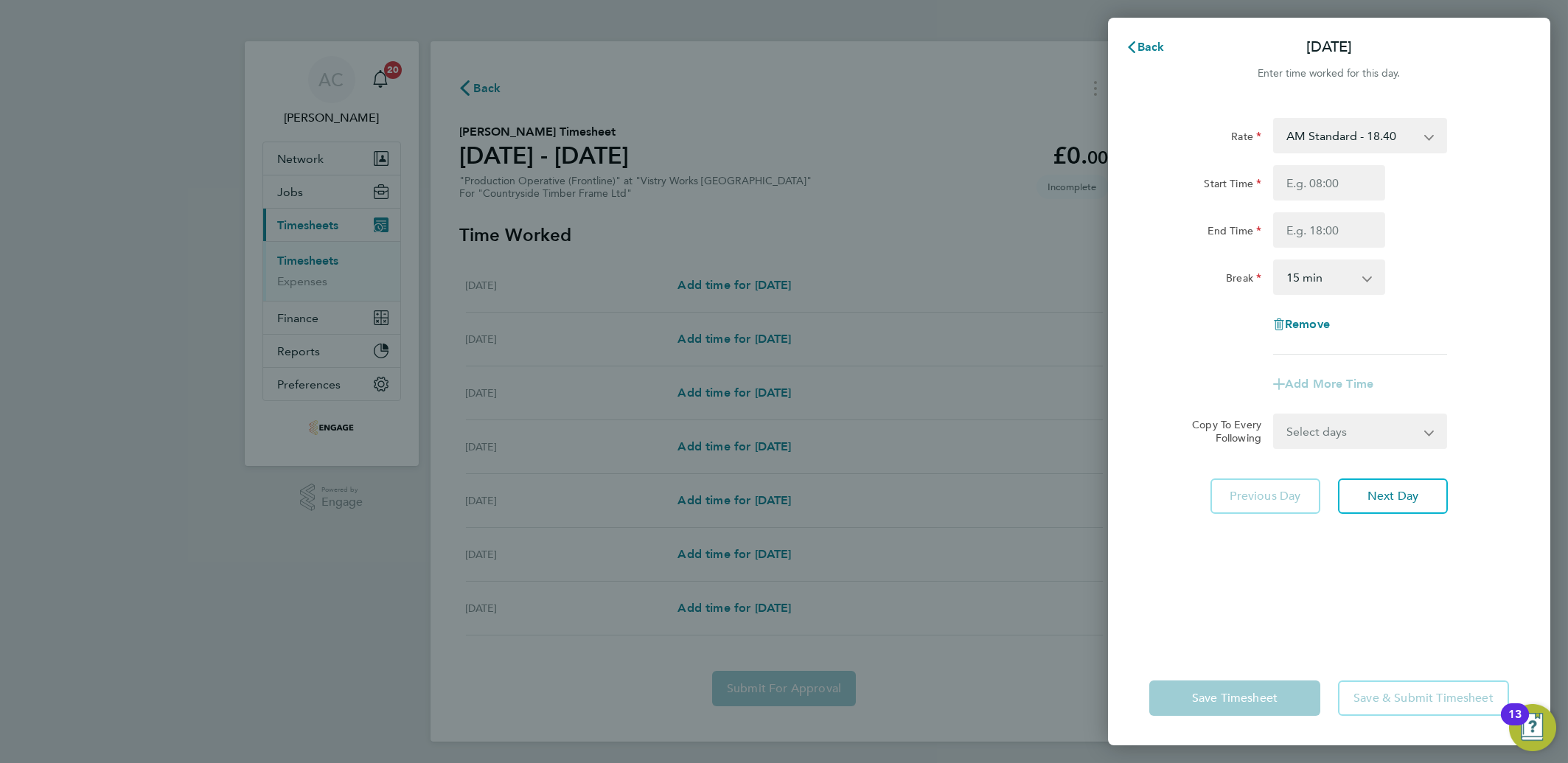
click at [1304, 202] on div "Start Time End Time" at bounding box center [1329, 206] width 372 height 83
click at [1301, 192] on input "Start Time" at bounding box center [1329, 183] width 112 height 35
type input "07:00"
click at [1293, 246] on input "End Time" at bounding box center [1329, 230] width 112 height 35
type input "14:00"
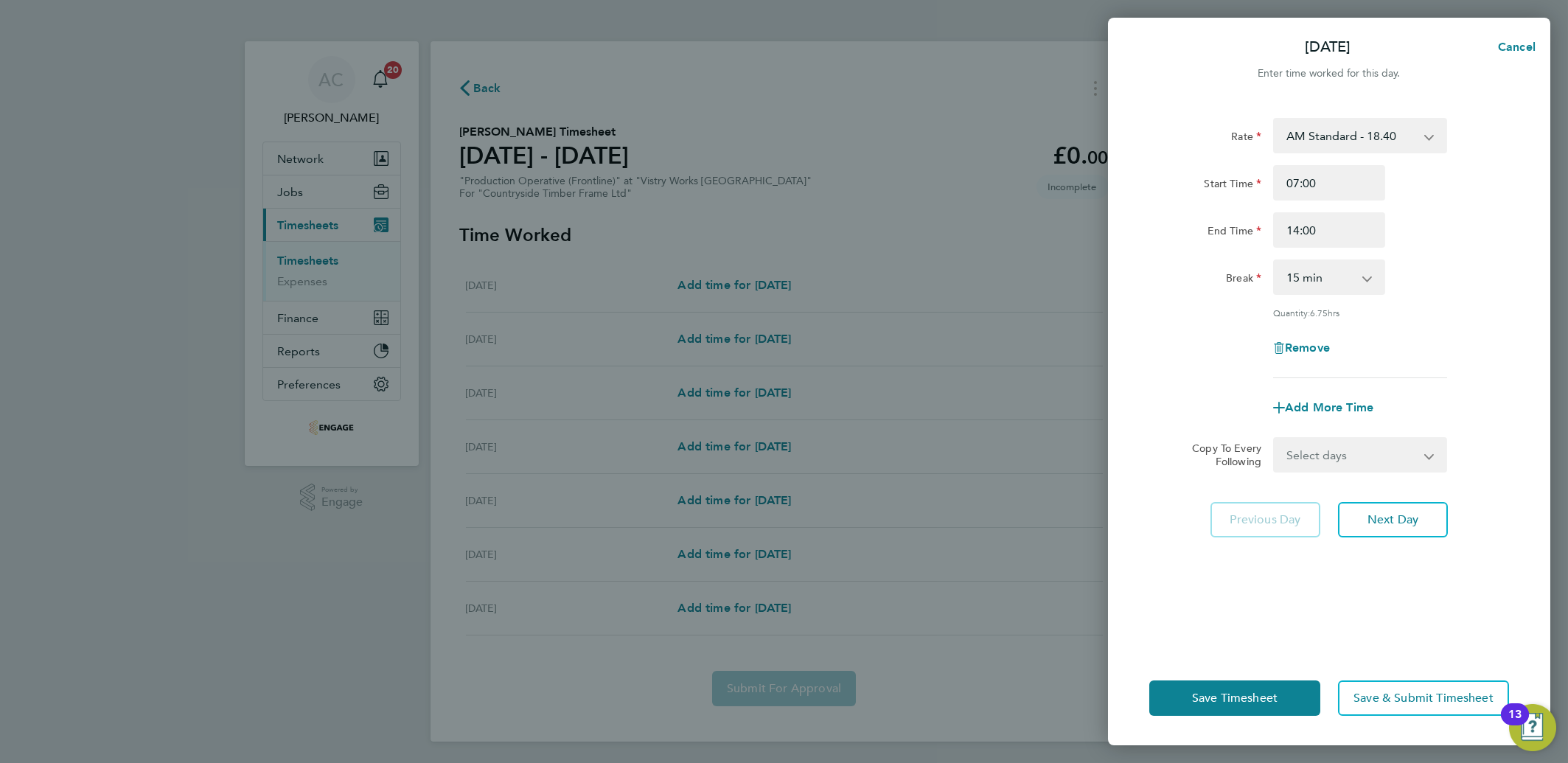
click at [1288, 274] on select "0 min 15 min 30 min 45 min 60 min 75 min 90 min" at bounding box center [1321, 277] width 92 height 32
select select "30"
click at [1275, 261] on select "0 min 15 min 30 min 45 min 60 min 75 min 90 min" at bounding box center [1321, 277] width 92 height 32
click at [1391, 522] on span "Next Day" at bounding box center [1393, 520] width 51 height 14
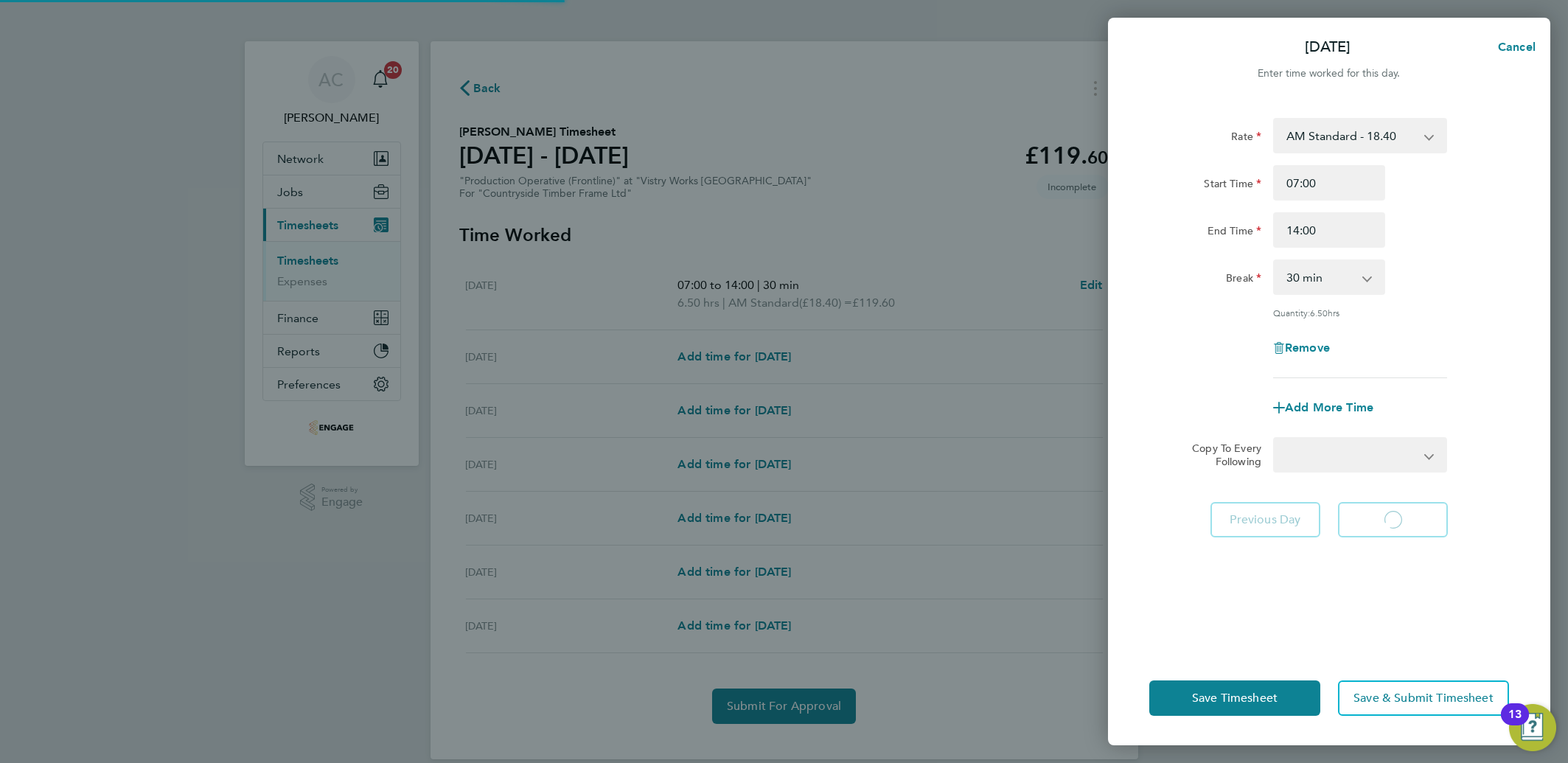
select select "15"
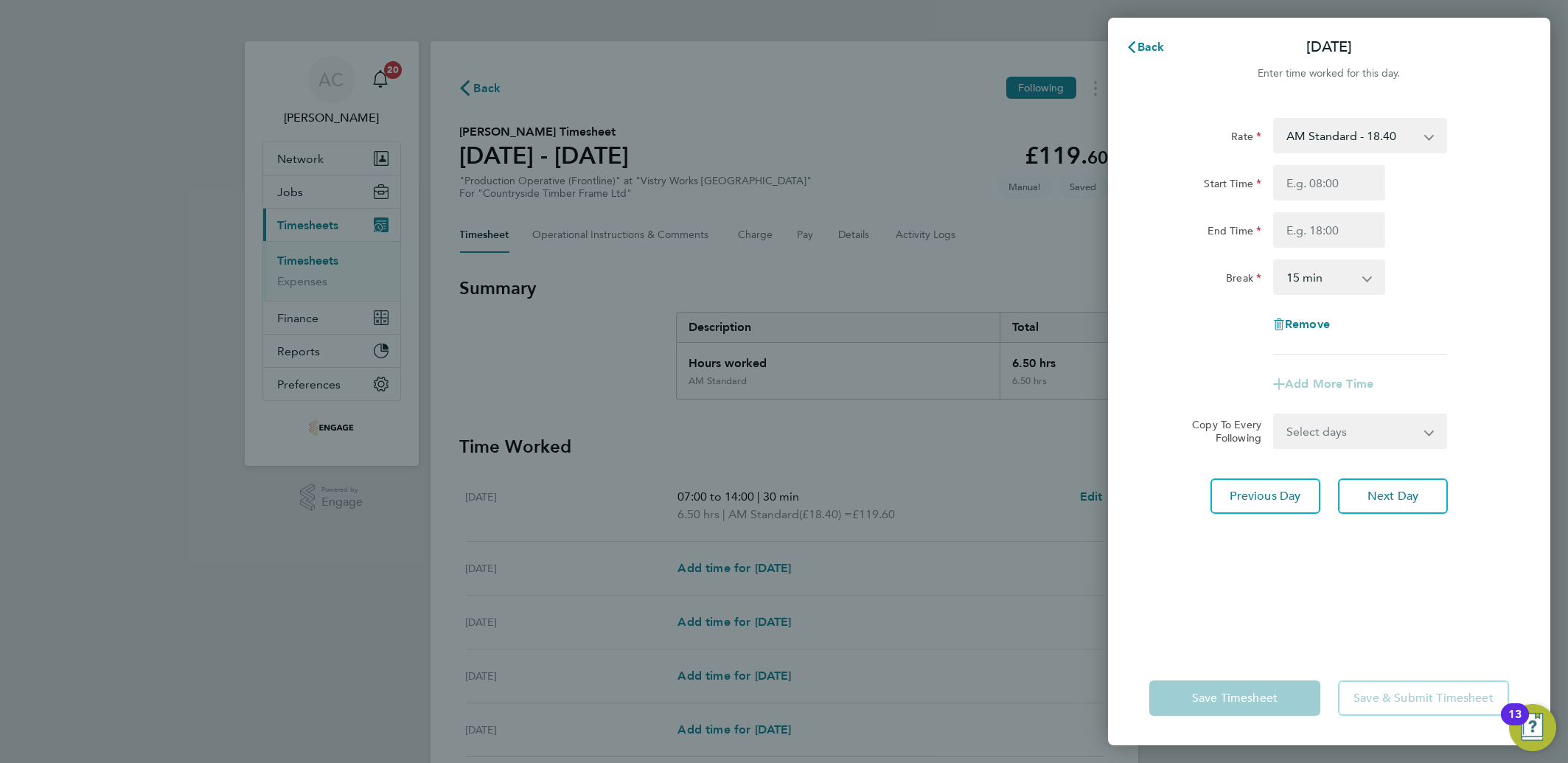
drag, startPoint x: 1418, startPoint y: 351, endPoint x: 1413, endPoint y: 339, distance: 13.0
click at [1418, 351] on div "Rate AM Standard - 18.40 OT2 - 36.80 OT 1 - 27.60 PM OT 2 - 40.11 PM OT 1 - 30.…" at bounding box center [1329, 236] width 360 height 237
click at [1300, 179] on input "Start Time" at bounding box center [1329, 183] width 112 height 35
type input "06:00"
click at [1295, 228] on input "End Time" at bounding box center [1329, 230] width 112 height 35
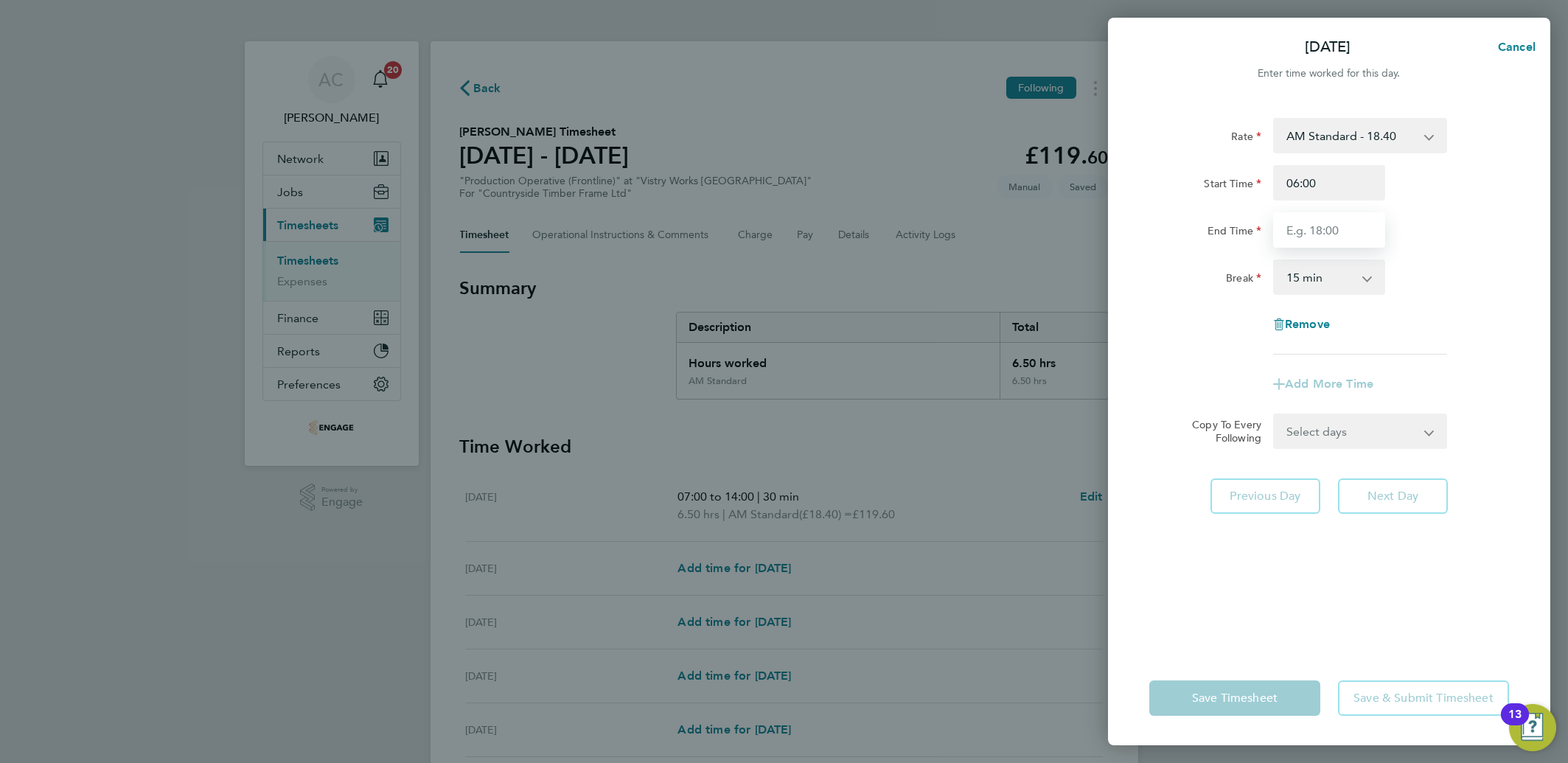
type input "14:00"
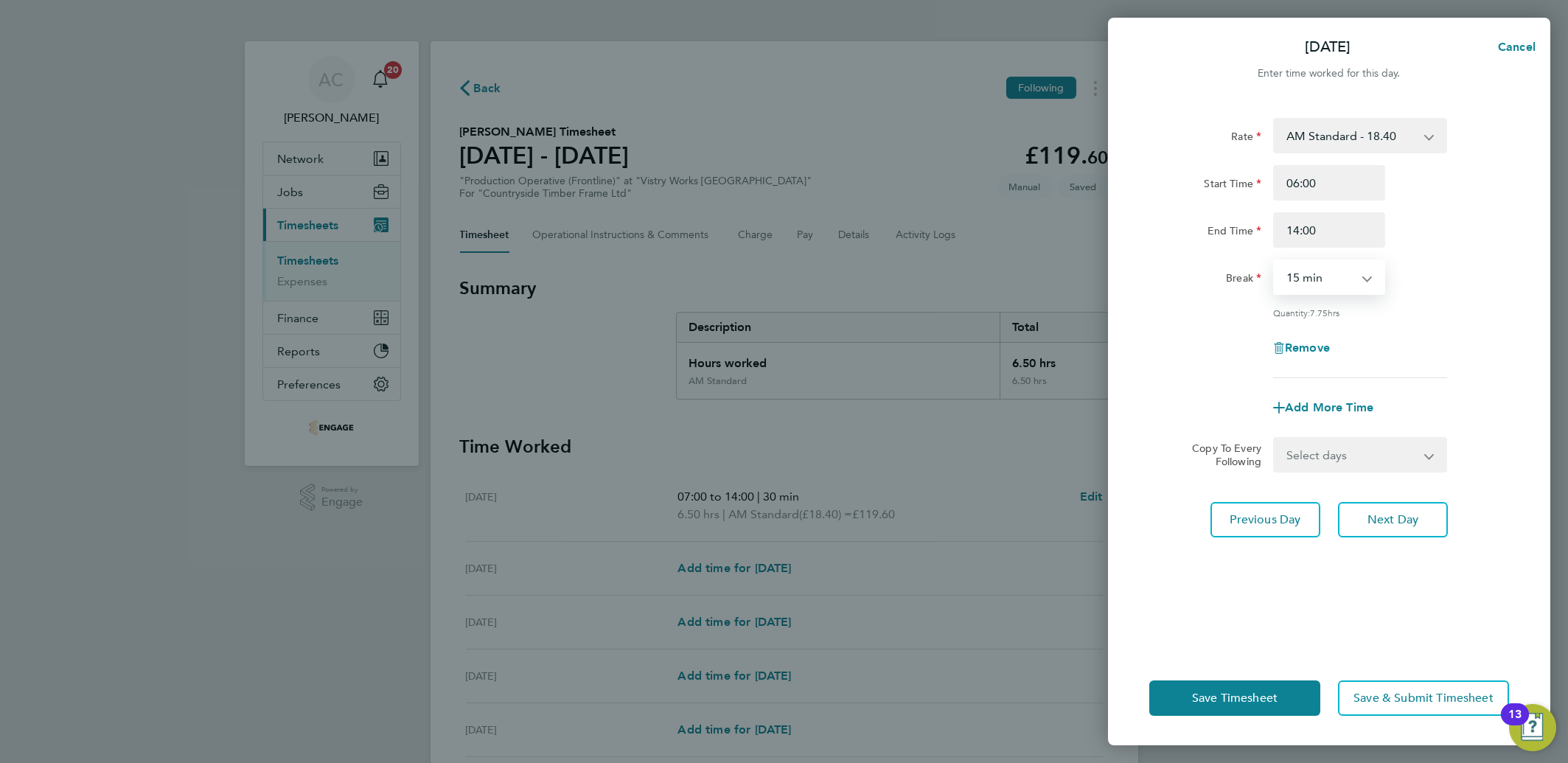
click at [1284, 282] on select "0 min 15 min 30 min 45 min 60 min 75 min 90 min" at bounding box center [1321, 277] width 92 height 32
select select "30"
click at [1275, 261] on select "0 min 15 min 30 min 45 min 60 min 75 min 90 min" at bounding box center [1321, 277] width 92 height 32
click at [1318, 458] on select "Select days Day Weekday (Mon-Fri) Weekend (Sat-Sun) Wednesday Thursday Friday S…" at bounding box center [1352, 455] width 155 height 32
select select "WEEKDAY"
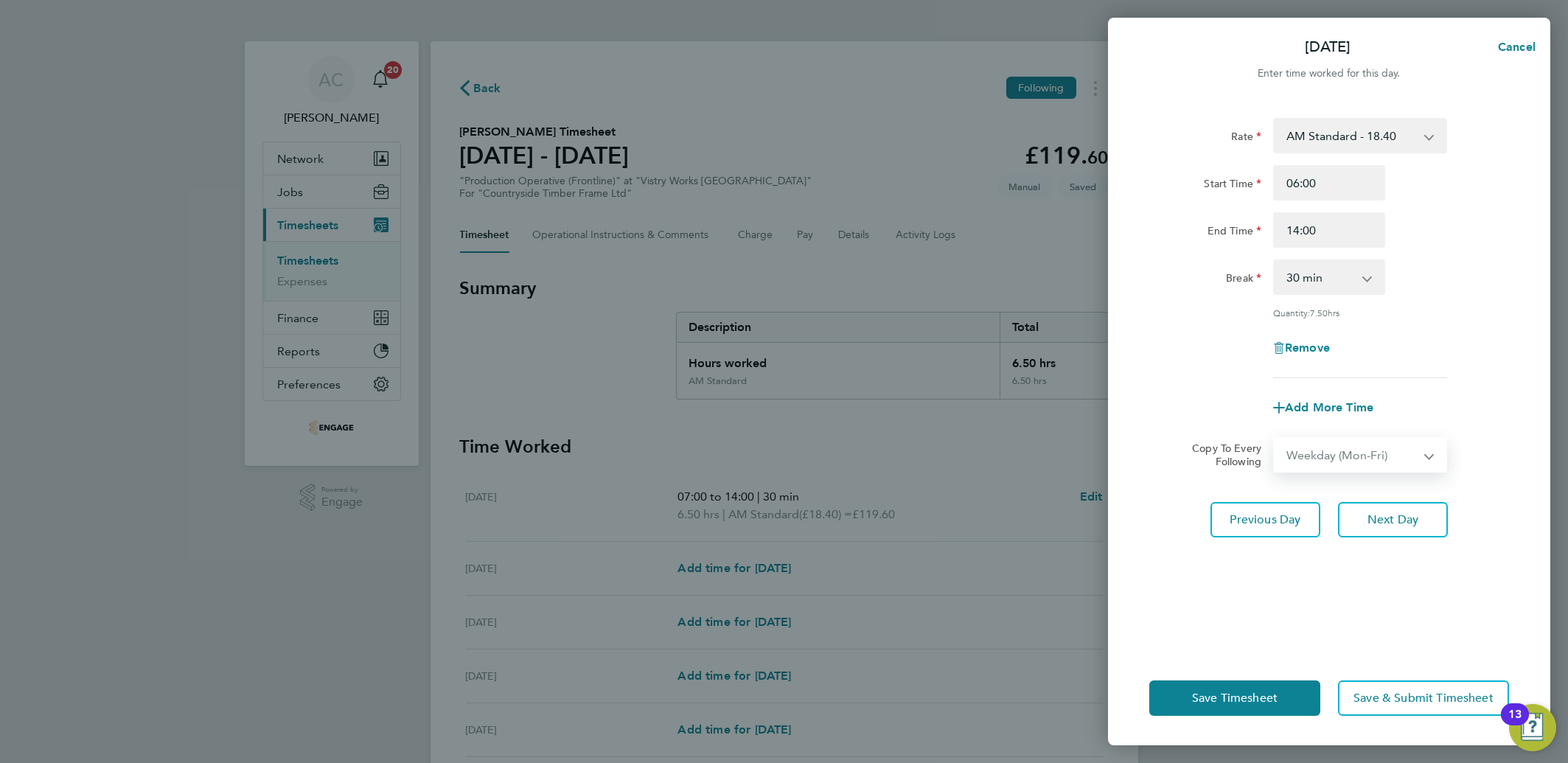
click at [1275, 439] on select "Select days Day Weekday (Mon-Fri) Weekend (Sat-Sun) Wednesday Thursday Friday S…" at bounding box center [1352, 455] width 155 height 32
select select "2025-07-13"
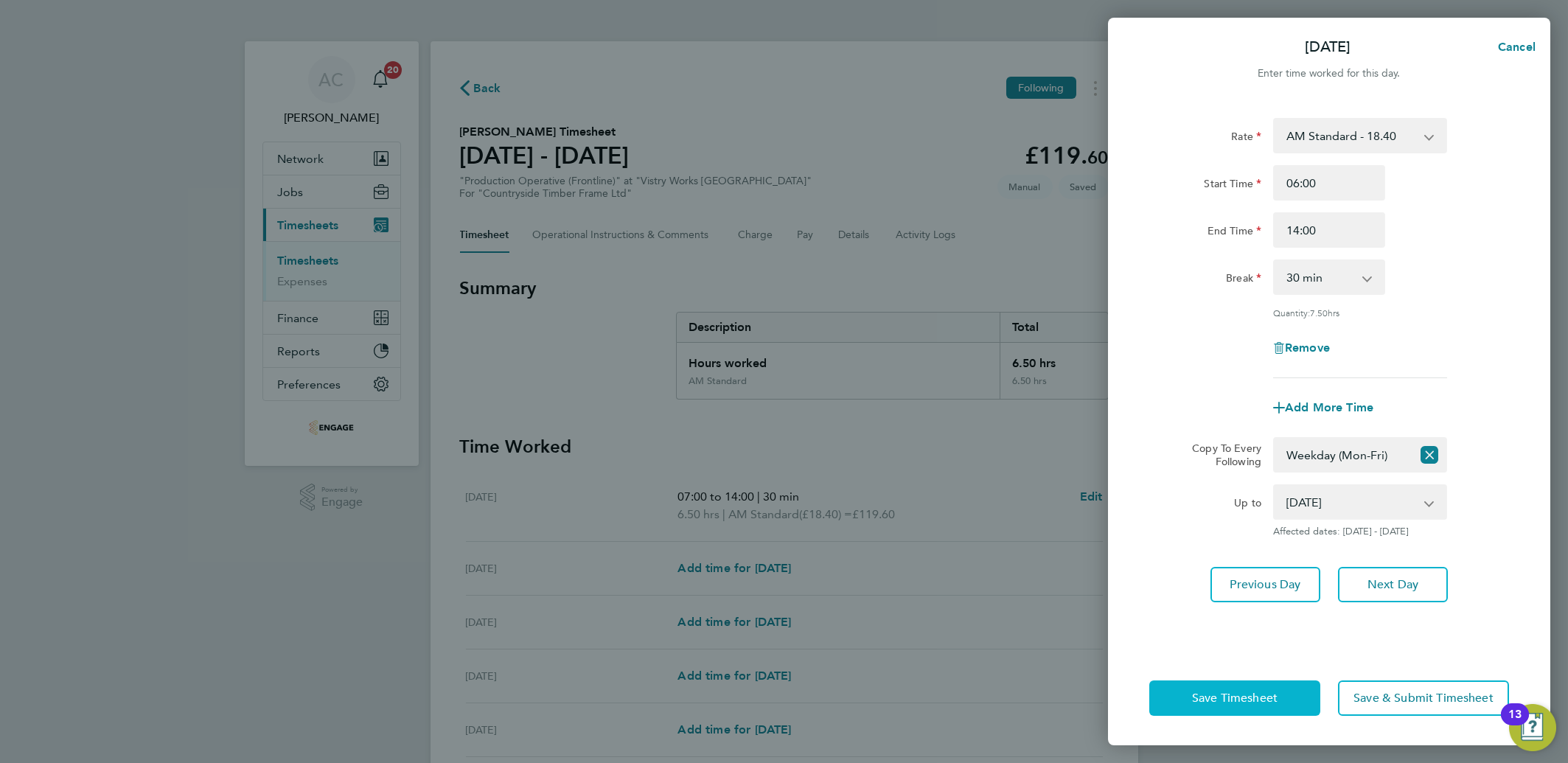
click at [1215, 706] on button "Save Timesheet" at bounding box center [1235, 698] width 171 height 35
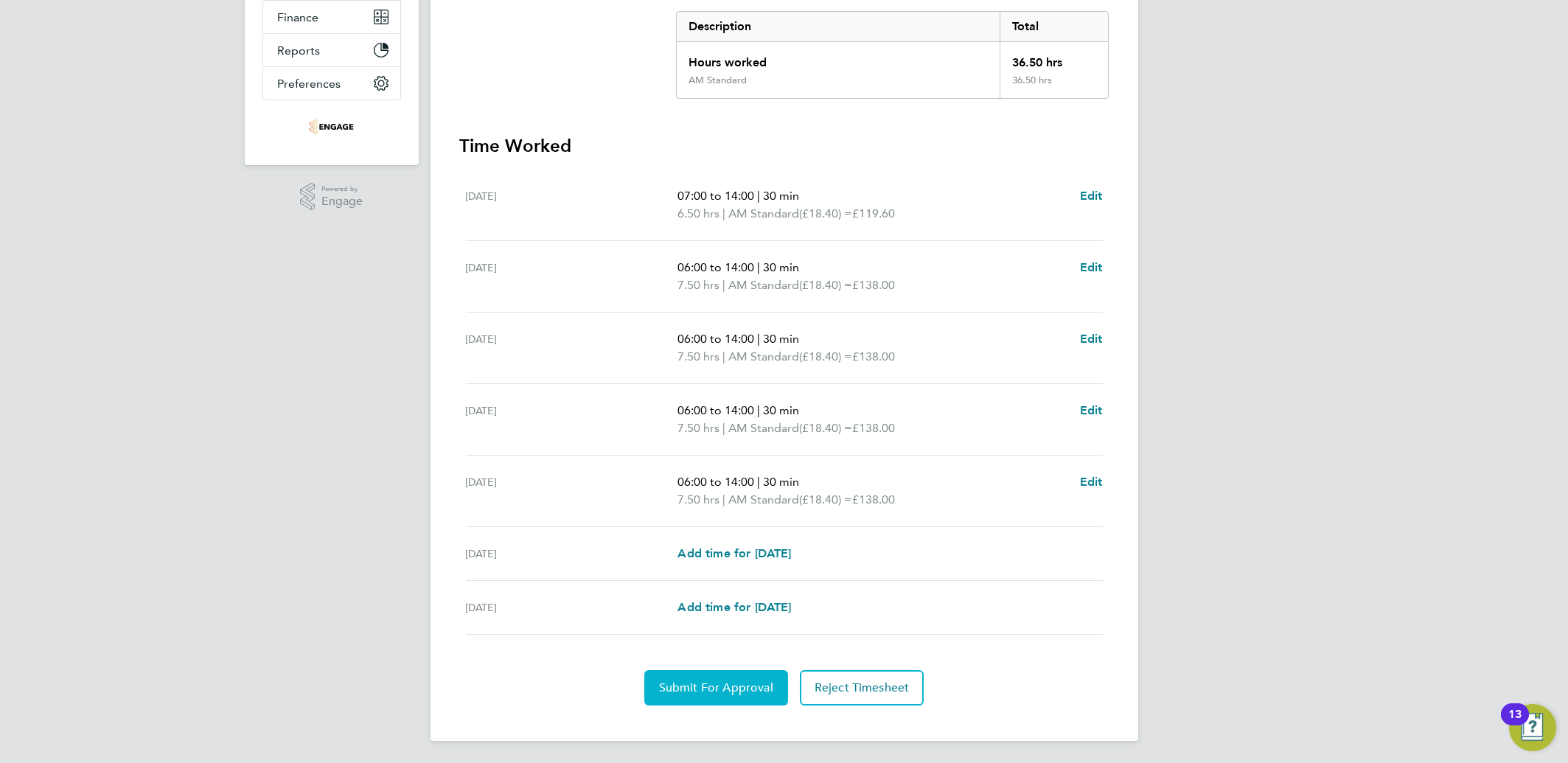
click at [738, 696] on button "Submit For Approval" at bounding box center [716, 688] width 144 height 35
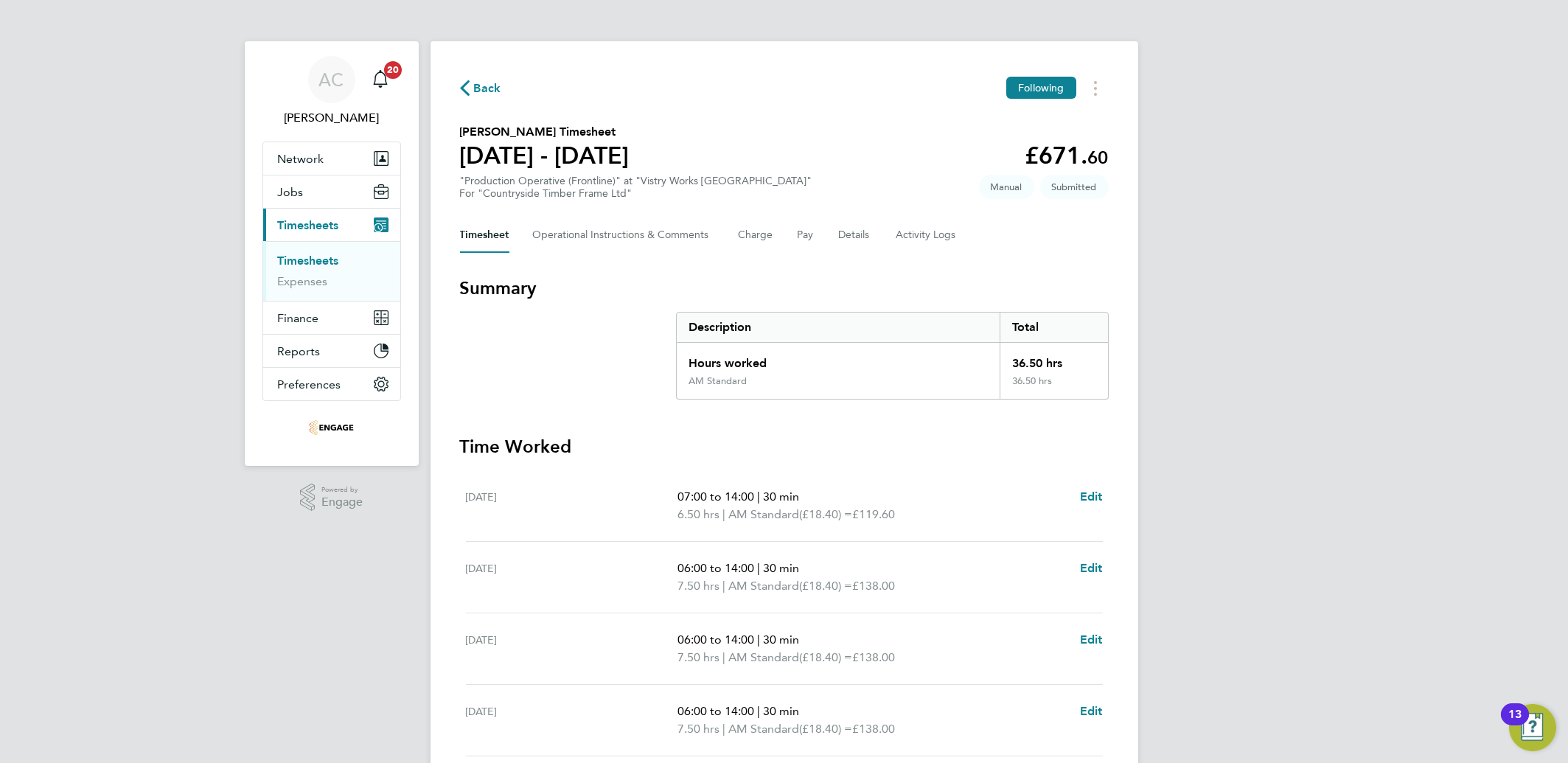
click at [1272, 659] on div "AC Aliona Cozacenco Notifications 20 Applications: Network Team Members Busines…" at bounding box center [784, 532] width 1568 height 1065
click at [309, 256] on link "Timesheets" at bounding box center [308, 260] width 61 height 14
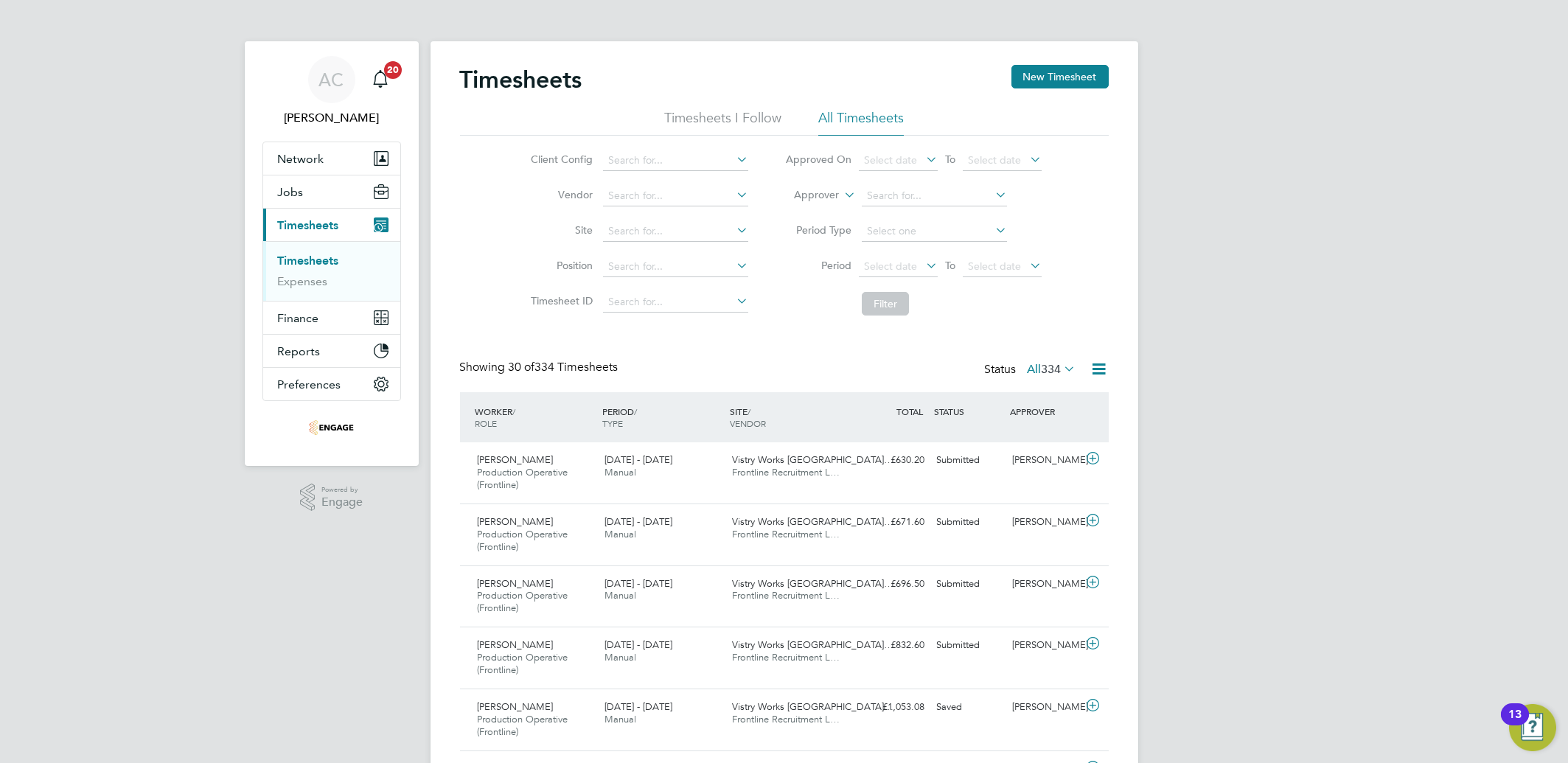
click at [312, 265] on link "Timesheets" at bounding box center [308, 260] width 61 height 14
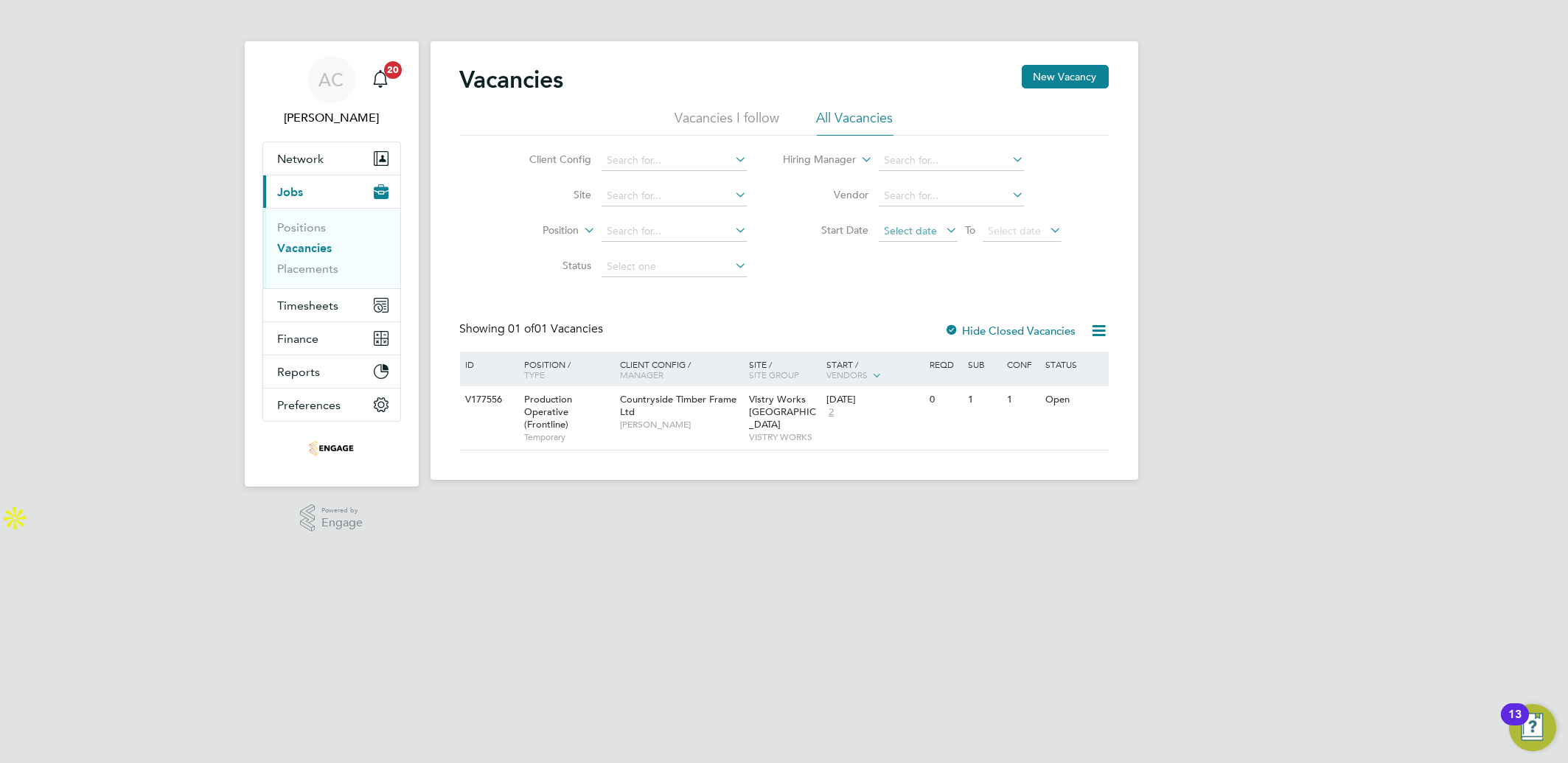
click at [899, 225] on span "Select date" at bounding box center [911, 231] width 53 height 14
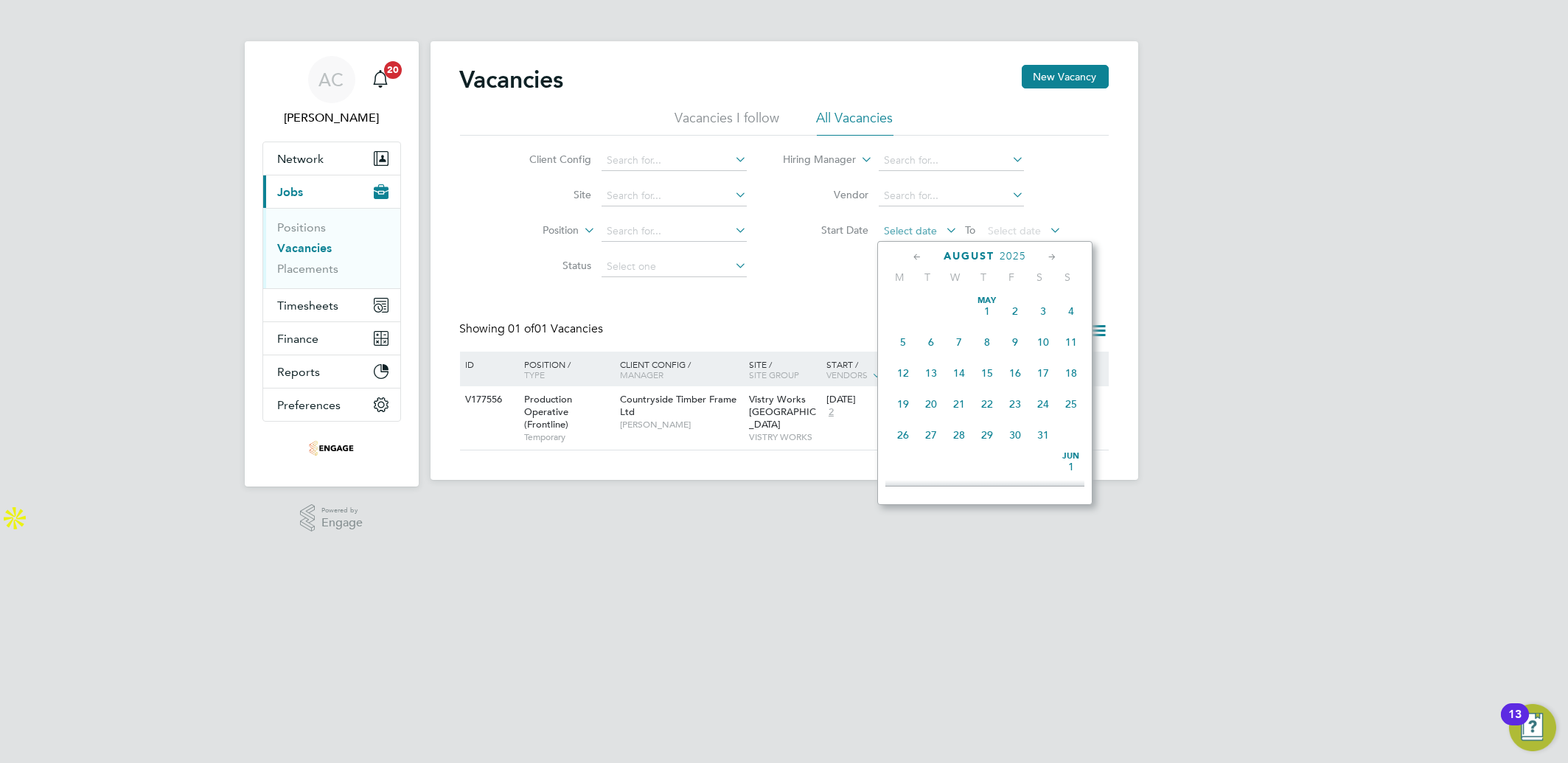
scroll to position [505, 0]
click at [316, 318] on button "Timesheets" at bounding box center [332, 305] width 137 height 32
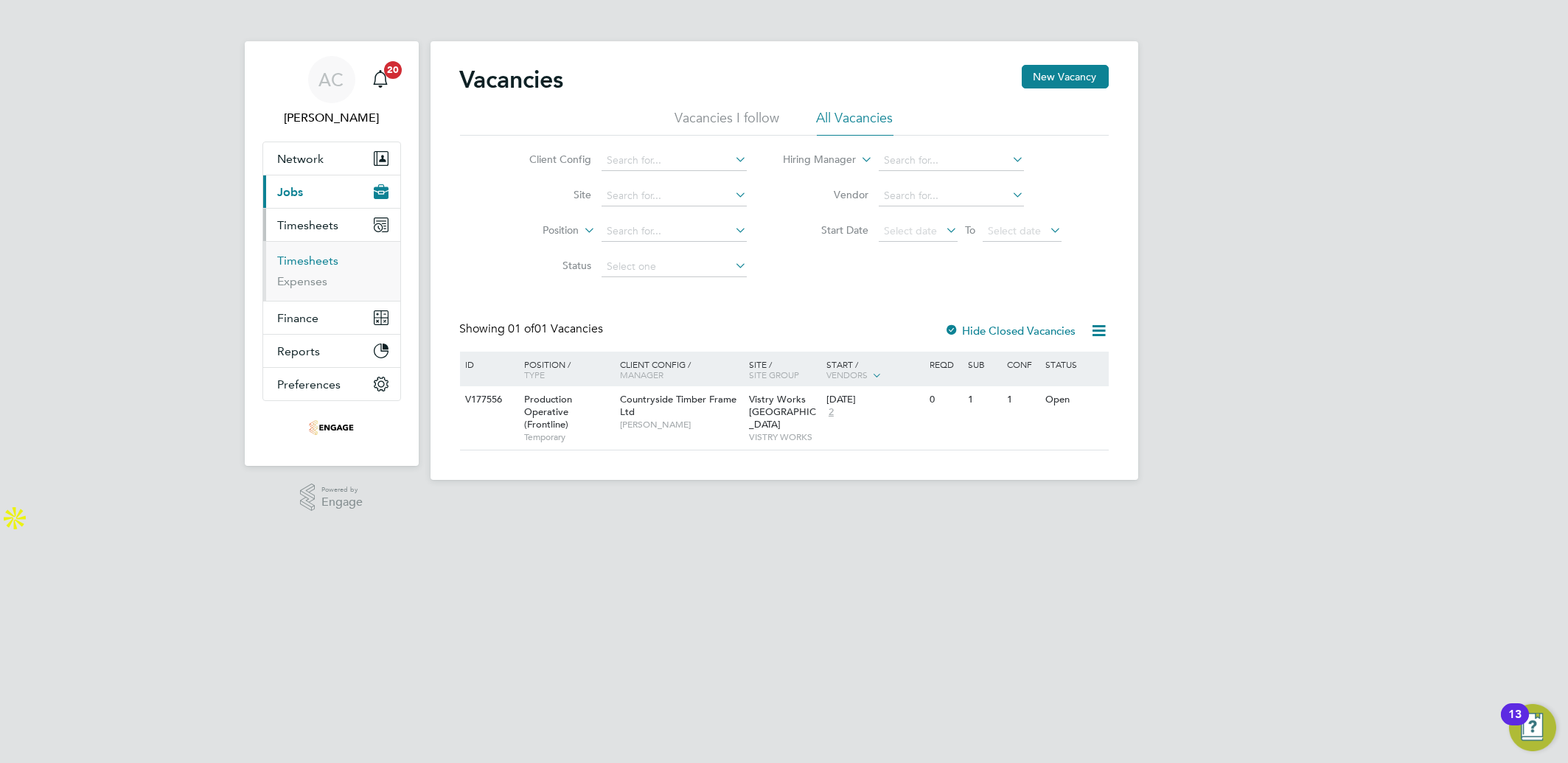
click at [312, 263] on link "Timesheets" at bounding box center [308, 260] width 61 height 14
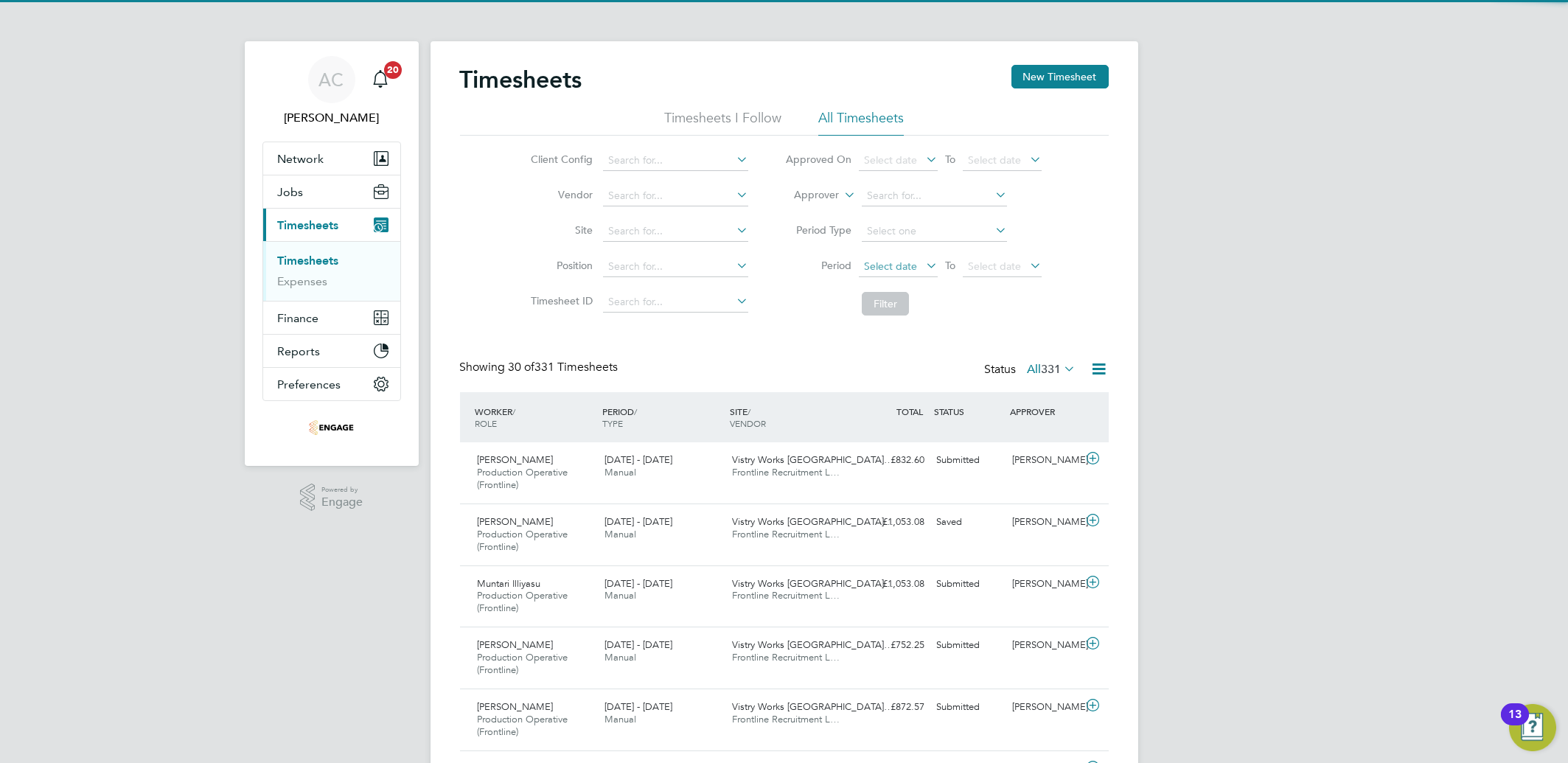
click at [912, 271] on span "Select date" at bounding box center [891, 266] width 53 height 14
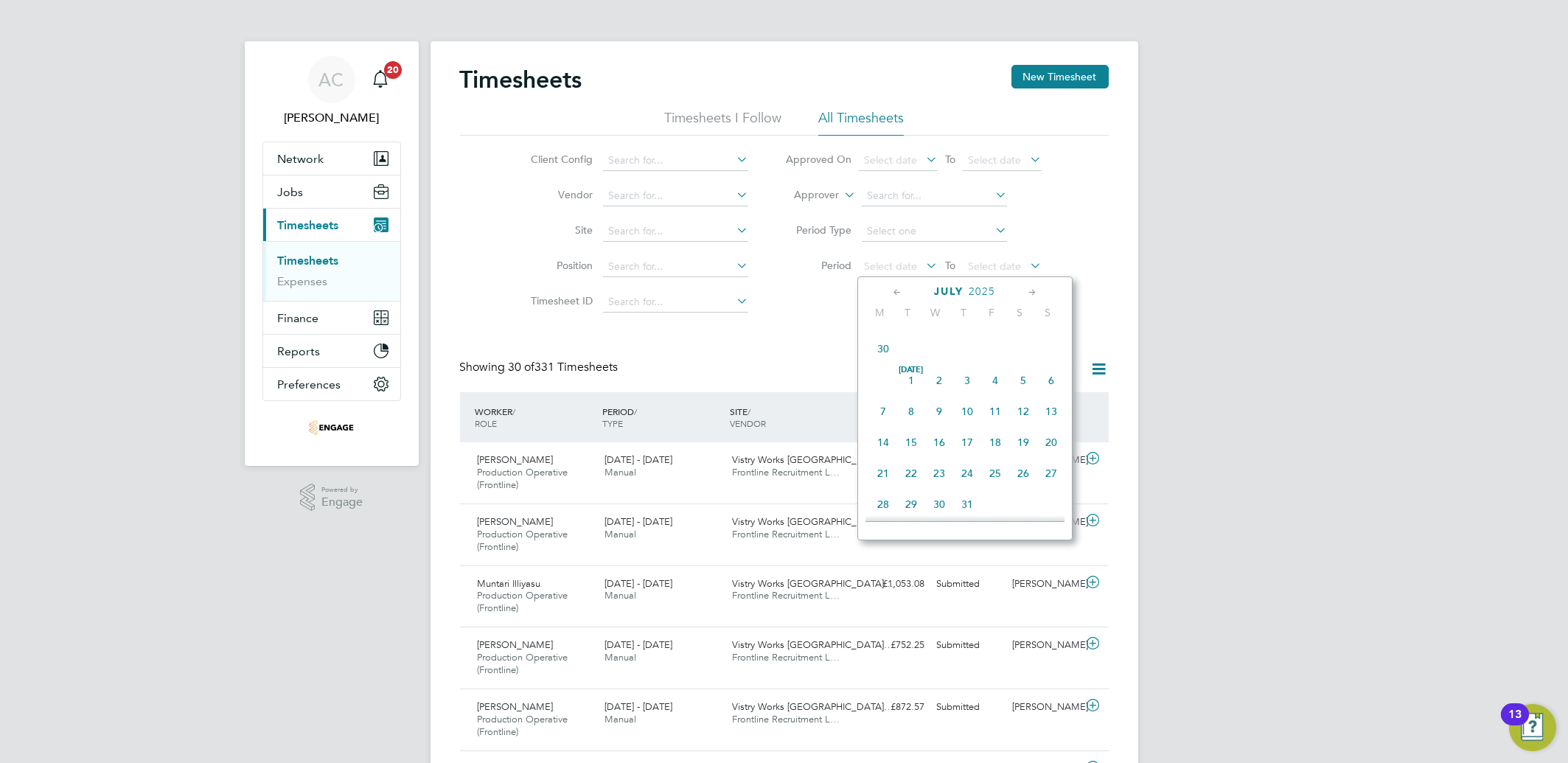
click at [875, 410] on span "7" at bounding box center [883, 411] width 28 height 28
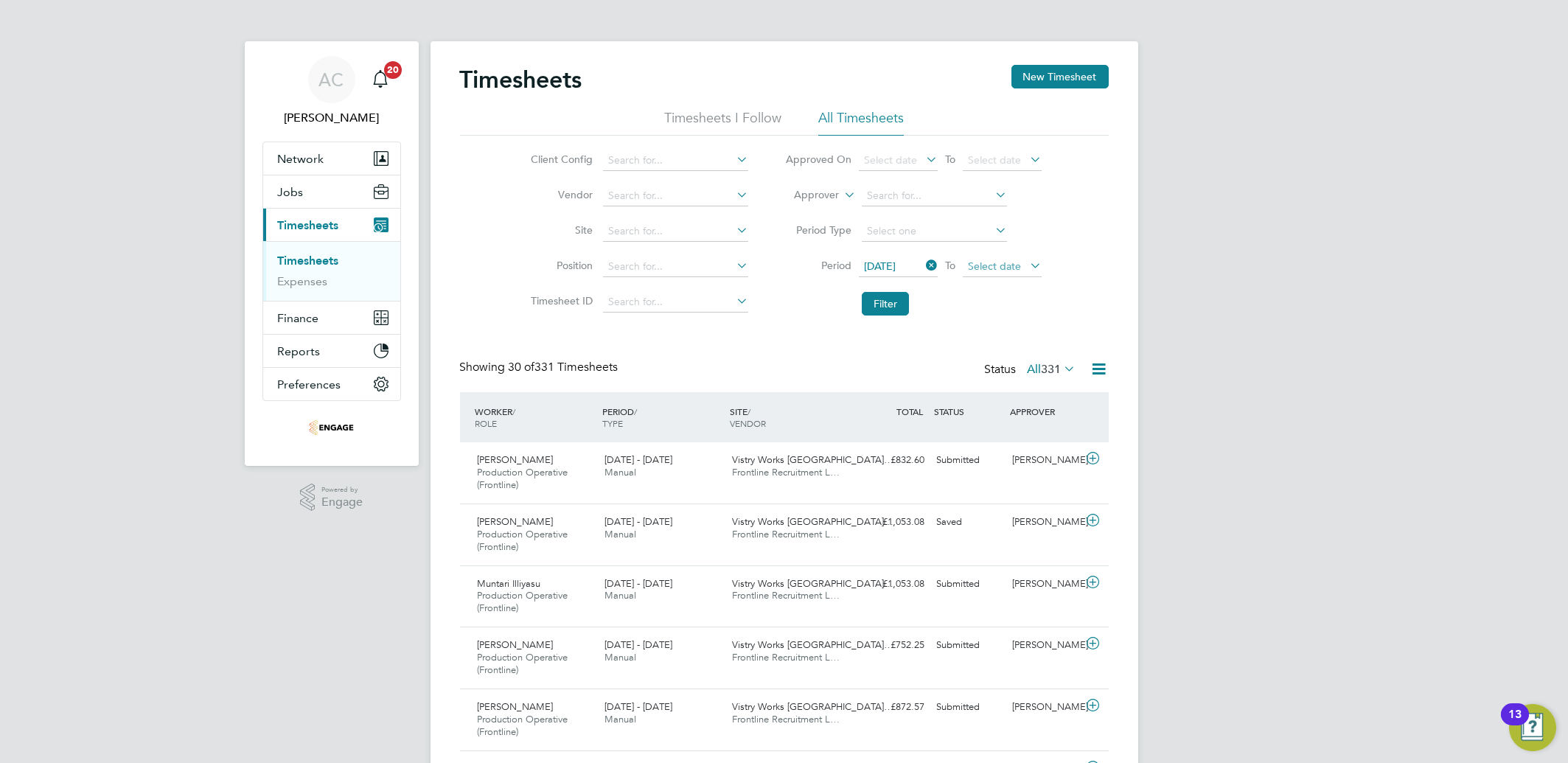
click at [983, 264] on span "Select date" at bounding box center [994, 266] width 53 height 14
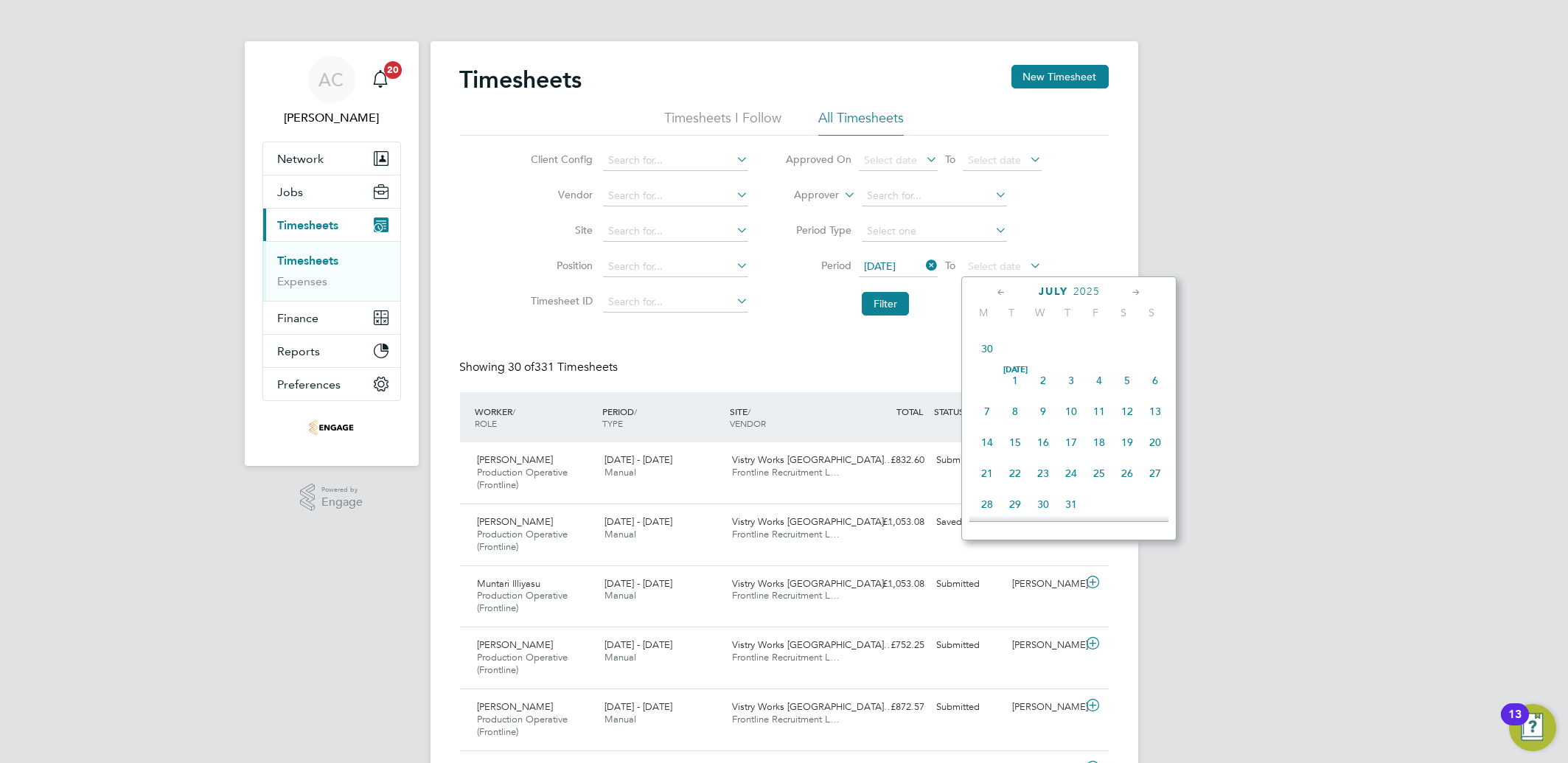
click at [1157, 421] on span "13" at bounding box center [1155, 411] width 28 height 28
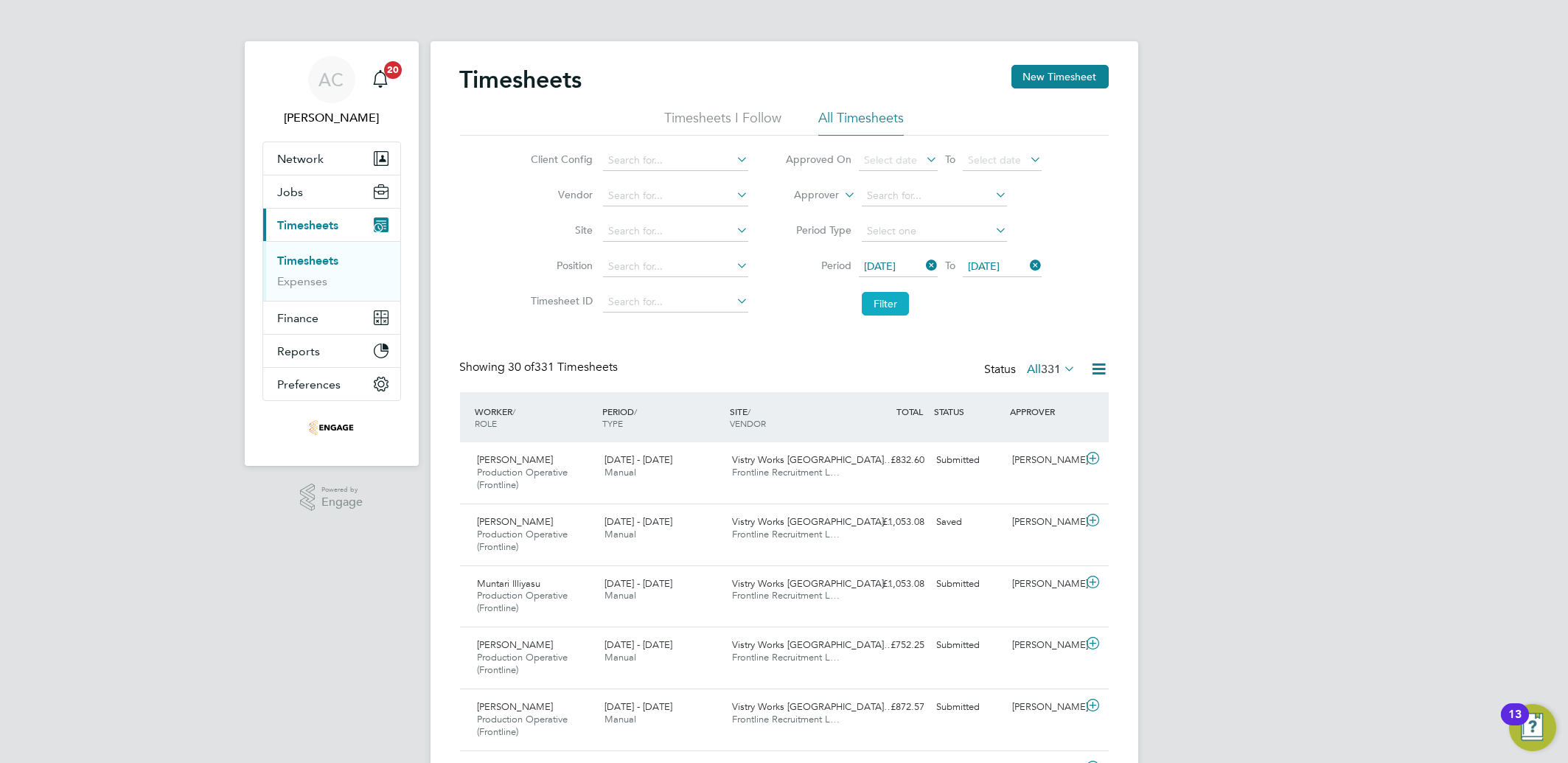
click at [896, 310] on button "Filter" at bounding box center [885, 303] width 47 height 23
click at [1092, 457] on icon at bounding box center [1092, 459] width 18 height 12
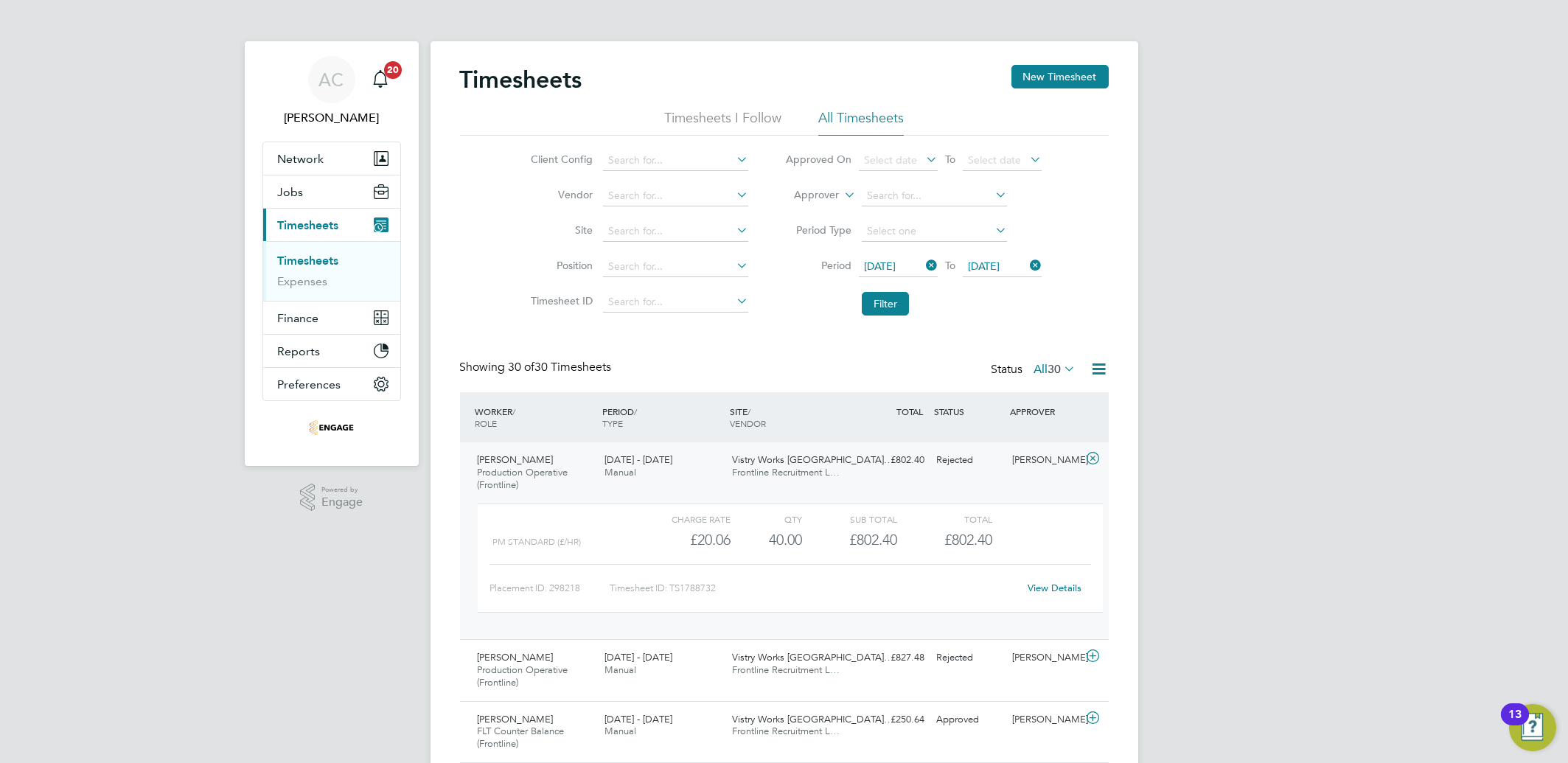
click at [1089, 455] on icon at bounding box center [1092, 459] width 18 height 12
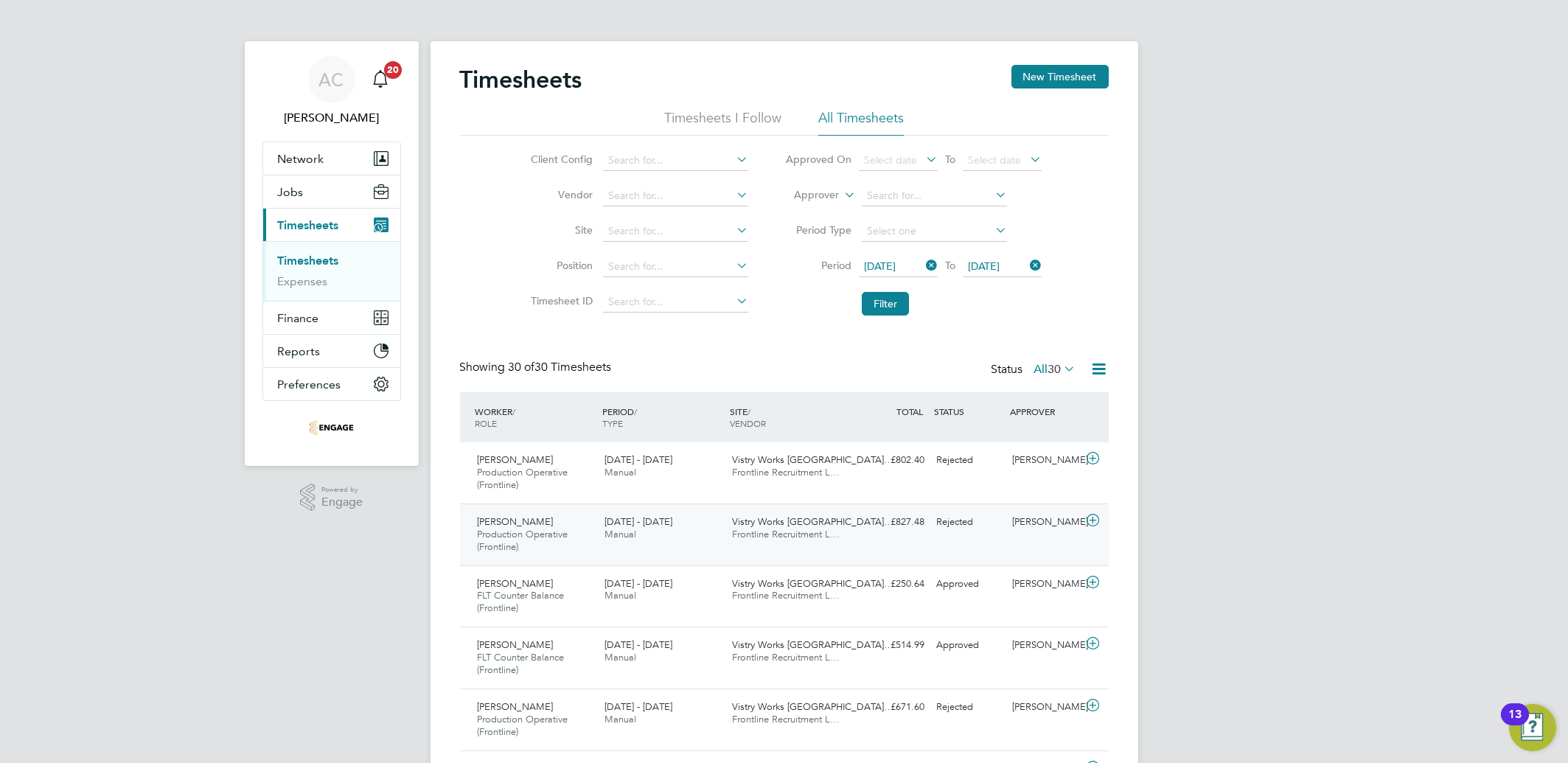
click at [1100, 521] on icon at bounding box center [1092, 520] width 18 height 12
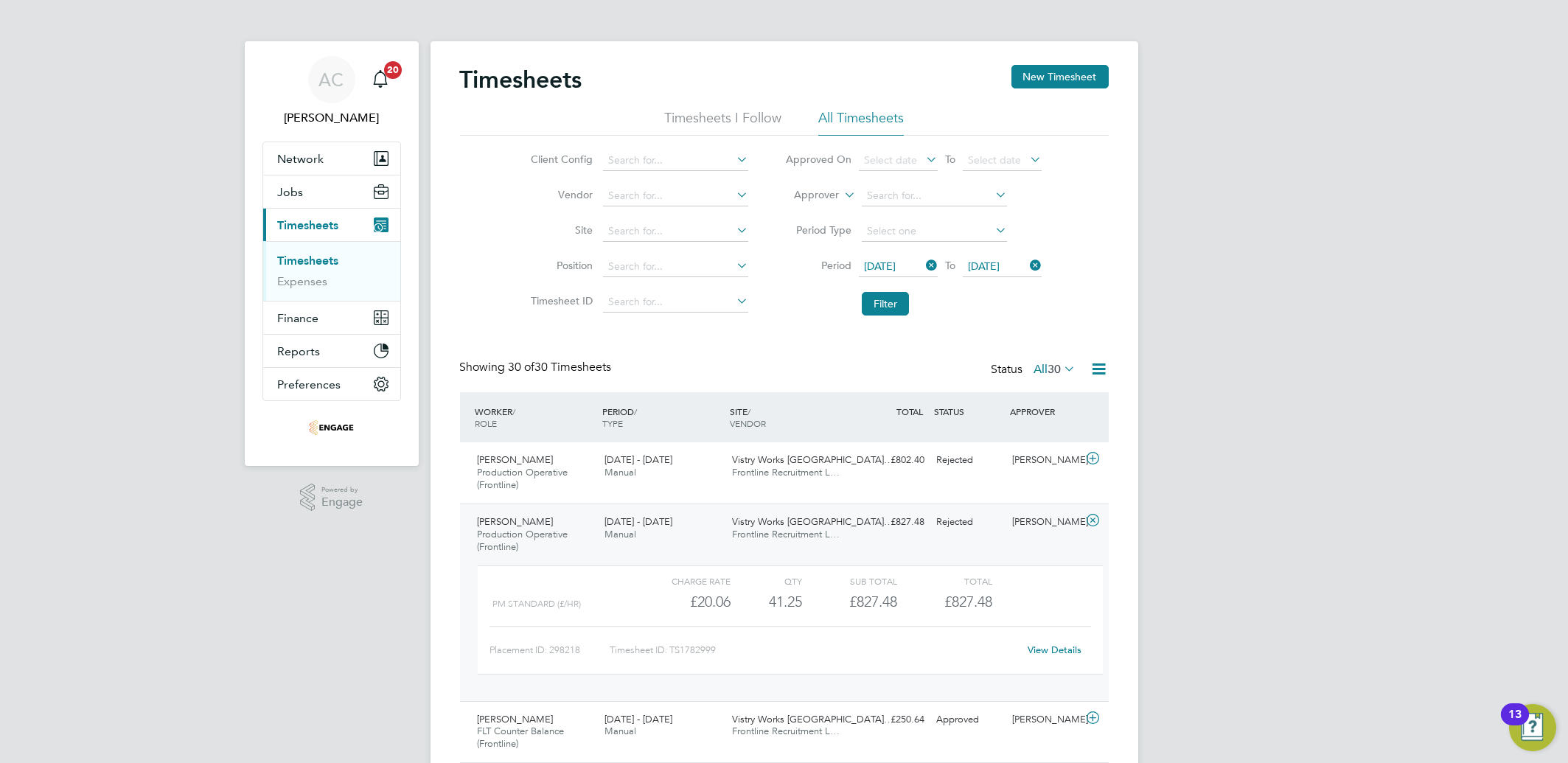
click at [1043, 648] on link "View Details" at bounding box center [1055, 650] width 54 height 13
click at [974, 465] on div "Rejected" at bounding box center [968, 460] width 76 height 24
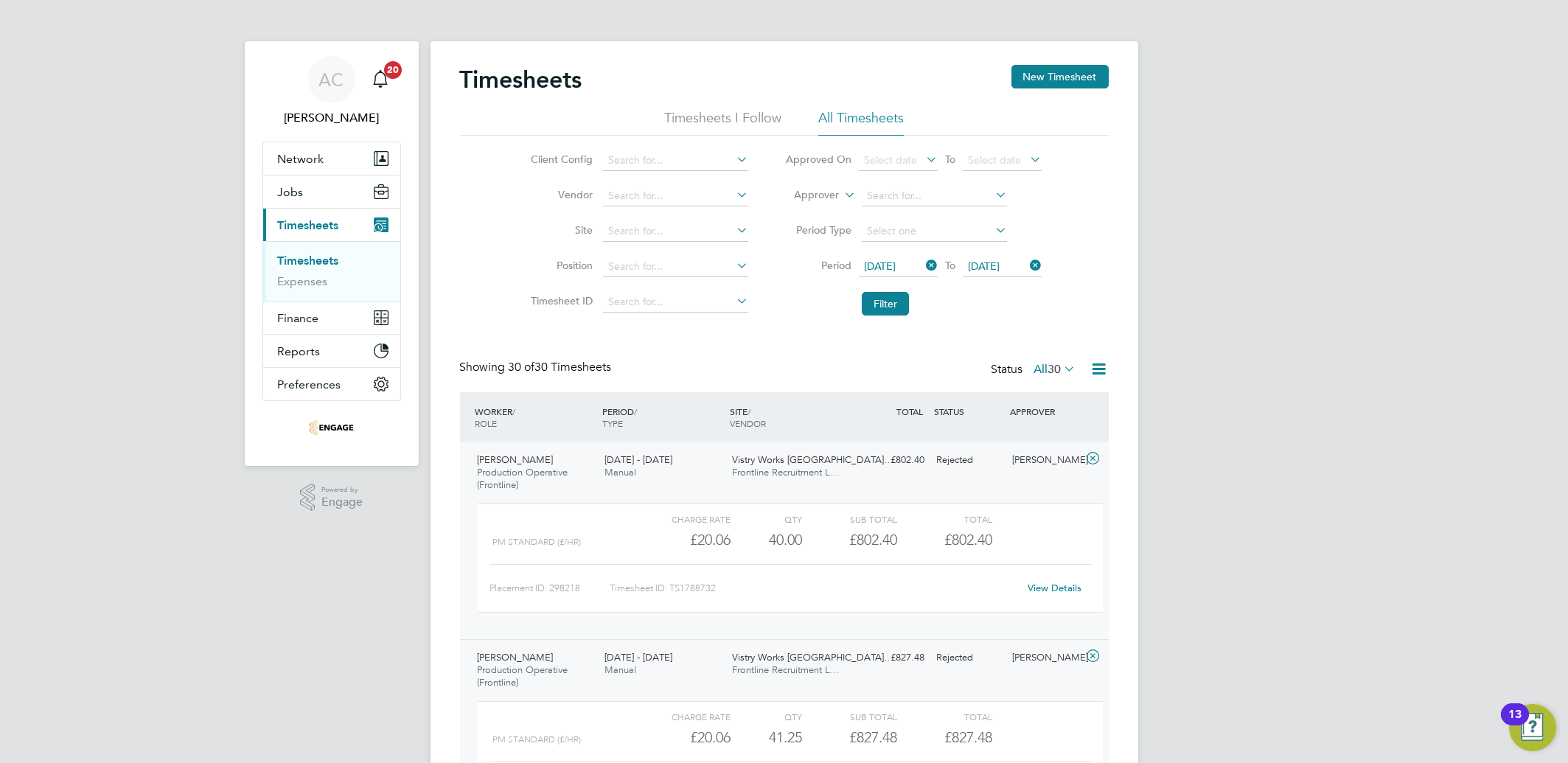
click at [1040, 588] on link "View Details" at bounding box center [1055, 588] width 54 height 13
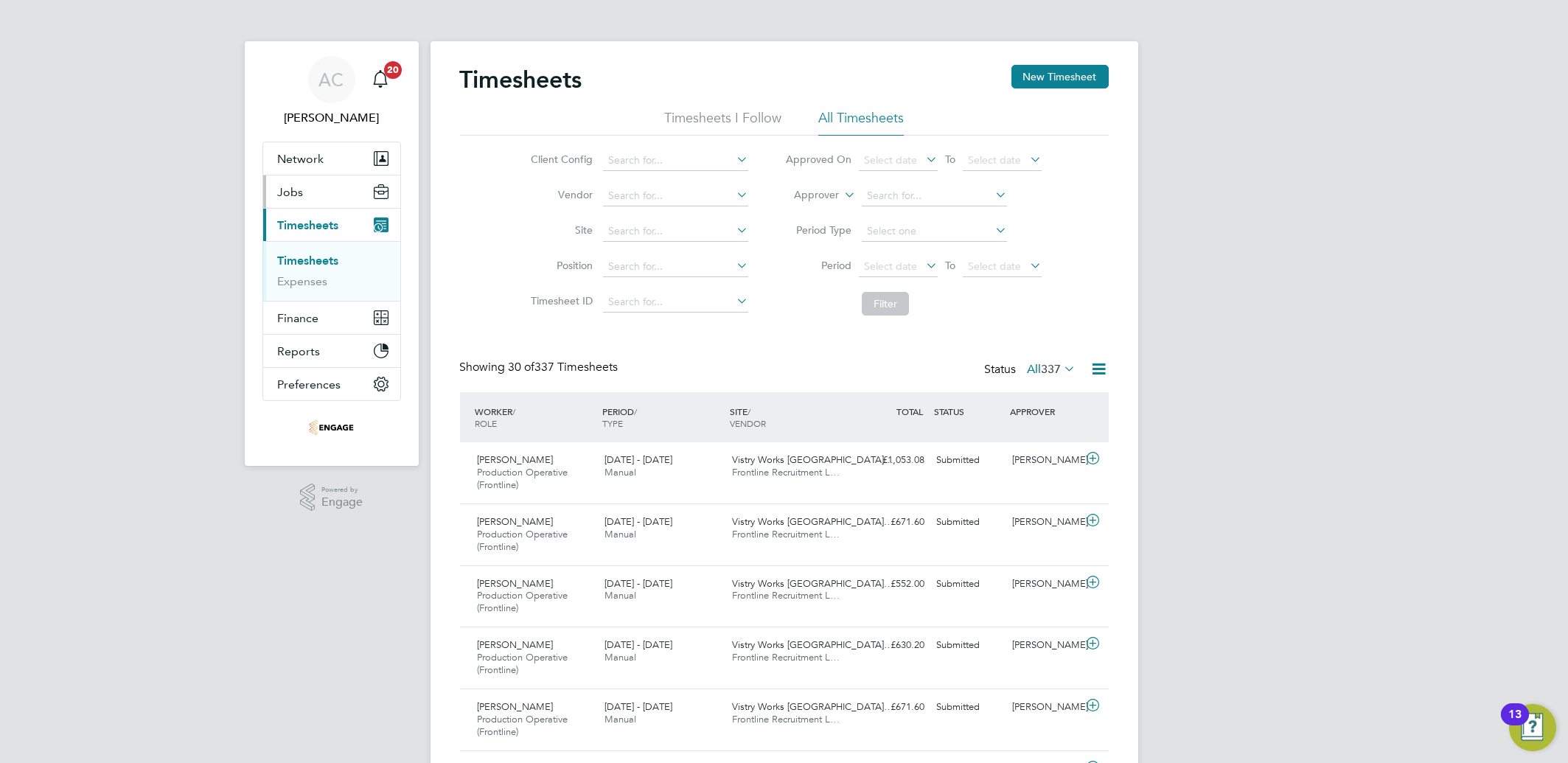
click at [296, 198] on span "Jobs" at bounding box center [291, 191] width 26 height 14
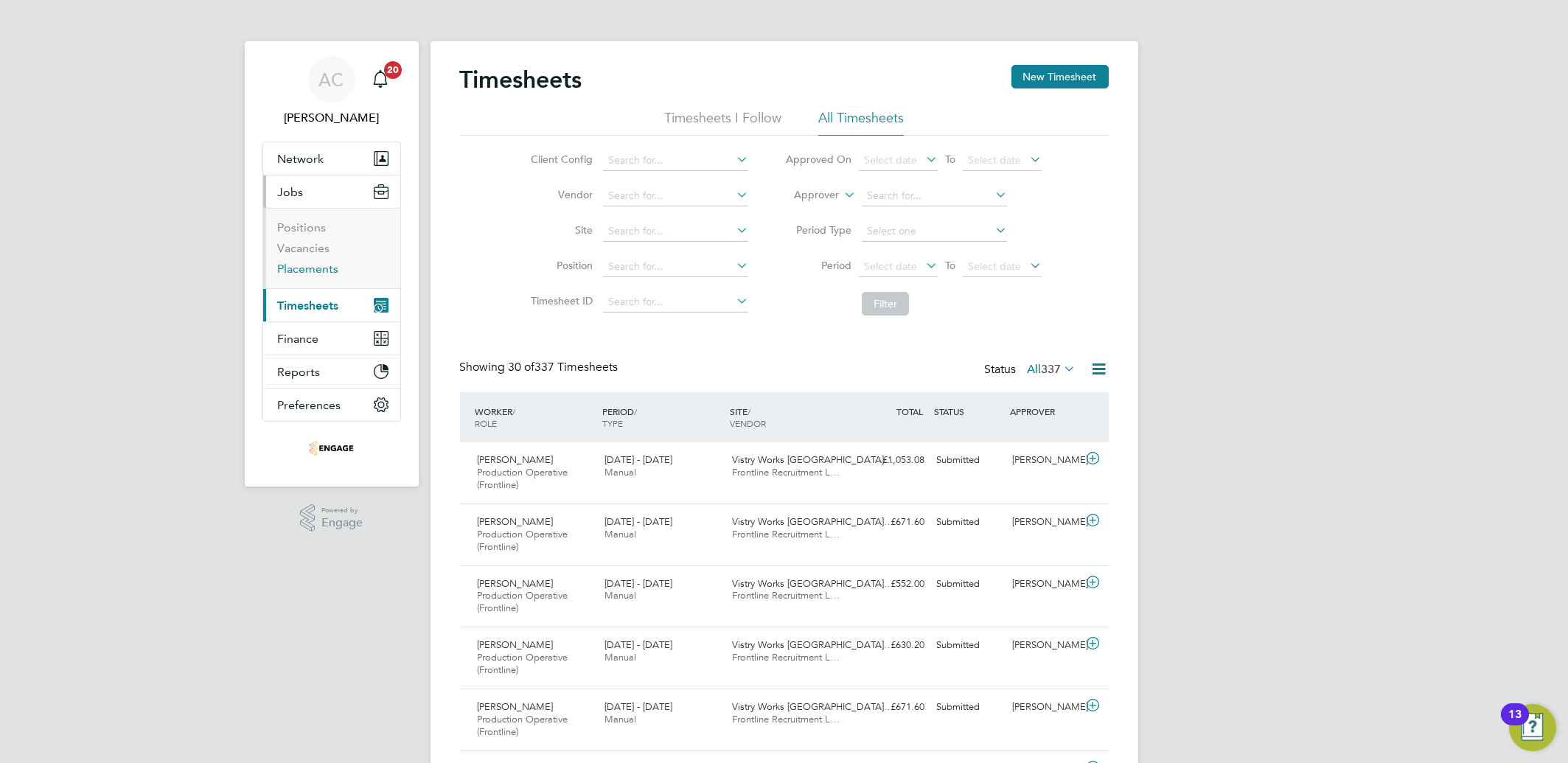
click at [301, 267] on link "Placements" at bounding box center [308, 268] width 61 height 14
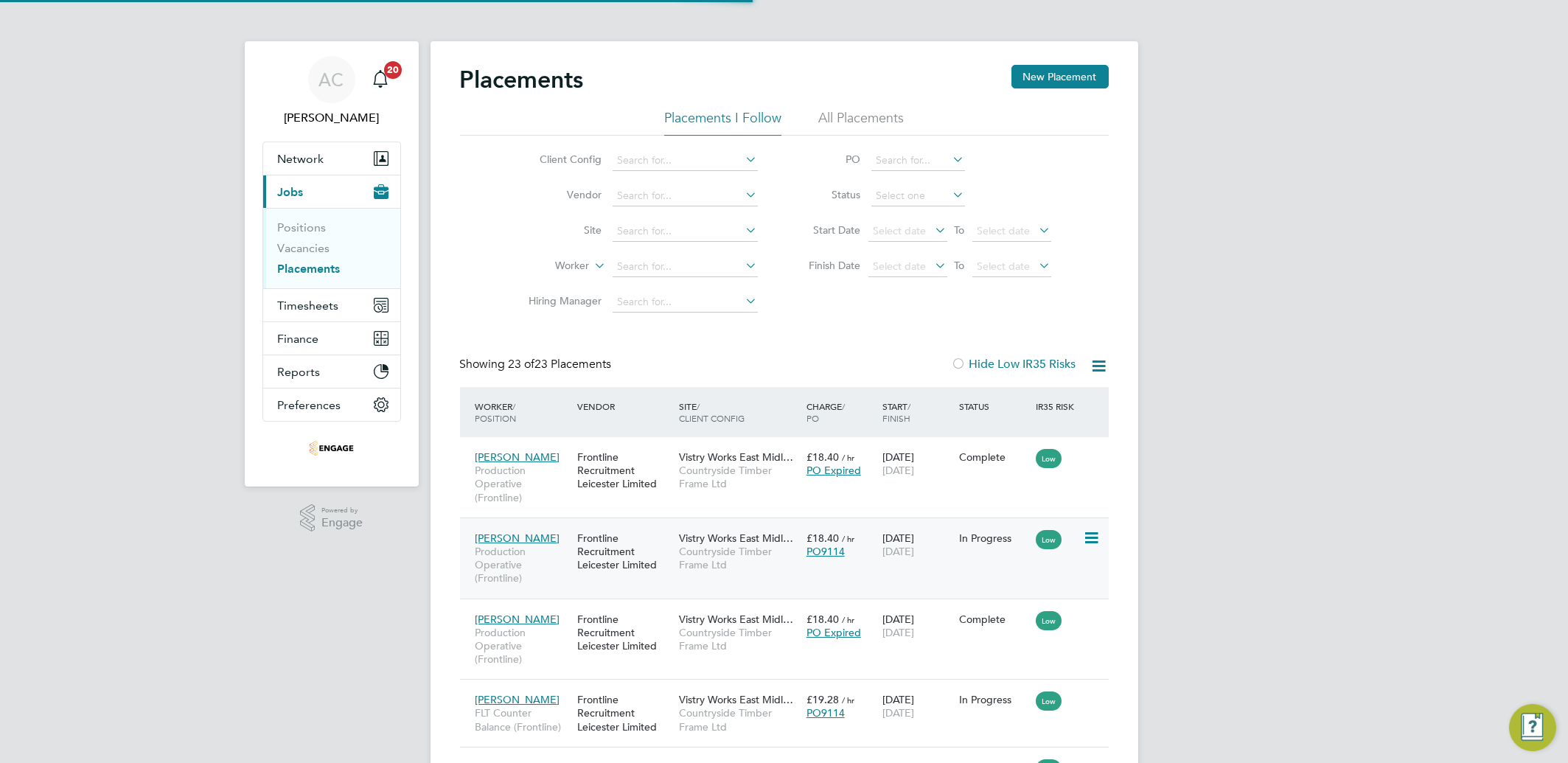
scroll to position [68, 103]
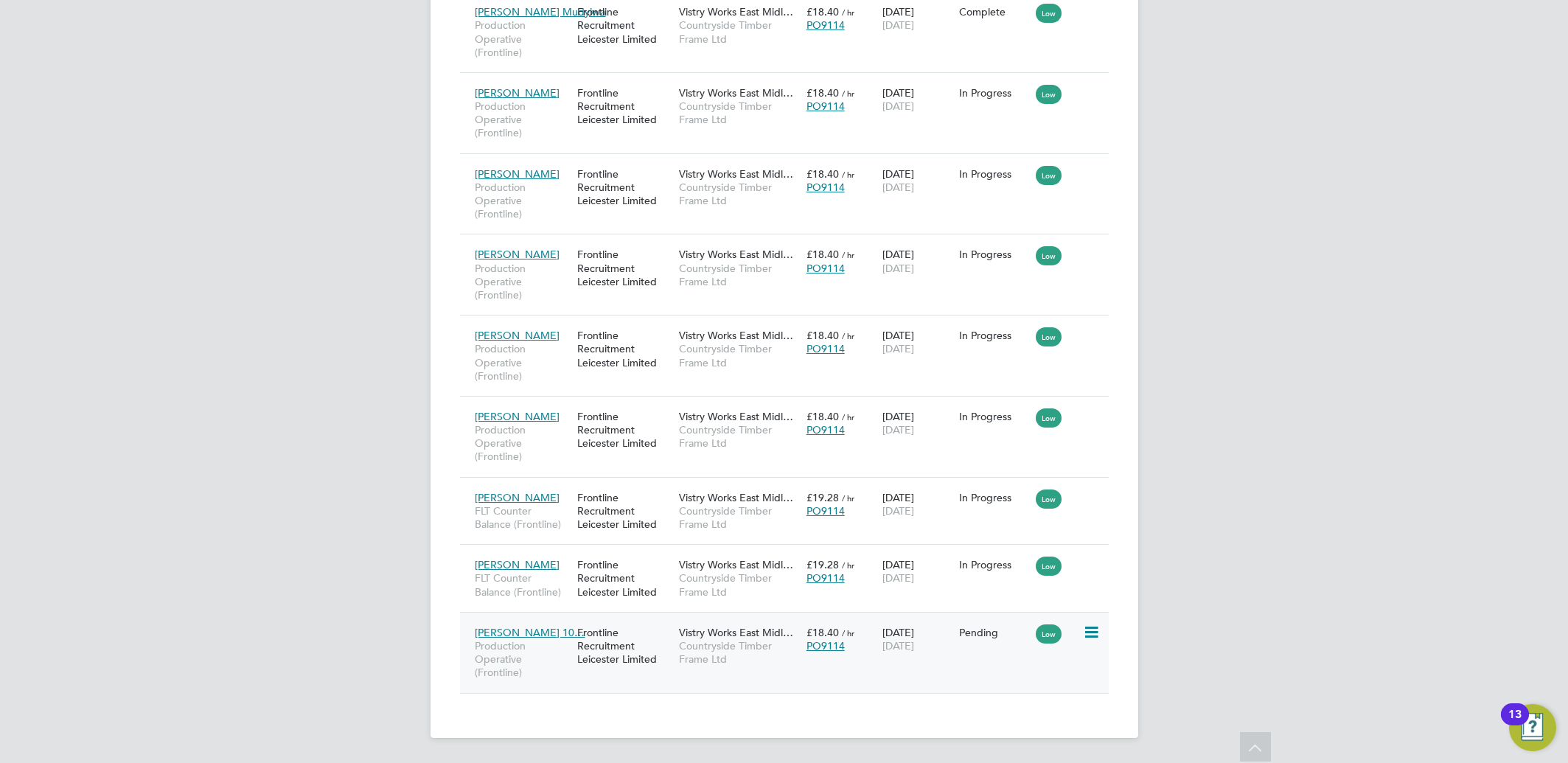
click at [1052, 641] on span "Low" at bounding box center [1049, 634] width 26 height 19
click at [1096, 634] on icon at bounding box center [1090, 633] width 14 height 18
click at [1028, 716] on li "Start" at bounding box center [1045, 726] width 104 height 21
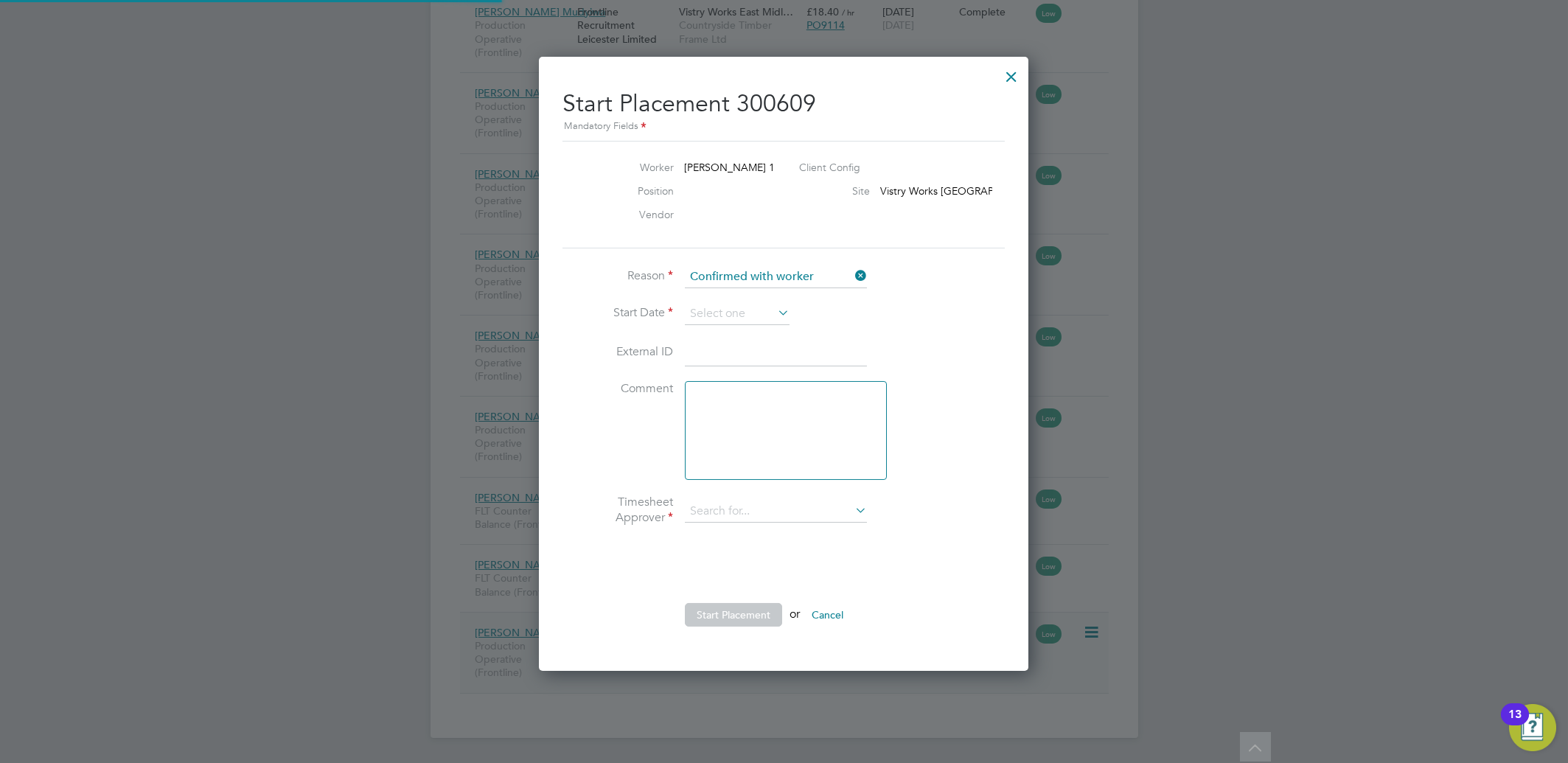
type input "[PERSON_NAME]"
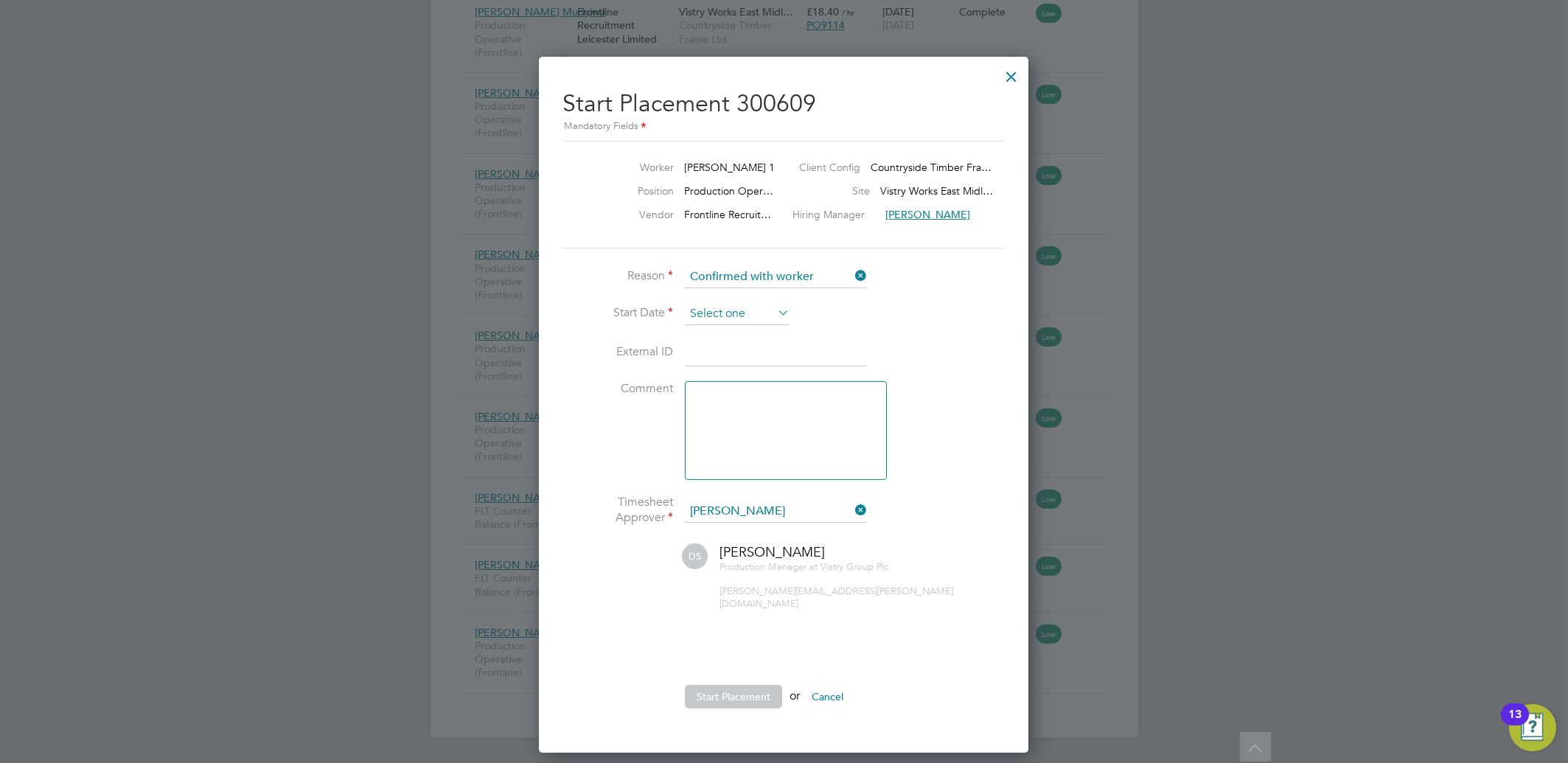
click at [737, 312] on input at bounding box center [737, 314] width 104 height 22
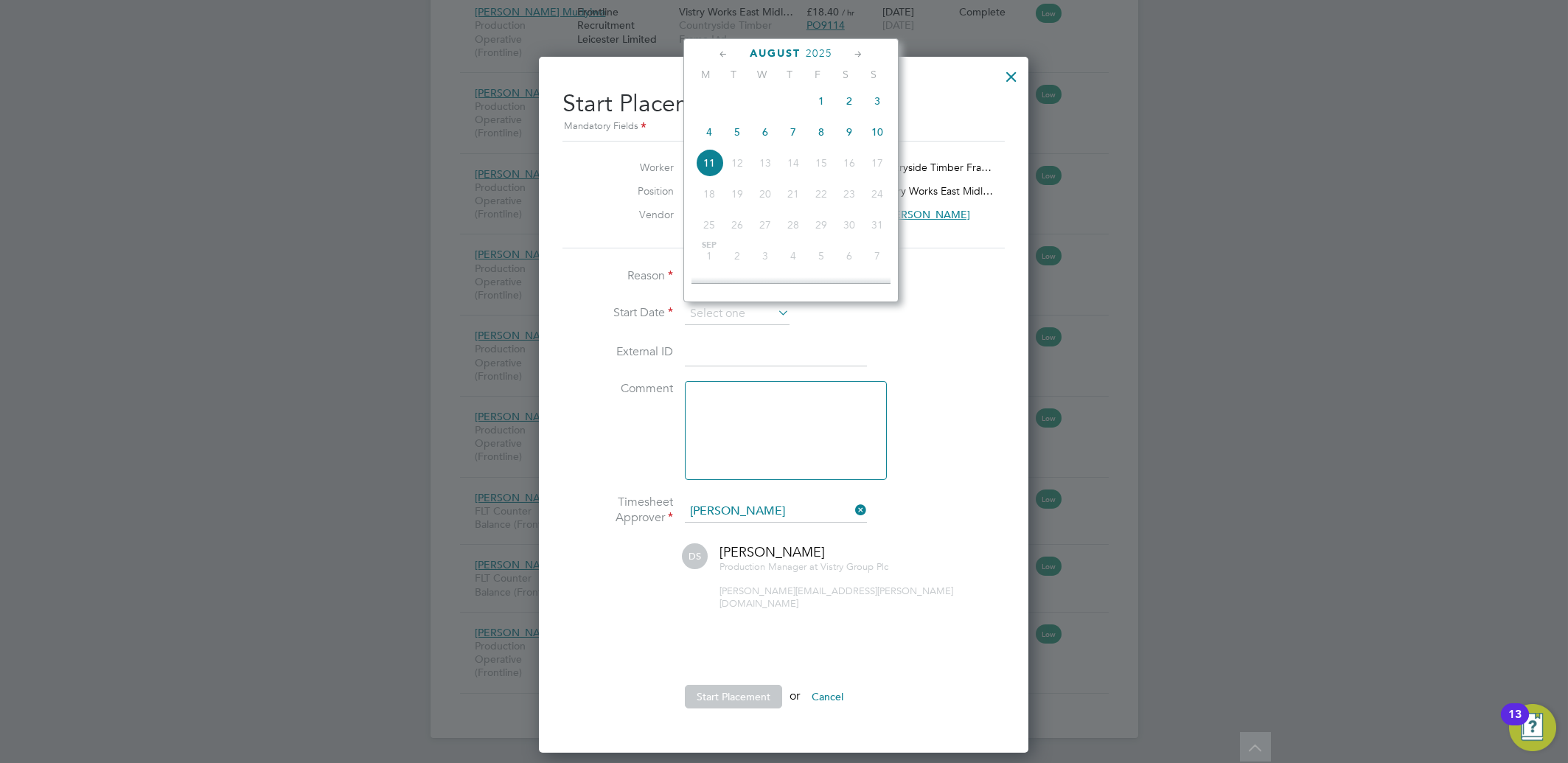
click at [718, 53] on icon at bounding box center [723, 55] width 14 height 16
click at [740, 200] on span "22" at bounding box center [737, 197] width 28 height 28
type input "[DATE]"
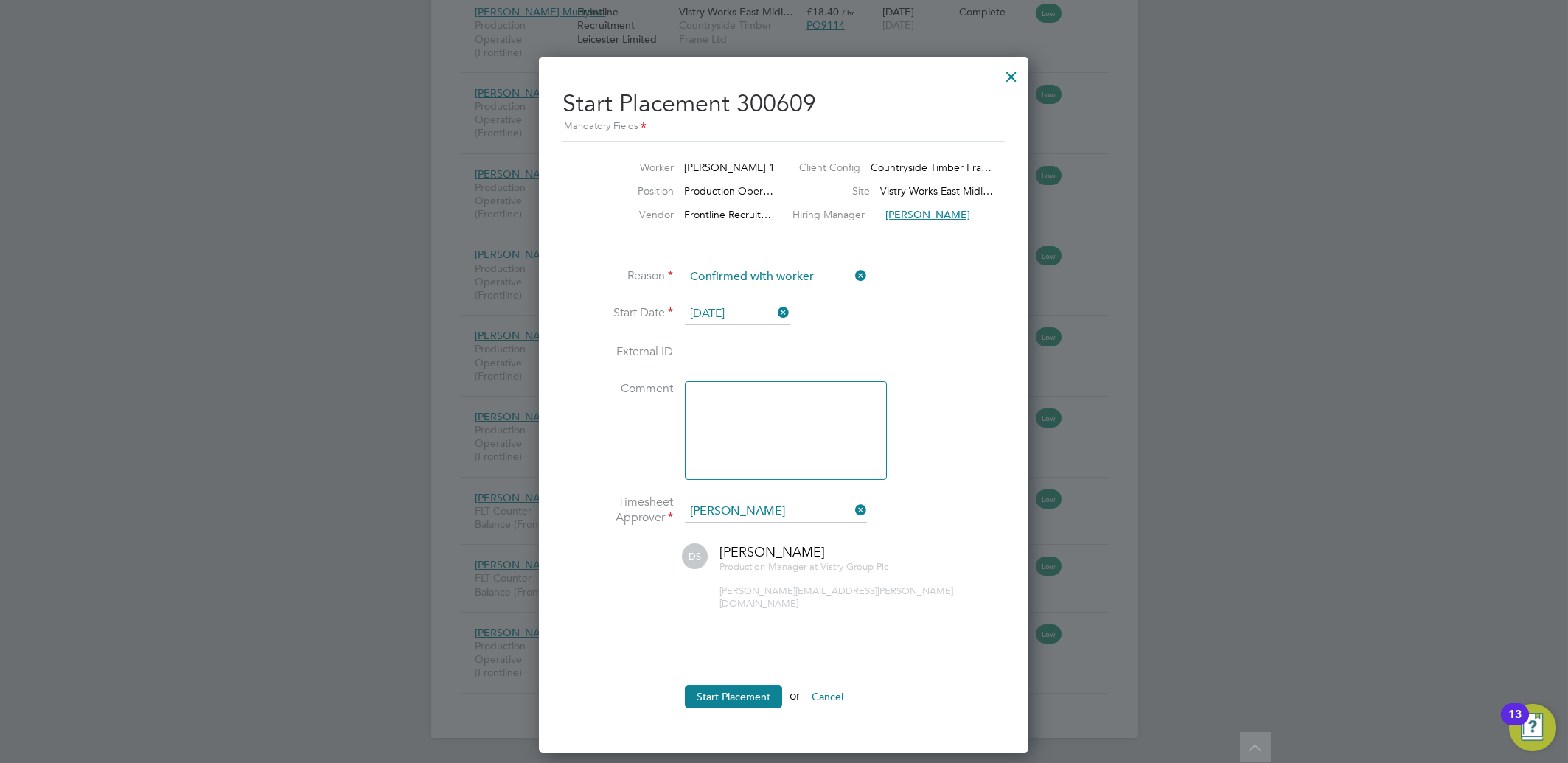
click at [715, 355] on input at bounding box center [776, 353] width 182 height 27
paste input "100016308"
type input "100016308"
click at [742, 685] on button "Start Placement" at bounding box center [733, 696] width 97 height 23
